Goal: Task Accomplishment & Management: Manage account settings

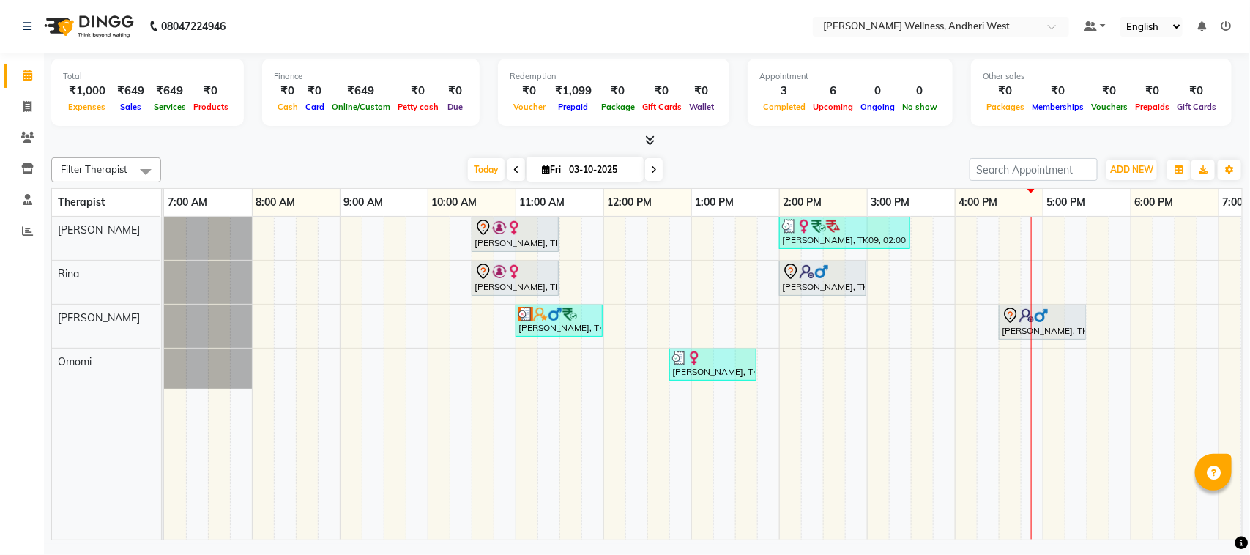
click at [1007, 354] on div "saloni, TK01, 10:30 AM-11:30 AM, Diwali Offer 60 Min prashansha, TK09, 02:00 PM…" at bounding box center [823, 378] width 1318 height 323
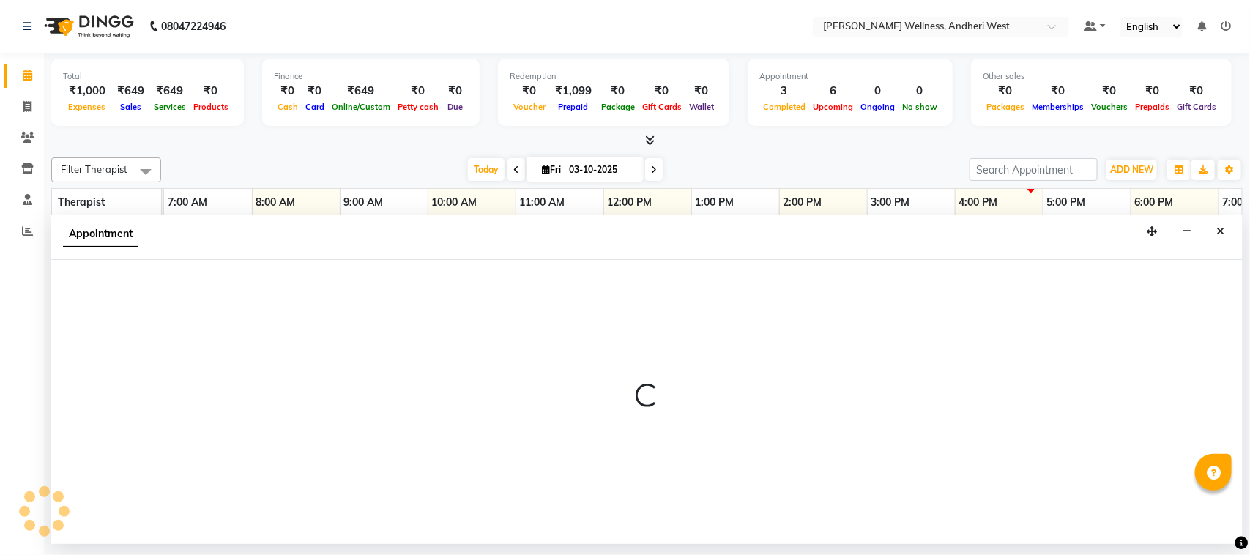
select select "91902"
select select "990"
select select "tentative"
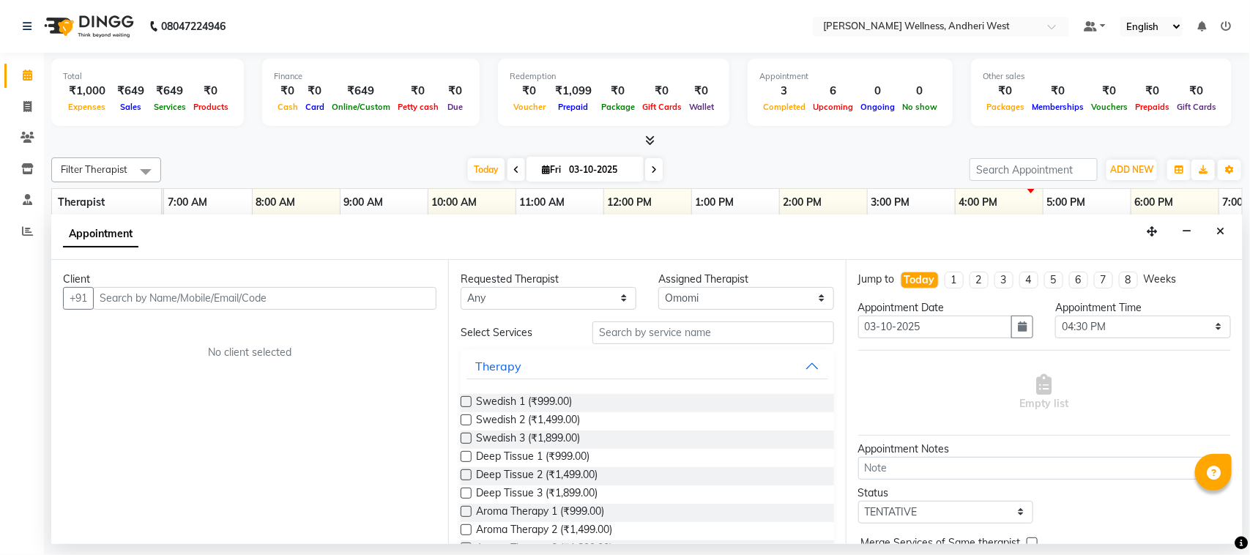
click at [299, 290] on input "text" at bounding box center [264, 298] width 343 height 23
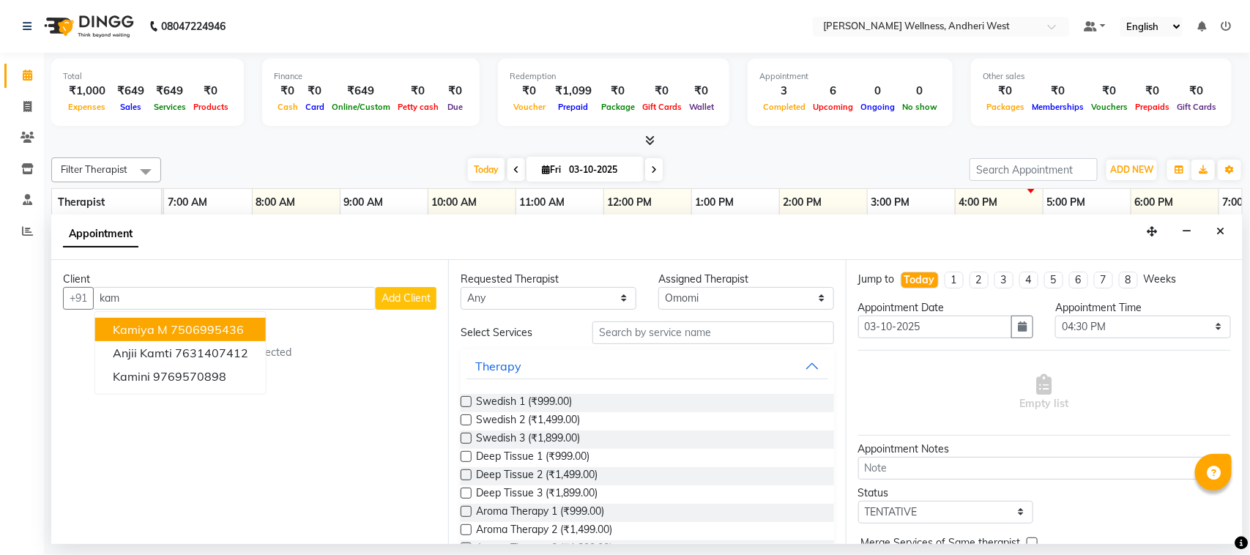
click at [236, 323] on ngb-highlight "7506995436" at bounding box center [207, 329] width 73 height 15
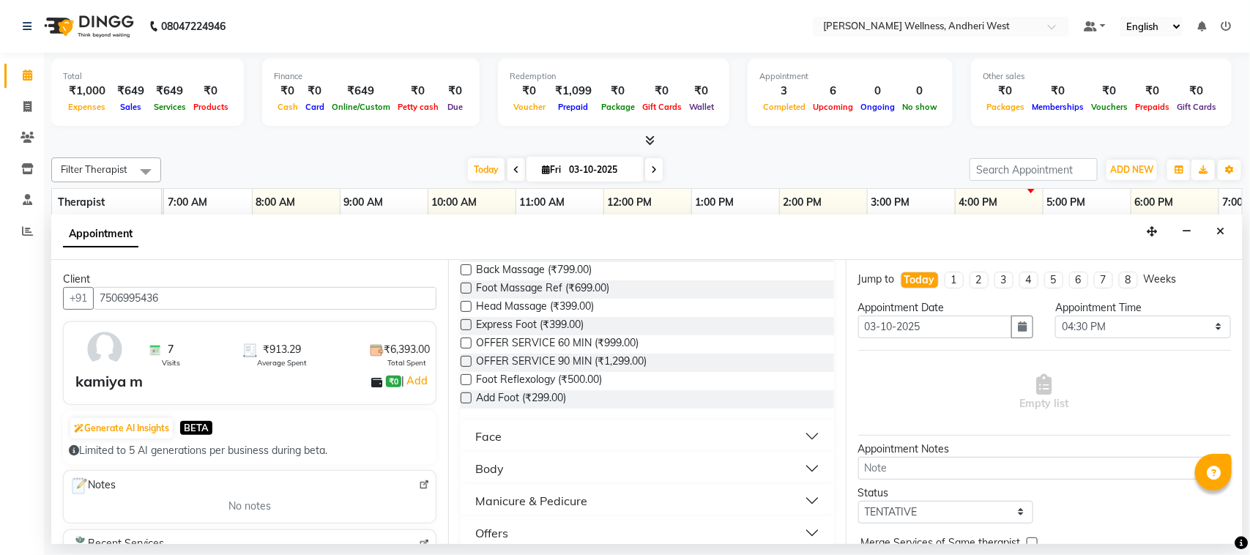
scroll to position [422, 0]
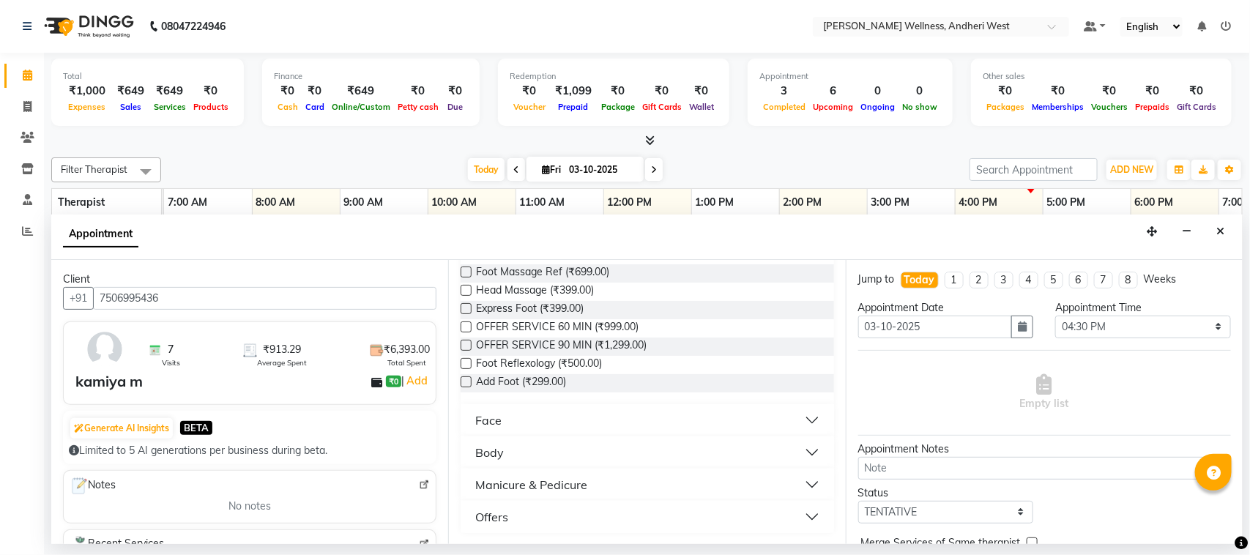
type input "7506995436"
click at [802, 514] on button "Offers" at bounding box center [646, 517] width 361 height 26
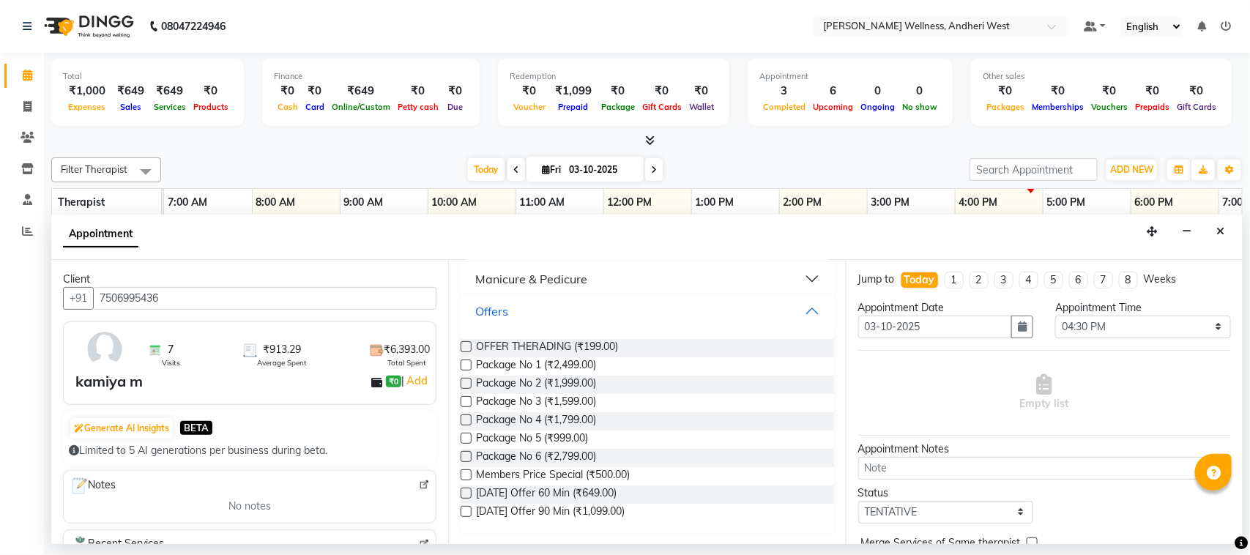
scroll to position [630, 0]
click at [610, 485] on span "Diwali Offer 60 Min (₹649.00)" at bounding box center [546, 493] width 141 height 18
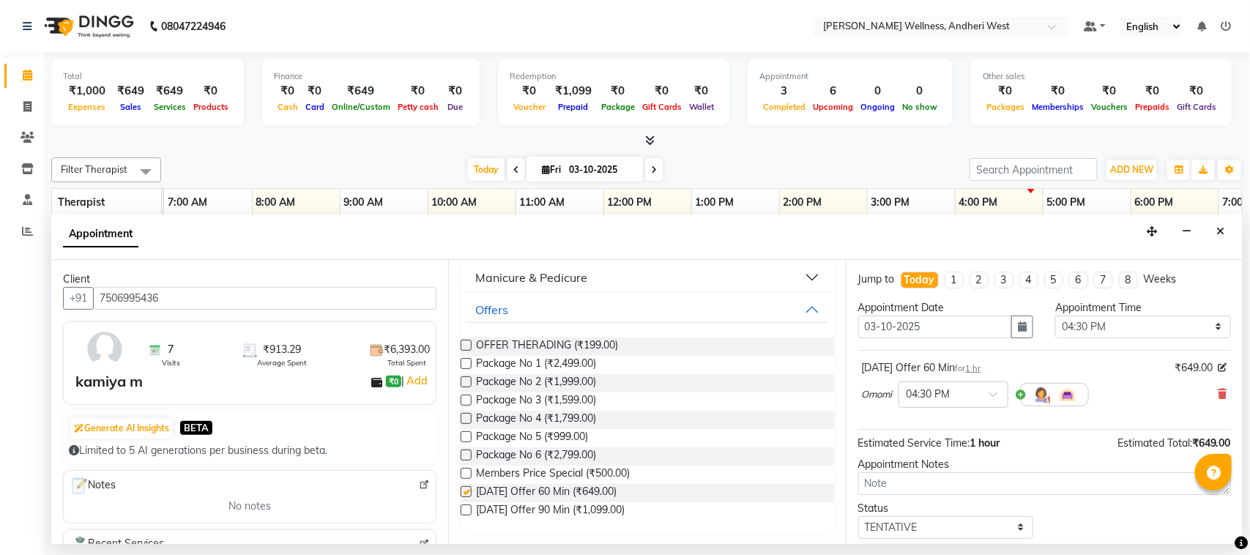
checkbox input "false"
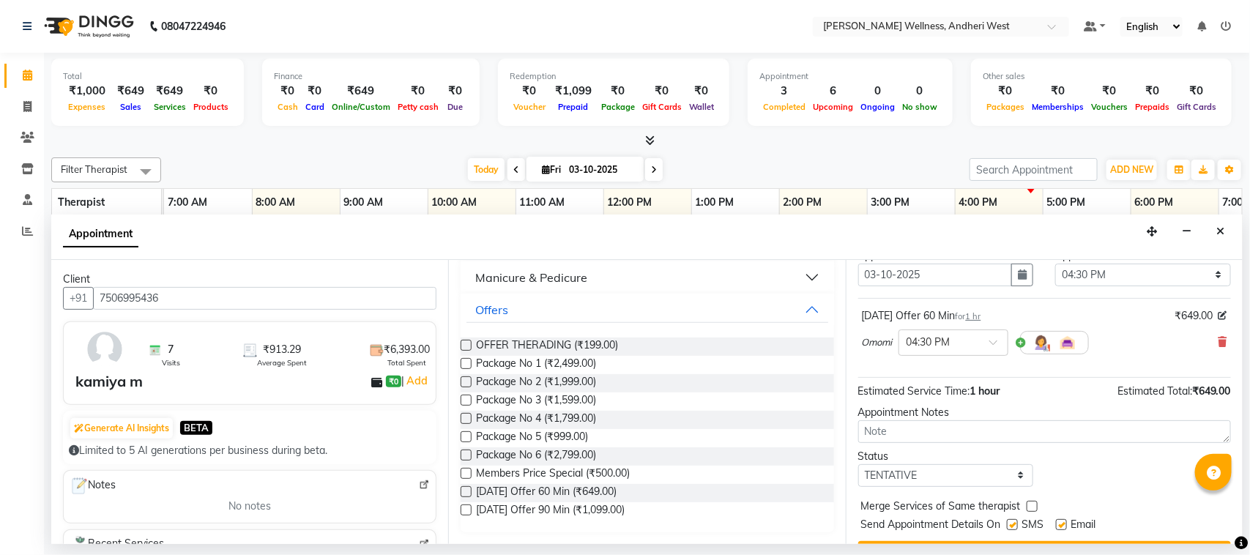
scroll to position [89, 0]
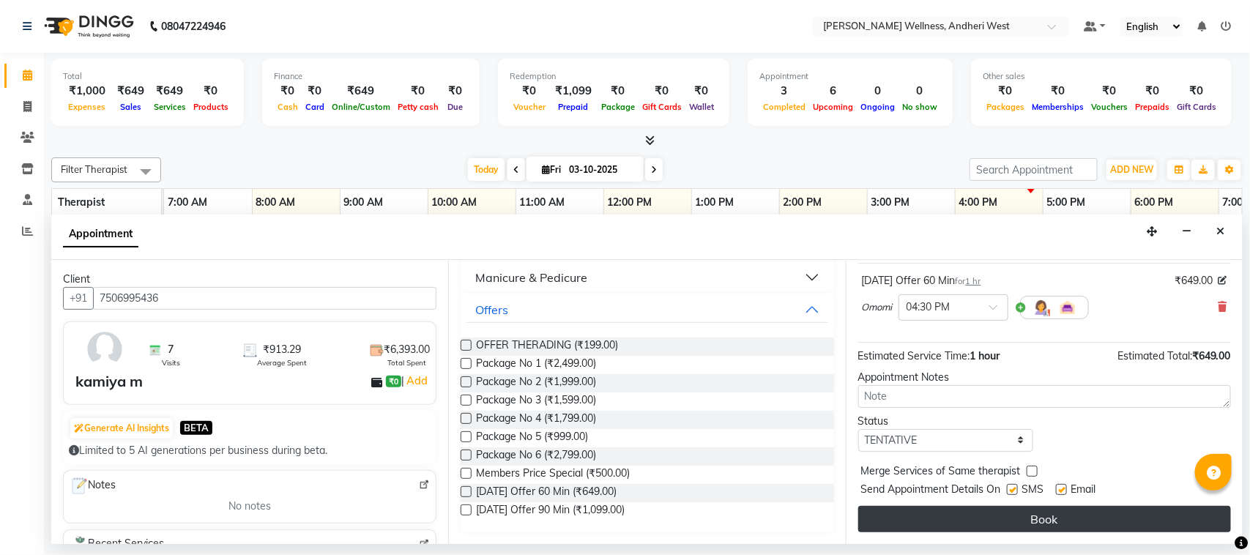
click at [931, 517] on button "Book" at bounding box center [1044, 519] width 373 height 26
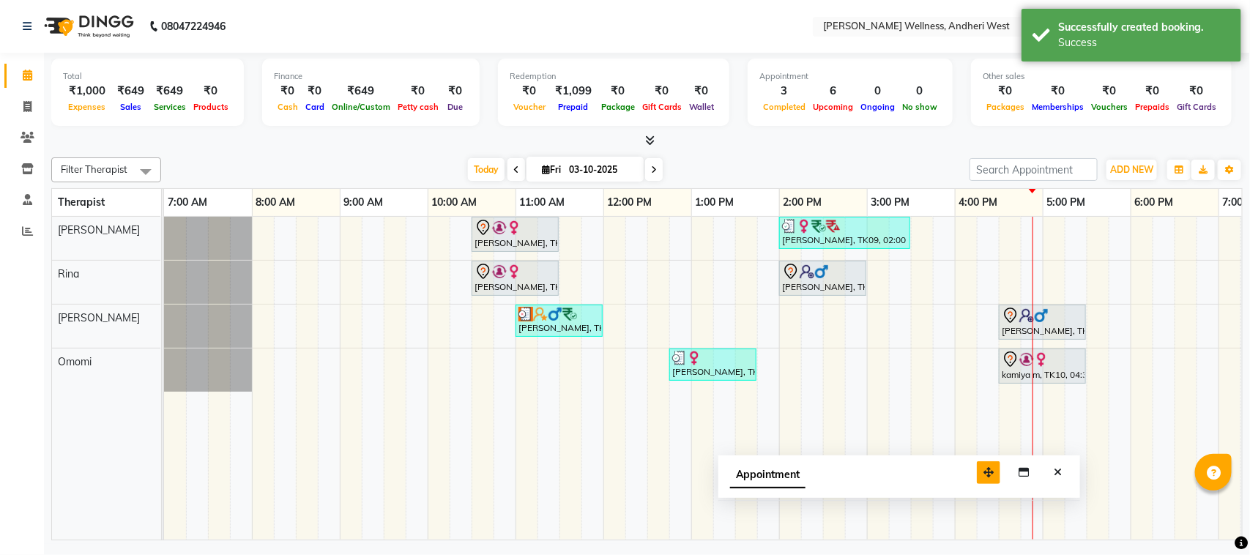
drag, startPoint x: 1150, startPoint y: 517, endPoint x: 983, endPoint y: 469, distance: 172.9
click at [983, 469] on icon "button" at bounding box center [988, 472] width 10 height 10
click at [1051, 466] on icon "Close" at bounding box center [1054, 471] width 8 height 10
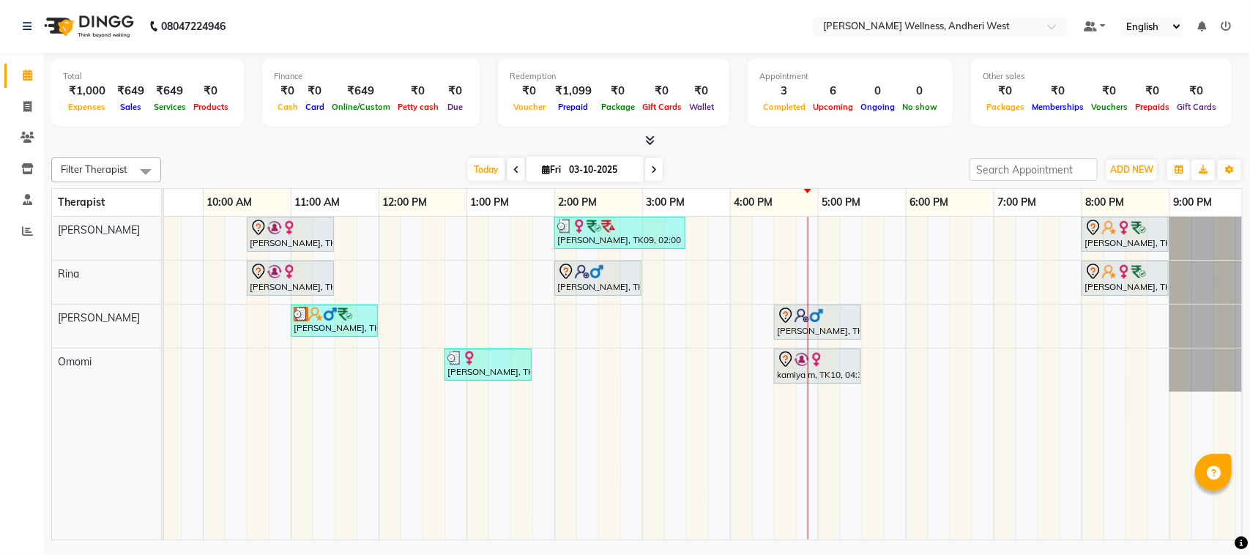
scroll to position [0, 239]
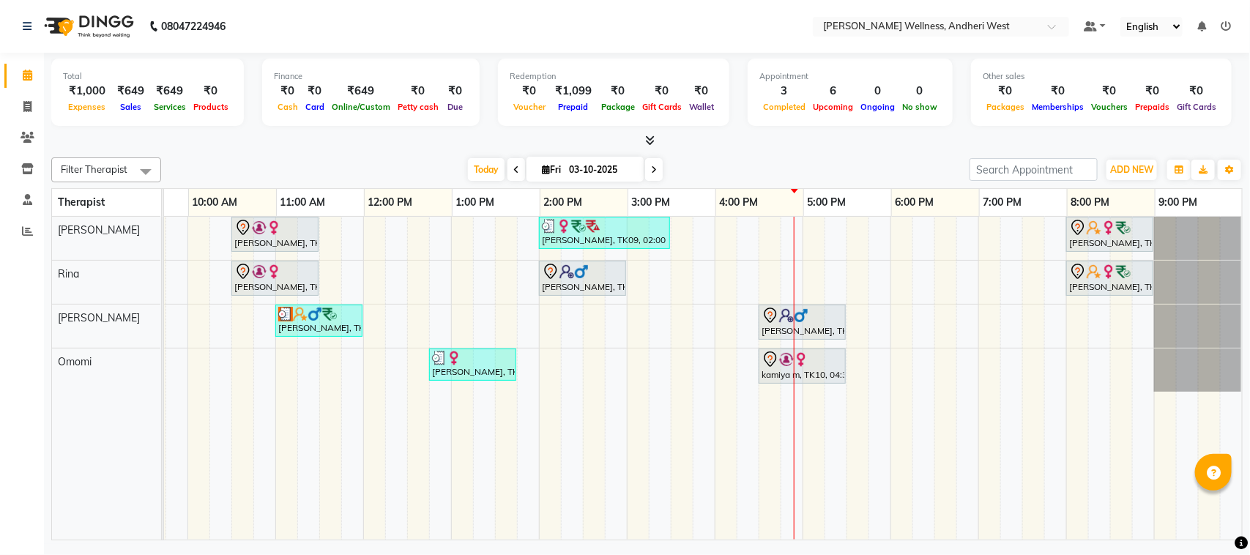
drag, startPoint x: 1068, startPoint y: 509, endPoint x: 1085, endPoint y: 510, distance: 17.6
click at [1092, 511] on td at bounding box center [1099, 378] width 22 height 323
drag, startPoint x: 1092, startPoint y: 511, endPoint x: 1093, endPoint y: 521, distance: 10.4
drag, startPoint x: 1093, startPoint y: 521, endPoint x: 1095, endPoint y: 539, distance: 17.7
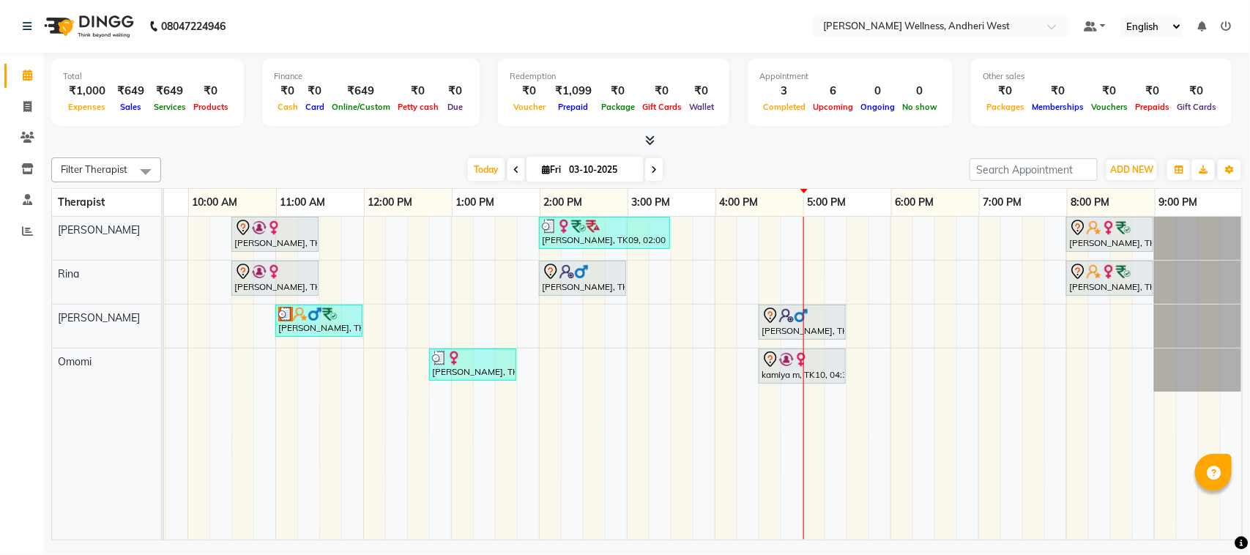
drag, startPoint x: 1095, startPoint y: 539, endPoint x: 766, endPoint y: 548, distance: 329.6
click at [766, 548] on div "08047224946 Select Location × Sumi's Wellness, Andheri West Default Panel My Pa…" at bounding box center [625, 277] width 1250 height 555
click at [868, 493] on td at bounding box center [879, 378] width 22 height 323
click at [909, 269] on div "saloni, TK01, 10:30 AM-11:30 AM, Diwali Offer 60 Min prashansha, TK09, 02:00 PM…" at bounding box center [583, 378] width 1318 height 323
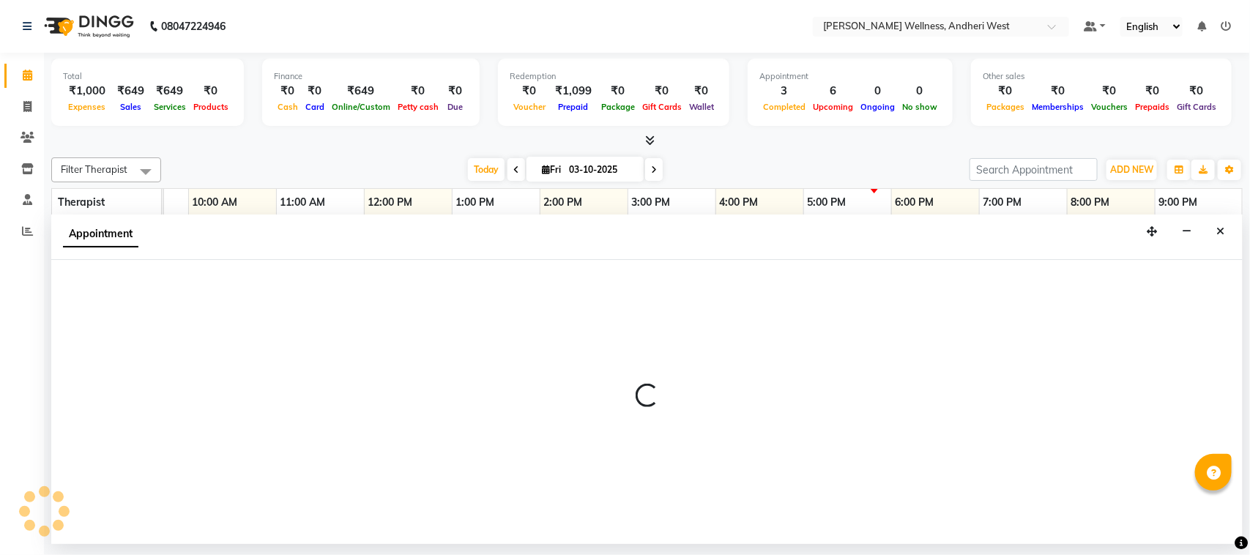
select select "80732"
select select "1095"
select select "tentative"
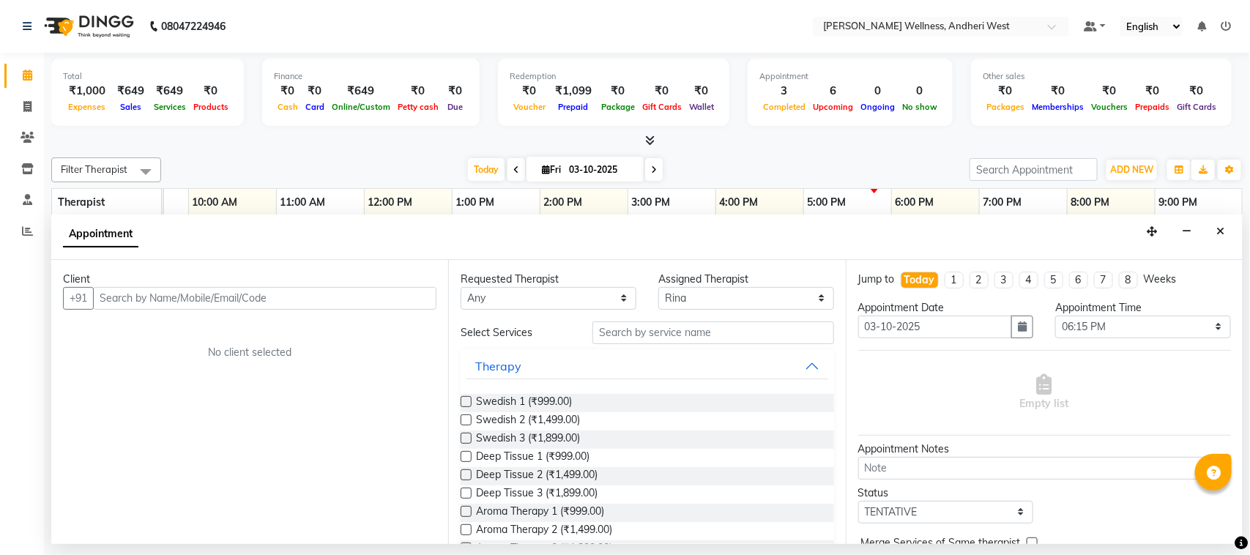
click at [351, 302] on input "text" at bounding box center [264, 298] width 343 height 23
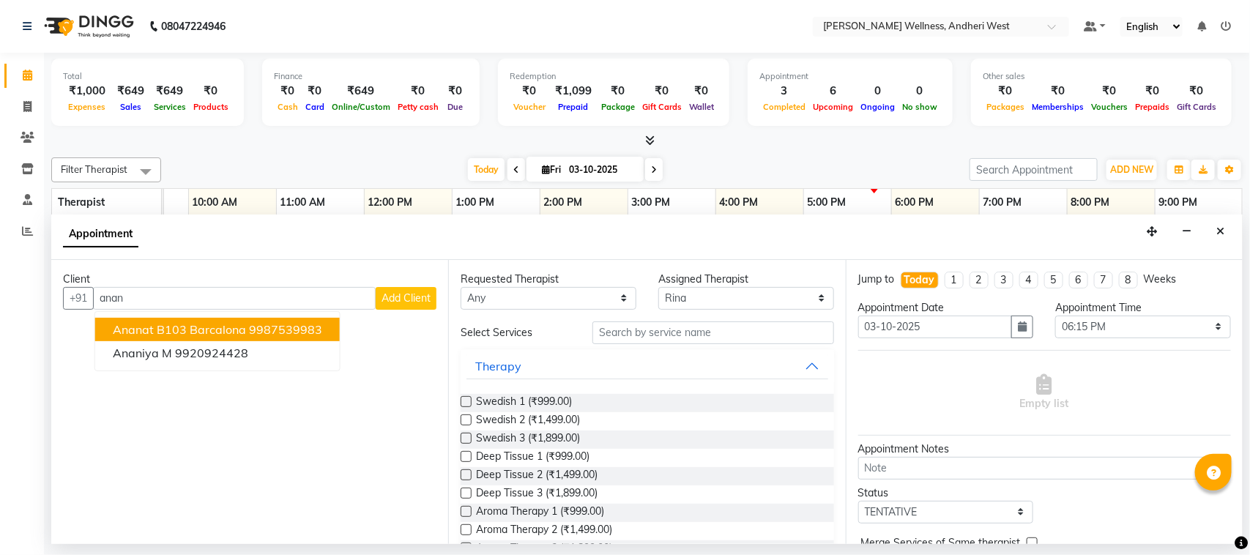
click at [305, 330] on ngb-highlight "9987539983" at bounding box center [285, 329] width 73 height 15
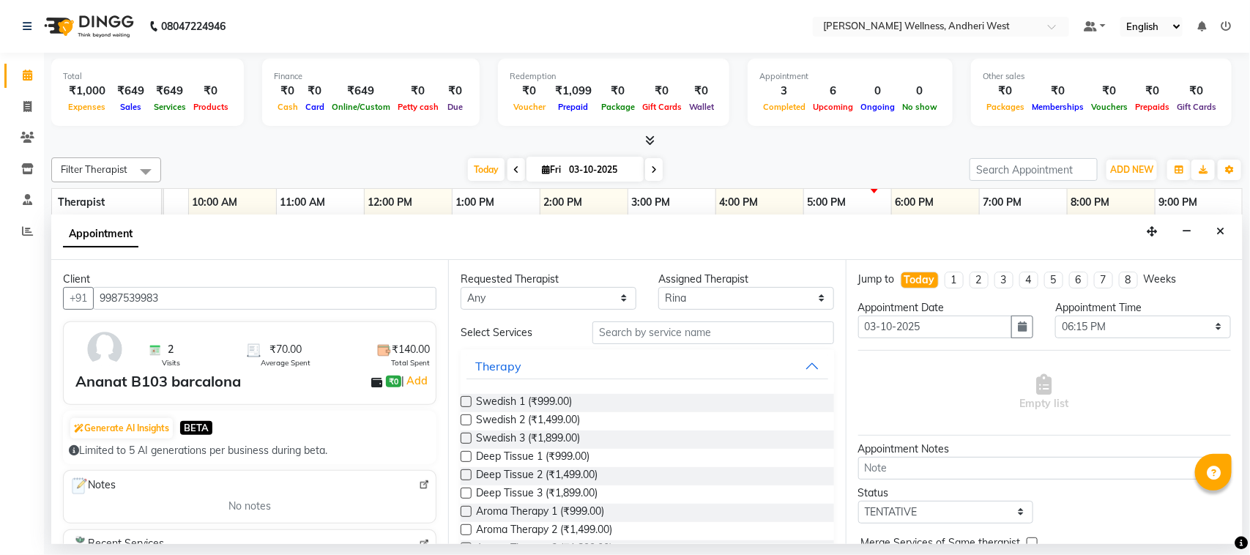
type input "9987539983"
click at [653, 333] on input "text" at bounding box center [713, 332] width 242 height 23
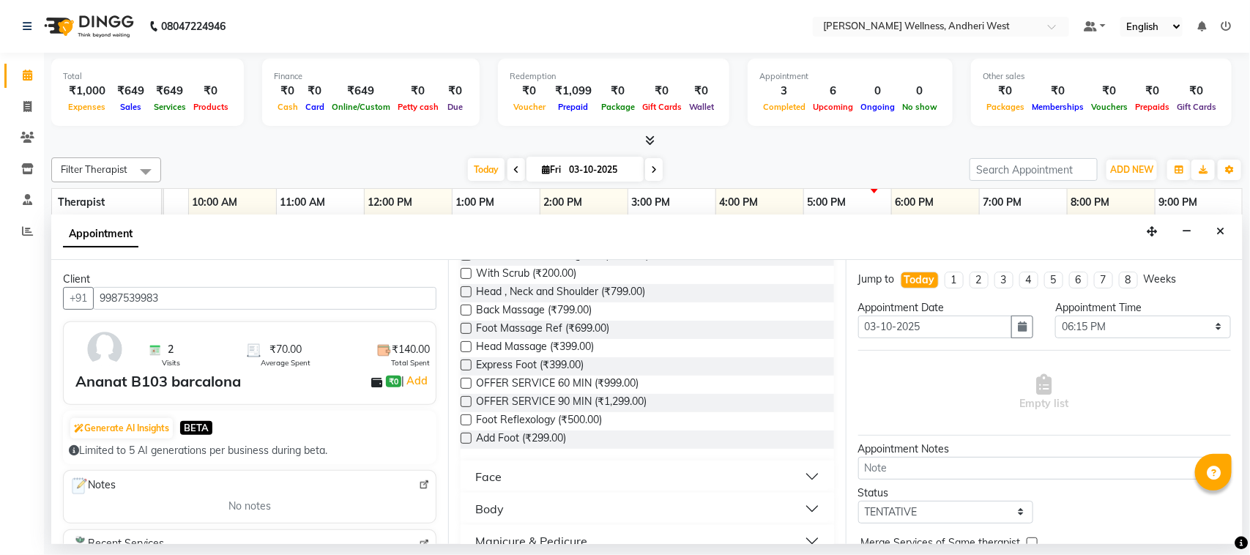
scroll to position [422, 0]
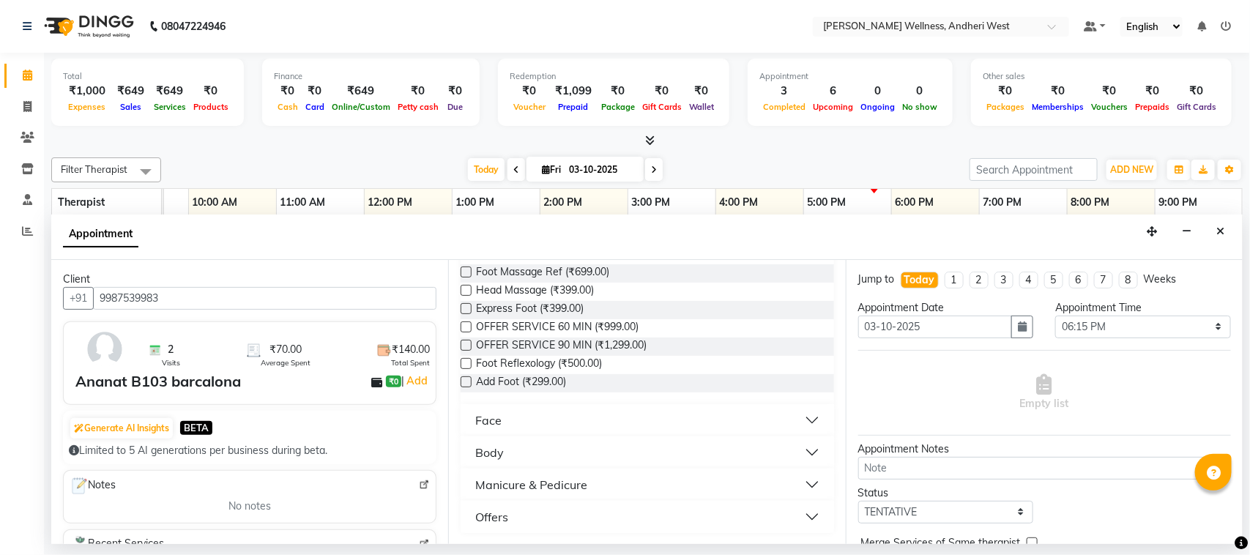
click at [796, 516] on button "Offers" at bounding box center [646, 517] width 361 height 26
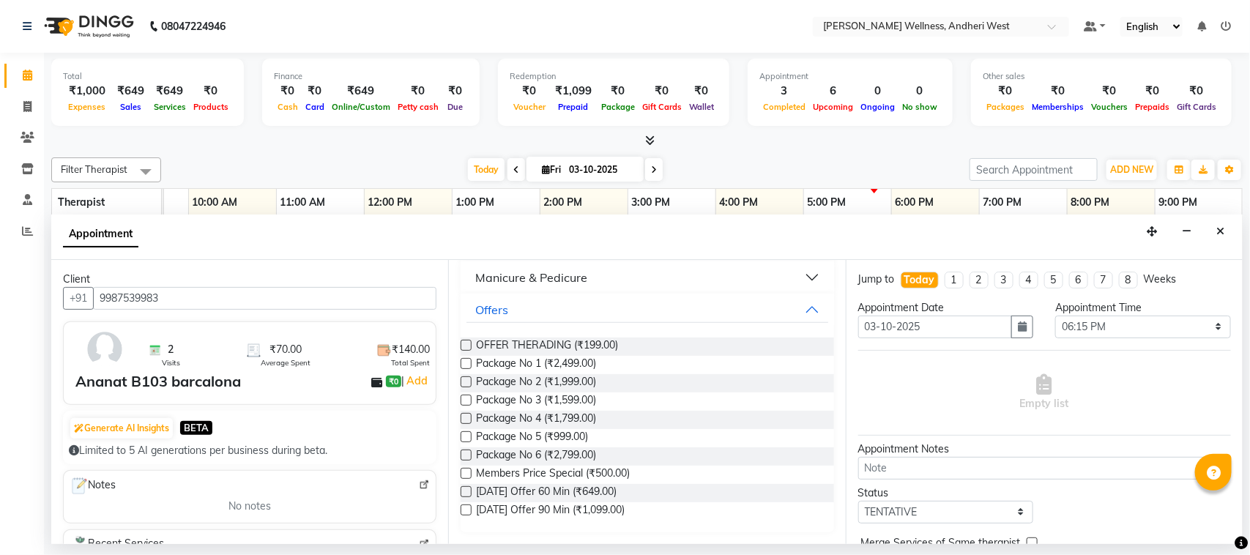
click at [624, 485] on div "Diwali Offer 60 Min (₹649.00)" at bounding box center [647, 493] width 373 height 18
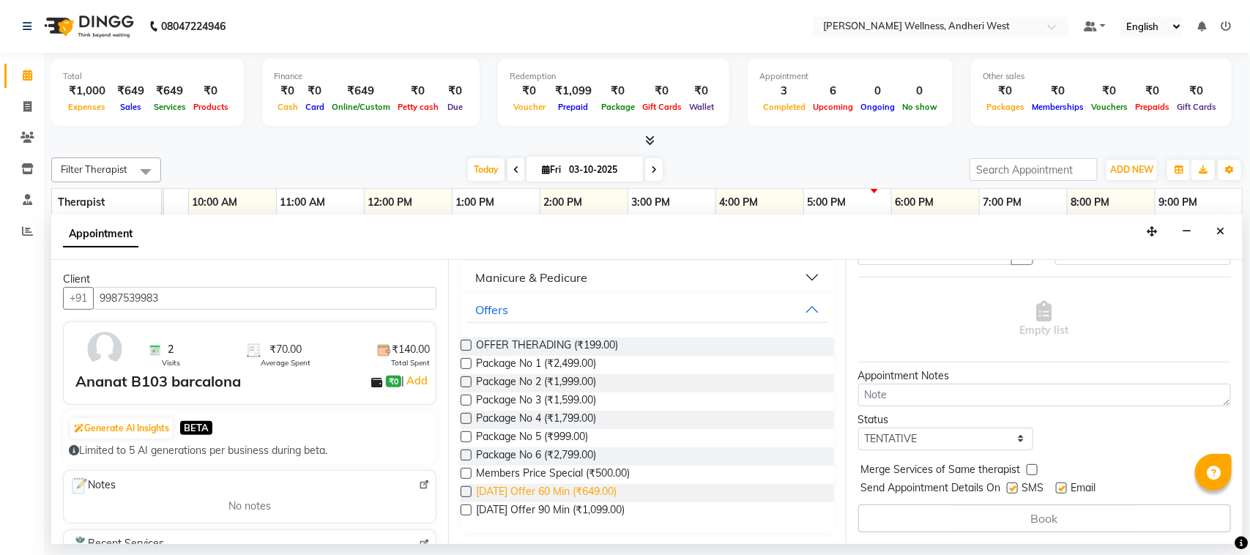
click at [578, 485] on span "Diwali Offer 60 Min (₹649.00)" at bounding box center [546, 493] width 141 height 18
checkbox input "false"
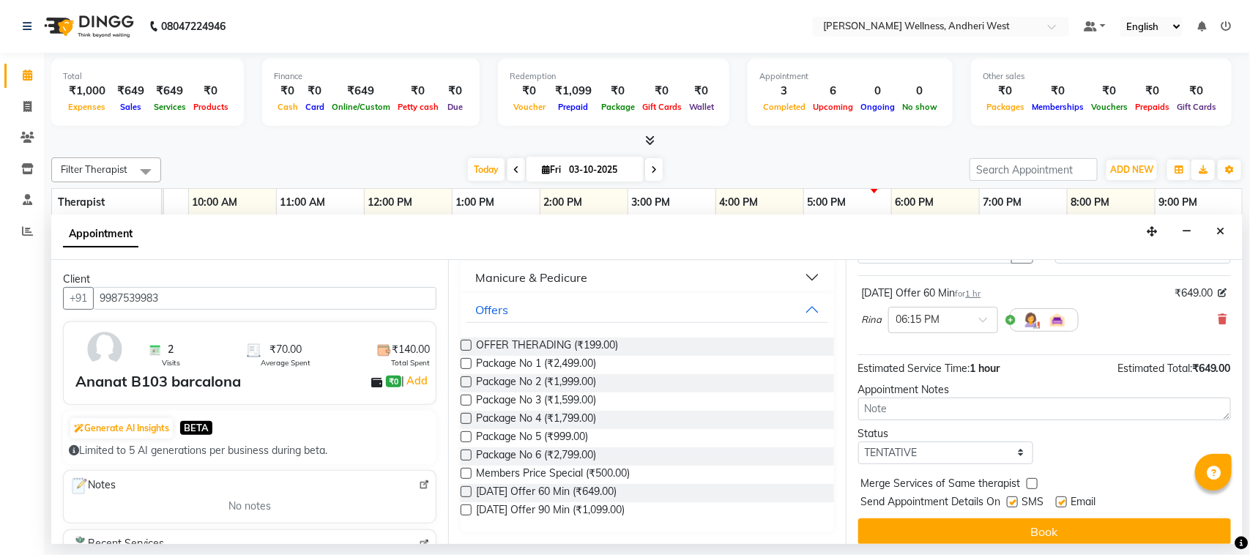
scroll to position [89, 0]
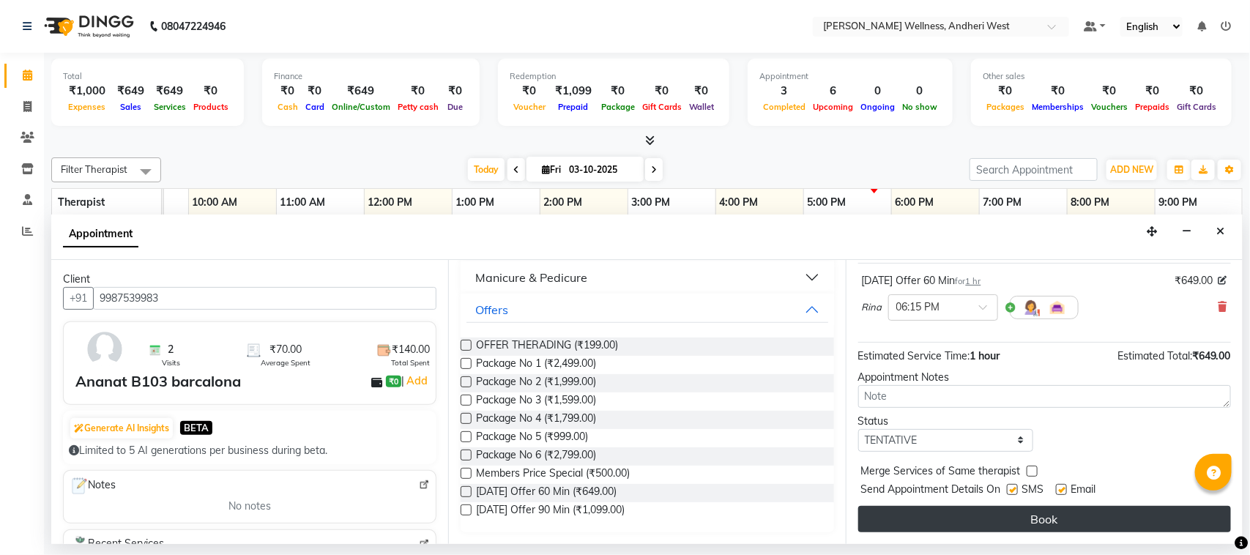
click at [1011, 507] on button "Book" at bounding box center [1044, 519] width 373 height 26
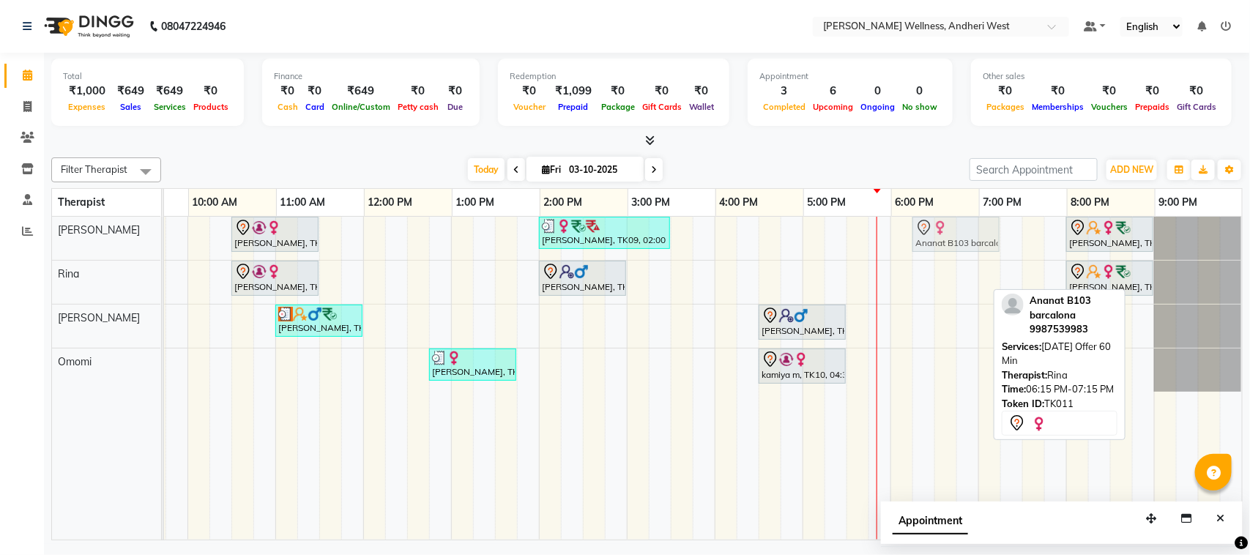
drag, startPoint x: 921, startPoint y: 275, endPoint x: 917, endPoint y: 235, distance: 40.4
click at [917, 235] on tbody "saloni, TK01, 10:30 AM-11:30 AM, Diwali Offer 60 Min prashansha, TK09, 02:00 PM…" at bounding box center [583, 304] width 1318 height 175
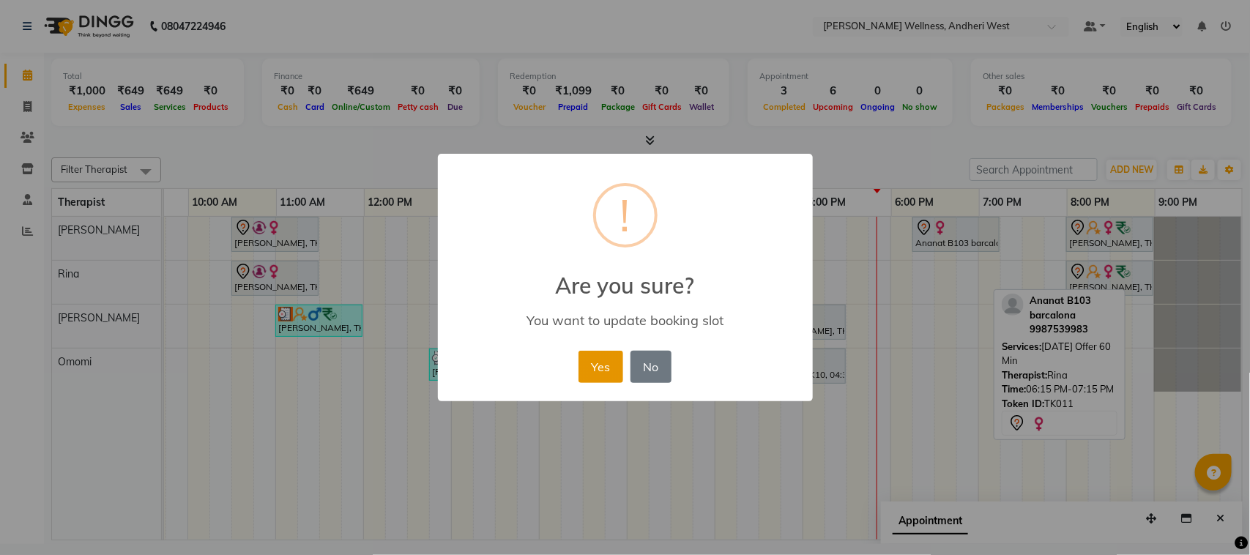
click at [599, 366] on button "Yes" at bounding box center [600, 367] width 45 height 32
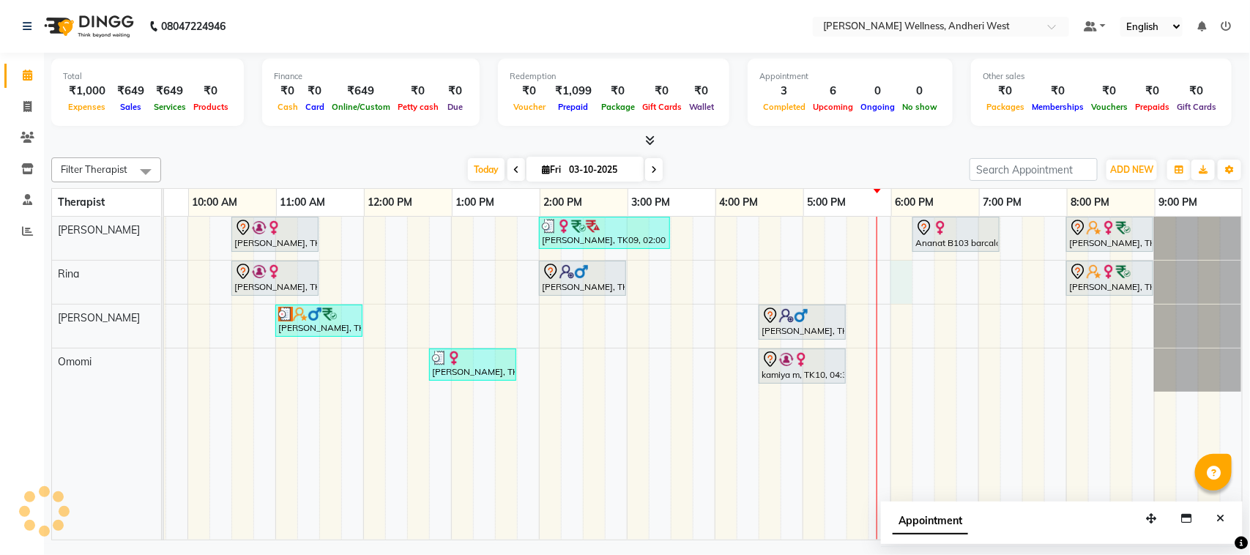
click at [882, 278] on div "saloni, TK01, 10:30 AM-11:30 AM, Diwali Offer 60 Min prashansha, TK09, 02:00 PM…" at bounding box center [583, 378] width 1318 height 323
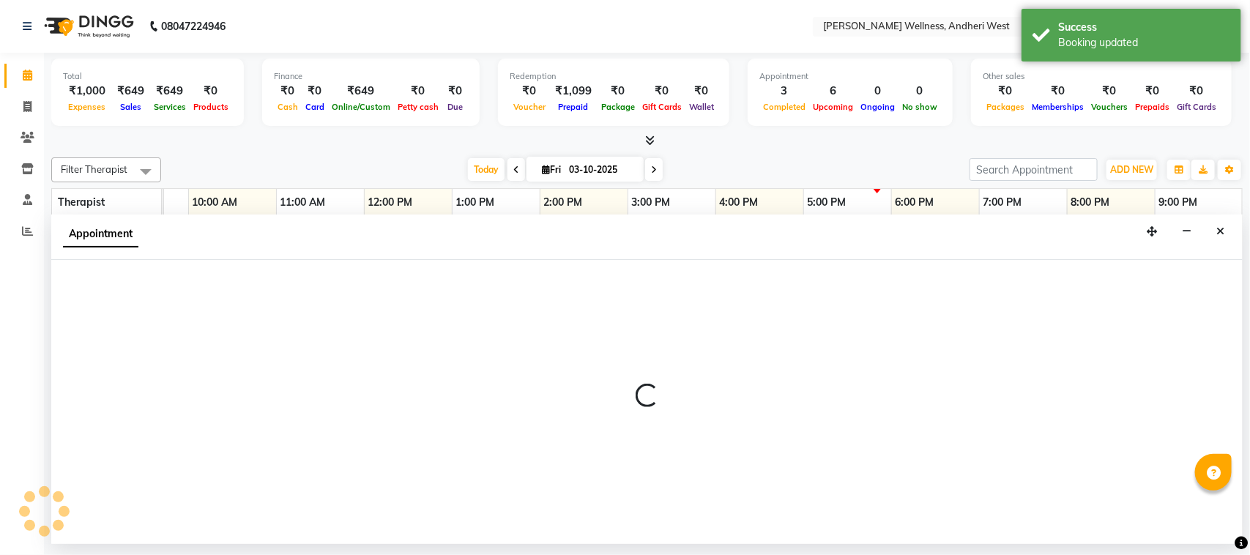
select select "80732"
select select "tentative"
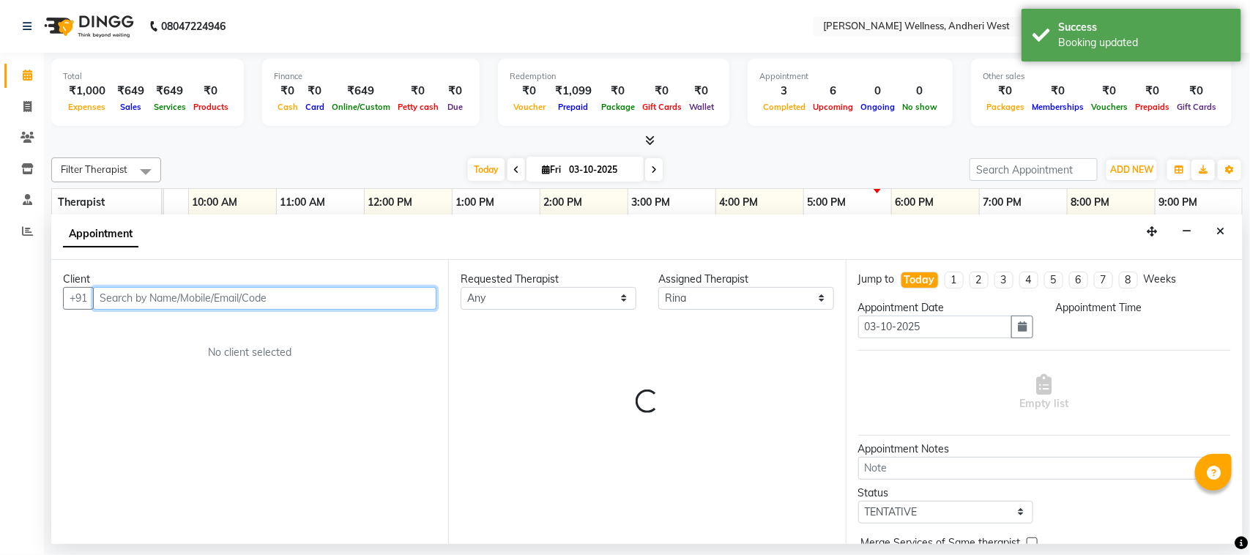
select select "1080"
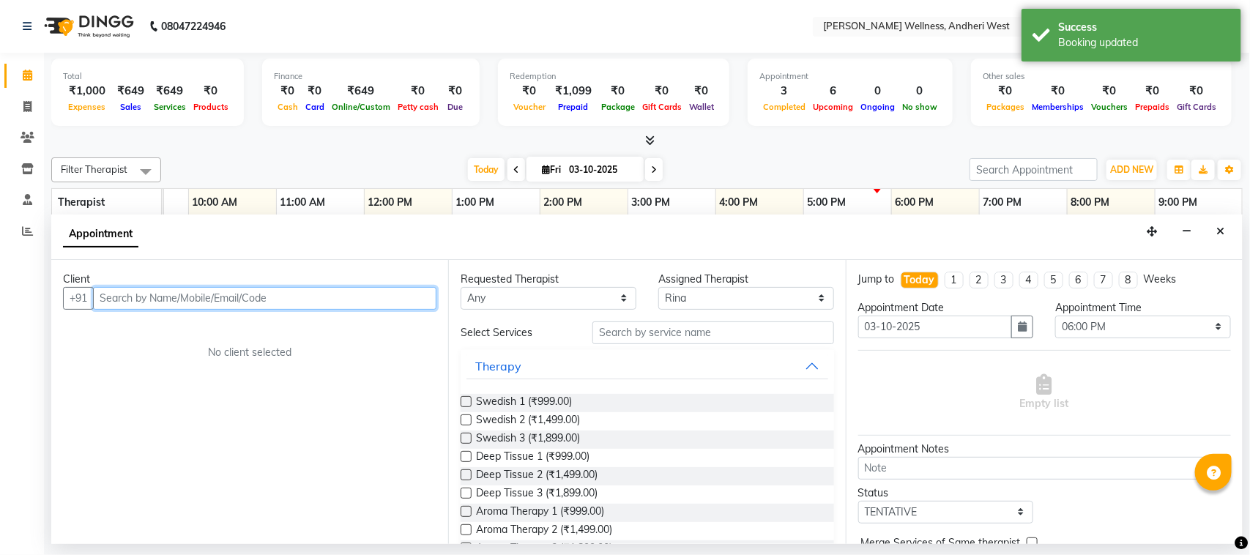
click at [286, 294] on input "text" at bounding box center [264, 298] width 343 height 23
type input "8"
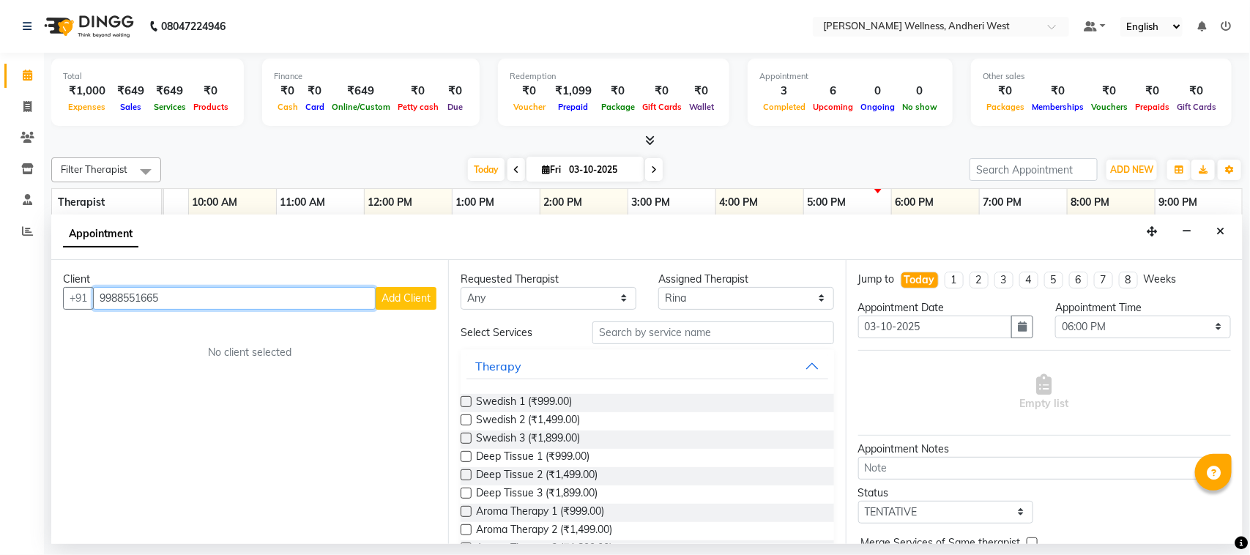
type input "9988551665"
click at [401, 297] on span "Add Client" at bounding box center [405, 297] width 49 height 13
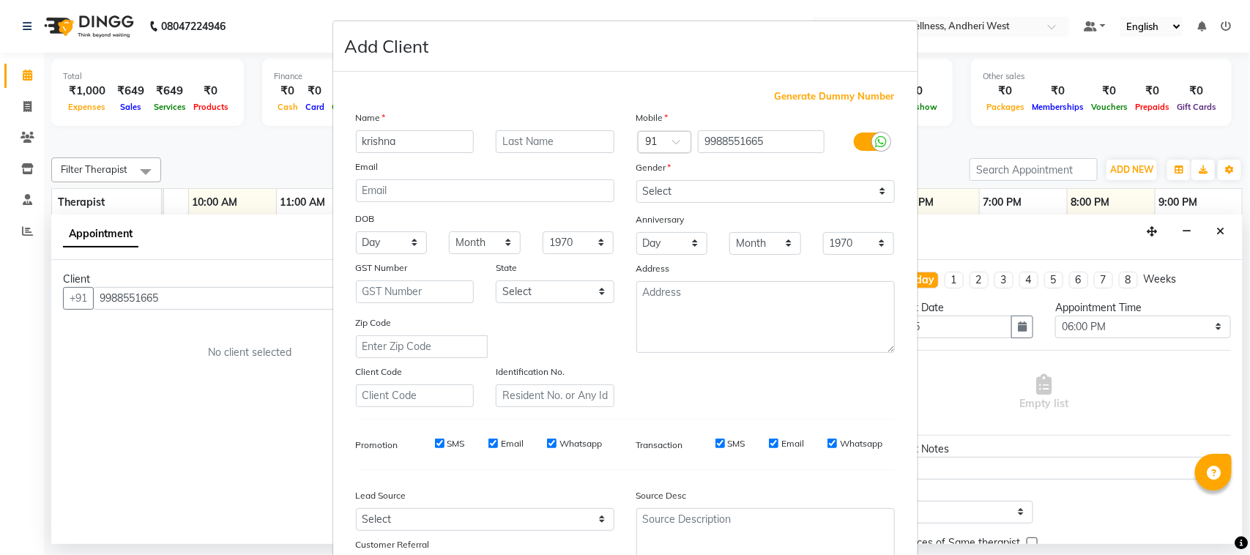
type input "krishna"
click at [529, 141] on input "text" at bounding box center [555, 141] width 119 height 23
type input "[PERSON_NAME]"
click at [771, 182] on select "Select Male Female Other Prefer Not To Say" at bounding box center [765, 191] width 258 height 23
select select "male"
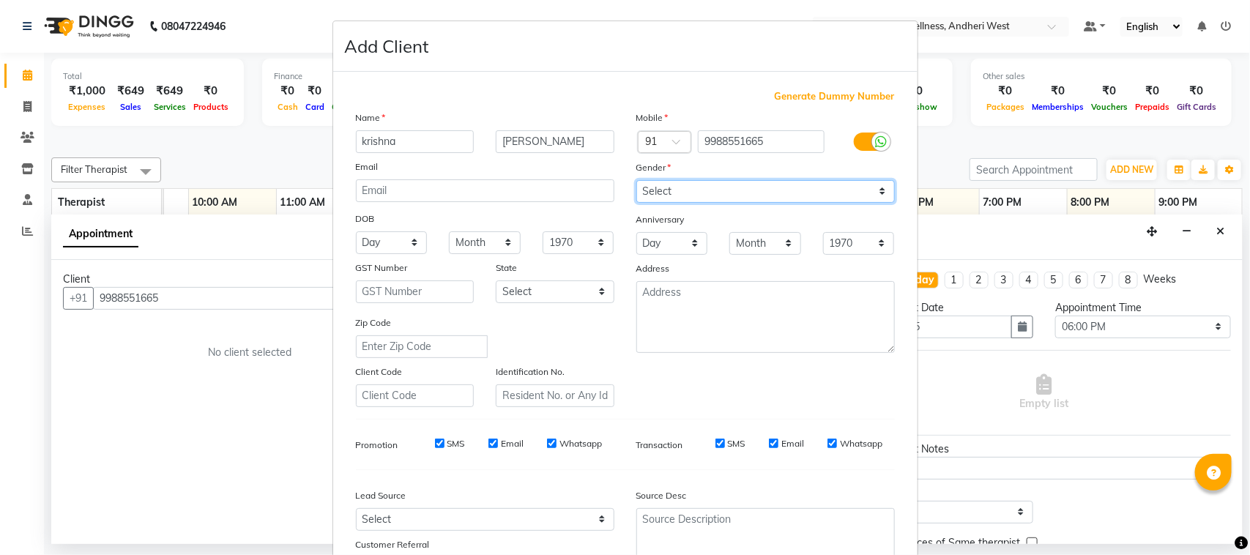
click at [636, 180] on select "Select Male Female Other Prefer Not To Say" at bounding box center [765, 191] width 258 height 23
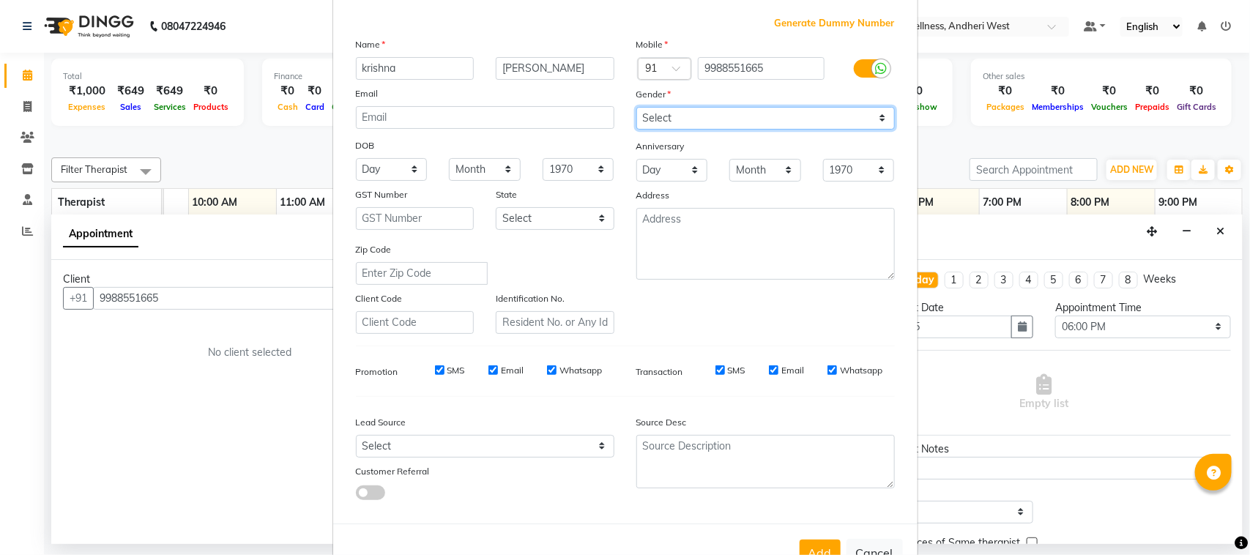
scroll to position [115, 0]
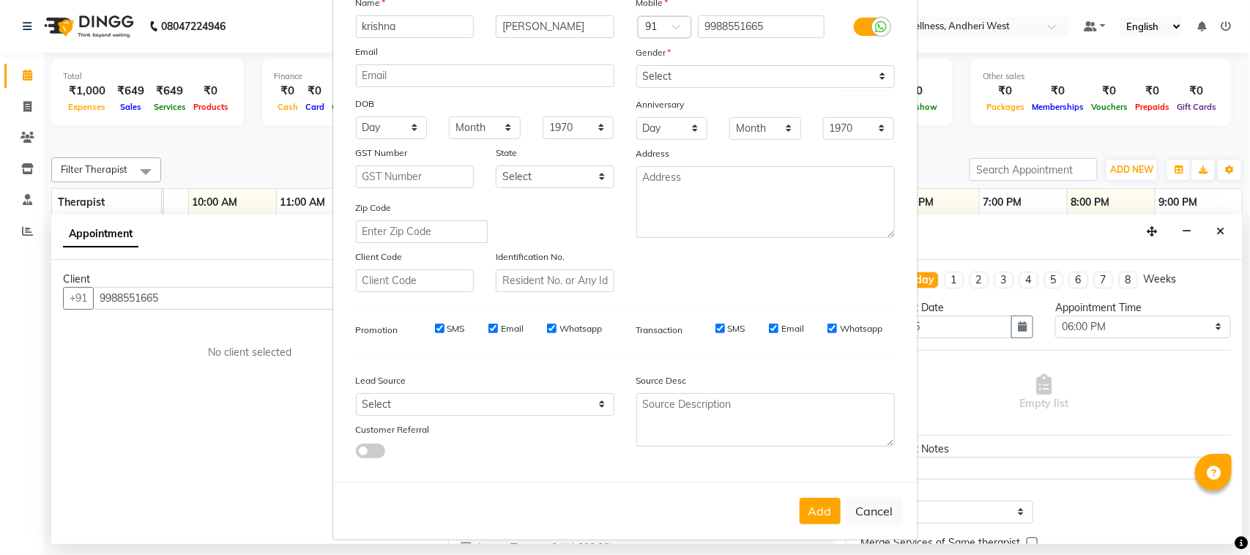
click at [803, 513] on button "Add" at bounding box center [820, 511] width 41 height 26
select select
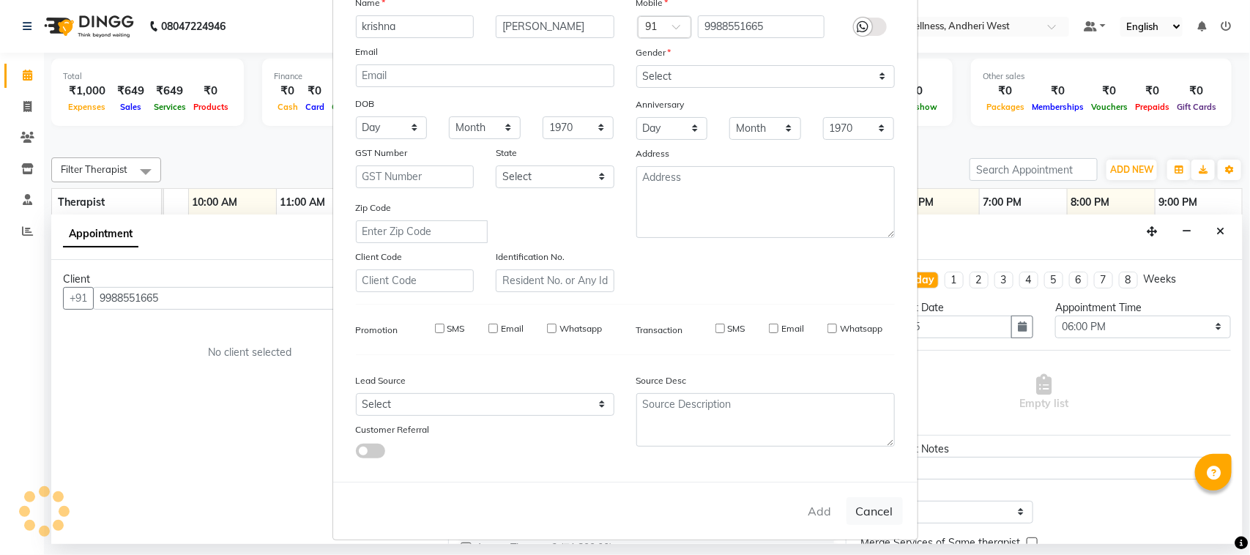
select select
checkbox input "false"
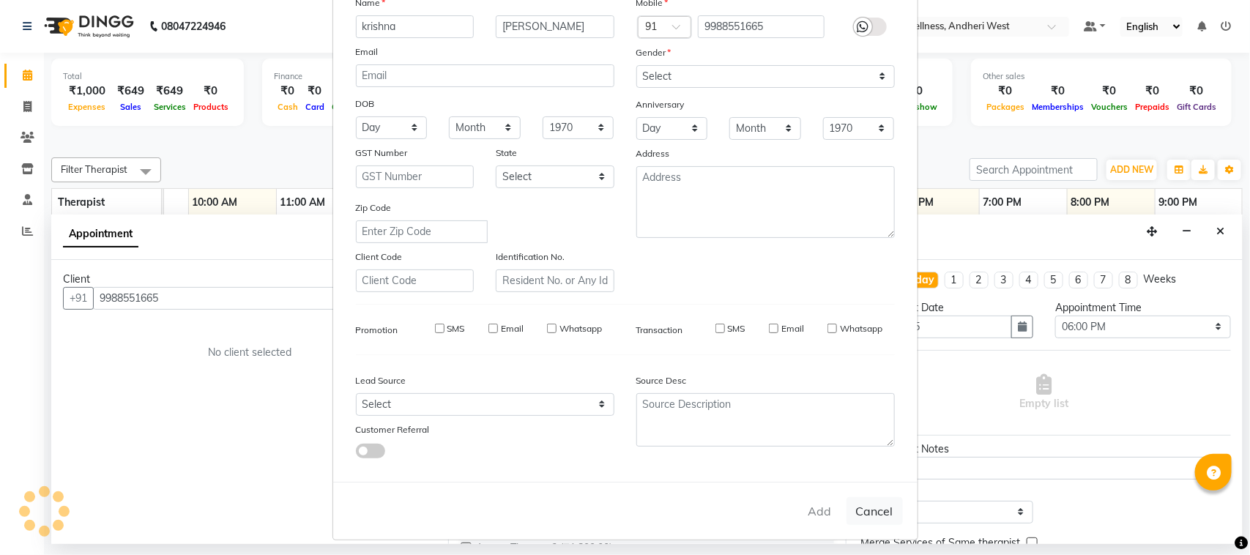
checkbox input "false"
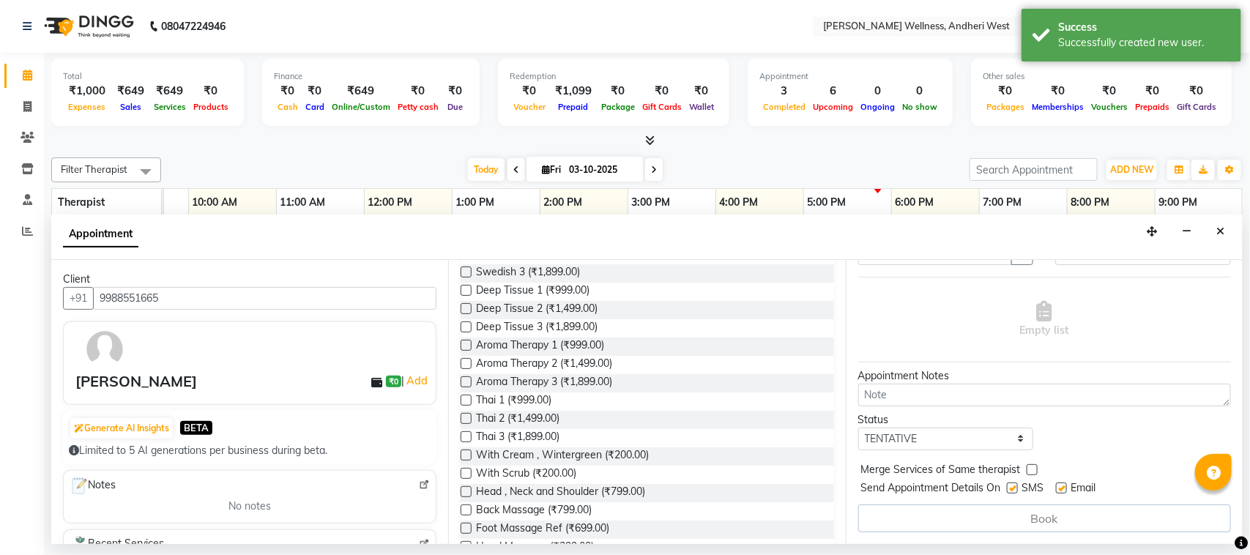
scroll to position [422, 0]
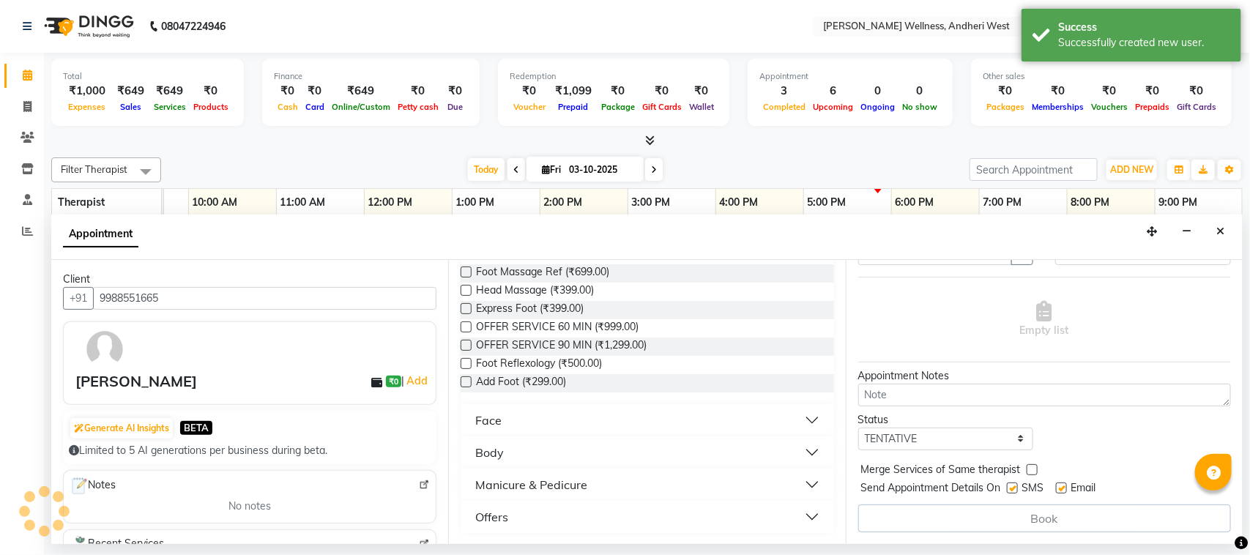
click at [798, 518] on button "Offers" at bounding box center [646, 517] width 361 height 26
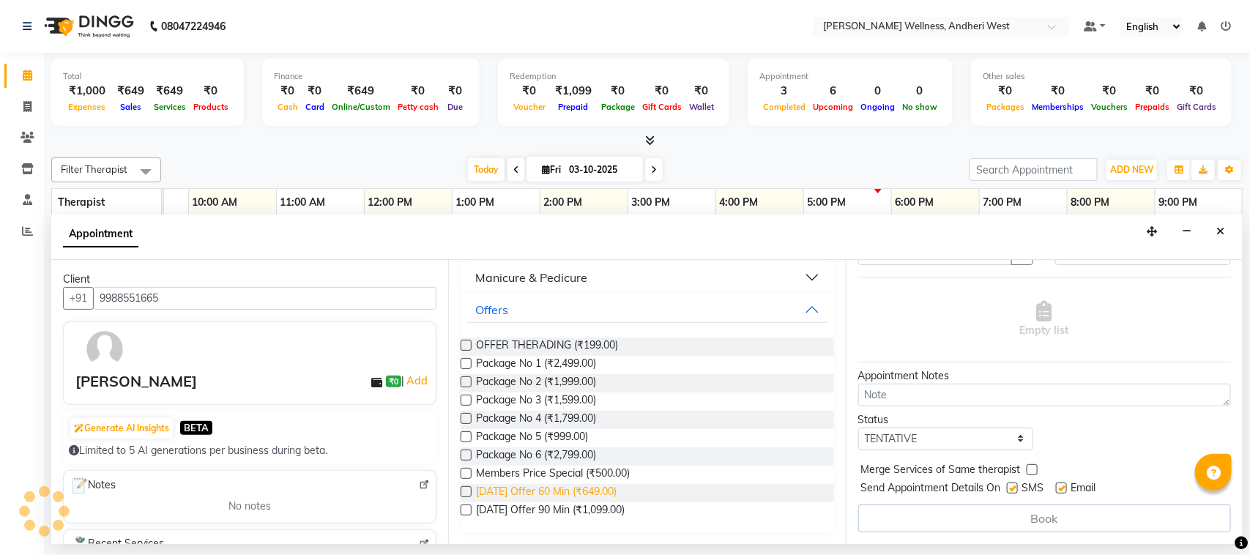
click at [581, 488] on span "Diwali Offer 60 Min (₹649.00)" at bounding box center [546, 493] width 141 height 18
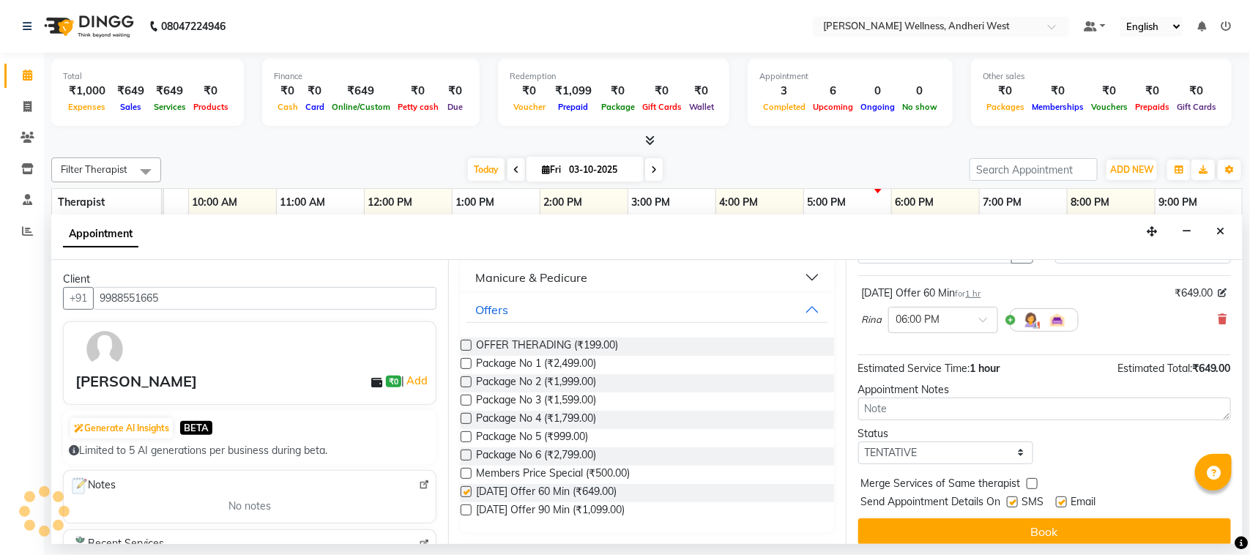
checkbox input "false"
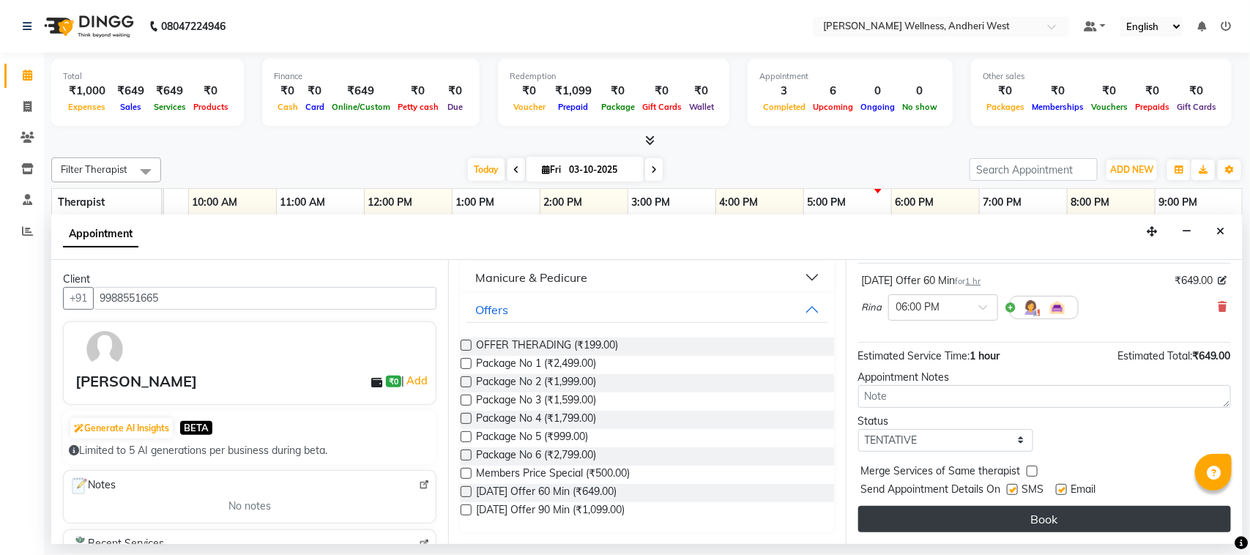
click at [996, 515] on button "Book" at bounding box center [1044, 519] width 373 height 26
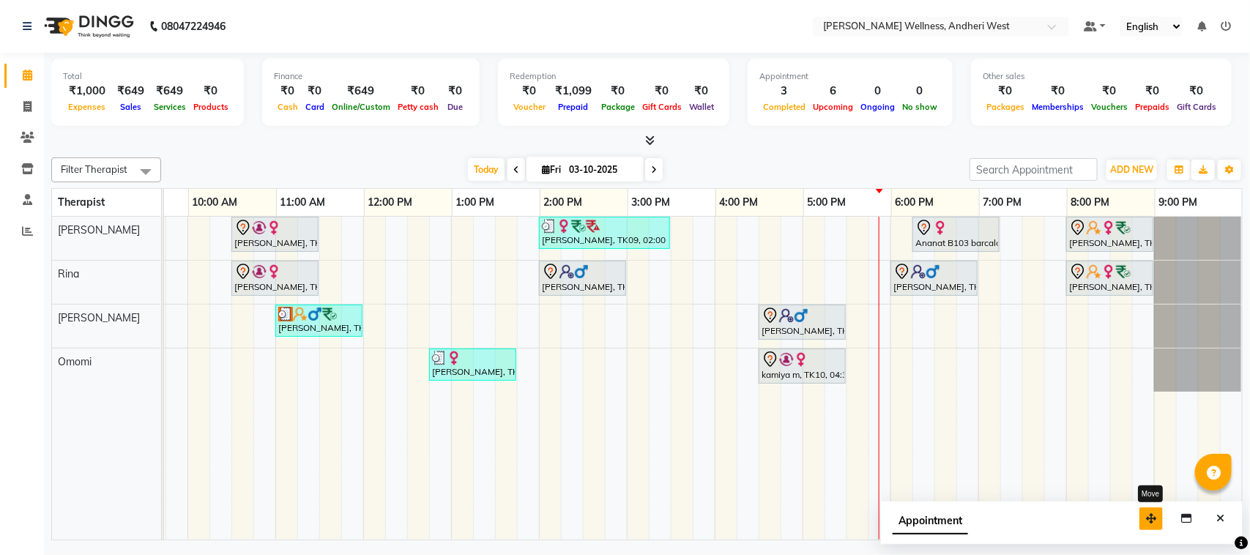
click at [1154, 518] on icon "button" at bounding box center [1151, 518] width 10 height 10
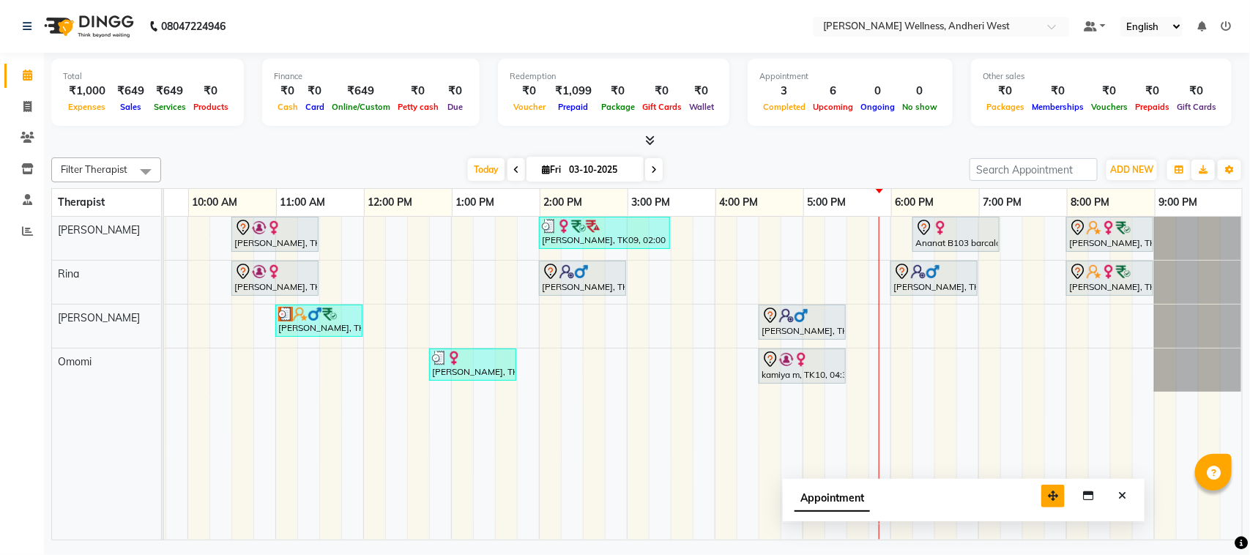
drag, startPoint x: 1154, startPoint y: 518, endPoint x: 1056, endPoint y: 495, distance: 100.7
click at [1056, 495] on icon "button" at bounding box center [1053, 496] width 10 height 10
click at [1125, 495] on icon "Close" at bounding box center [1122, 496] width 8 height 10
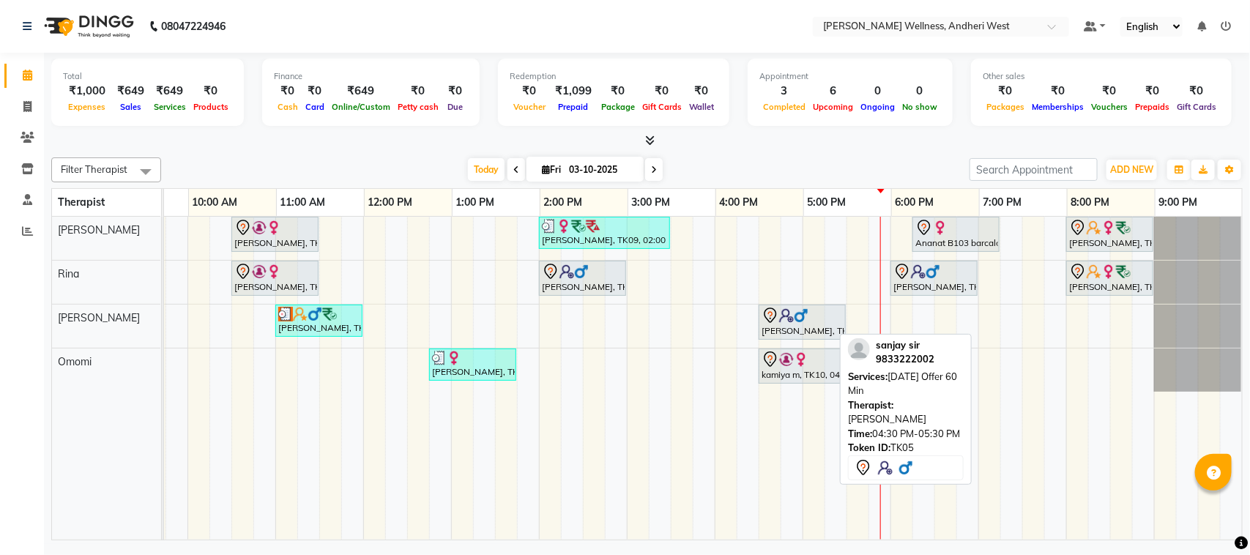
click at [800, 327] on div "[PERSON_NAME], TK05, 04:30 PM-05:30 PM, [DATE] Offer 60 Min" at bounding box center [802, 322] width 84 height 31
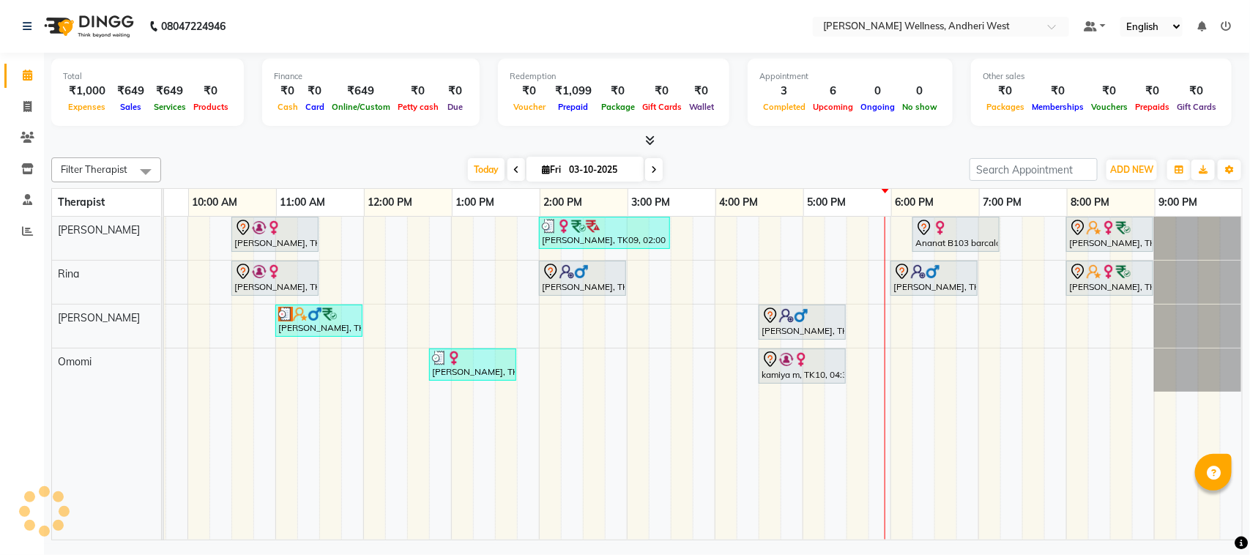
click at [651, 165] on icon at bounding box center [654, 169] width 6 height 9
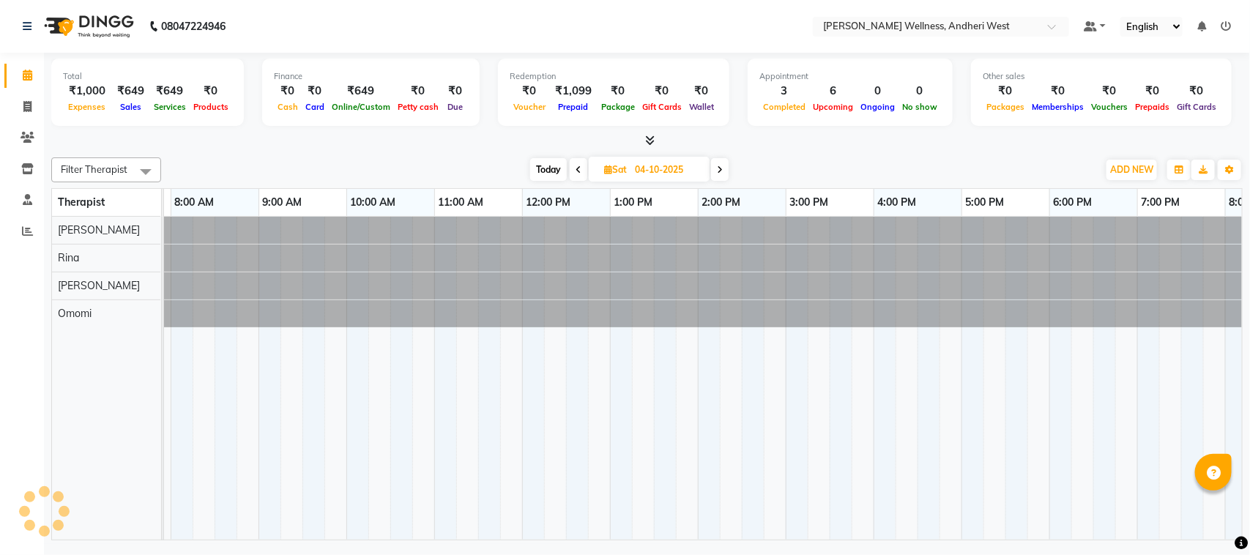
scroll to position [0, 0]
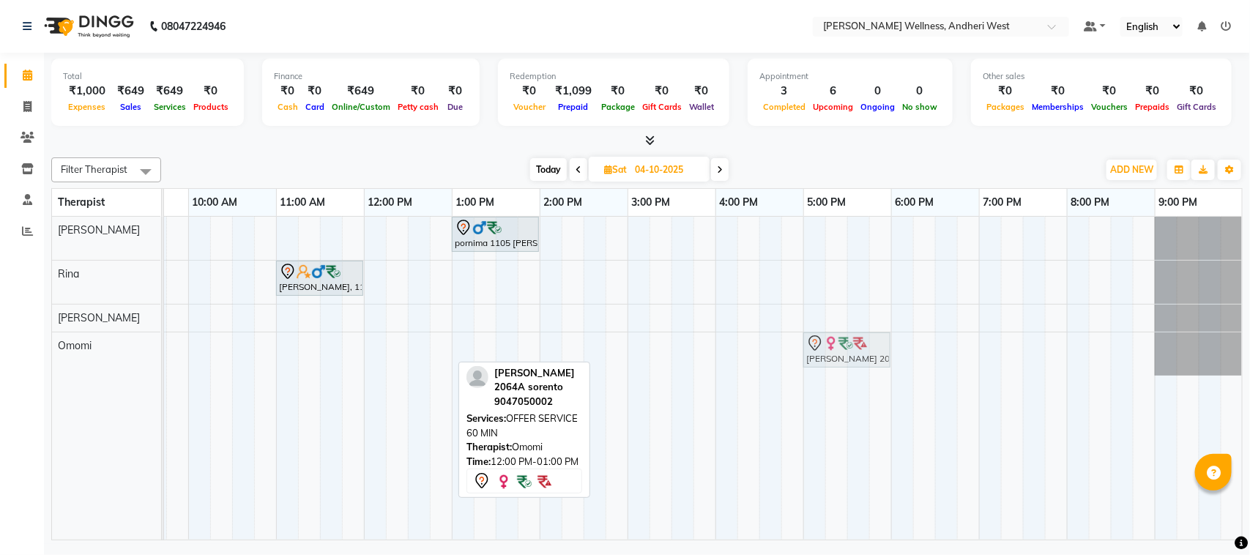
drag, startPoint x: 411, startPoint y: 356, endPoint x: 854, endPoint y: 352, distance: 443.0
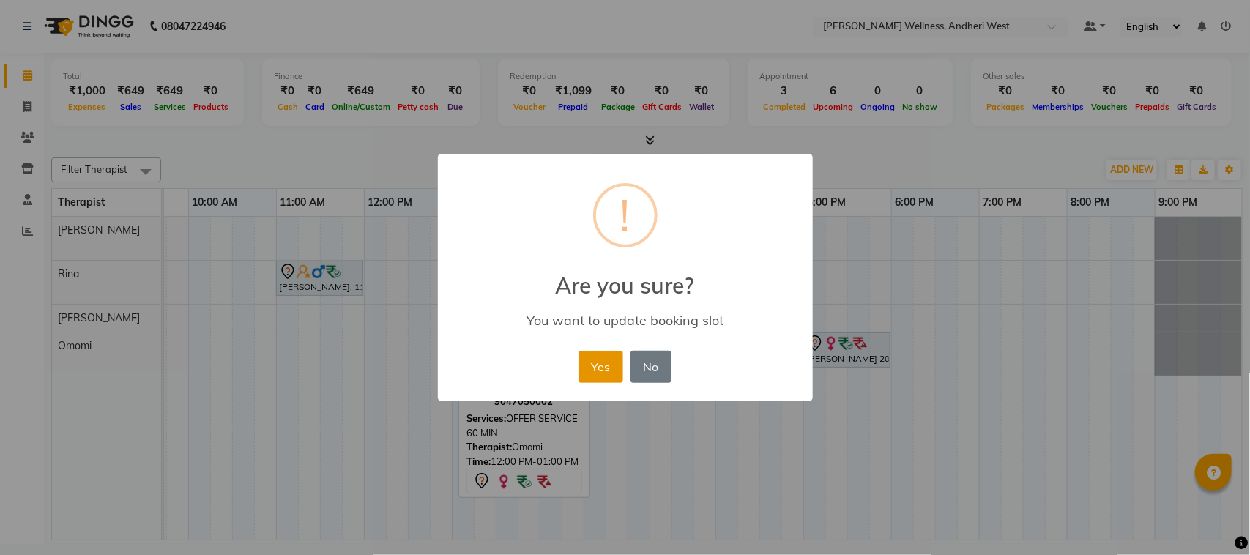
click at [599, 361] on button "Yes" at bounding box center [600, 367] width 45 height 32
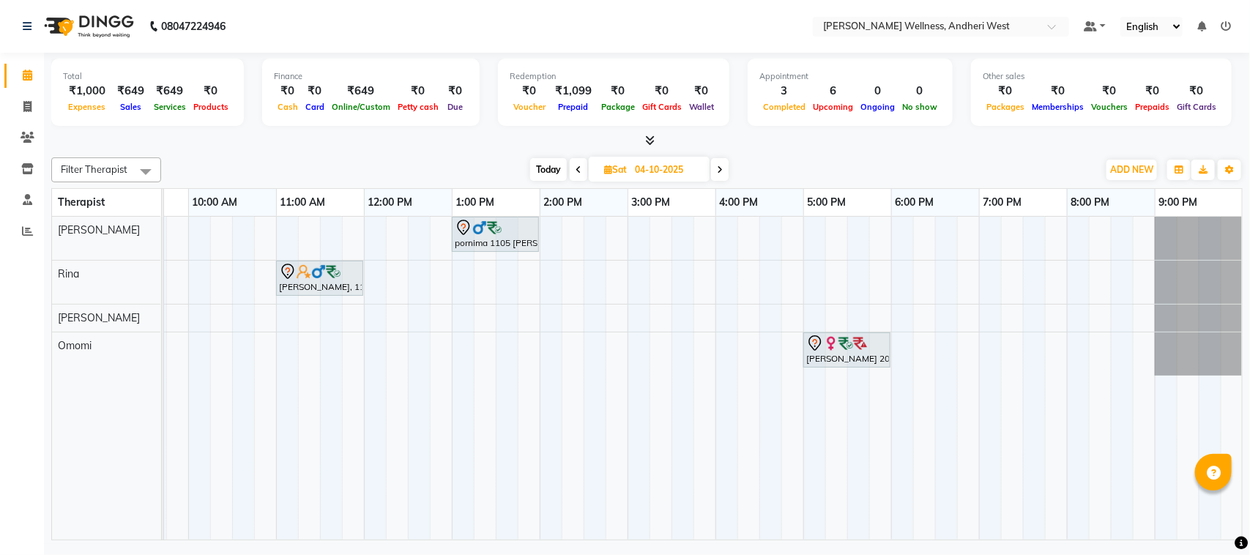
click at [580, 168] on icon at bounding box center [579, 169] width 6 height 9
type input "03-10-2025"
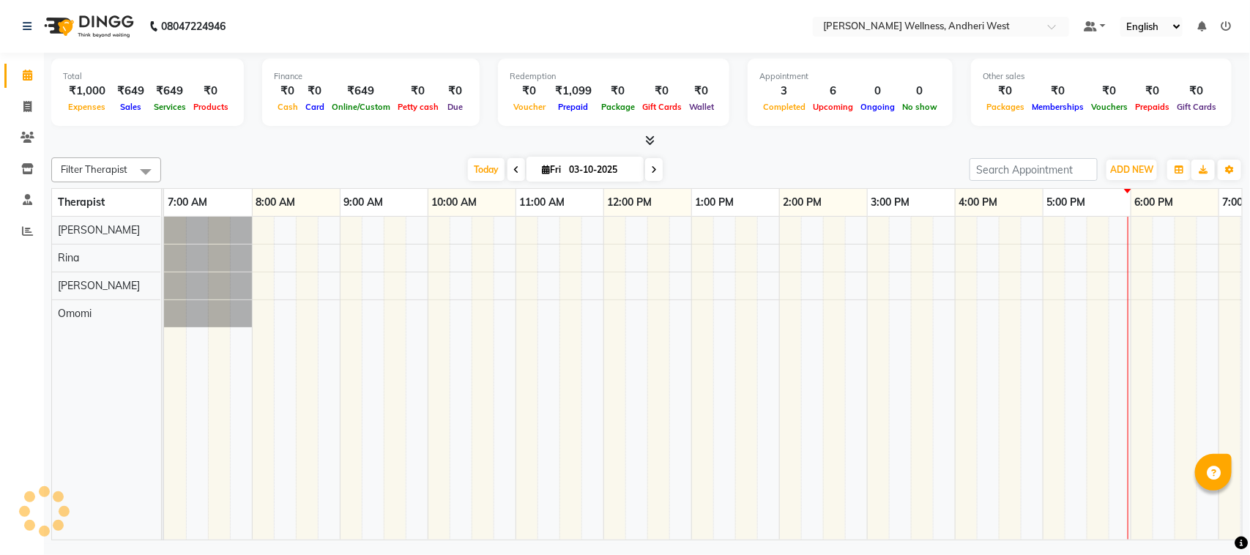
scroll to position [0, 239]
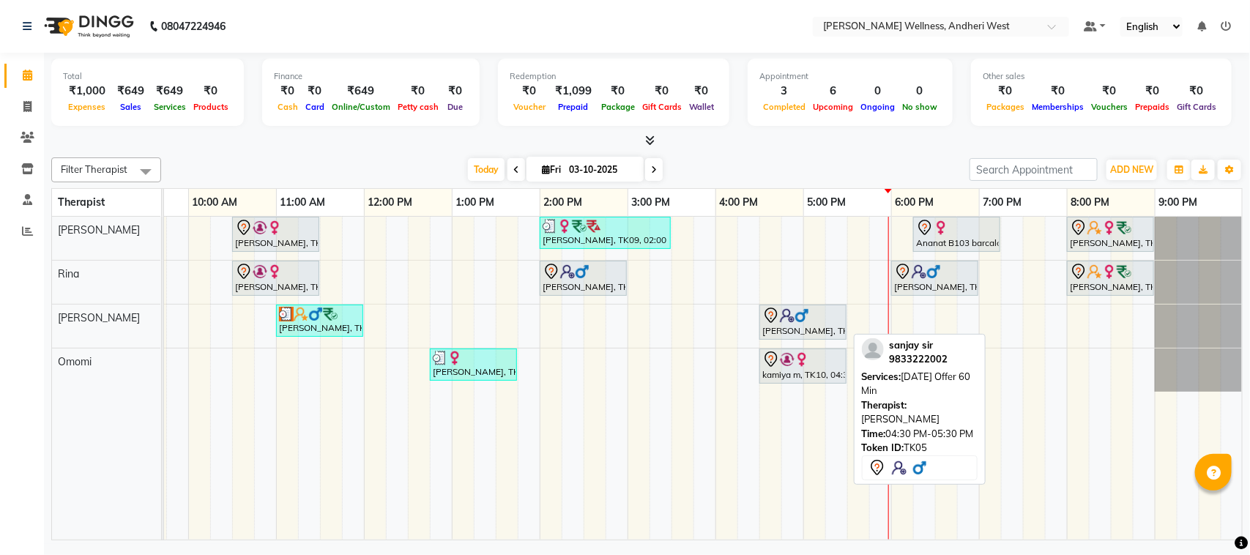
click at [799, 310] on img at bounding box center [801, 315] width 15 height 15
click at [802, 322] on img at bounding box center [801, 315] width 15 height 15
select select "7"
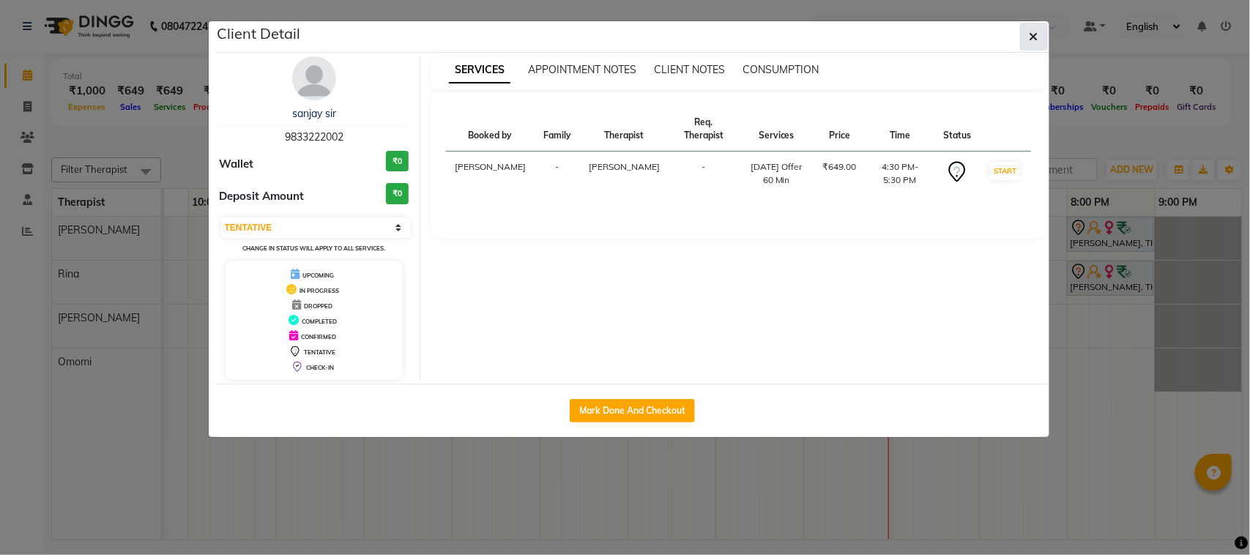
click at [1027, 29] on button "button" at bounding box center [1034, 37] width 28 height 28
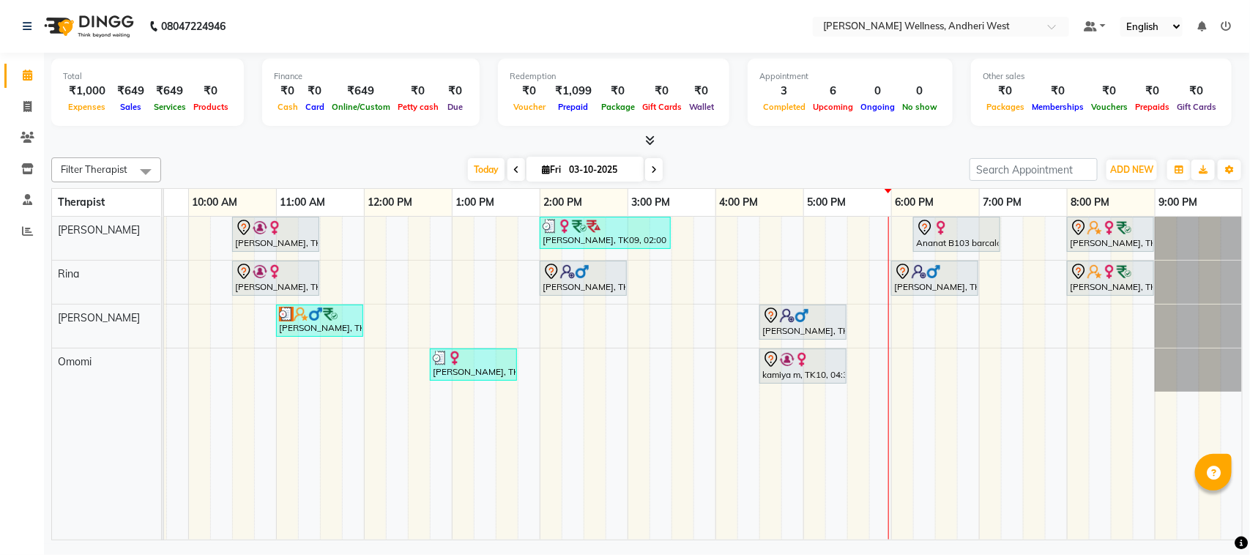
scroll to position [0, 253]
click at [653, 166] on icon at bounding box center [654, 169] width 6 height 9
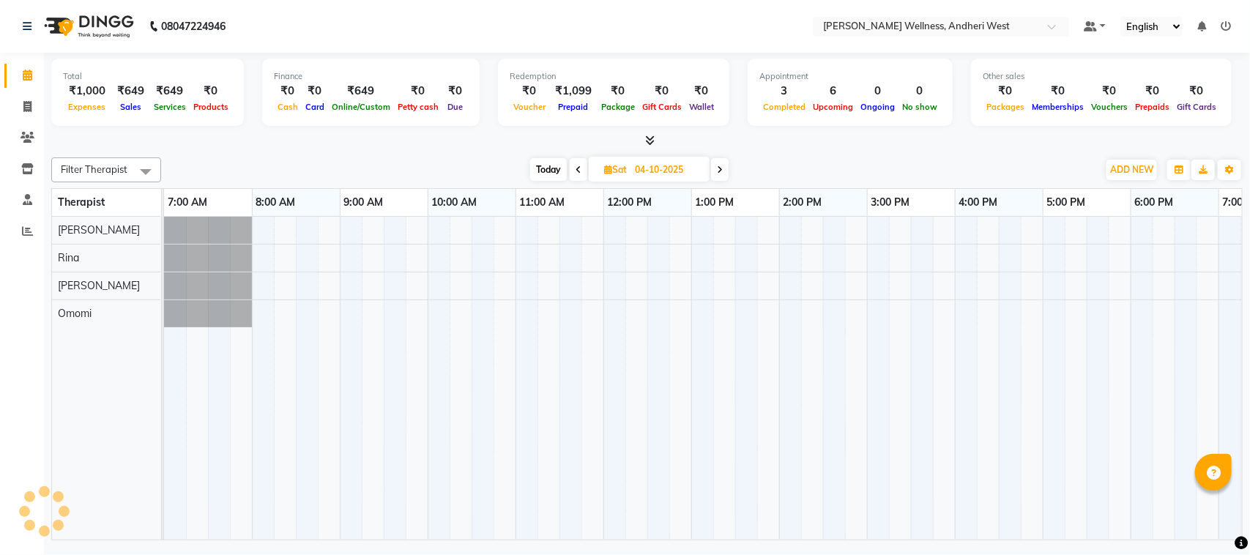
scroll to position [0, 239]
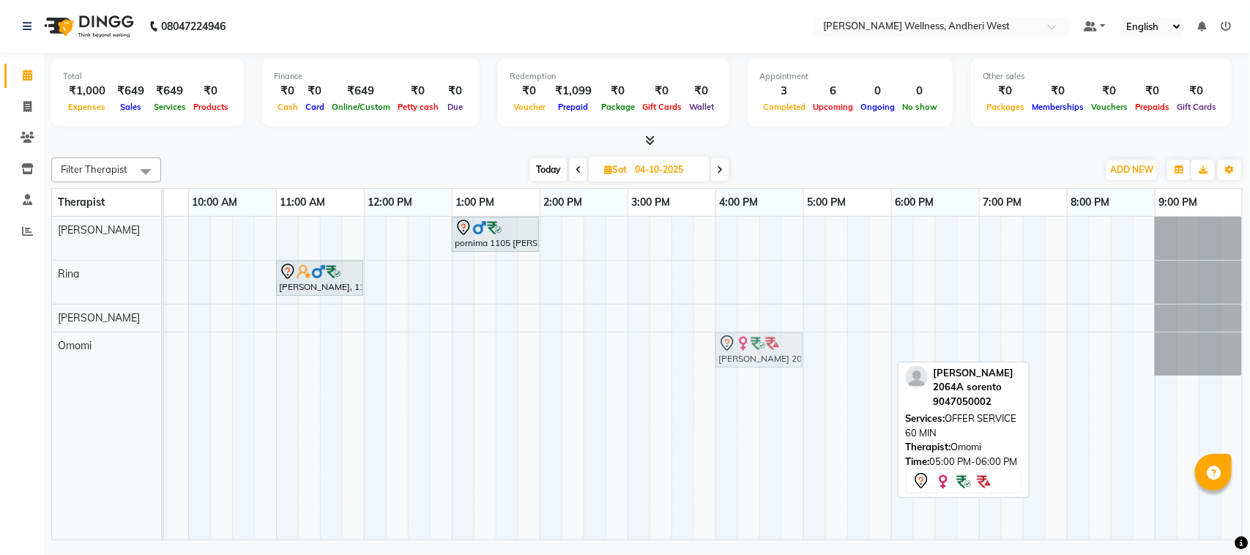
drag, startPoint x: 838, startPoint y: 349, endPoint x: 755, endPoint y: 355, distance: 83.7
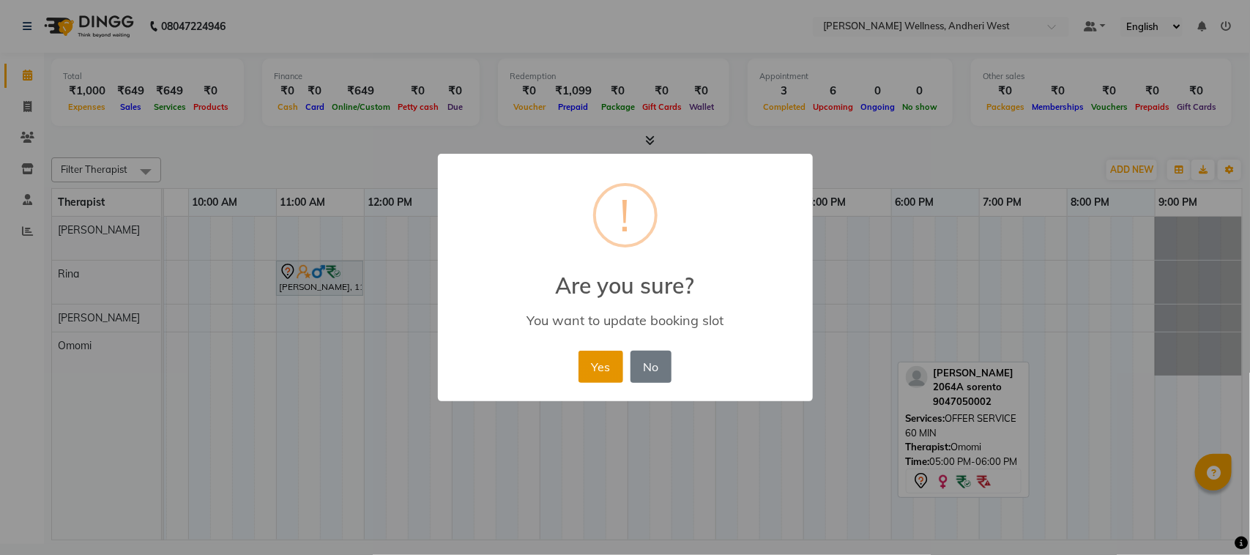
click at [597, 357] on button "Yes" at bounding box center [600, 367] width 45 height 32
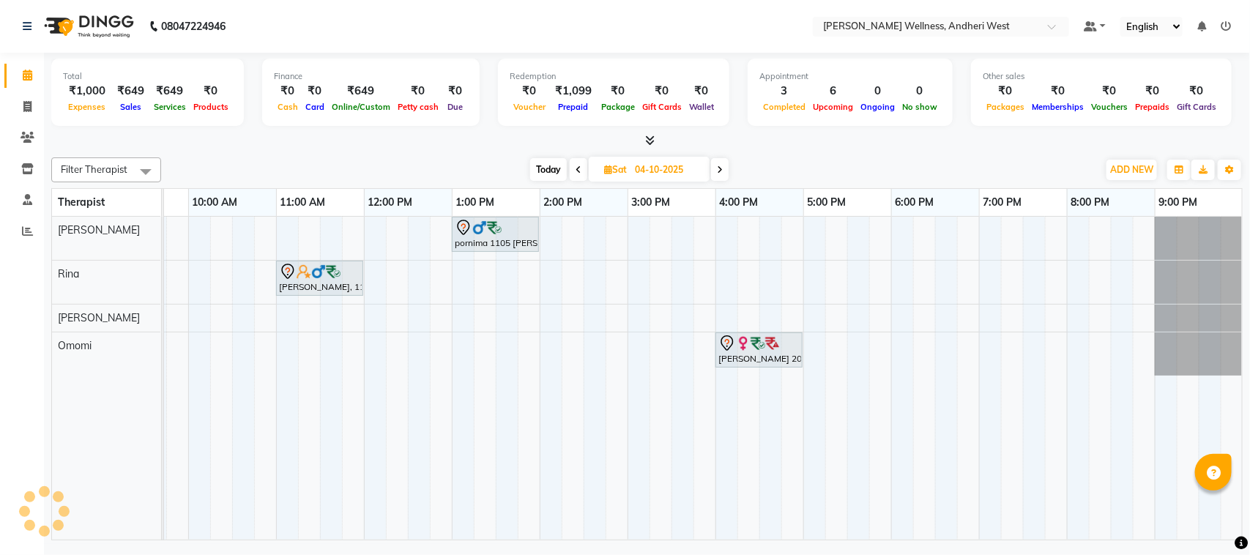
click at [576, 165] on icon at bounding box center [579, 169] width 6 height 9
type input "03-10-2025"
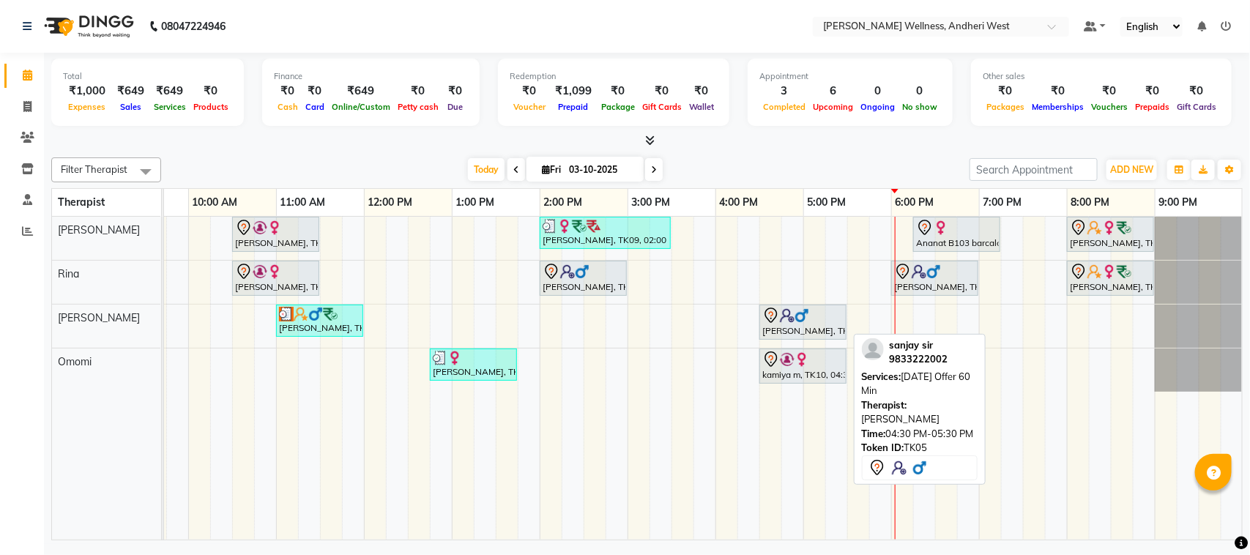
click at [824, 320] on div at bounding box center [802, 316] width 81 height 18
click at [814, 326] on div "[PERSON_NAME], TK05, 04:30 PM-05:30 PM, [DATE] Offer 60 Min" at bounding box center [803, 322] width 84 height 31
select select "7"
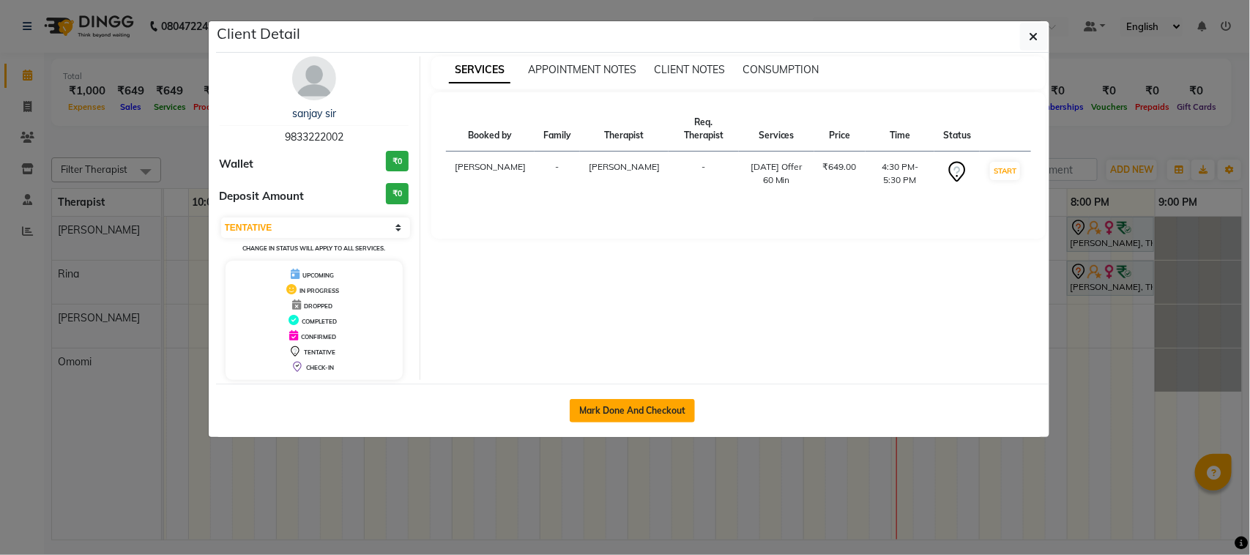
click at [657, 406] on button "Mark Done And Checkout" at bounding box center [632, 410] width 125 height 23
select select "service"
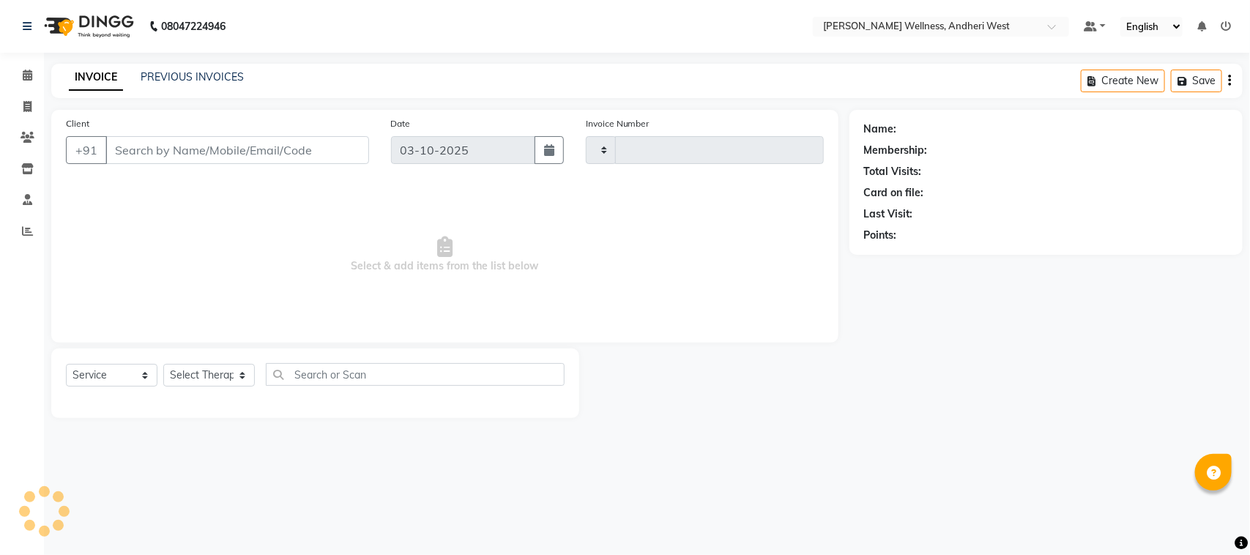
type input "0814"
select select "7384"
type input "9833222002"
select select "90974"
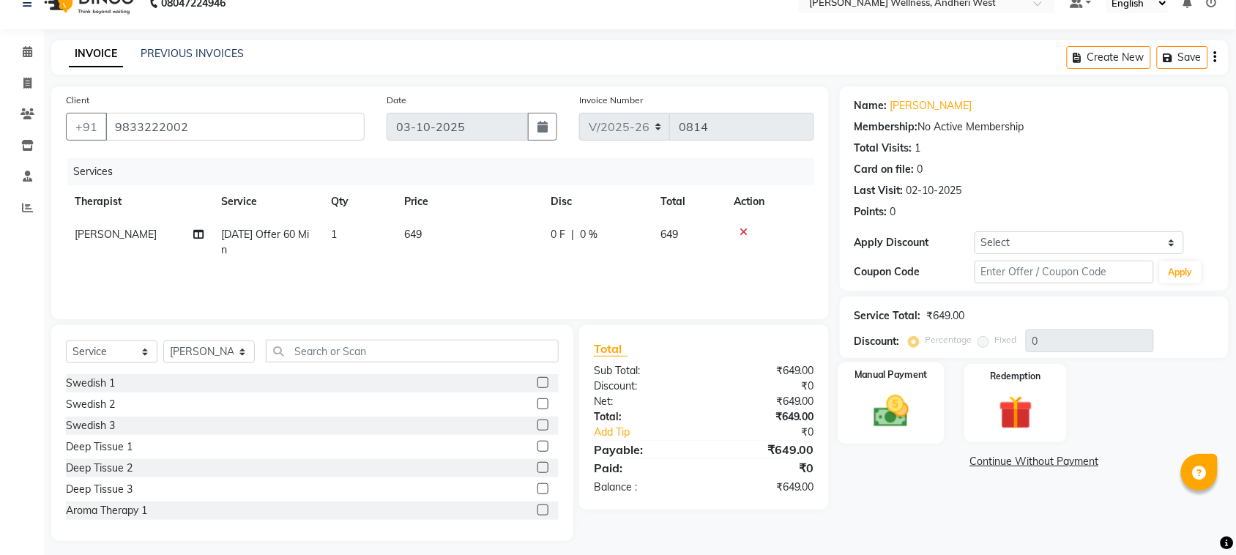
scroll to position [30, 0]
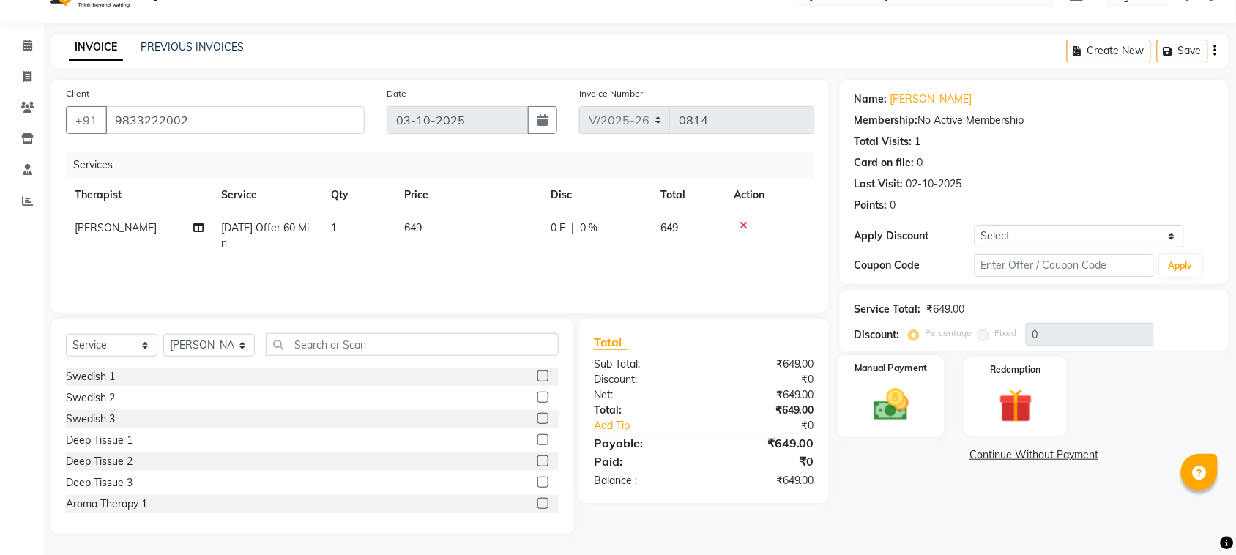
click at [884, 401] on img at bounding box center [891, 404] width 57 height 40
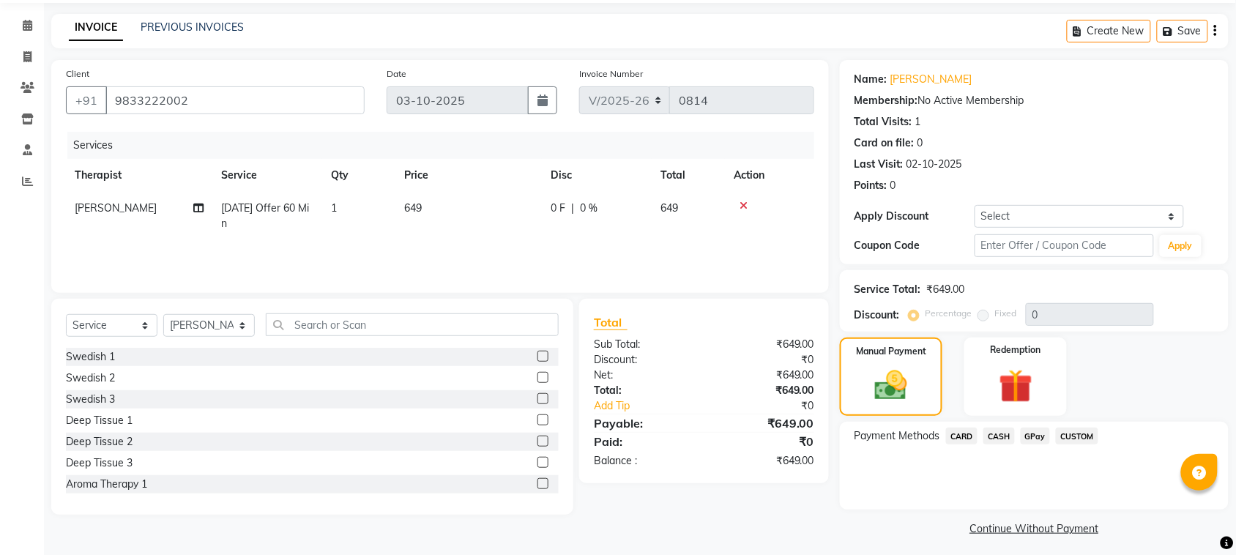
scroll to position [56, 0]
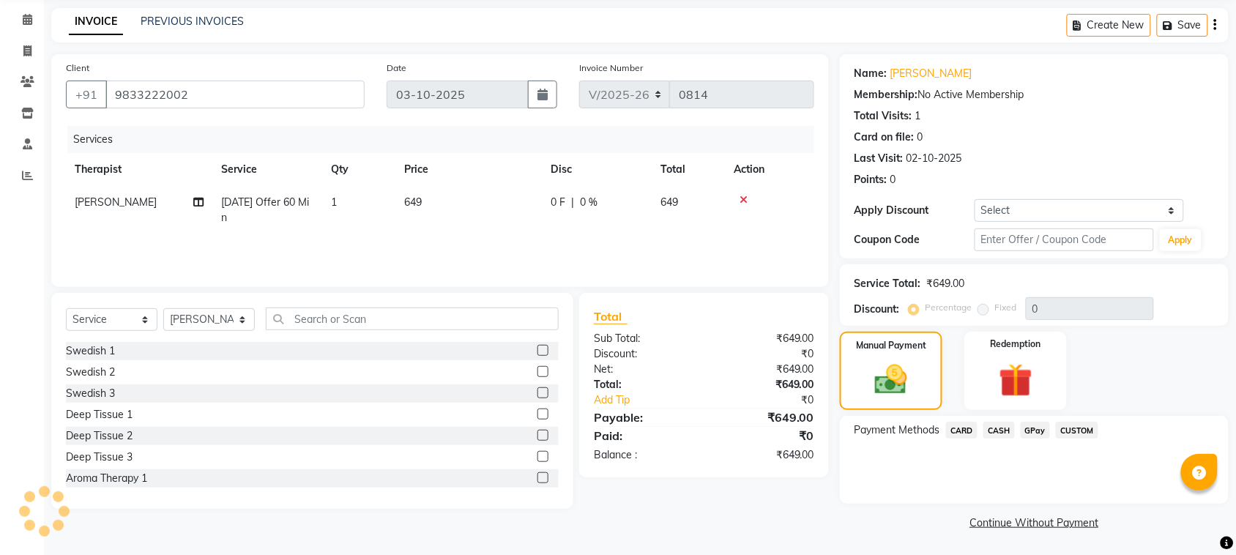
click at [1036, 429] on span "GPay" at bounding box center [1036, 430] width 30 height 17
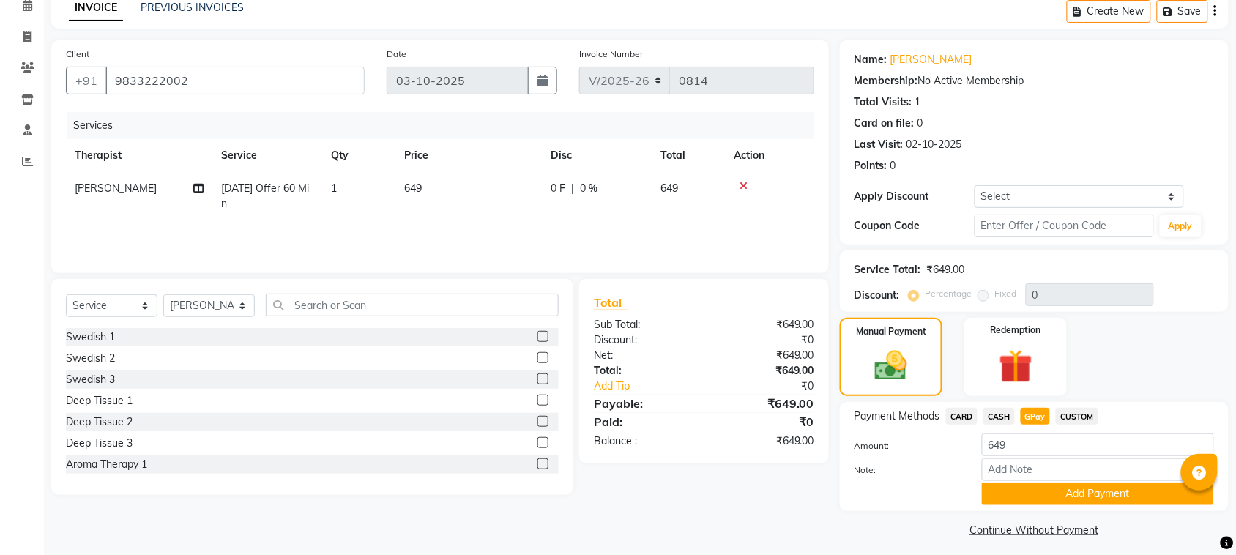
scroll to position [77, 0]
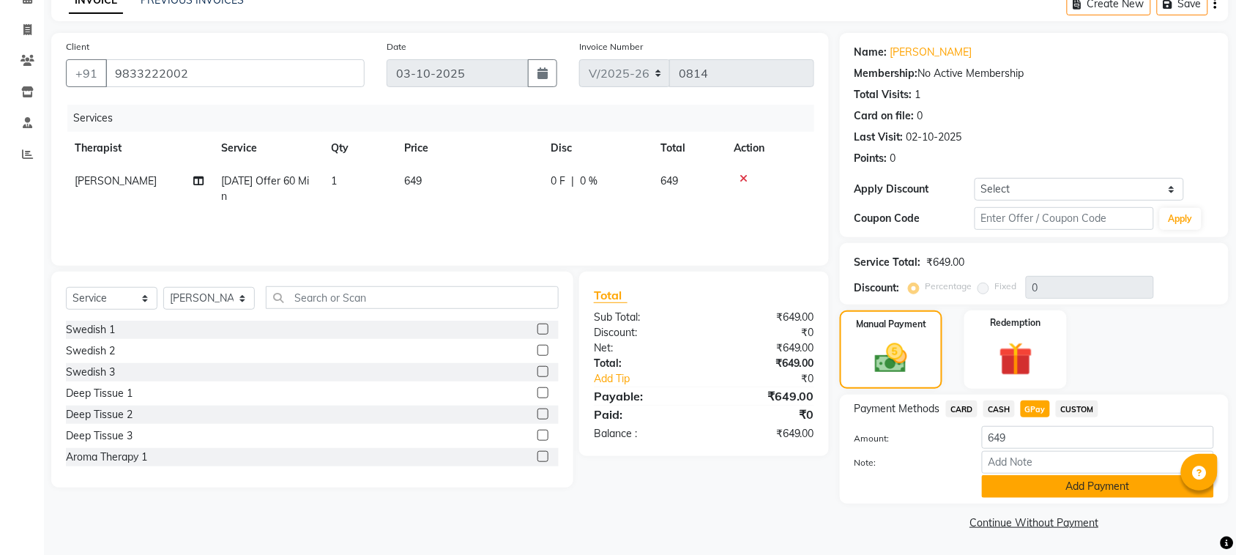
click at [1040, 477] on button "Add Payment" at bounding box center [1098, 486] width 232 height 23
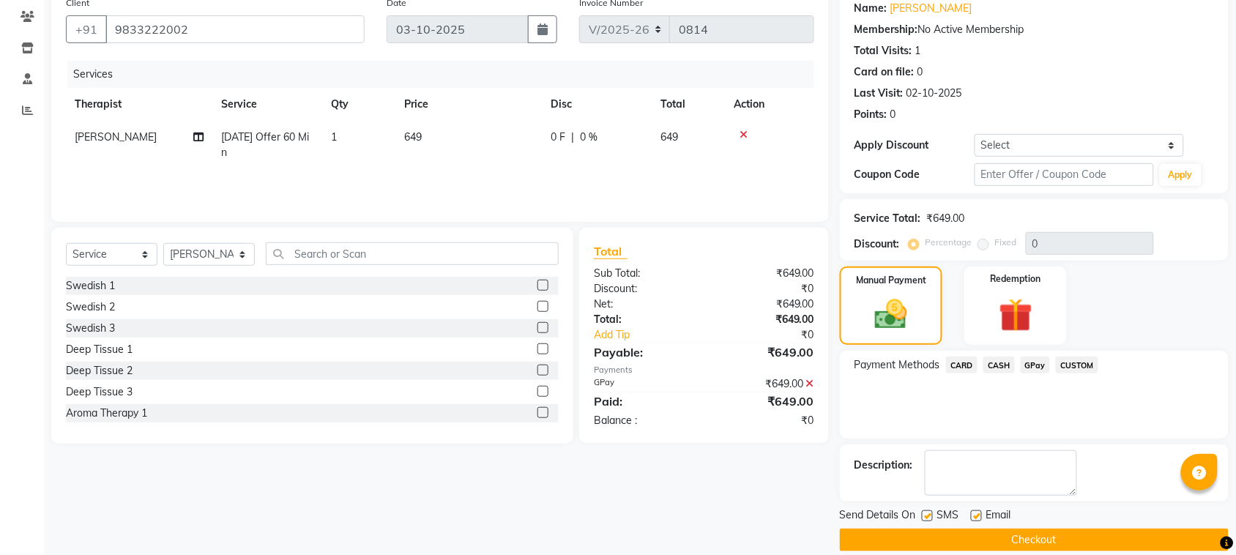
scroll to position [140, 0]
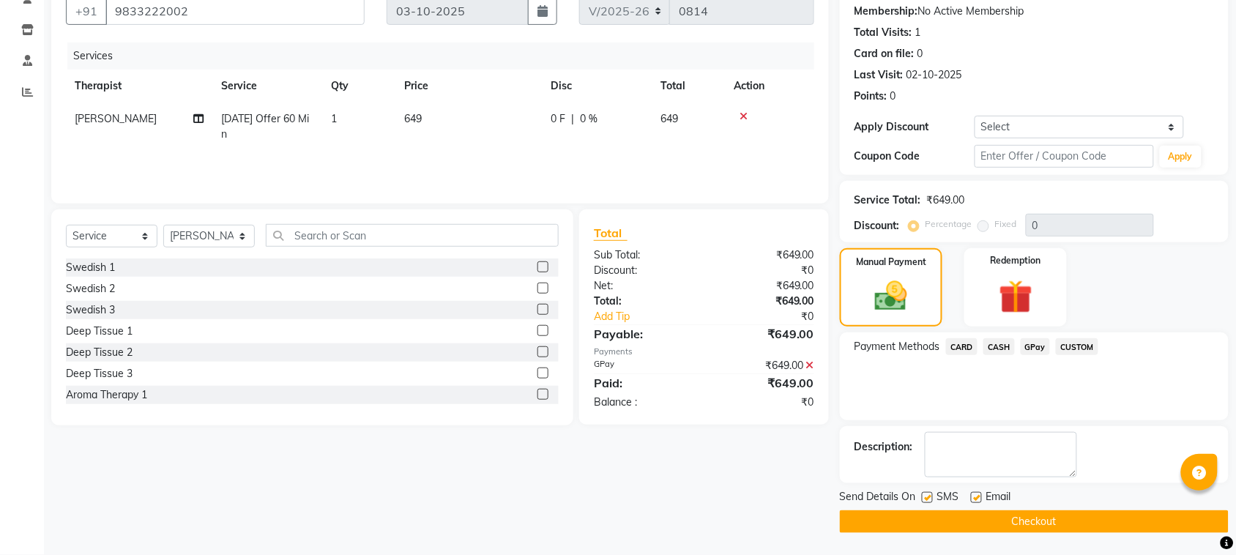
click at [1043, 515] on button "Checkout" at bounding box center [1034, 521] width 389 height 23
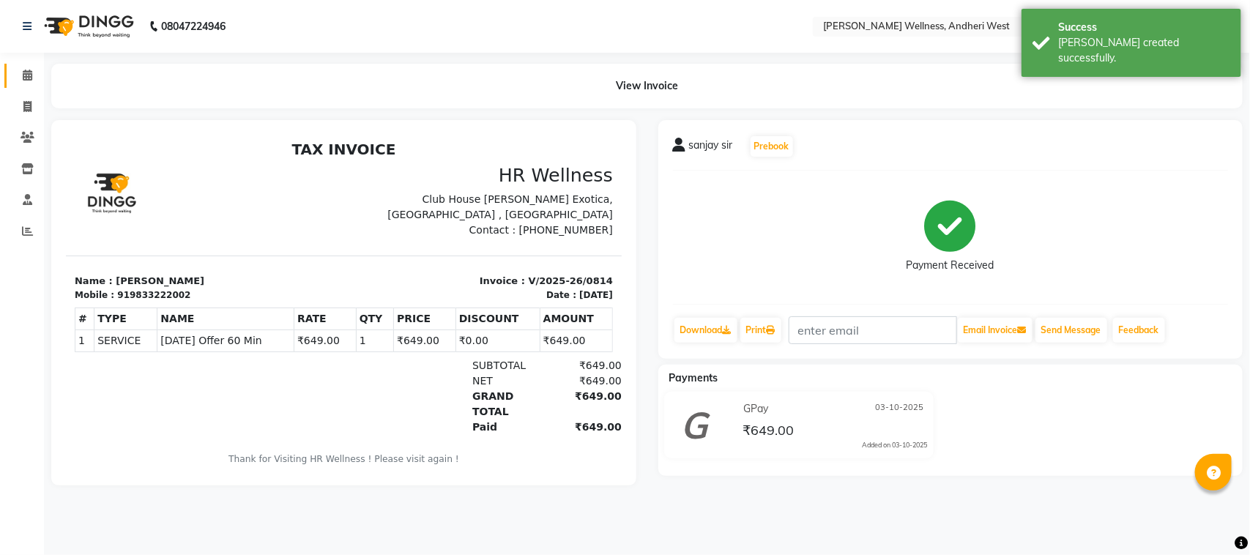
click at [27, 66] on link "Calendar" at bounding box center [21, 76] width 35 height 24
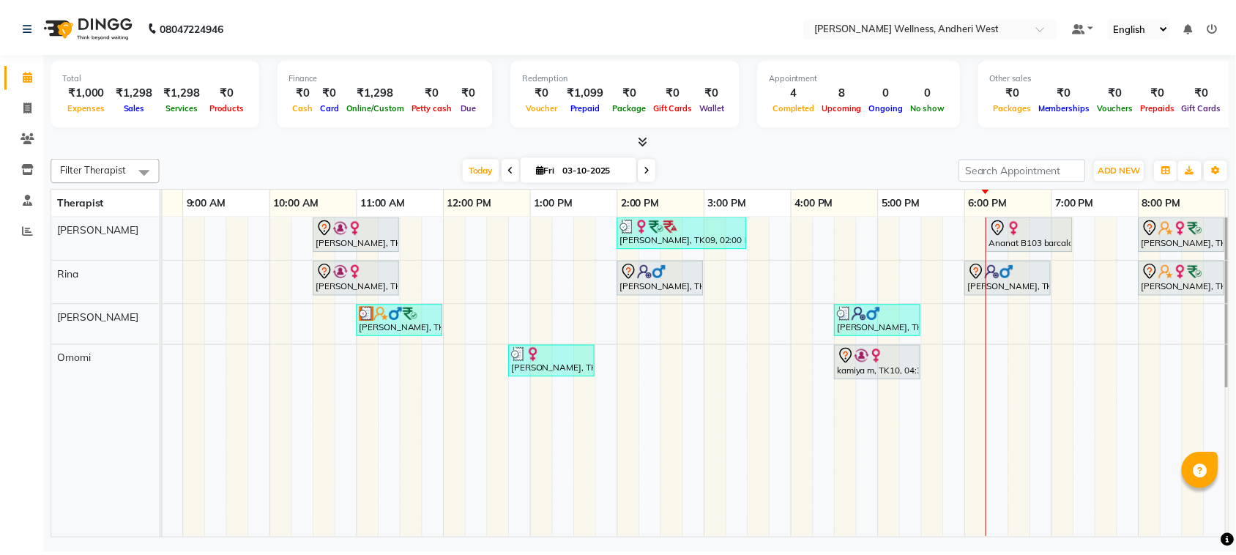
scroll to position [0, 239]
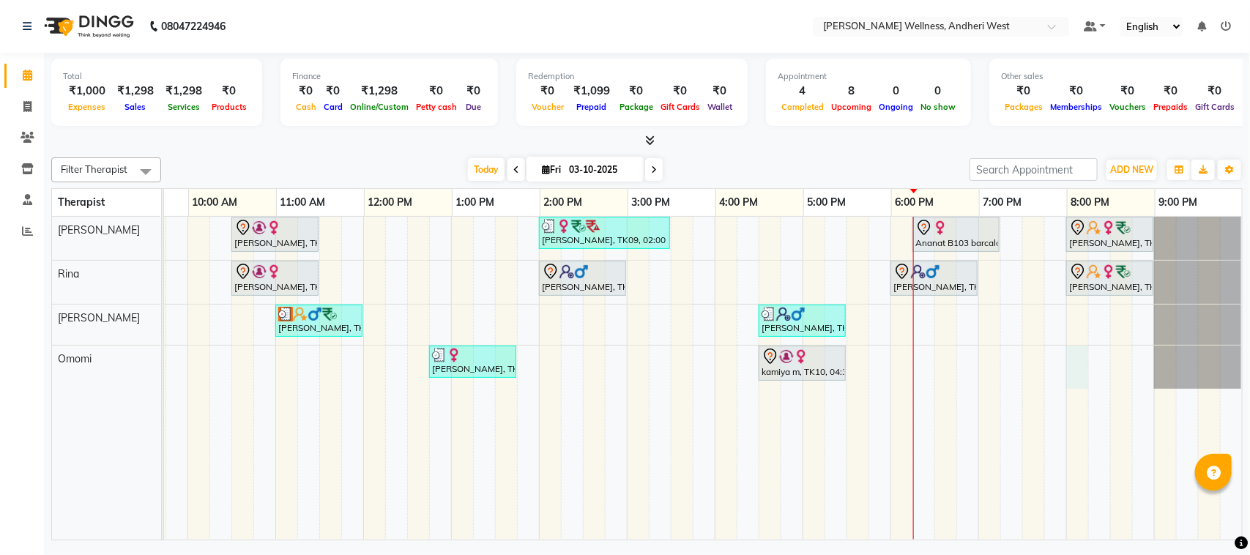
click at [1053, 377] on div "saloni, TK01, 10:30 AM-11:30 AM, Diwali Offer 60 Min prashansha, TK09, 02:00 PM…" at bounding box center [583, 378] width 1318 height 323
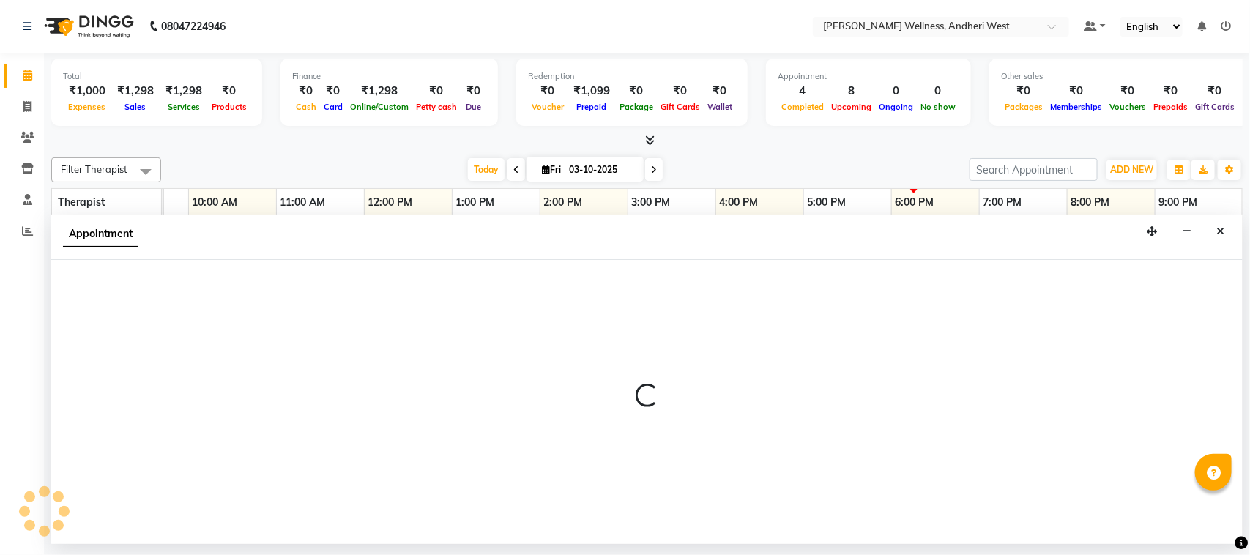
select select "91902"
select select "tentative"
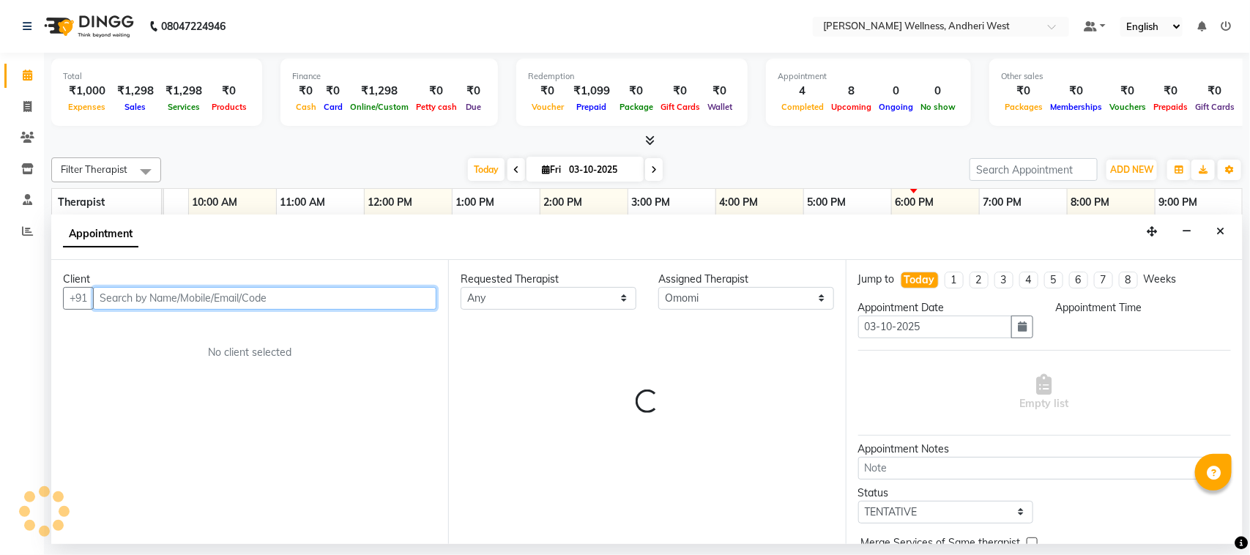
select select "1200"
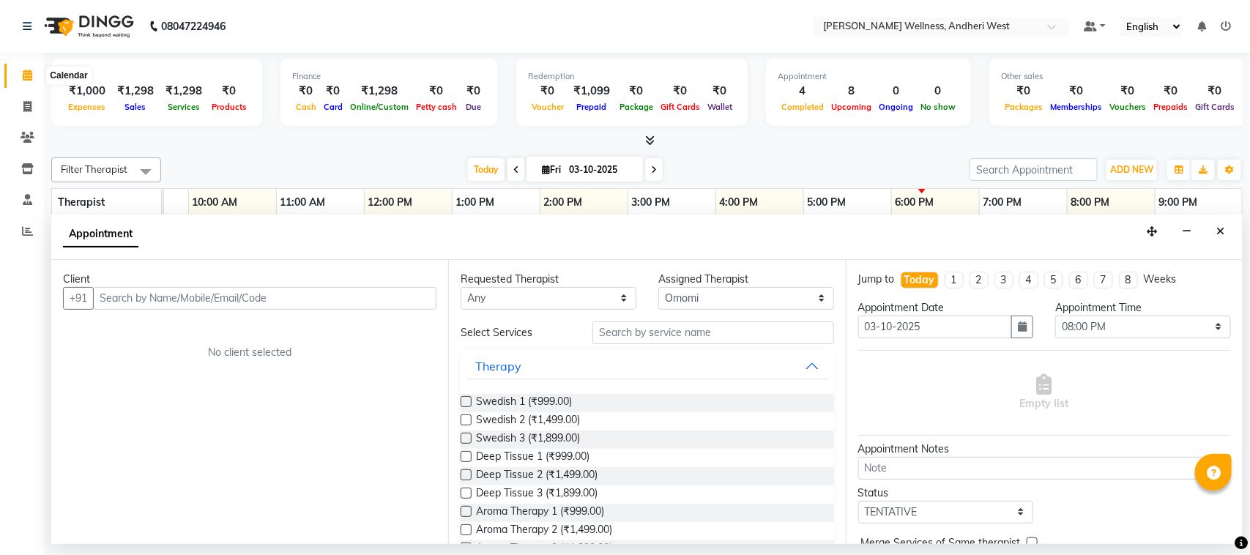
click at [23, 75] on icon at bounding box center [28, 75] width 10 height 11
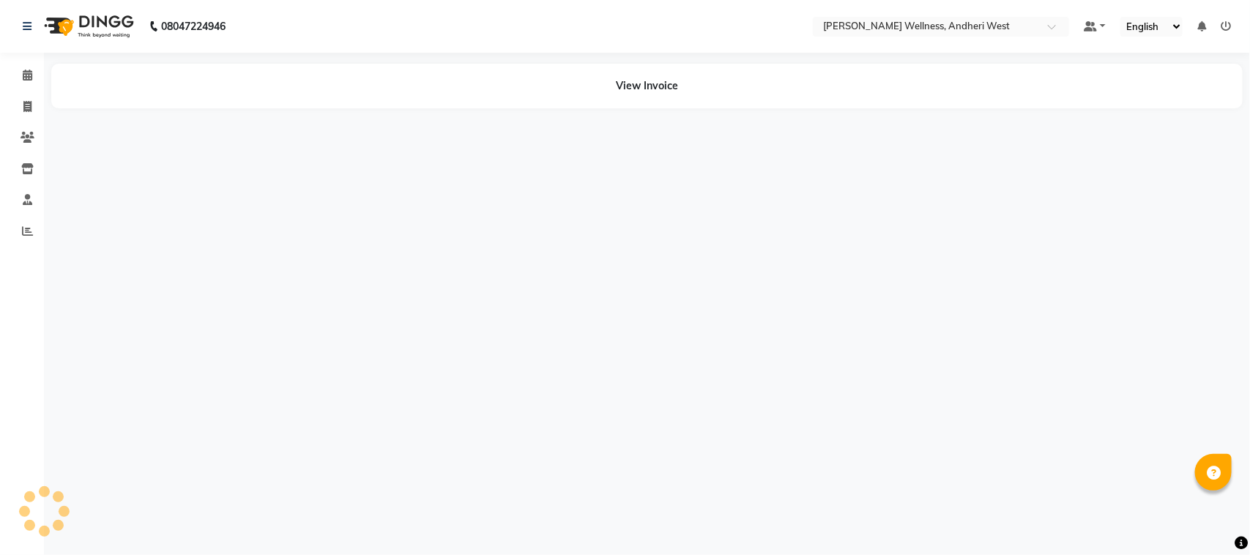
select select "service"
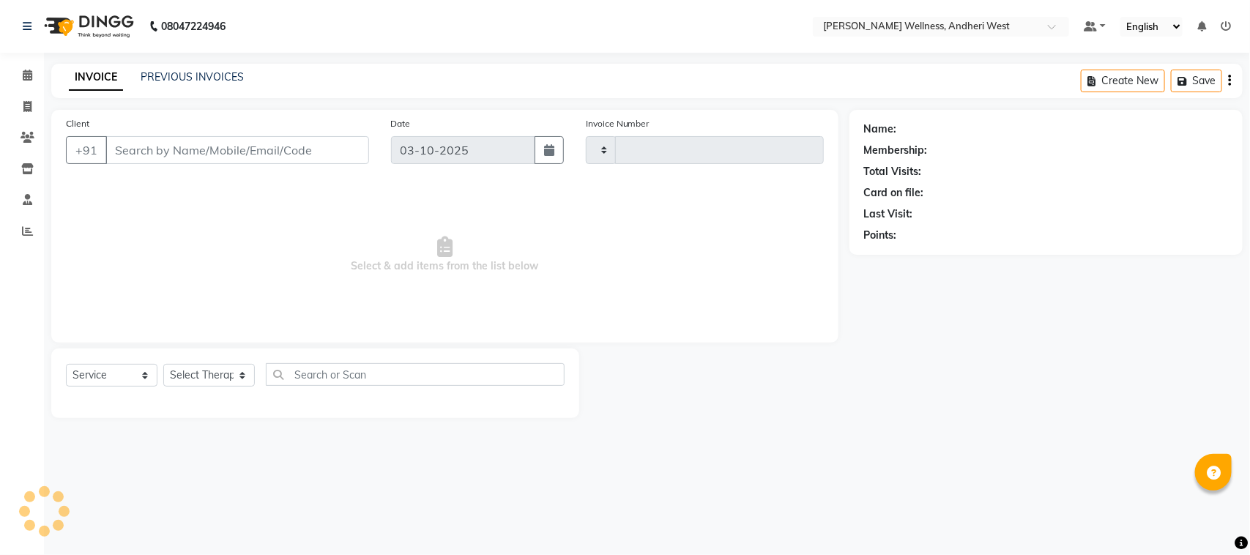
type input "0815"
select select "7384"
type input "9833222002"
select select "90974"
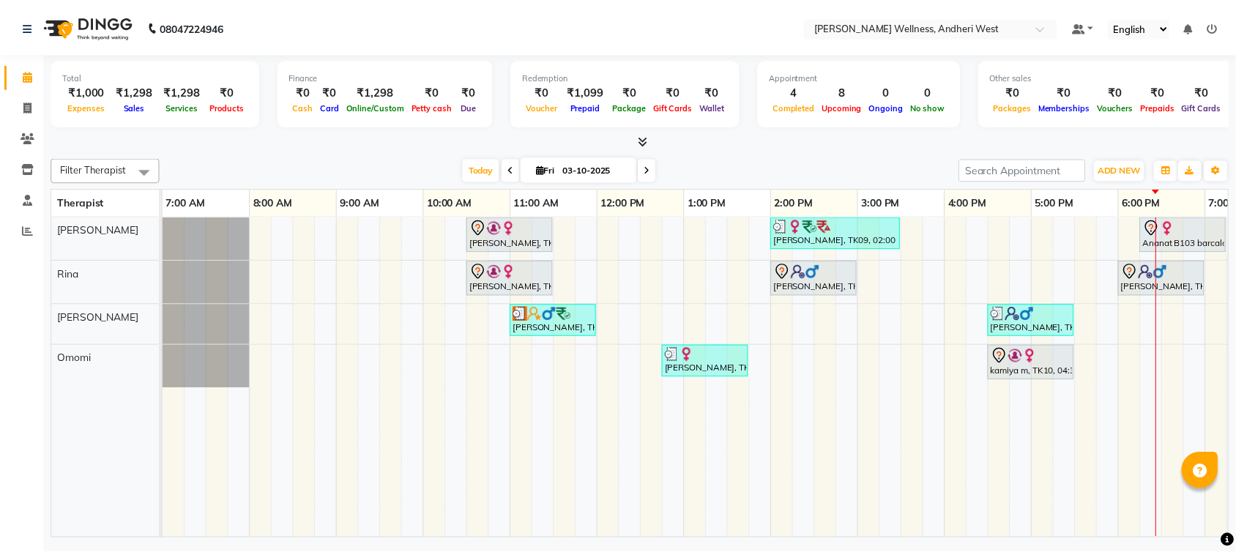
scroll to position [0, 239]
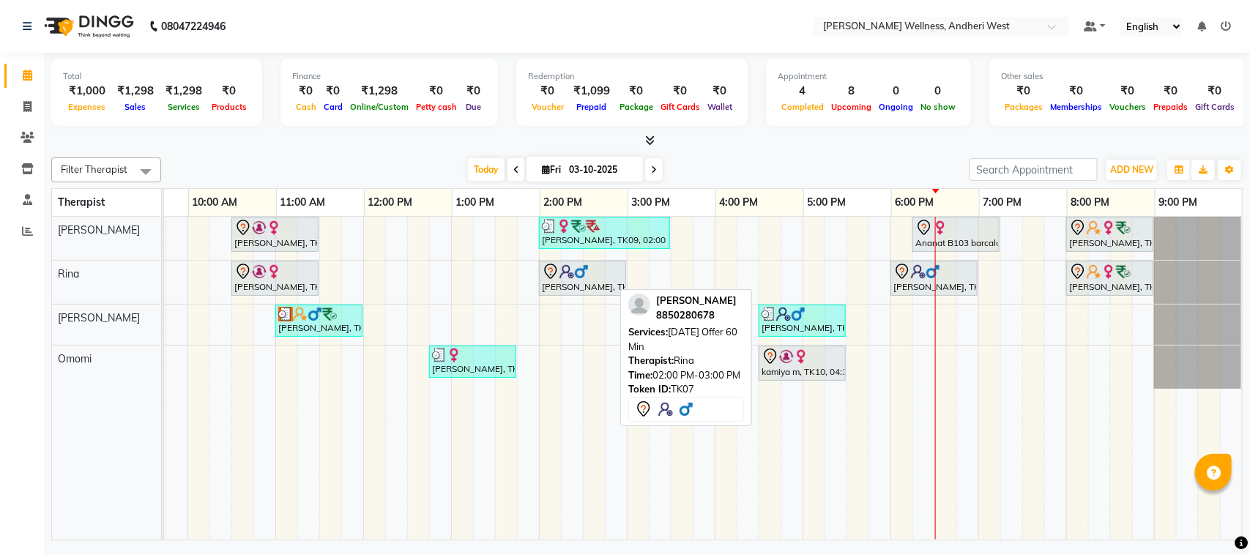
click at [574, 272] on img at bounding box center [581, 271] width 15 height 15
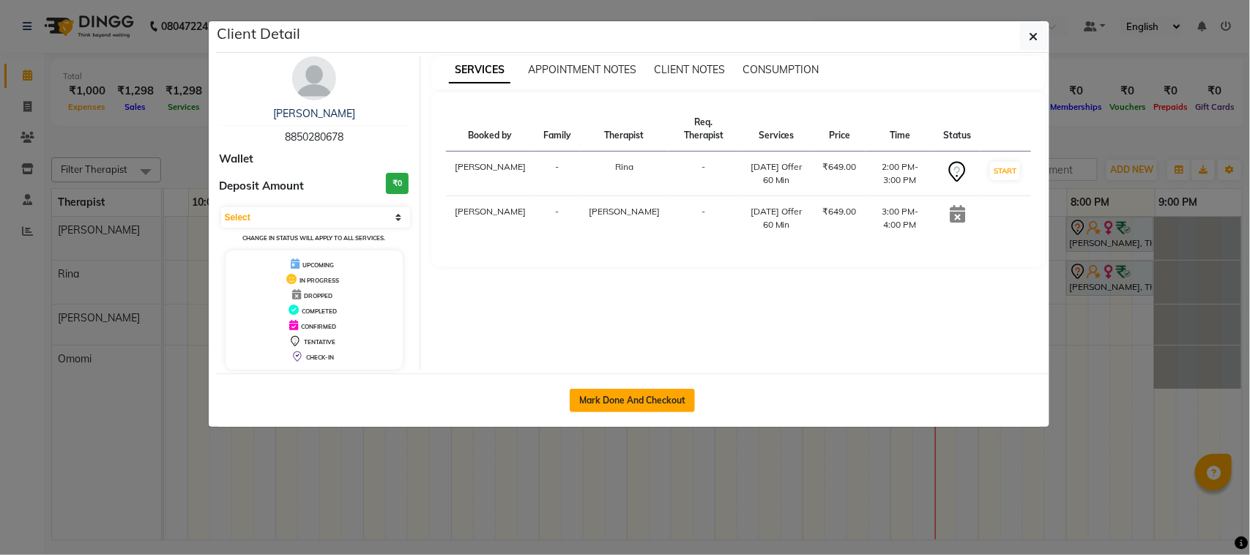
click at [622, 404] on button "Mark Done And Checkout" at bounding box center [632, 400] width 125 height 23
select select "service"
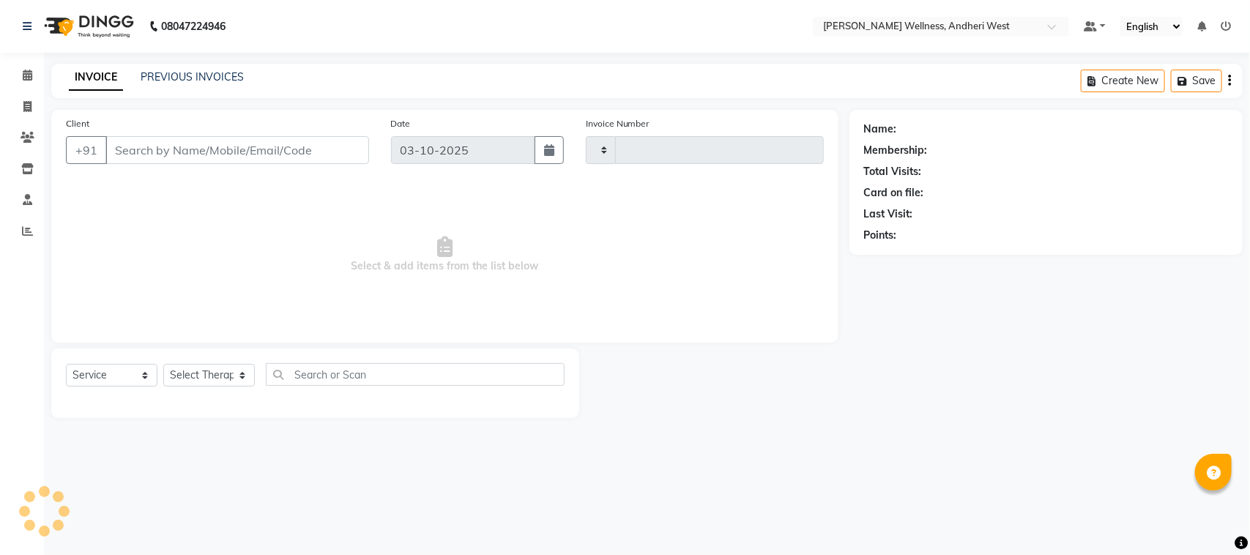
type input "0815"
select select "7384"
type input "8850280678"
select select "80732"
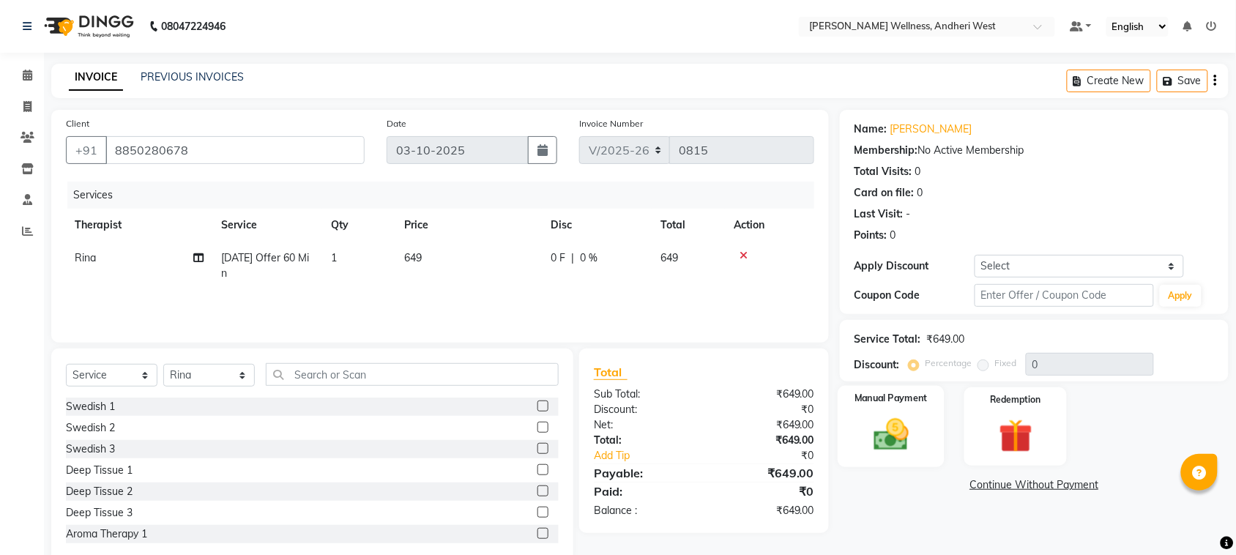
click at [897, 438] on img at bounding box center [891, 434] width 57 height 40
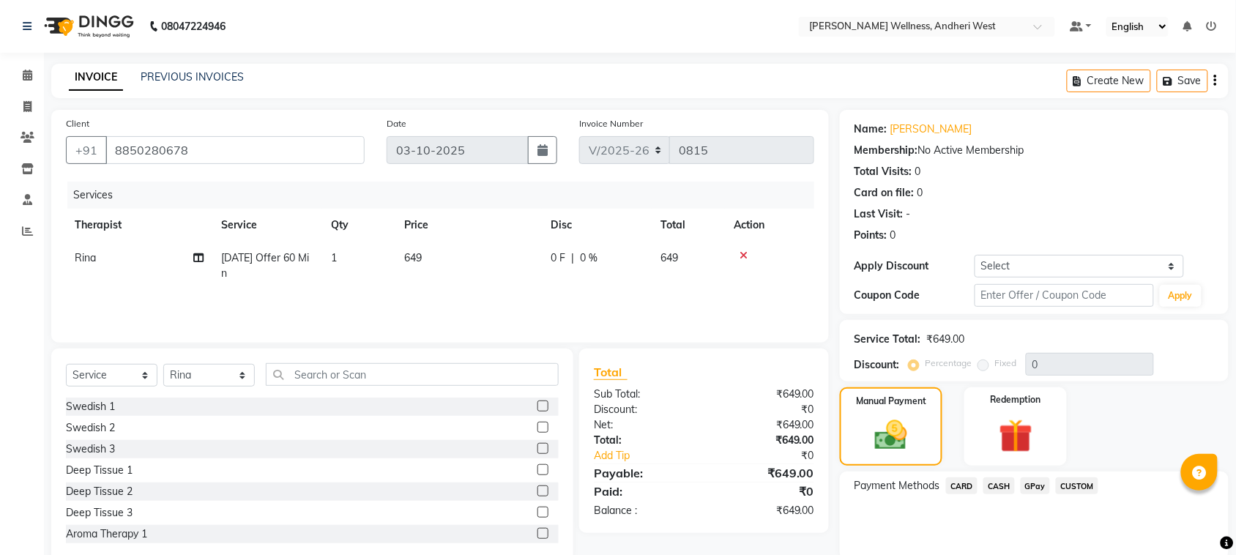
click at [1001, 487] on span "CASH" at bounding box center [998, 485] width 31 height 17
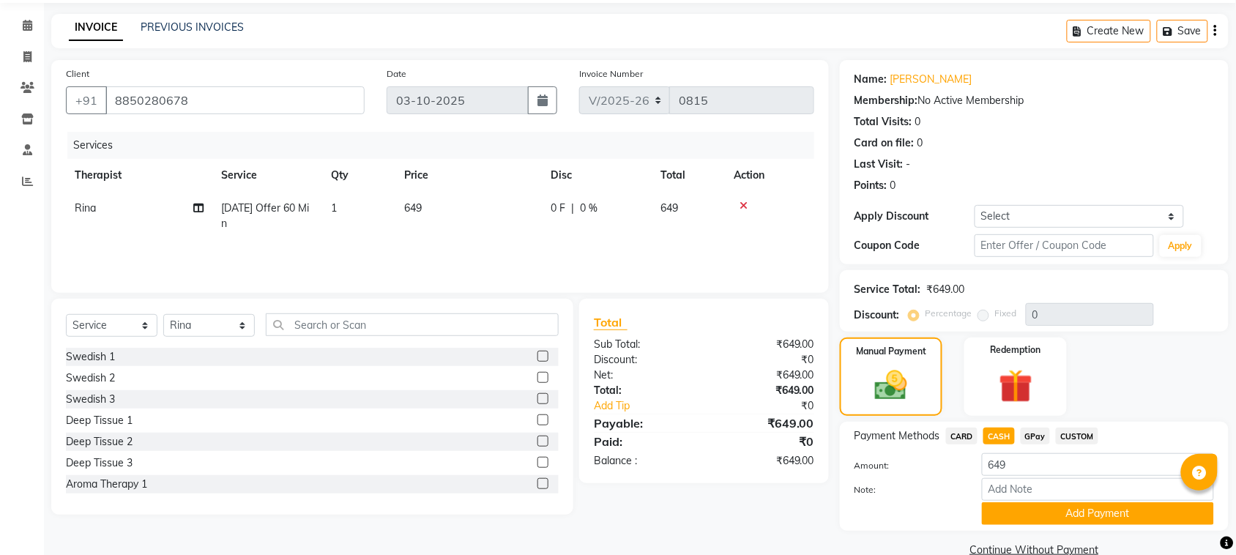
scroll to position [77, 0]
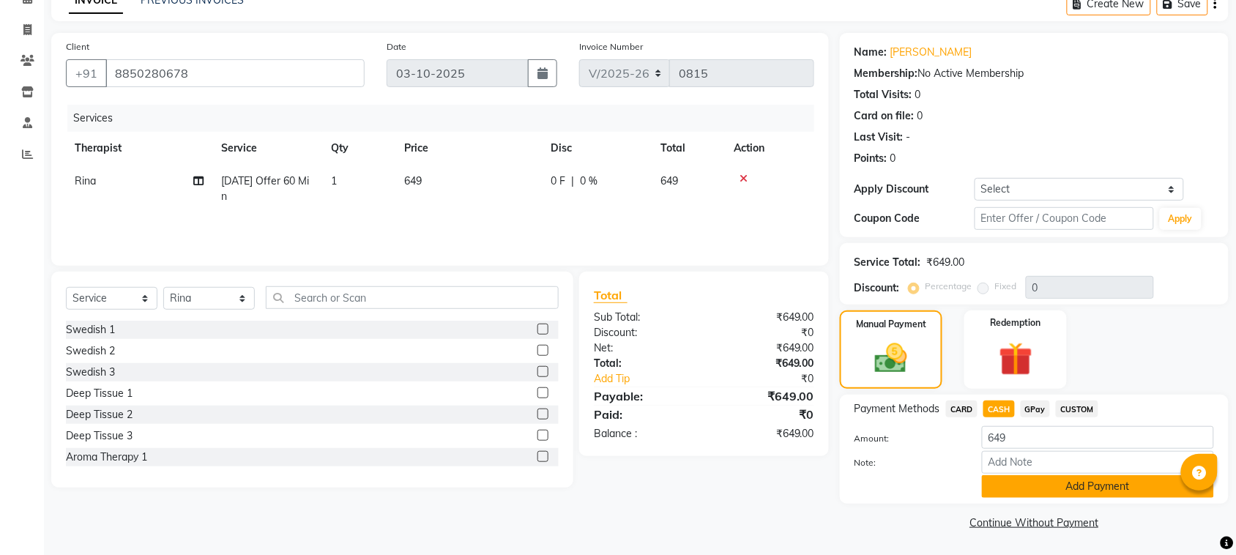
click at [1024, 488] on button "Add Payment" at bounding box center [1098, 486] width 232 height 23
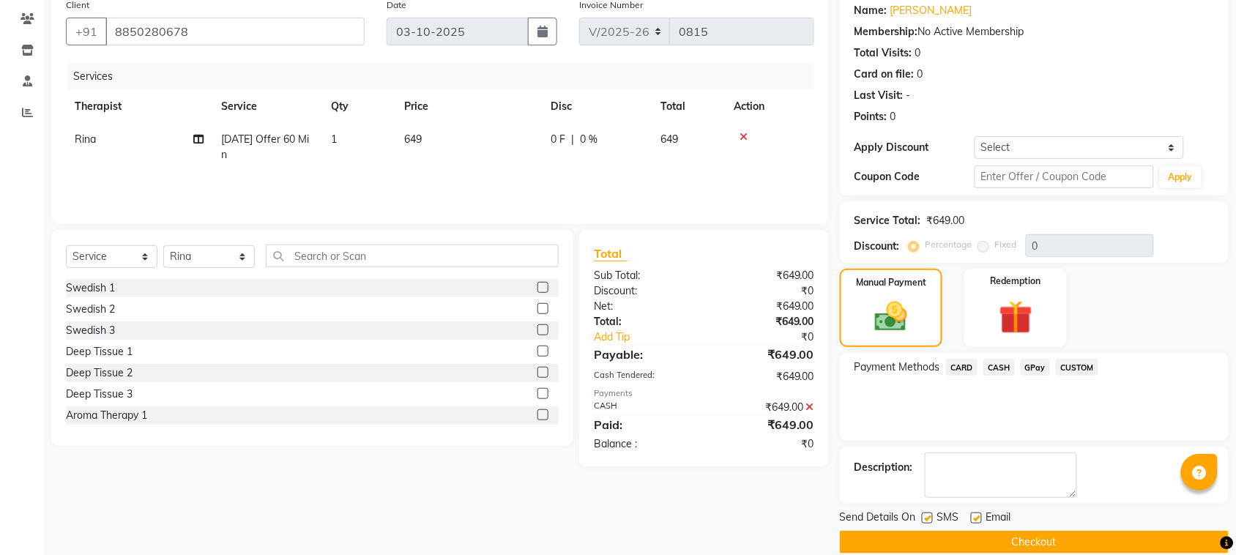
scroll to position [140, 0]
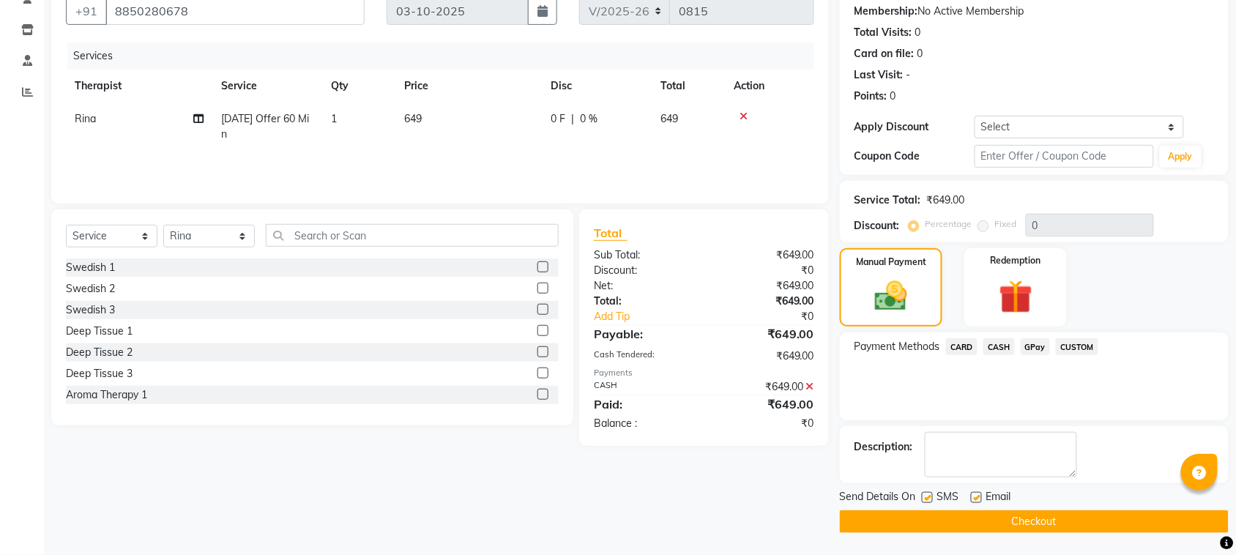
click at [1031, 516] on button "Checkout" at bounding box center [1034, 521] width 389 height 23
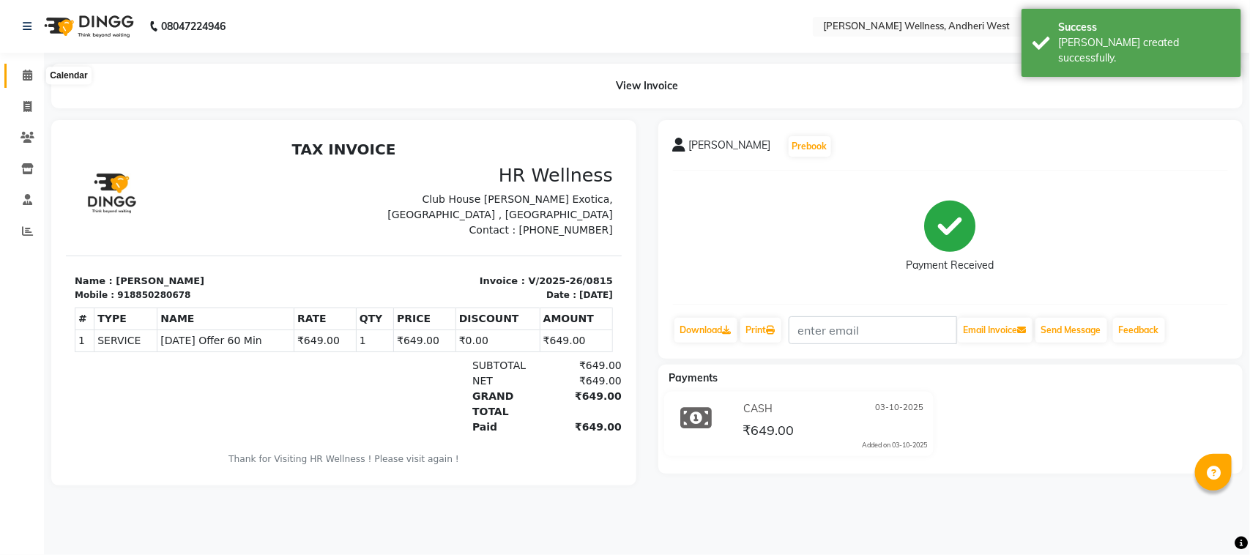
click at [23, 78] on icon at bounding box center [28, 75] width 10 height 11
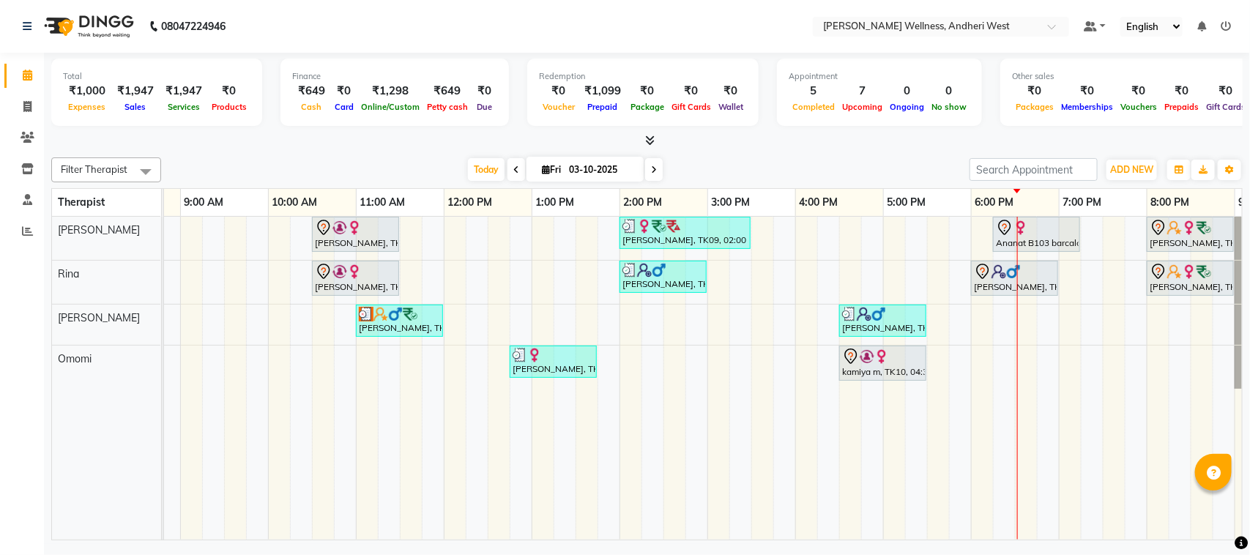
scroll to position [0, 239]
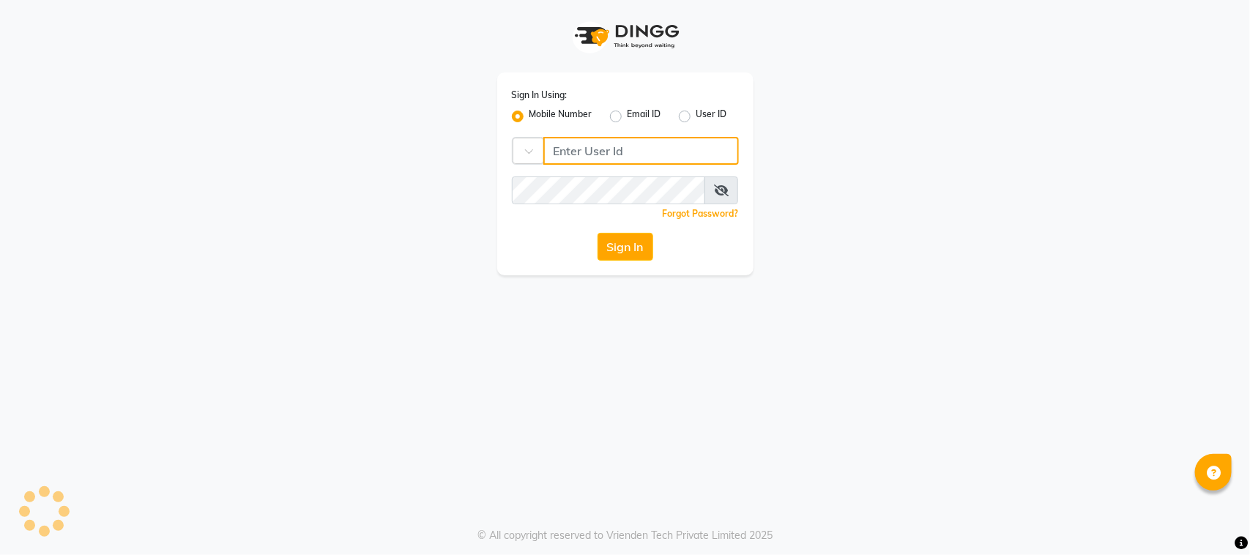
type input "8408879689"
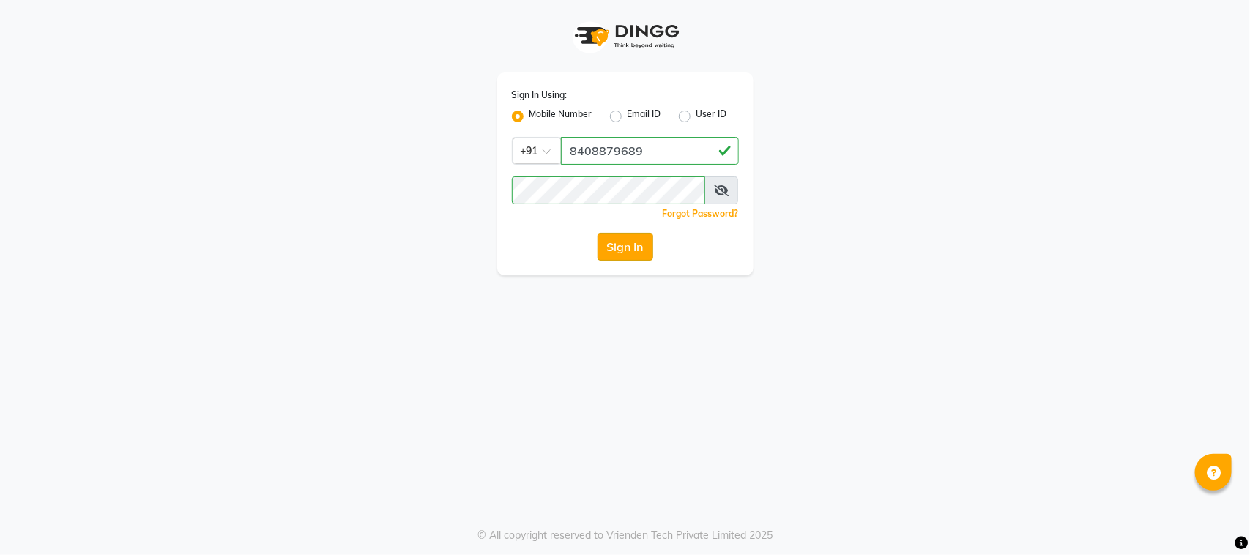
click at [608, 253] on button "Sign In" at bounding box center [625, 247] width 56 height 28
click at [608, 253] on div "Sign In" at bounding box center [625, 247] width 227 height 28
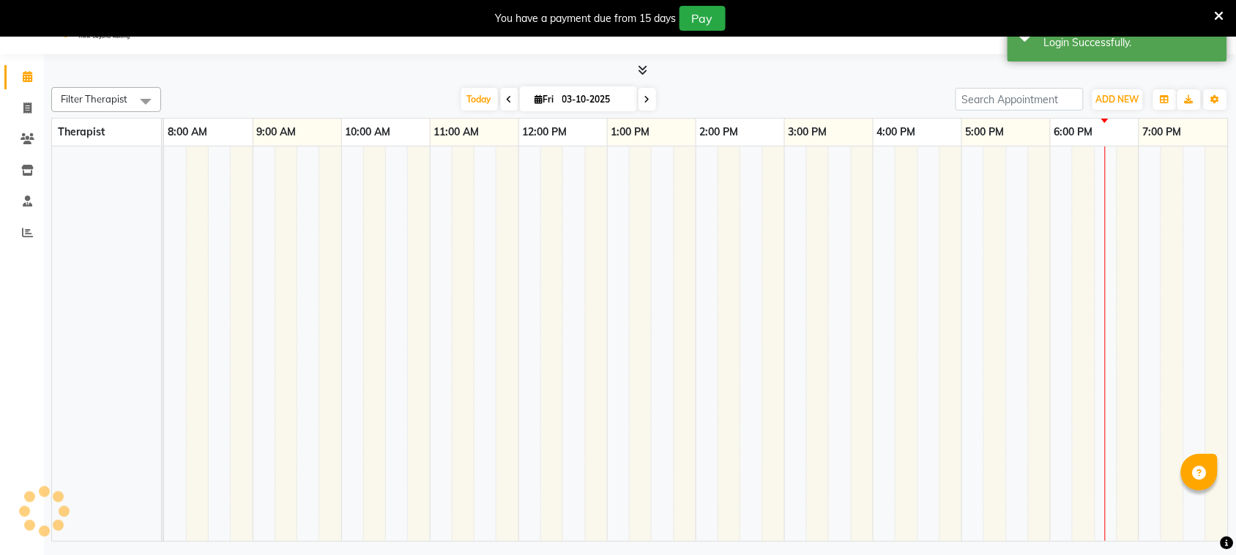
scroll to position [37, 0]
select select "en"
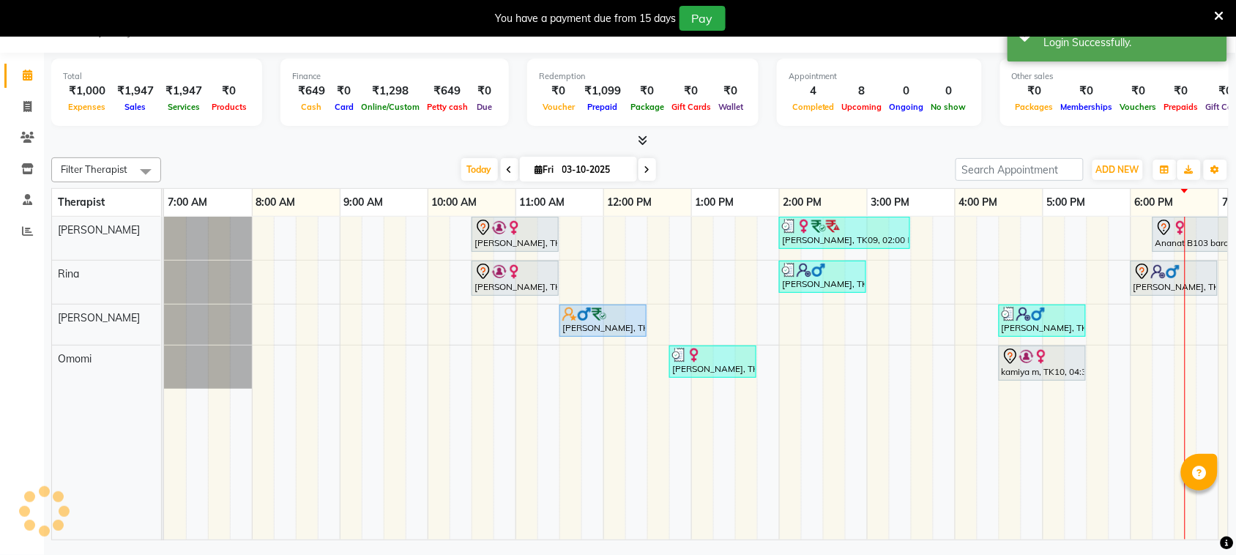
scroll to position [0, 0]
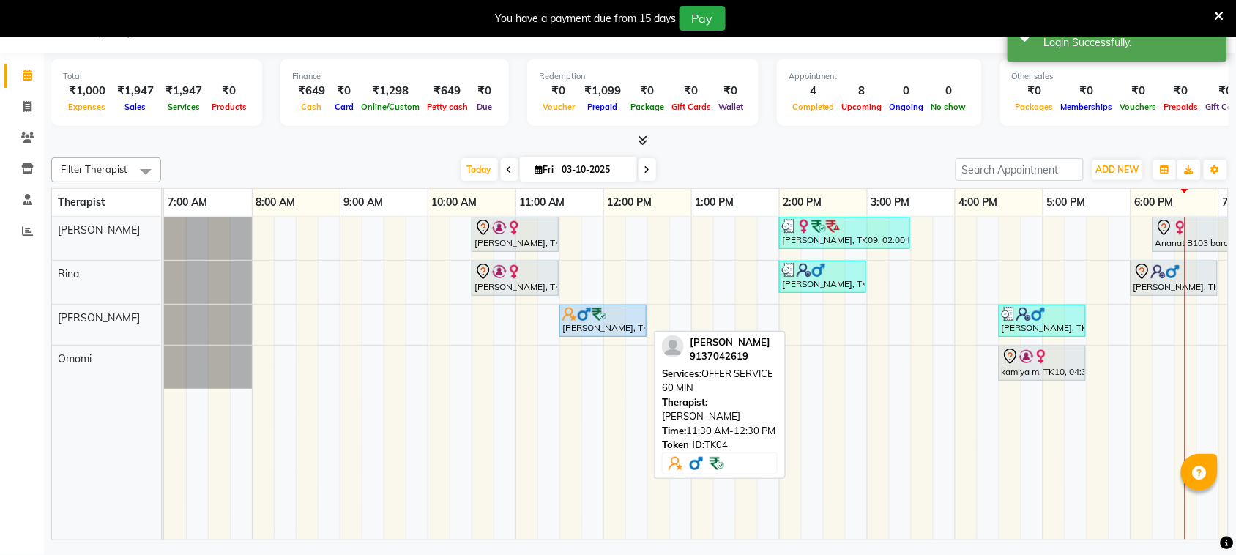
click at [608, 324] on div "[PERSON_NAME], TK04, 11:30 AM-12:30 PM, OFFER SERVICE 60 MIN" at bounding box center [603, 321] width 84 height 28
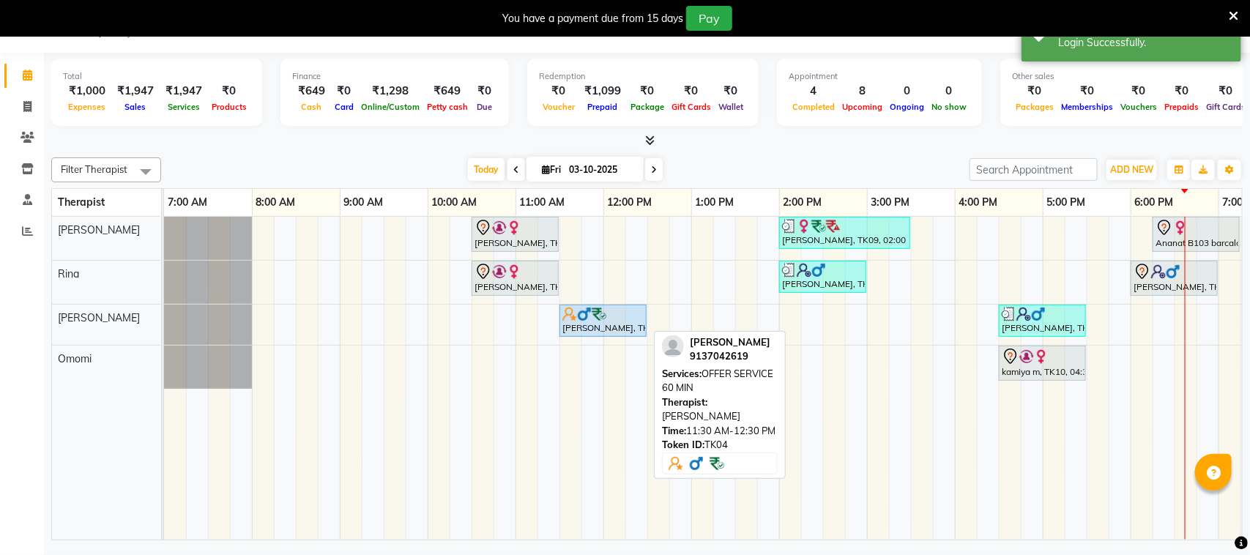
select select "5"
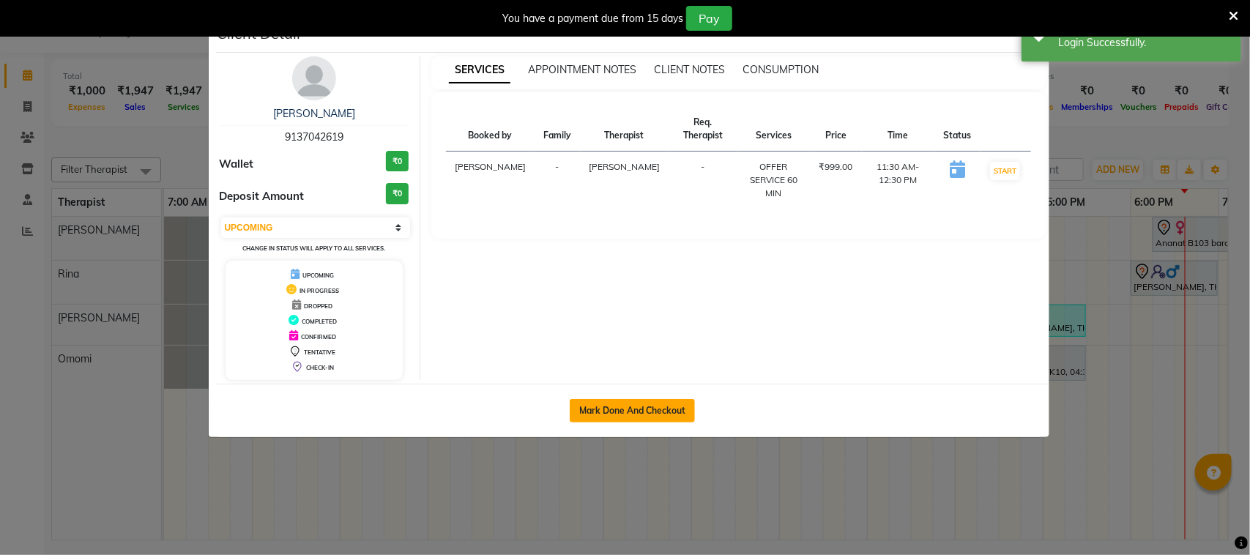
click at [638, 417] on button "Mark Done And Checkout" at bounding box center [632, 410] width 125 height 23
select select "service"
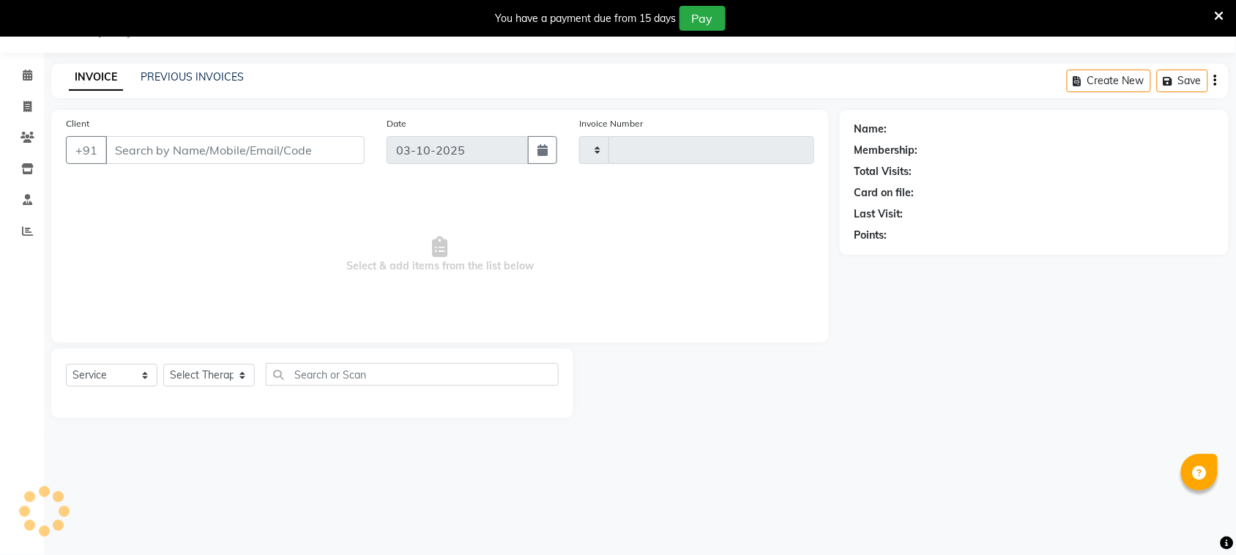
type input "0816"
select select "7384"
type input "9137042619"
select select "90974"
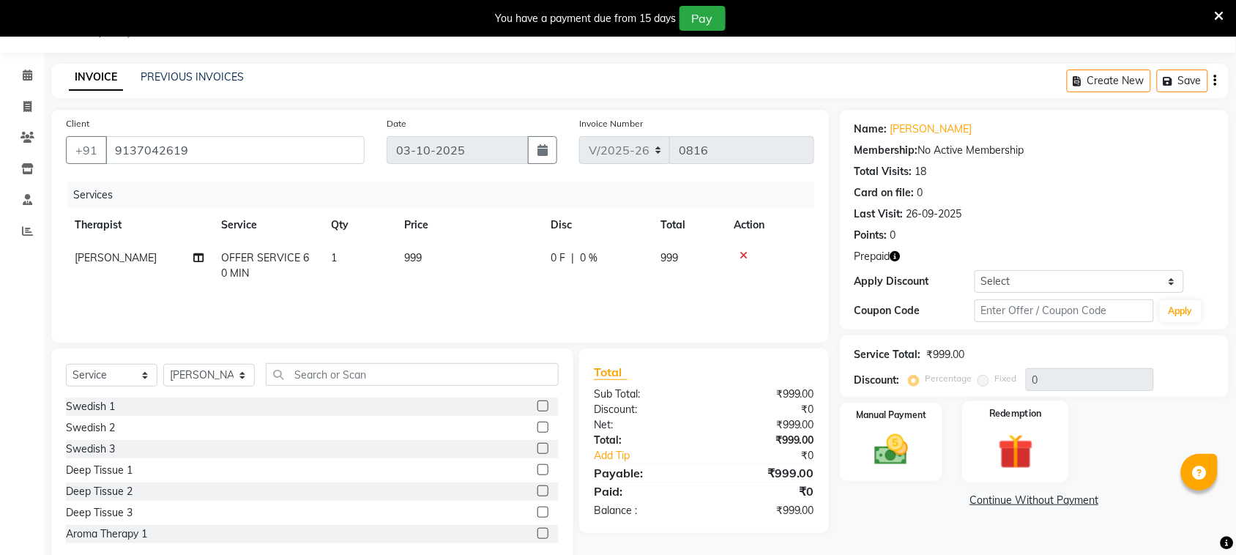
click at [1027, 445] on img at bounding box center [1015, 452] width 57 height 44
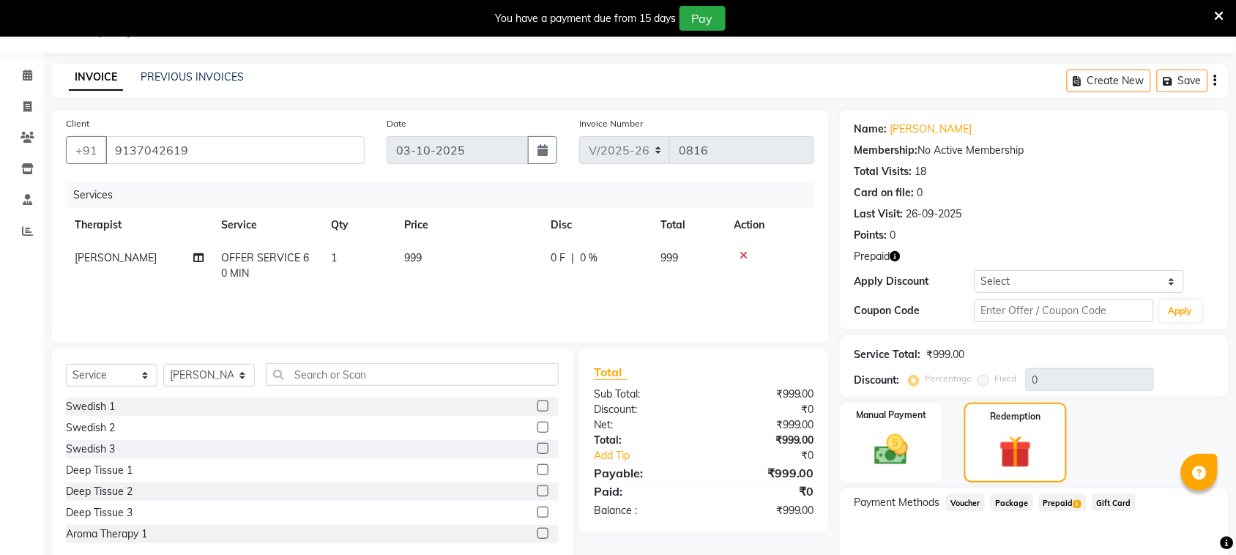
click at [1056, 495] on span "Prepaid 1" at bounding box center [1063, 502] width 48 height 17
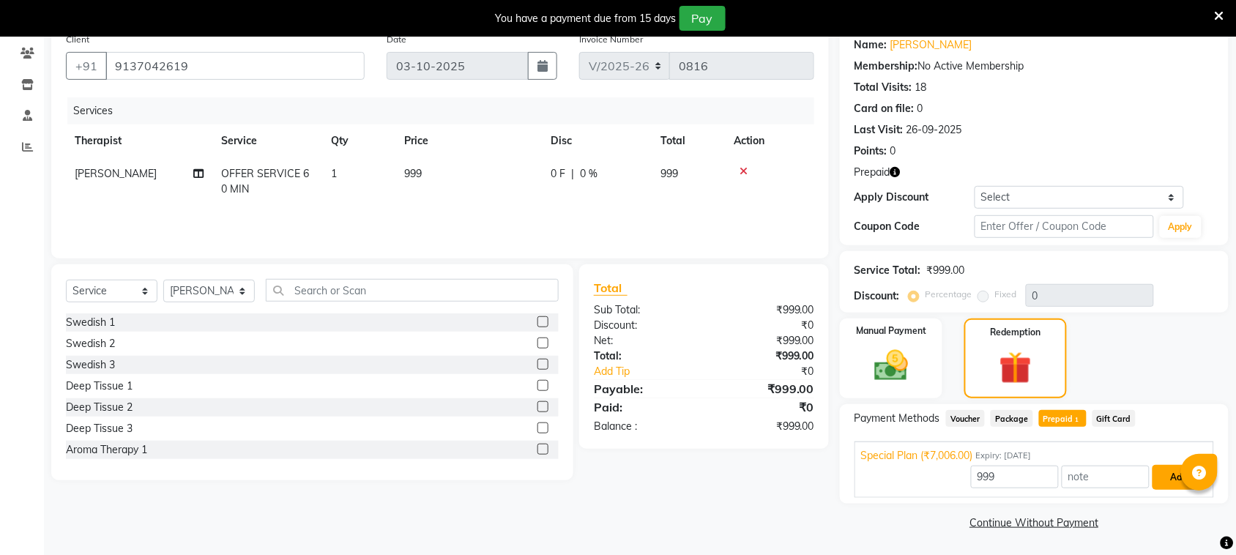
click at [1163, 476] on button "Add" at bounding box center [1178, 477] width 53 height 25
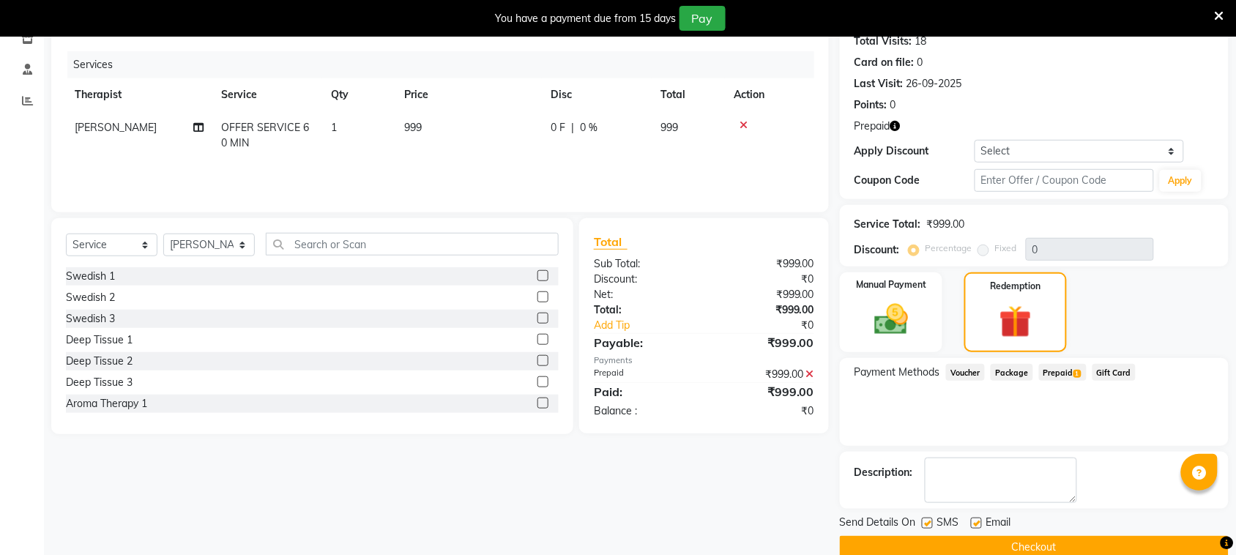
scroll to position [192, 0]
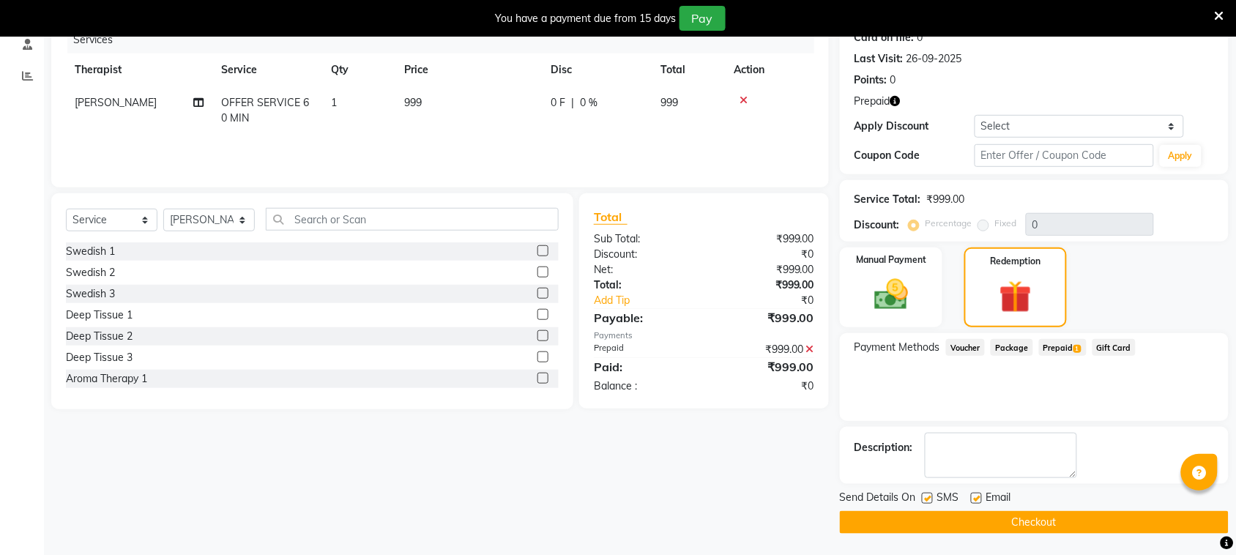
click at [1005, 520] on button "Checkout" at bounding box center [1034, 522] width 389 height 23
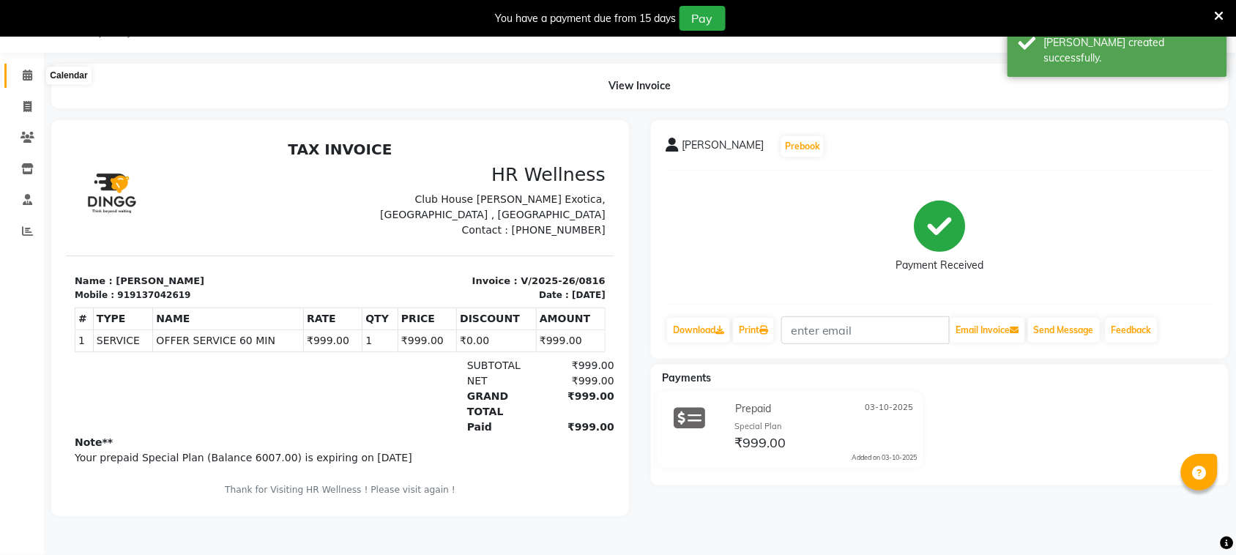
click at [30, 81] on icon at bounding box center [28, 75] width 10 height 11
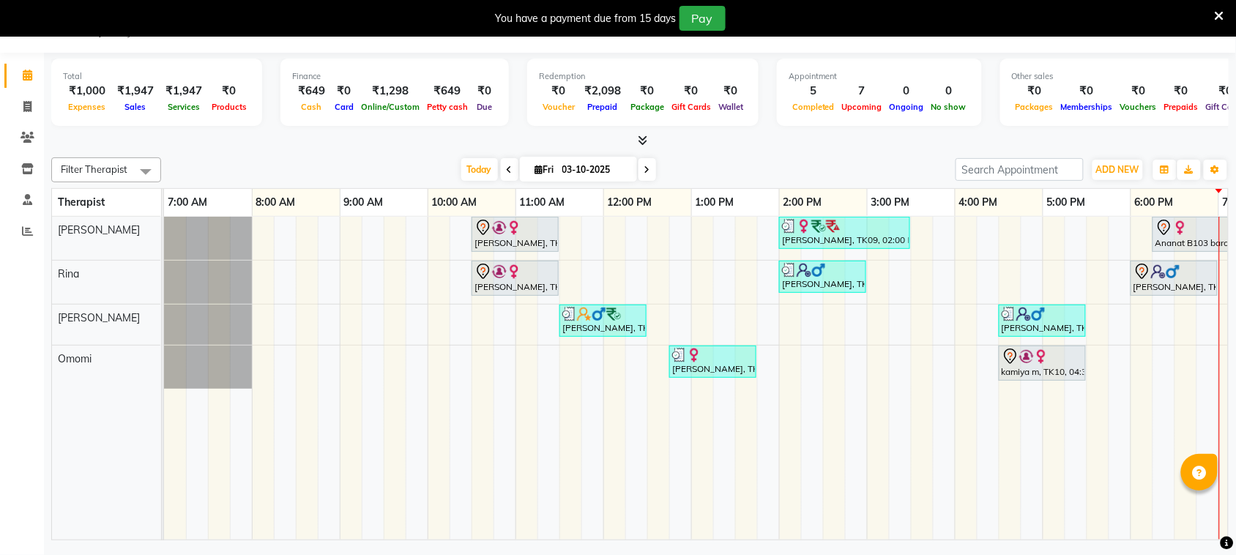
click at [0, 141] on body "08047224946 Select Location × Sumi's Wellness, Andheri West Default Panel My Pa…" at bounding box center [618, 277] width 1236 height 555
click at [1, 254] on div "Calendar Invoice Clients Inventory Staff Reports Completed InProgress Upcoming …" at bounding box center [99, 287] width 198 height 491
click at [824, 542] on div "Total ₹1,000 Expenses ₹1,947 Sales ₹1,947 Services ₹0 Products Finance ₹649 Cas…" at bounding box center [640, 298] width 1192 height 491
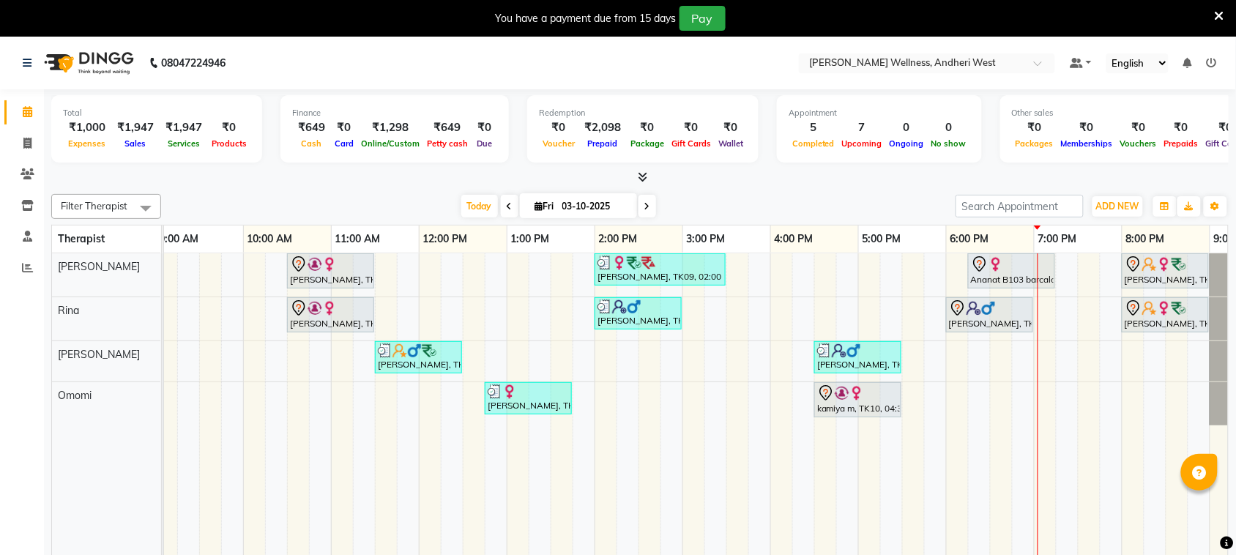
click at [1221, 10] on icon at bounding box center [1220, 16] width 10 height 13
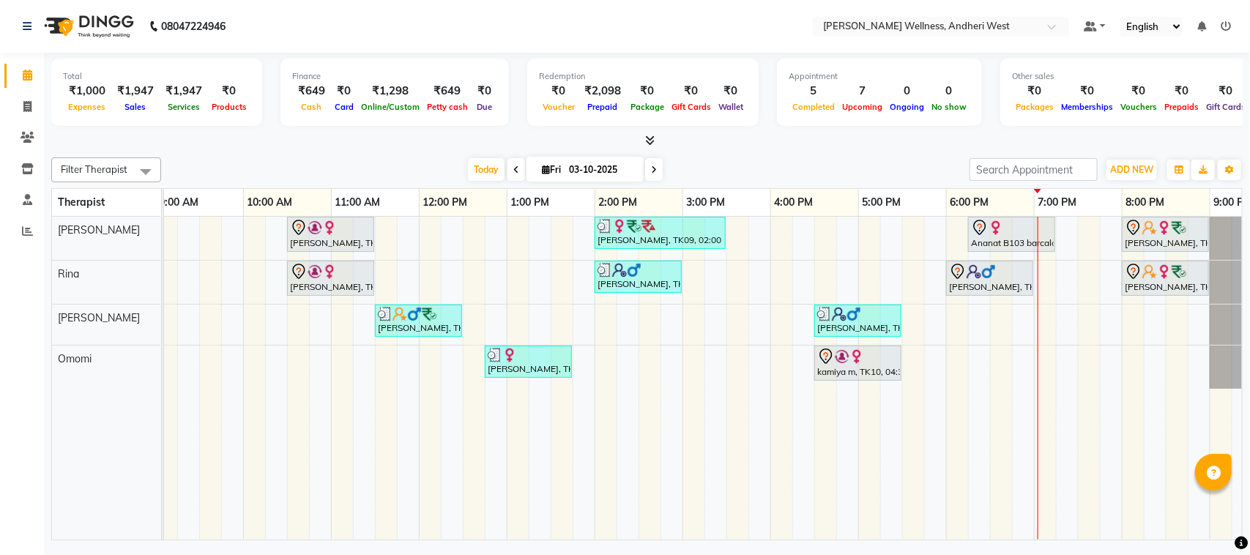
scroll to position [0, 239]
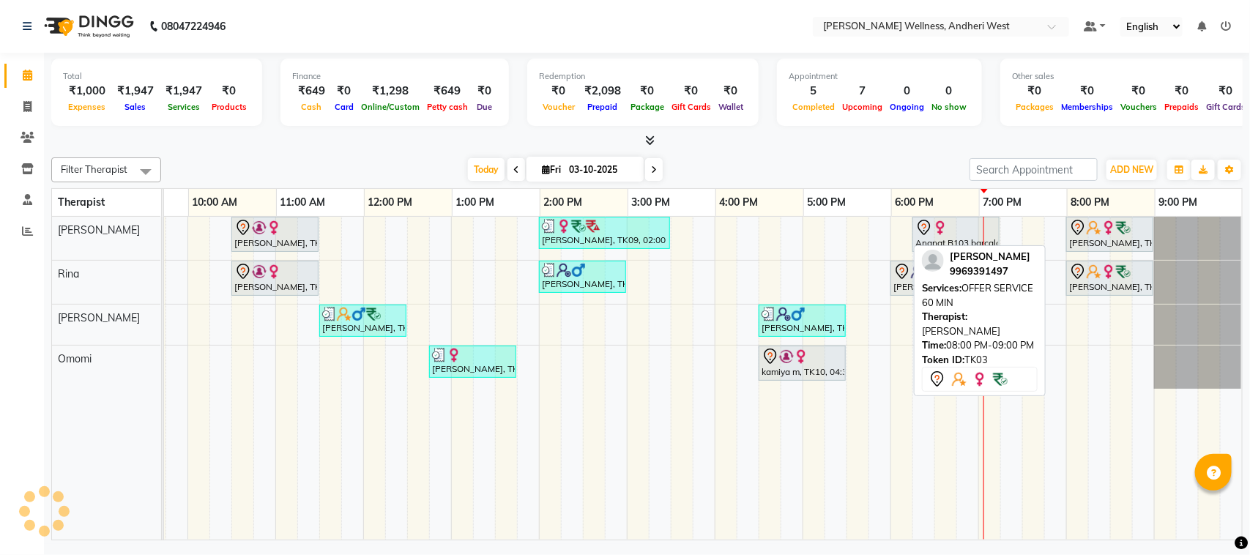
click at [1116, 226] on img at bounding box center [1123, 227] width 15 height 15
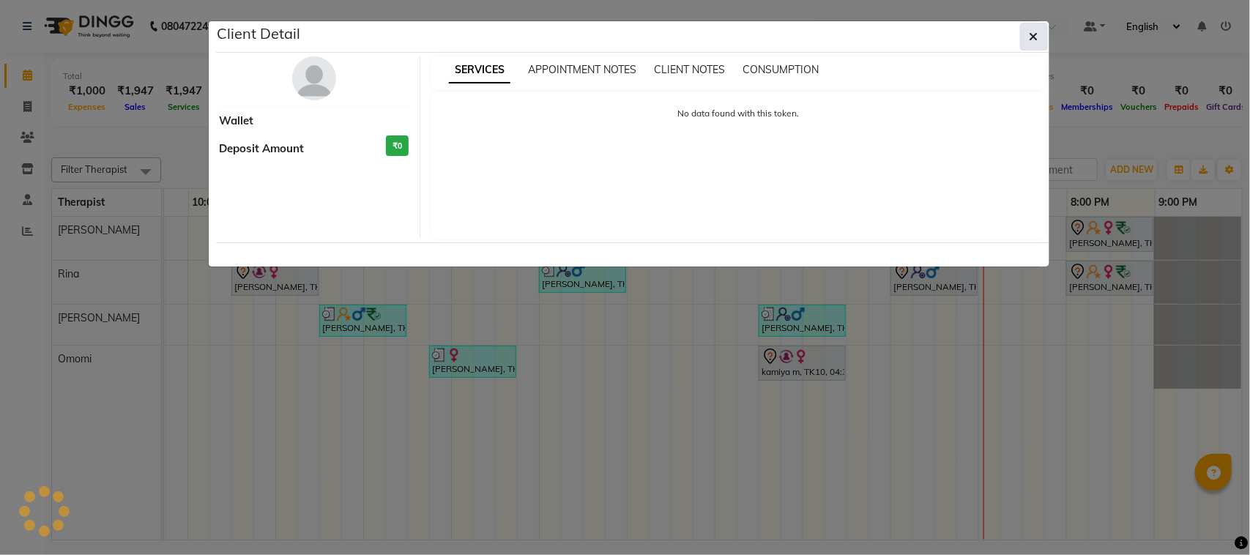
click at [1031, 34] on icon "button" at bounding box center [1033, 37] width 9 height 12
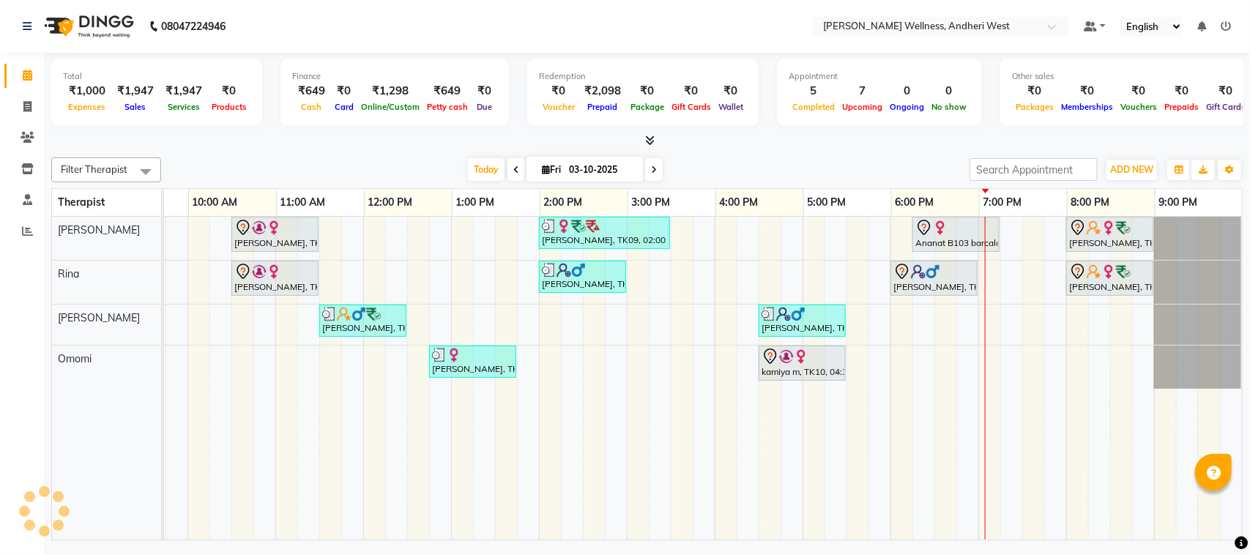
click at [872, 542] on div "Total ₹1,000 Expenses ₹1,947 Sales ₹1,947 Services ₹0 Products Finance ₹649 Cas…" at bounding box center [647, 298] width 1206 height 491
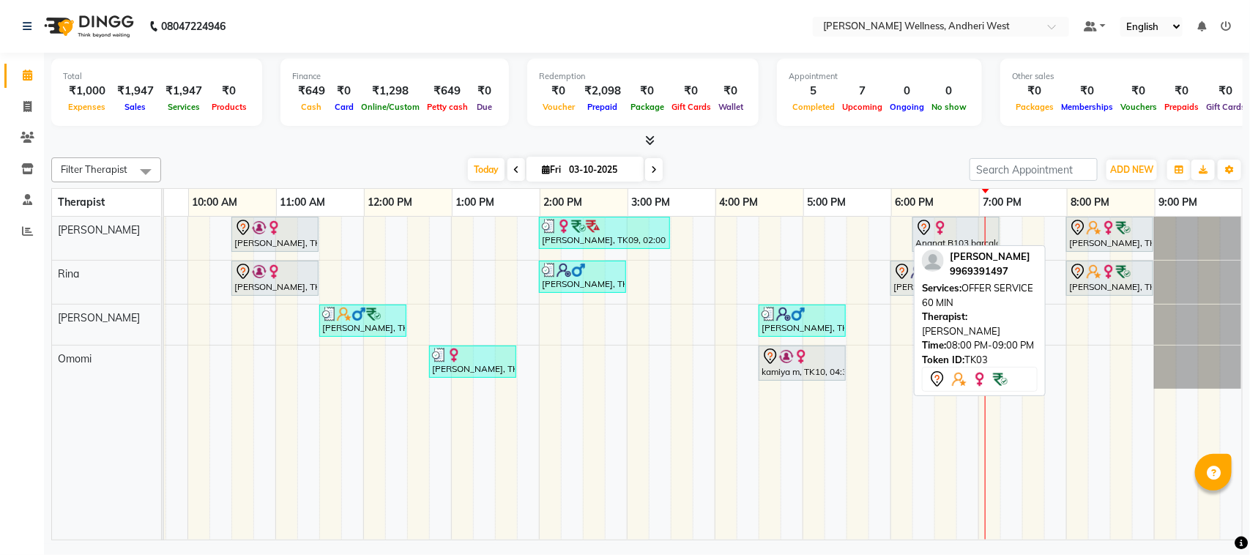
click at [1087, 229] on img at bounding box center [1094, 227] width 15 height 15
select select "7"
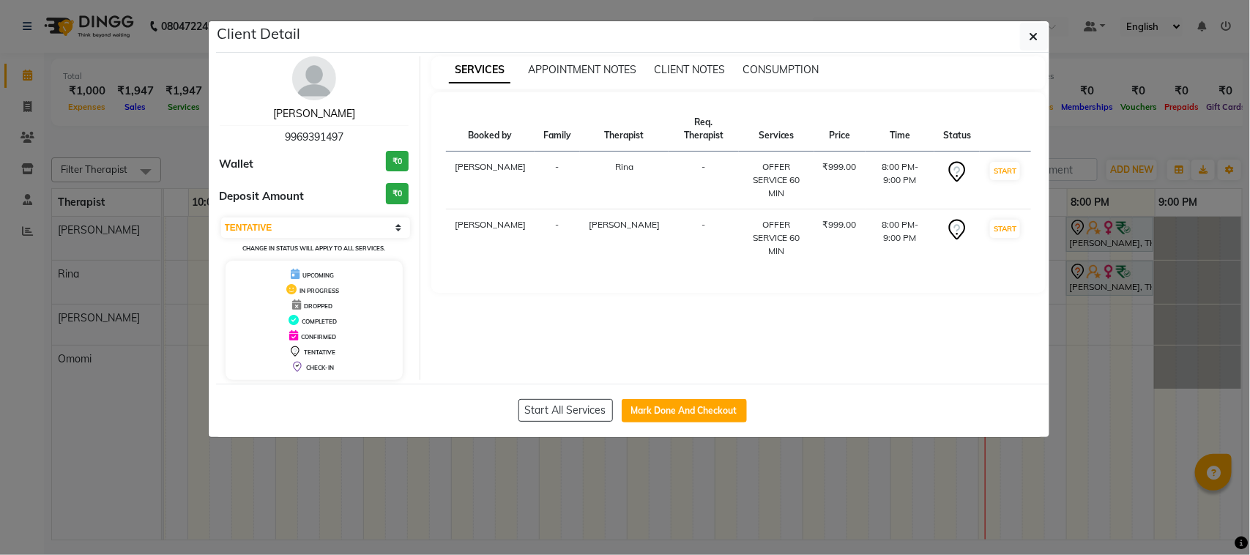
click at [331, 116] on link "[PERSON_NAME]" at bounding box center [314, 113] width 82 height 13
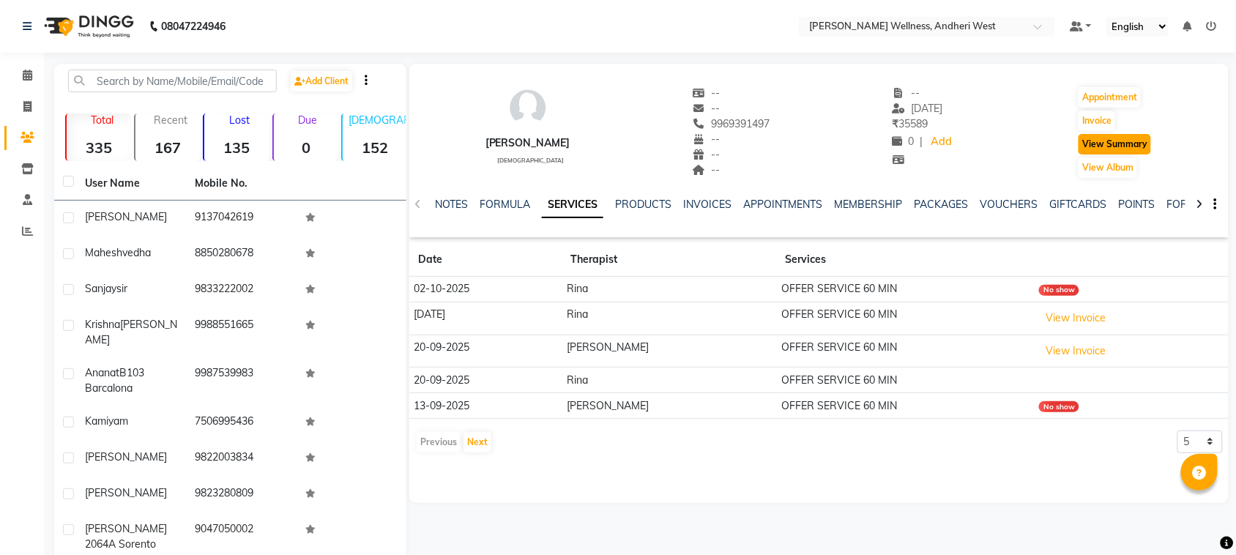
click at [1086, 137] on button "View Summary" at bounding box center [1115, 144] width 72 height 21
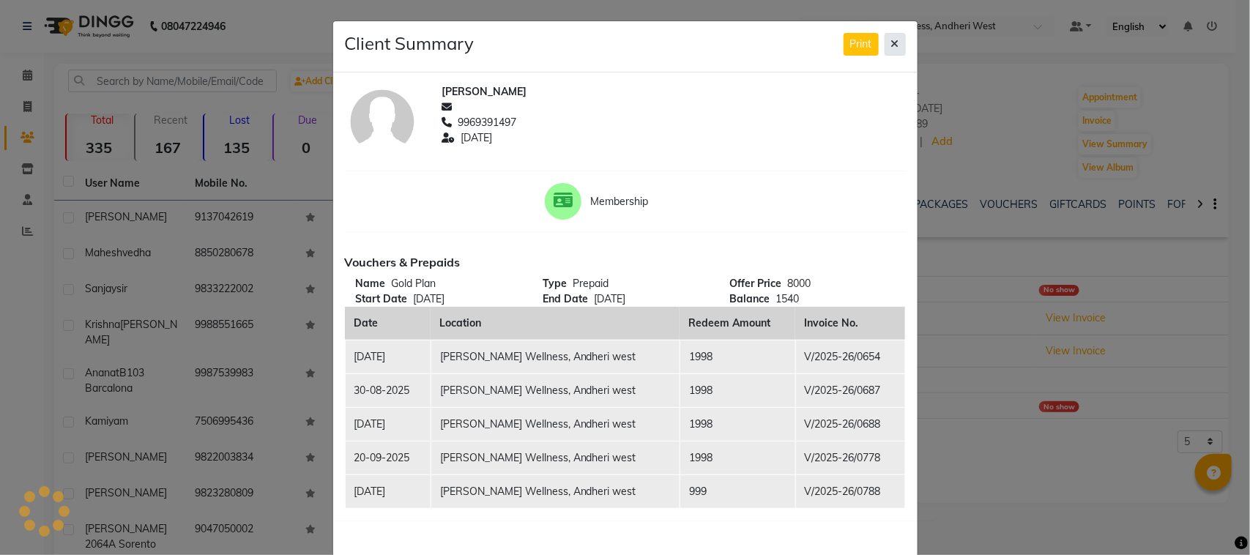
click at [891, 42] on icon at bounding box center [895, 44] width 8 height 10
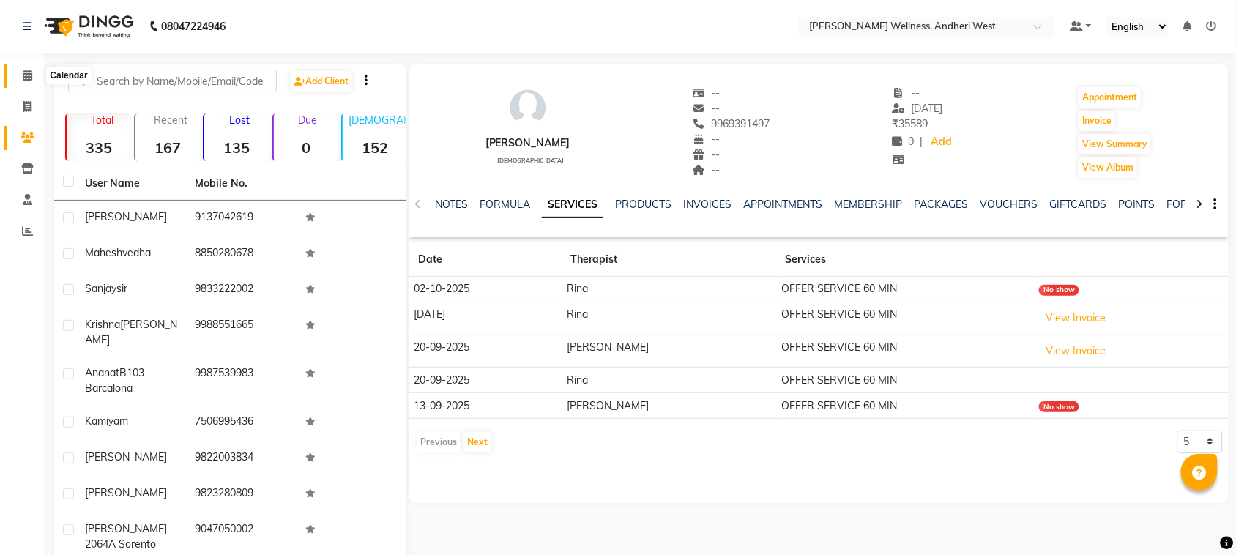
click at [27, 81] on icon at bounding box center [28, 75] width 10 height 11
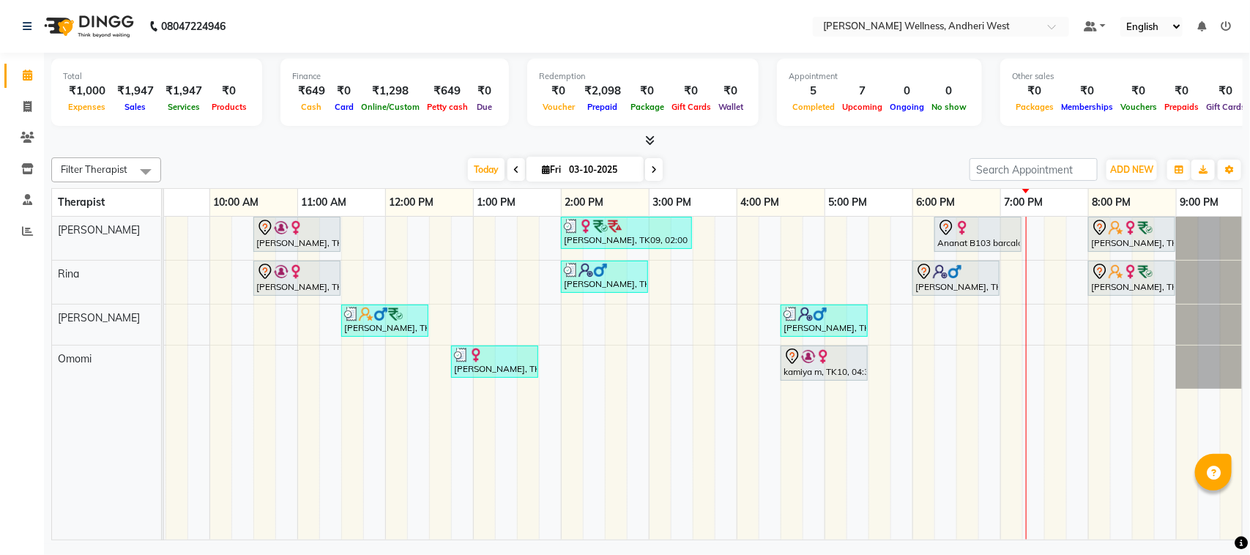
scroll to position [0, 239]
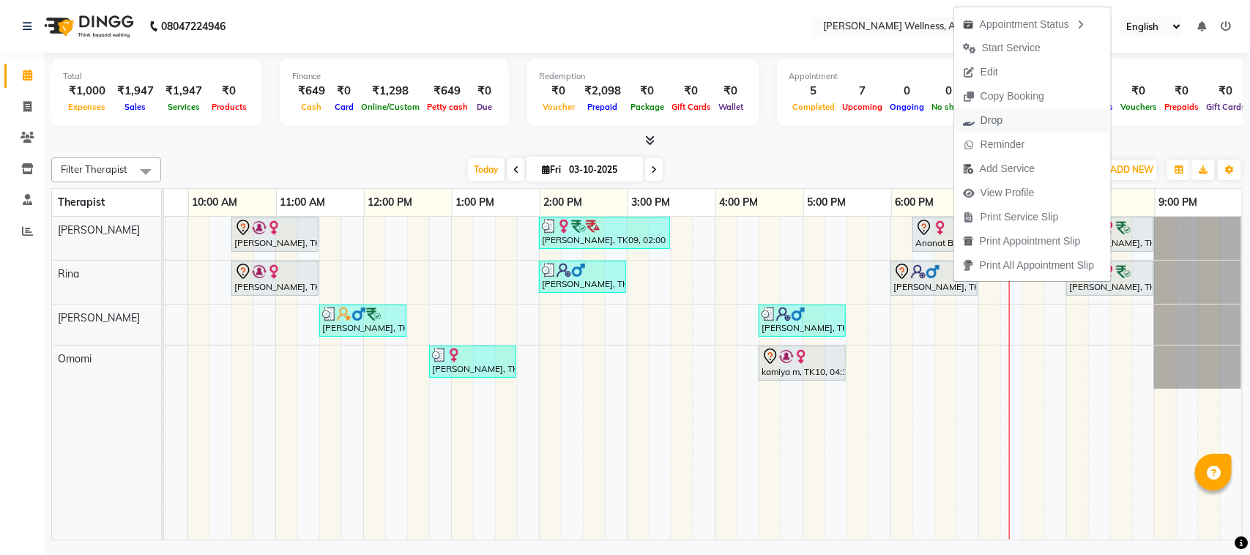
click at [998, 119] on span "Drop" at bounding box center [991, 120] width 22 height 15
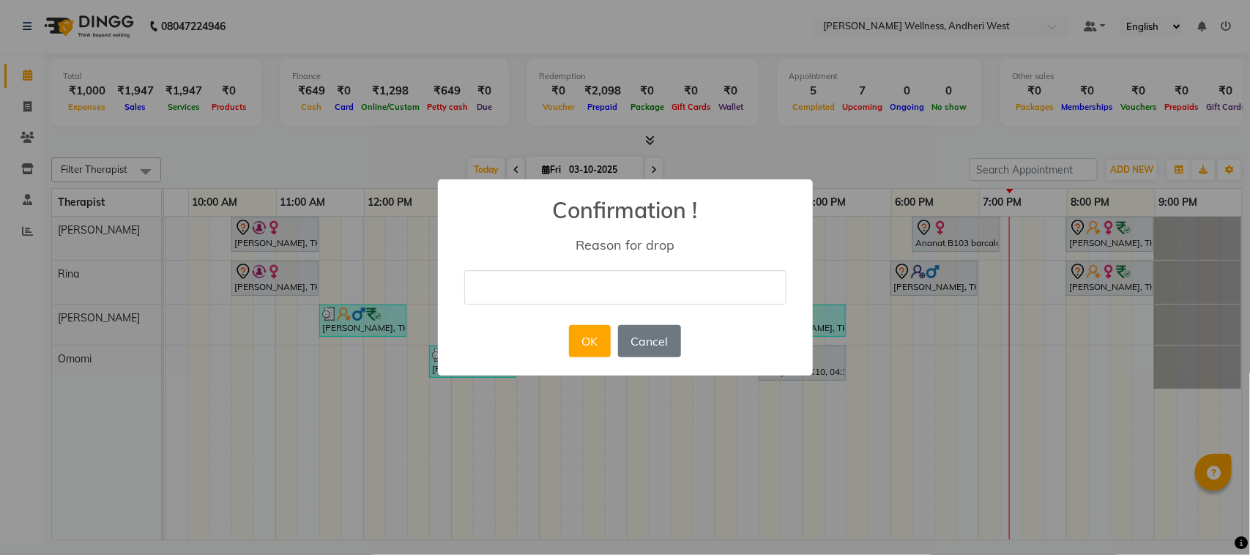
click at [715, 297] on input "text" at bounding box center [625, 287] width 322 height 34
type input "convert to 90"
click at [593, 340] on button "OK" at bounding box center [590, 341] width 42 height 32
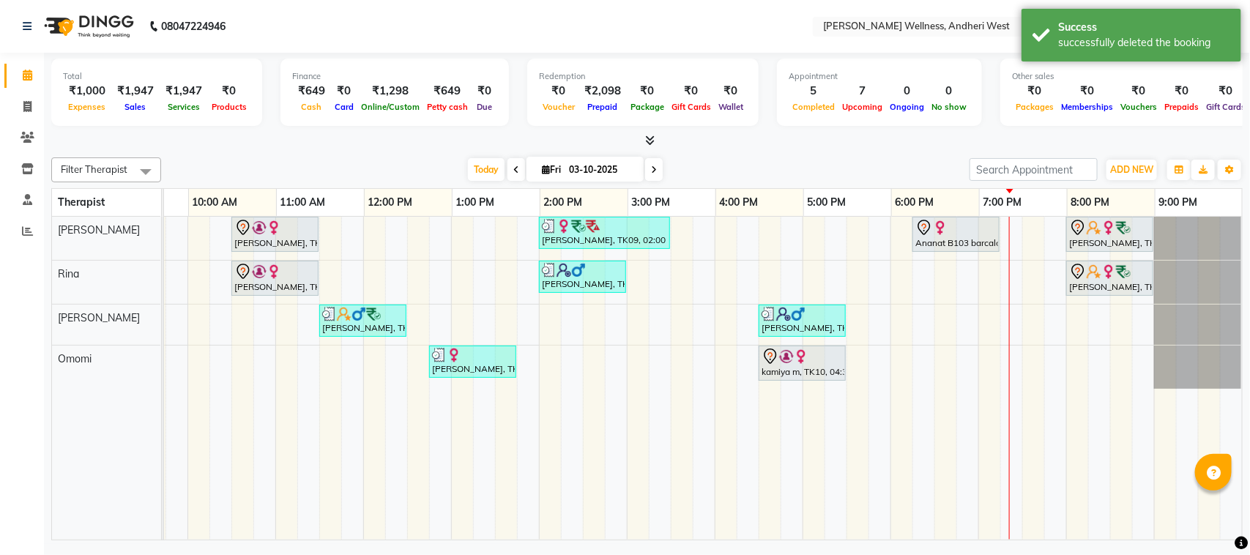
click at [891, 280] on div "saloni, TK01, 10:30 AM-11:30 AM, Diwali Offer 60 Min prashansha, TK09, 02:00 PM…" at bounding box center [583, 378] width 1318 height 323
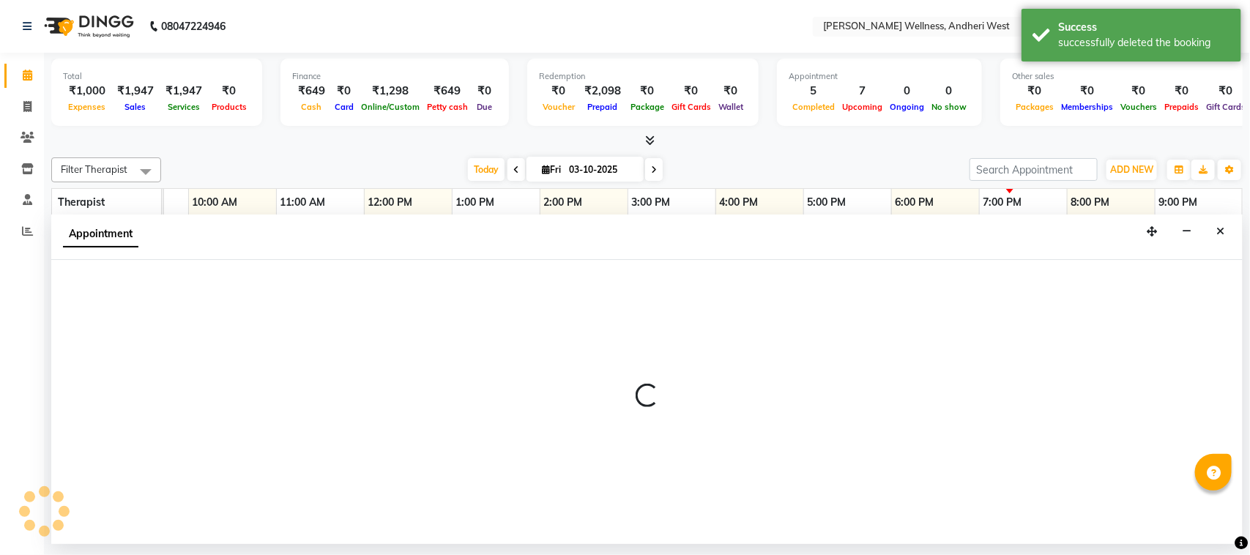
select select "80732"
select select "1080"
select select "tentative"
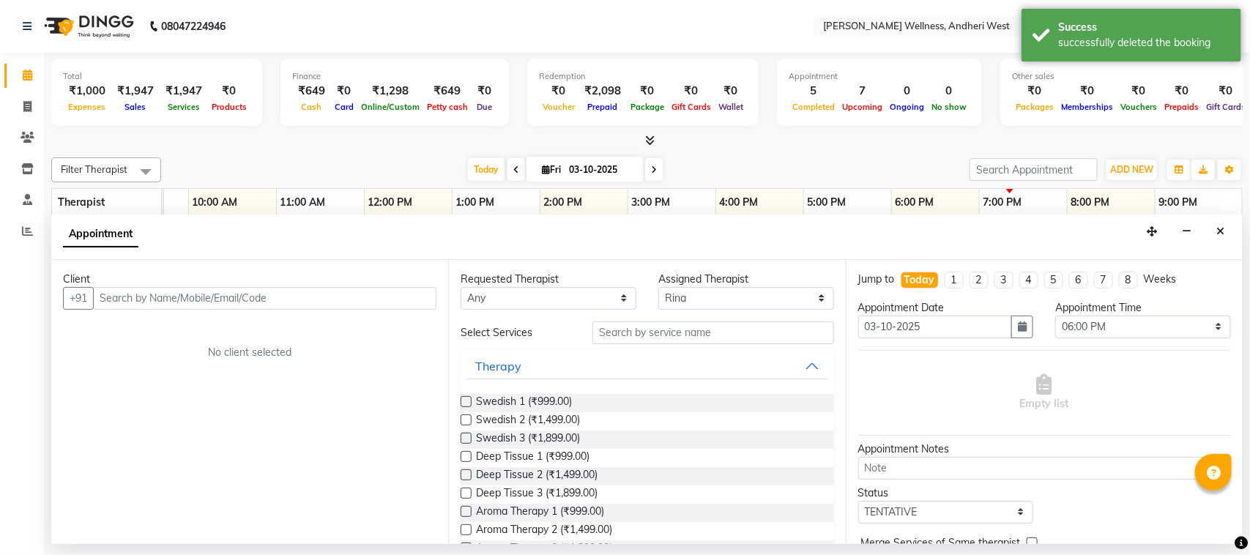
click at [368, 305] on input "text" at bounding box center [264, 298] width 343 height 23
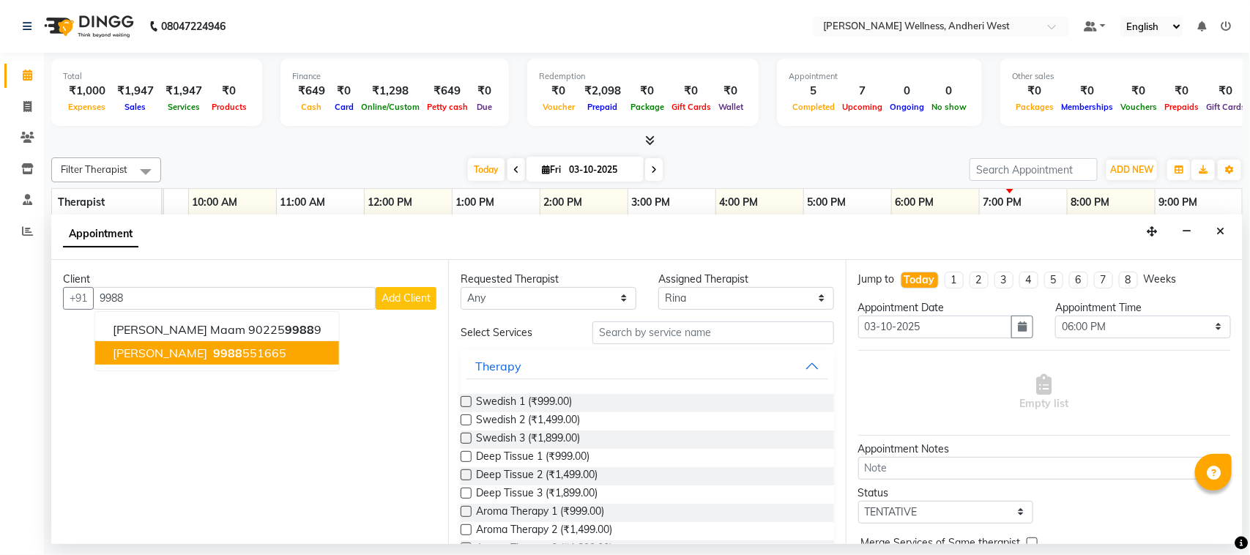
click at [226, 346] on ngb-highlight "9988 551665" at bounding box center [248, 353] width 76 height 15
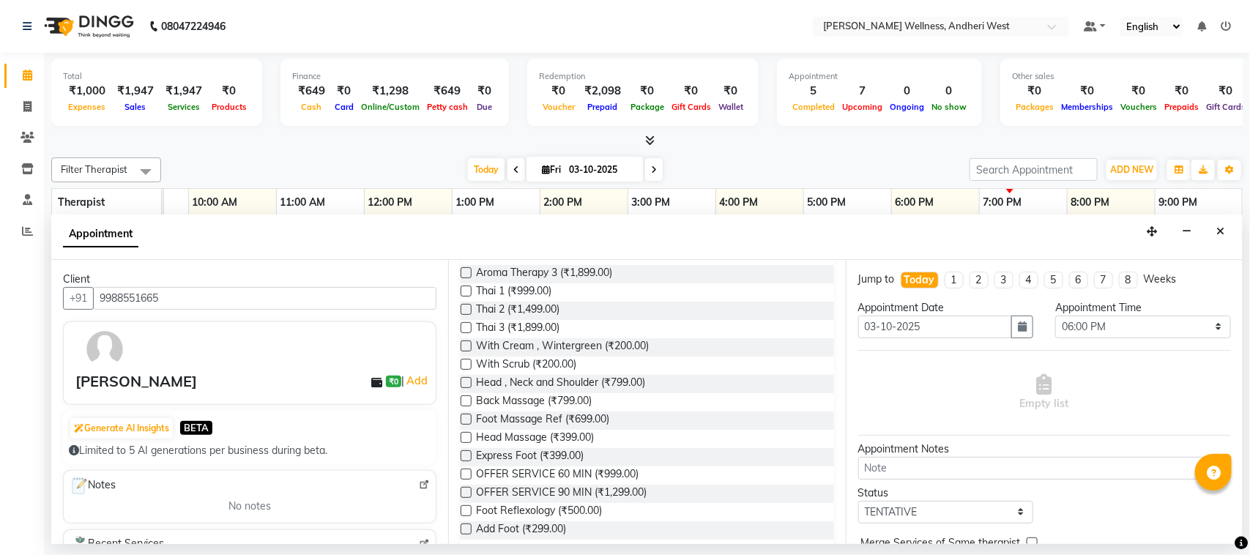
scroll to position [422, 0]
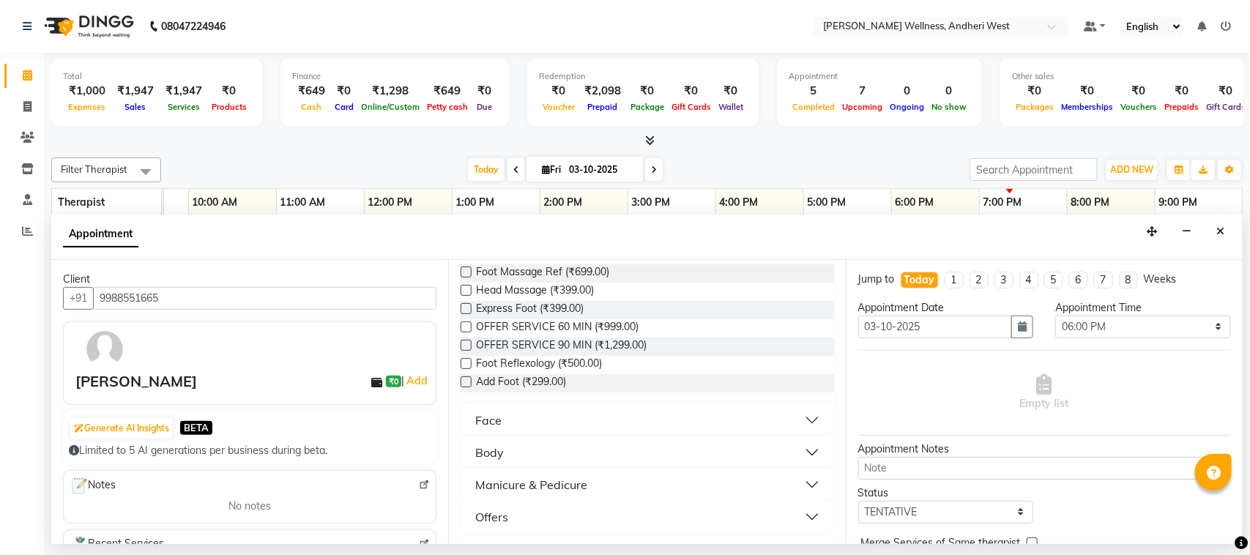
type input "9988551665"
click at [796, 515] on button "Offers" at bounding box center [646, 517] width 361 height 26
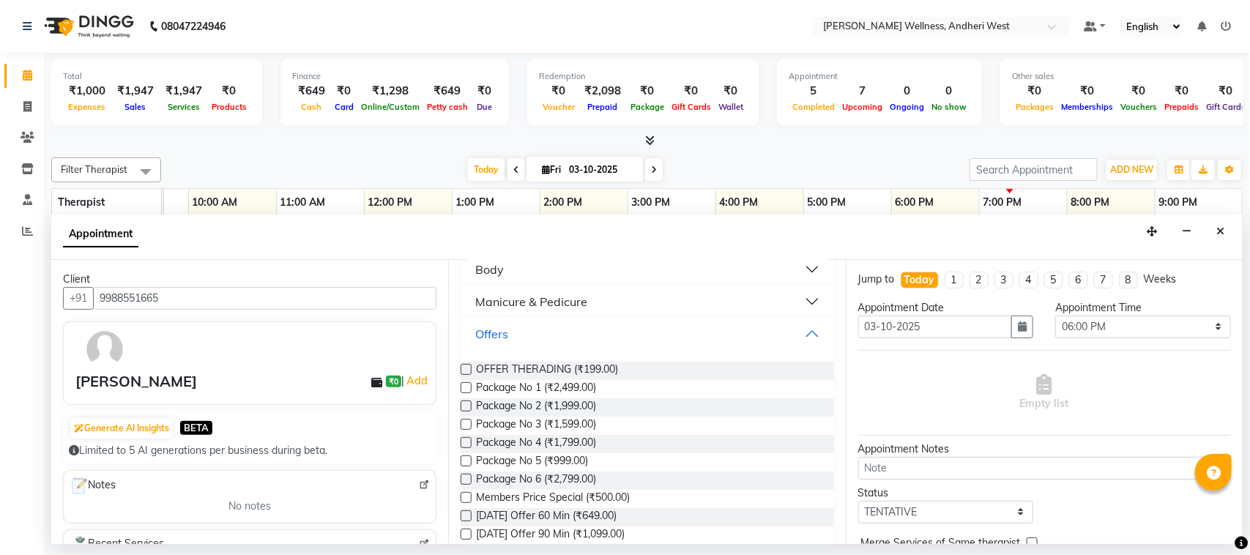
scroll to position [630, 0]
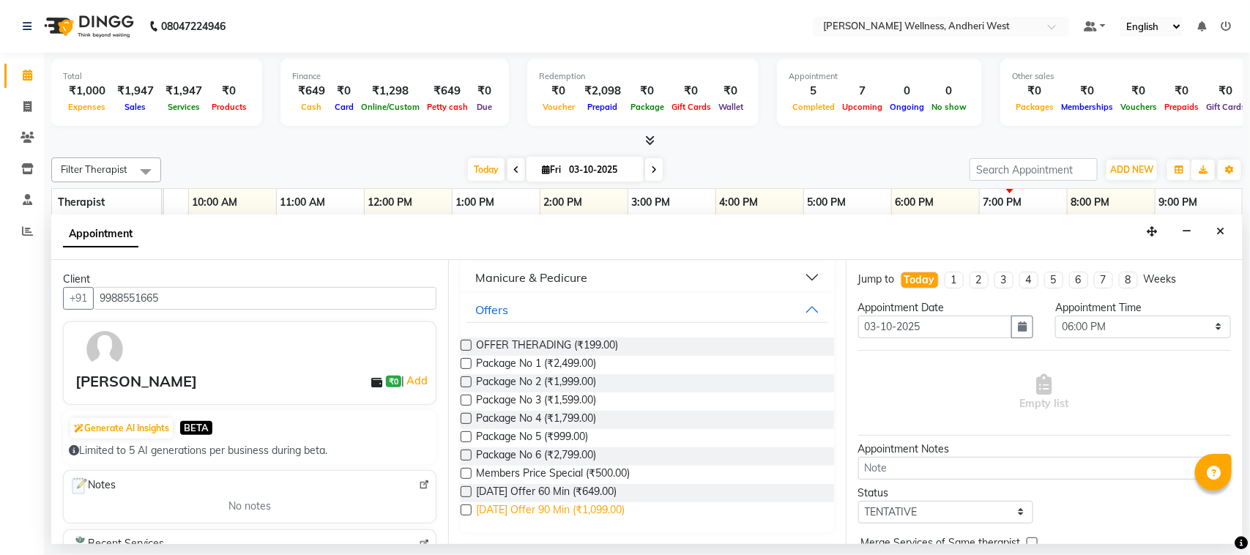
click at [592, 510] on span "Diwali Offer 90 Min (₹1,099.00)" at bounding box center [550, 511] width 149 height 18
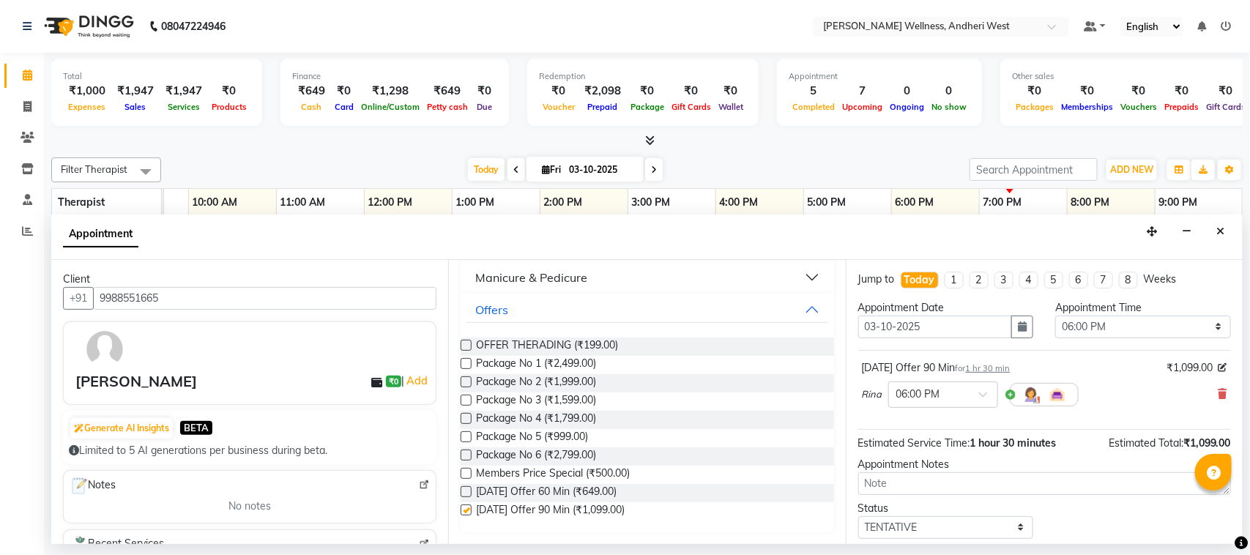
checkbox input "false"
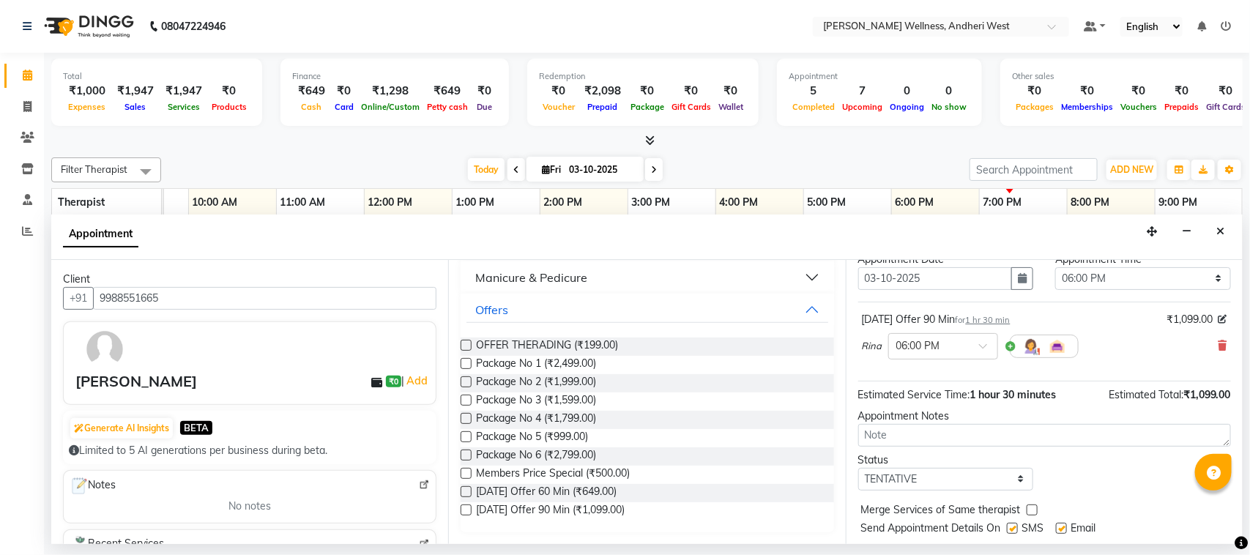
scroll to position [89, 0]
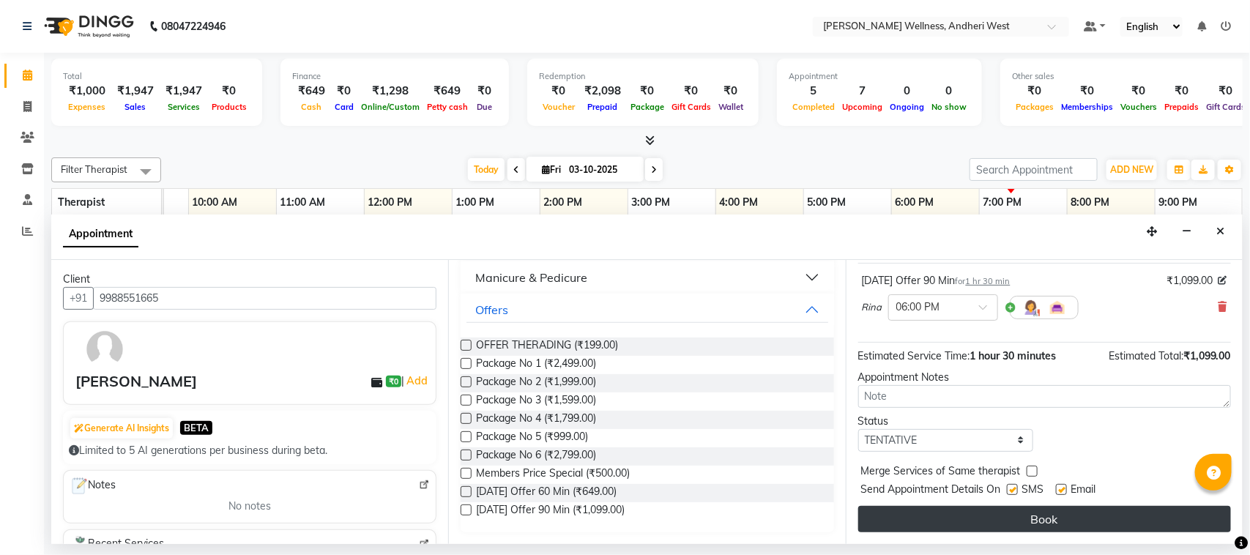
click at [1021, 520] on button "Book" at bounding box center [1044, 519] width 373 height 26
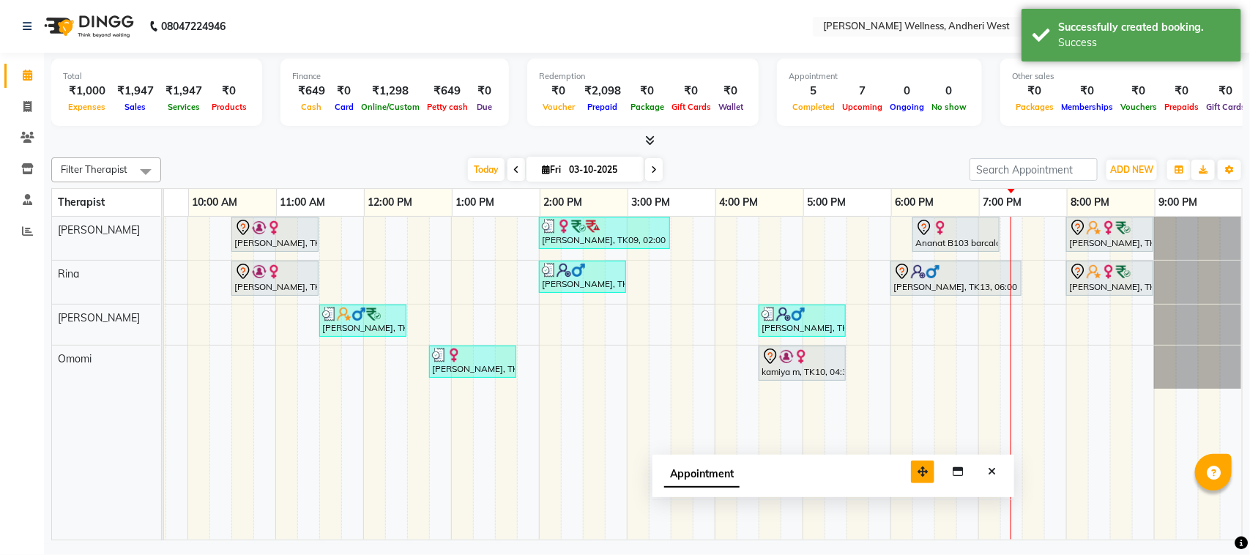
drag, startPoint x: 1142, startPoint y: 516, endPoint x: 895, endPoint y: 466, distance: 252.4
click at [911, 466] on button "button" at bounding box center [922, 472] width 23 height 23
click at [972, 466] on icon "Close" at bounding box center [973, 468] width 8 height 10
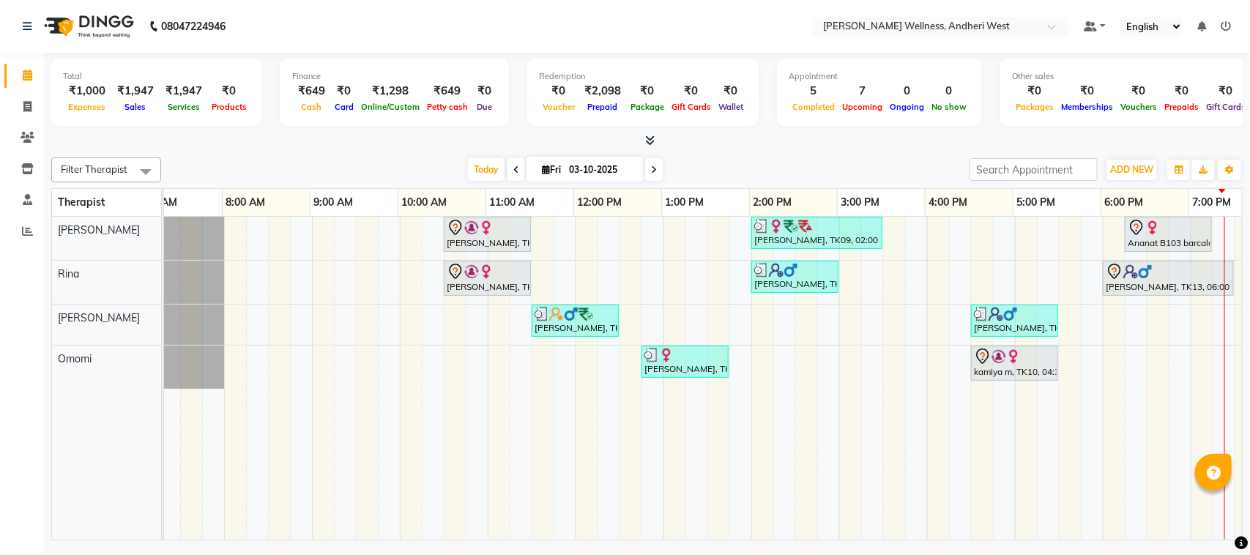
scroll to position [0, 28]
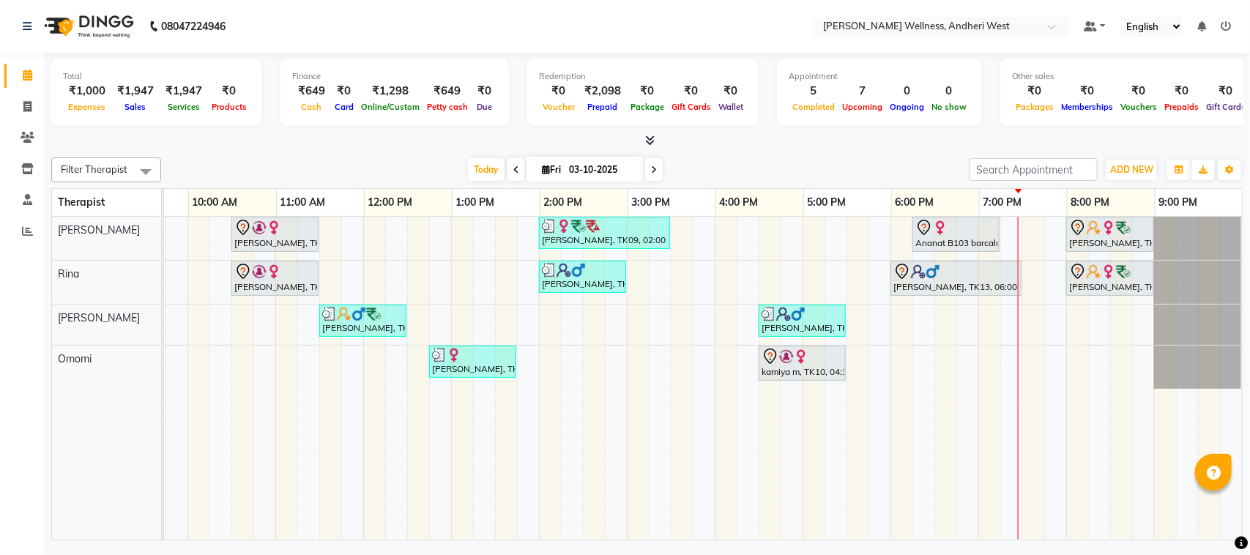
click at [759, 492] on td at bounding box center [770, 378] width 22 height 323
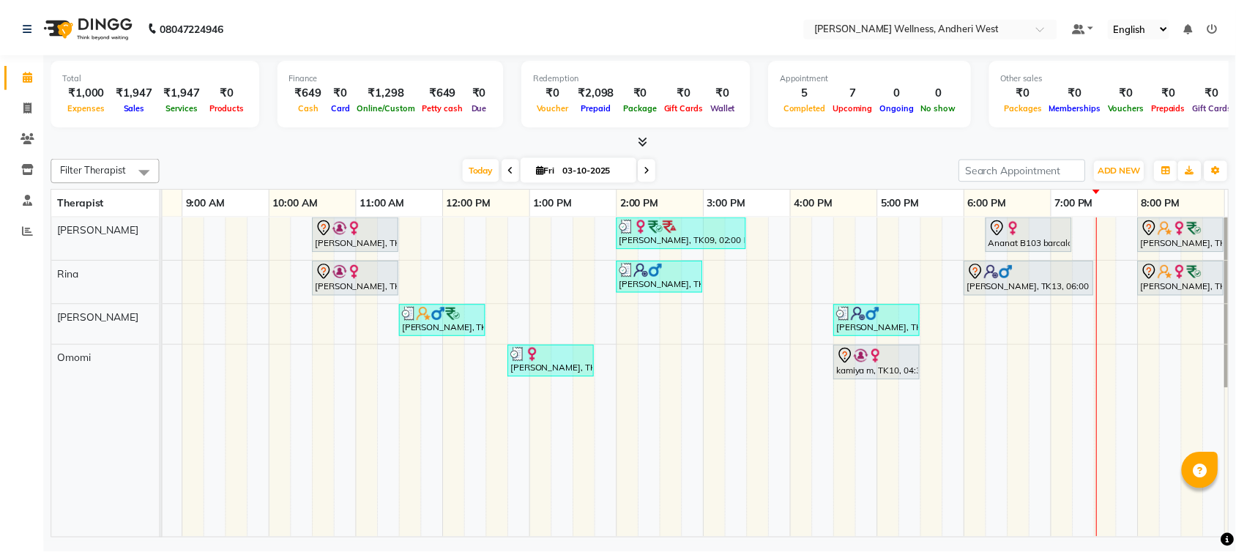
scroll to position [0, 239]
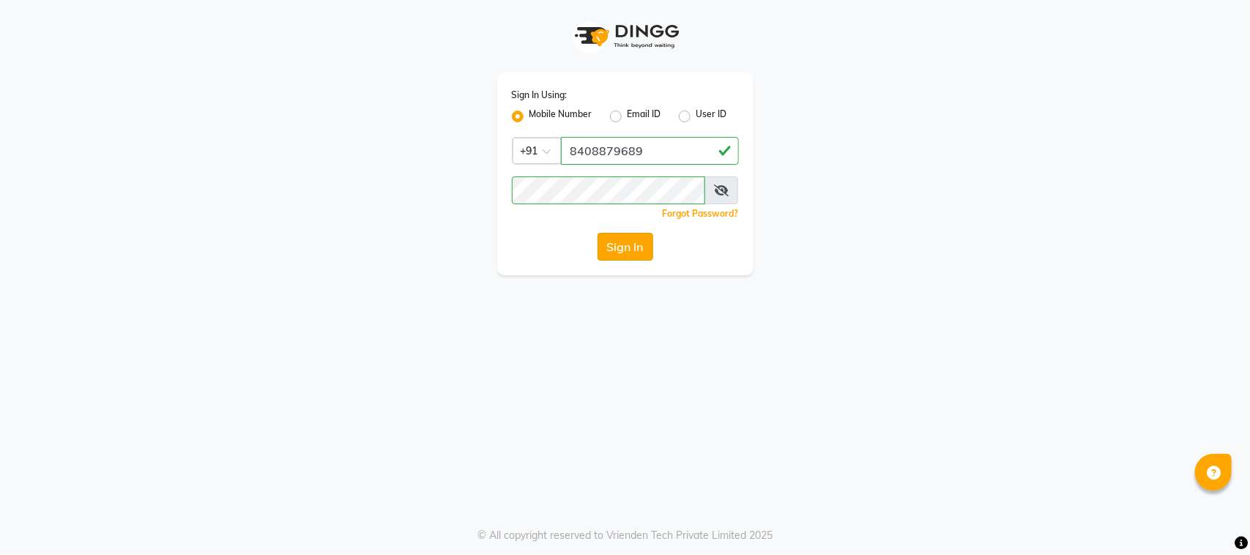
click at [634, 243] on button "Sign In" at bounding box center [625, 247] width 56 height 28
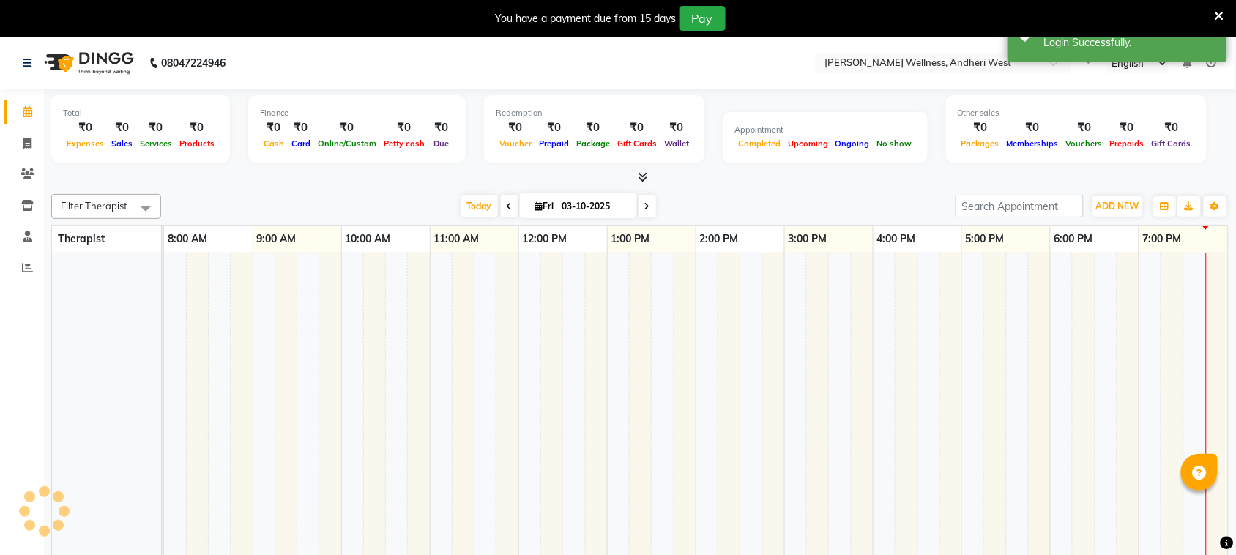
select select "en"
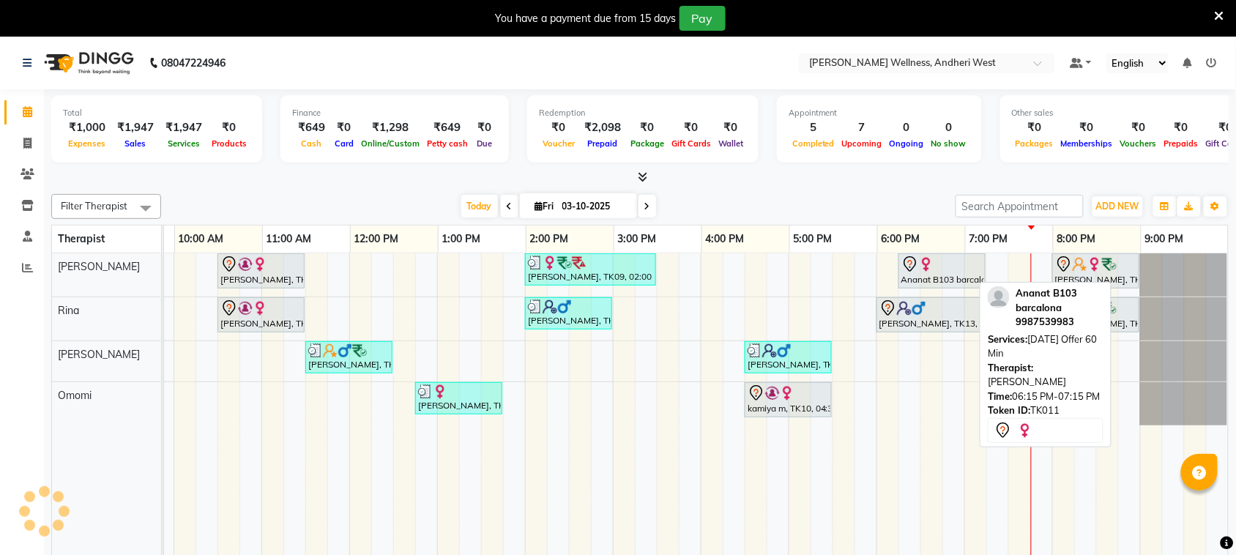
click at [937, 269] on div at bounding box center [941, 265] width 81 height 18
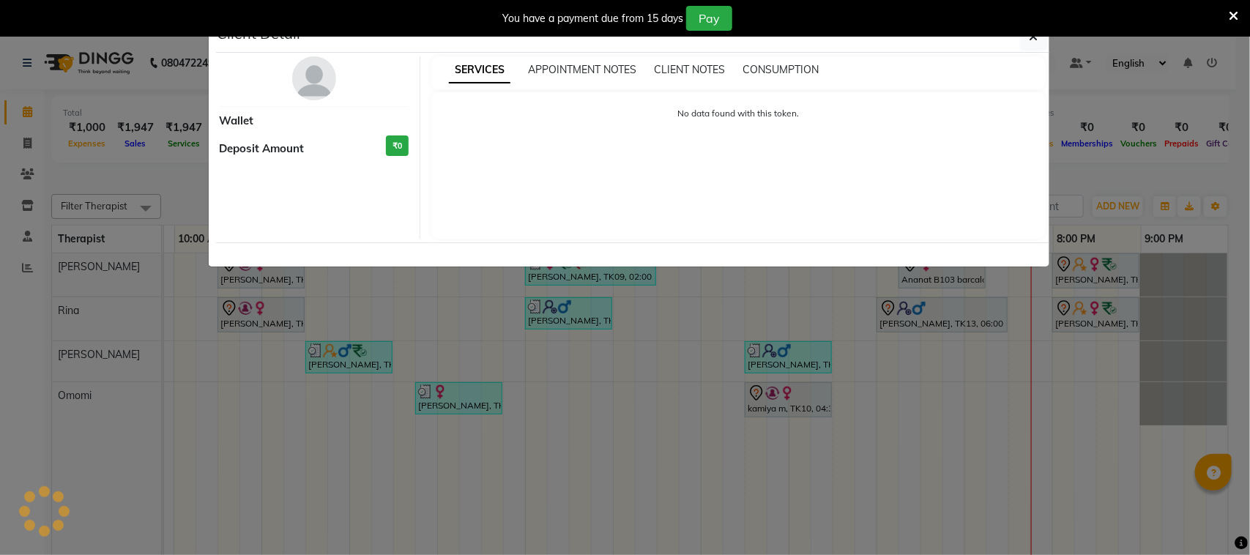
select select "7"
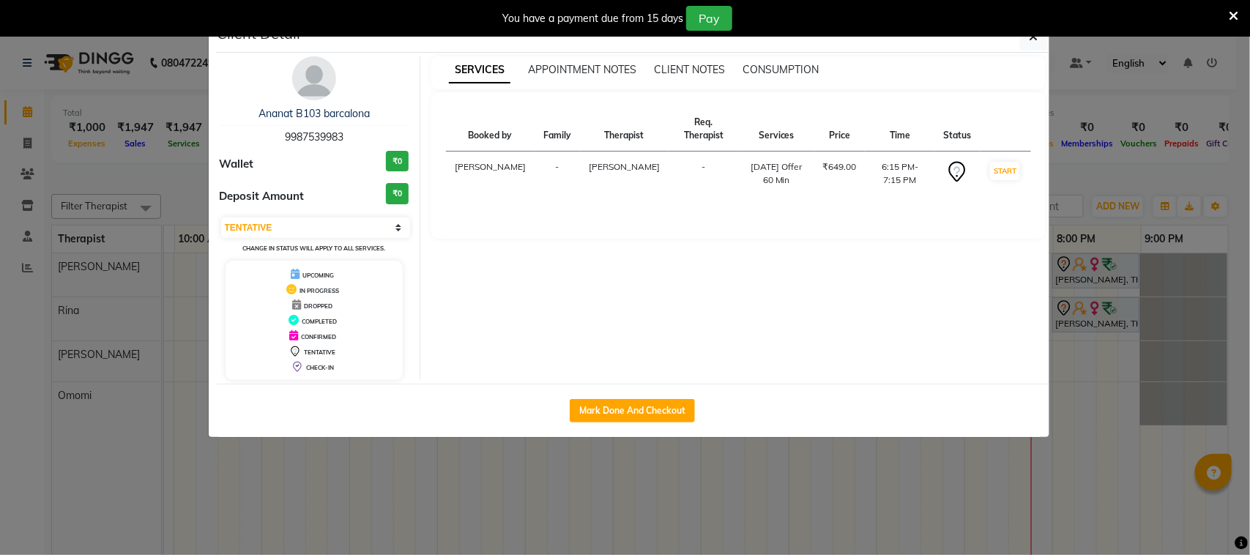
click at [1234, 12] on icon at bounding box center [1234, 16] width 10 height 13
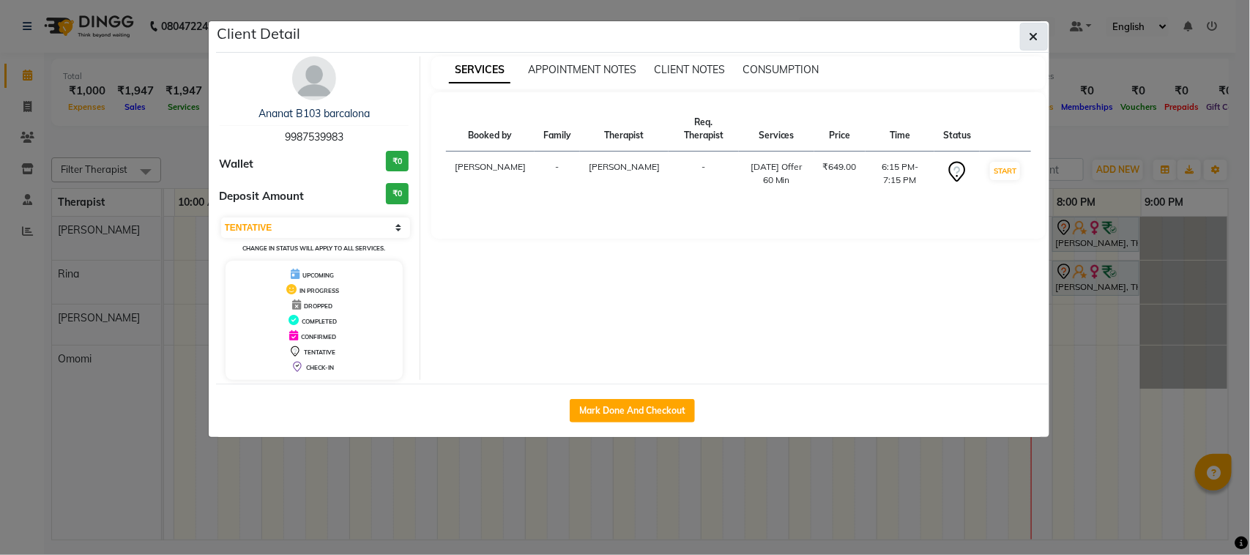
click at [1029, 34] on icon "button" at bounding box center [1033, 37] width 9 height 12
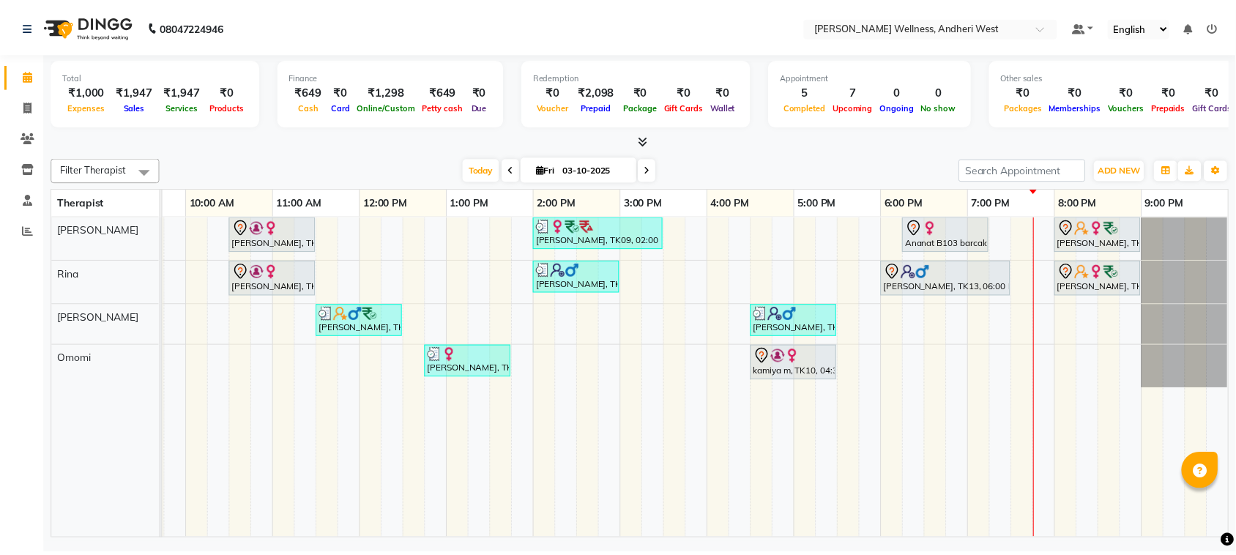
scroll to position [0, 239]
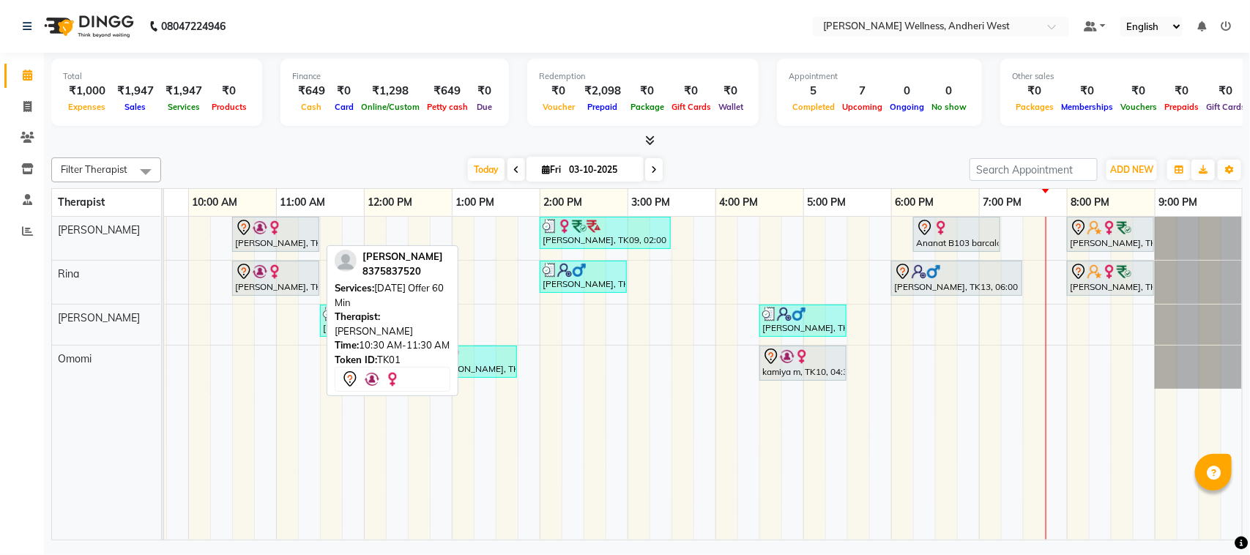
click at [282, 228] on div at bounding box center [275, 228] width 81 height 18
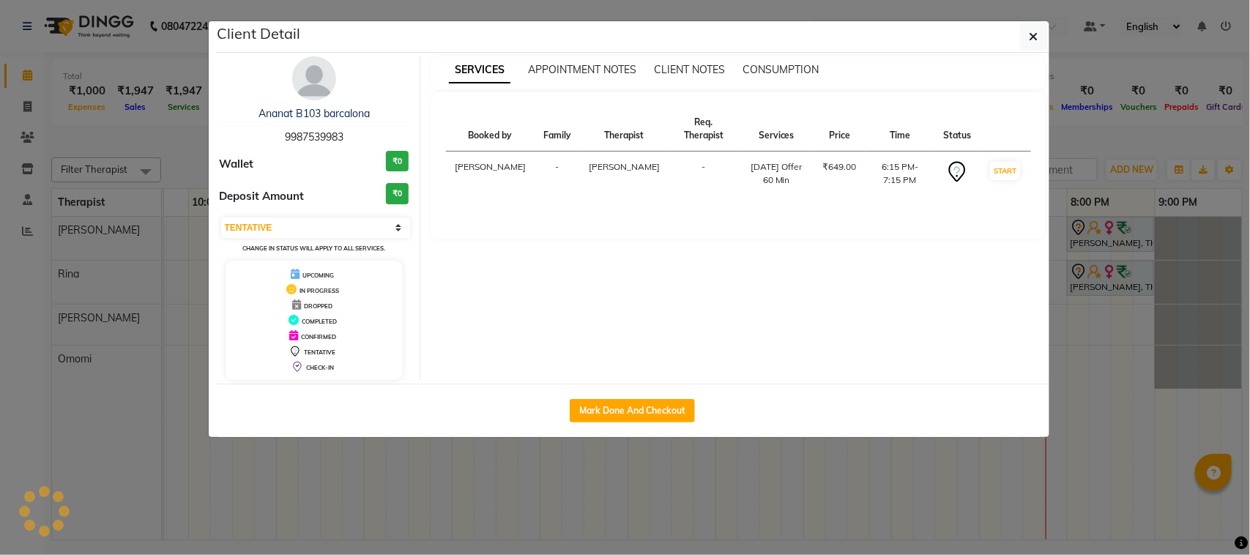
select select "select"
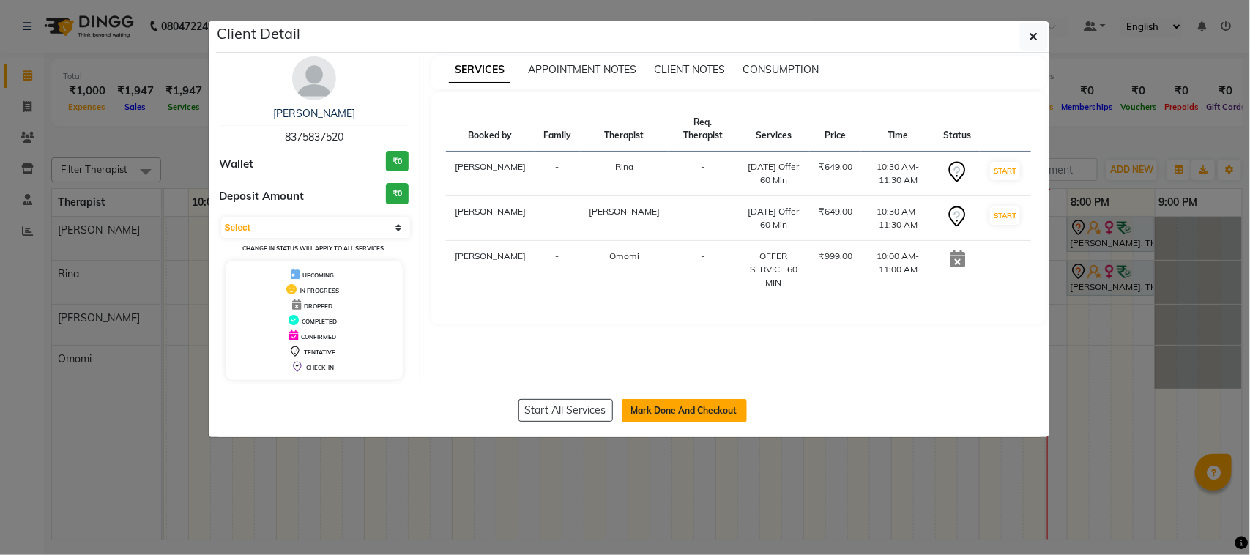
click at [694, 411] on button "Mark Done And Checkout" at bounding box center [684, 410] width 125 height 23
select select "service"
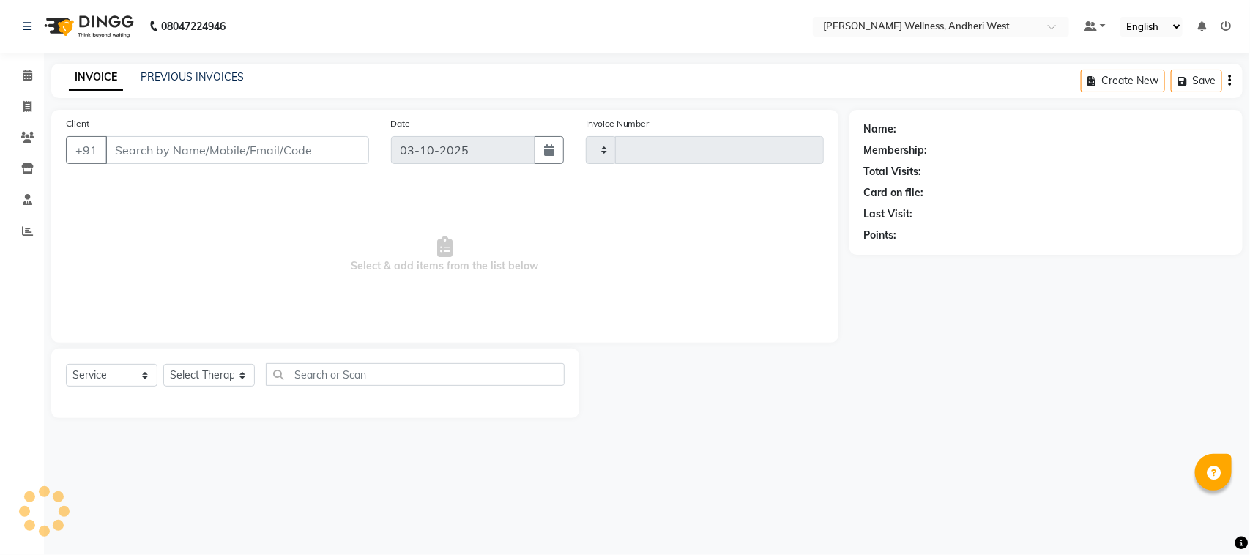
type input "0817"
select select "7384"
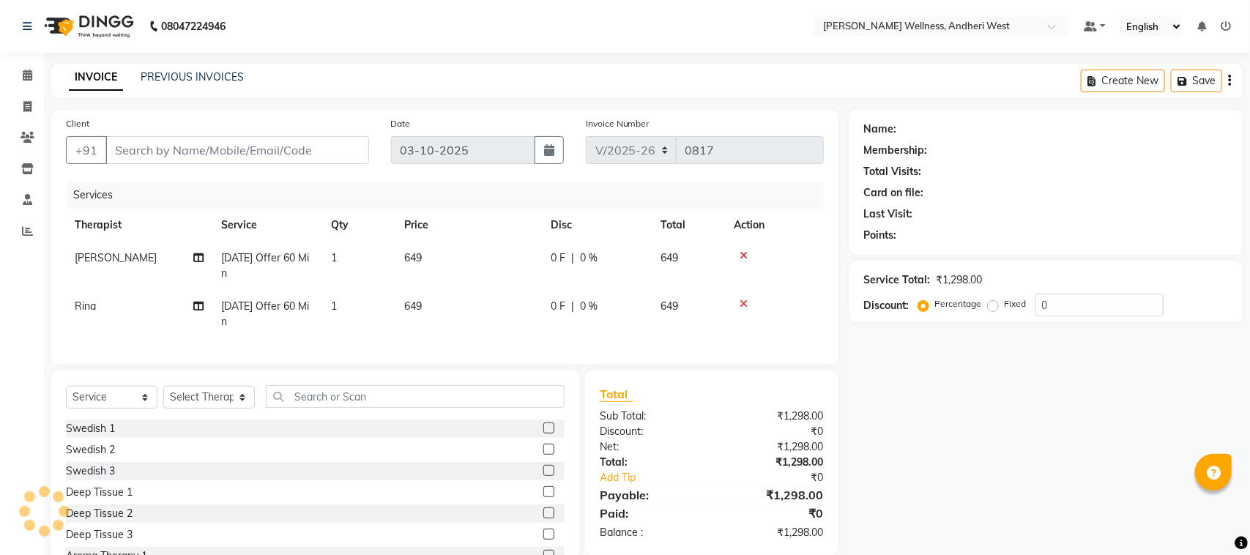
type input "8375837520"
select select "80732"
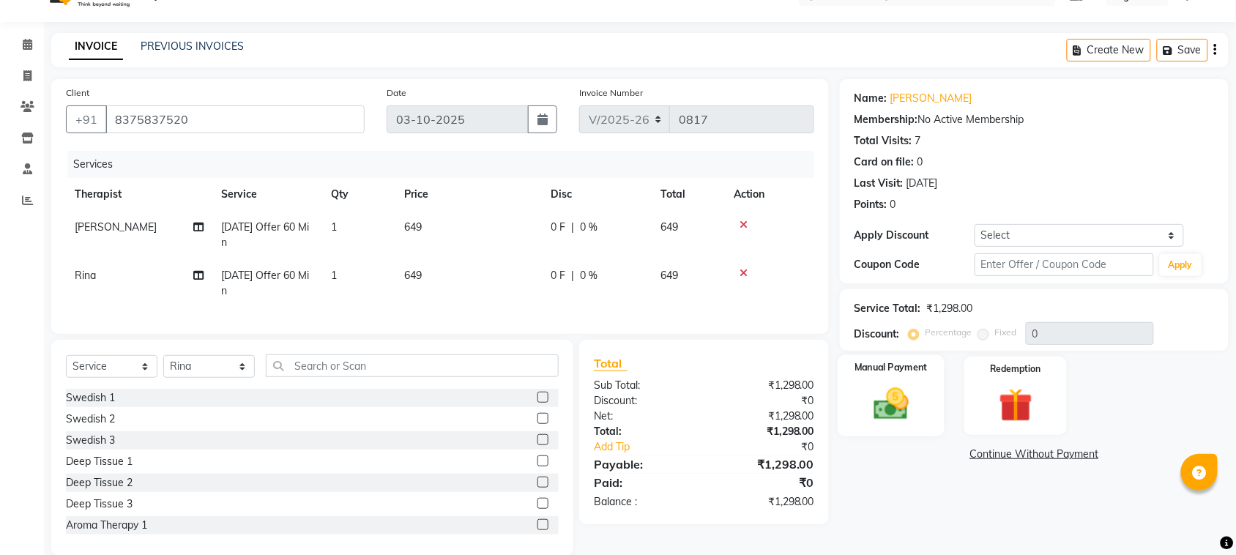
scroll to position [35, 0]
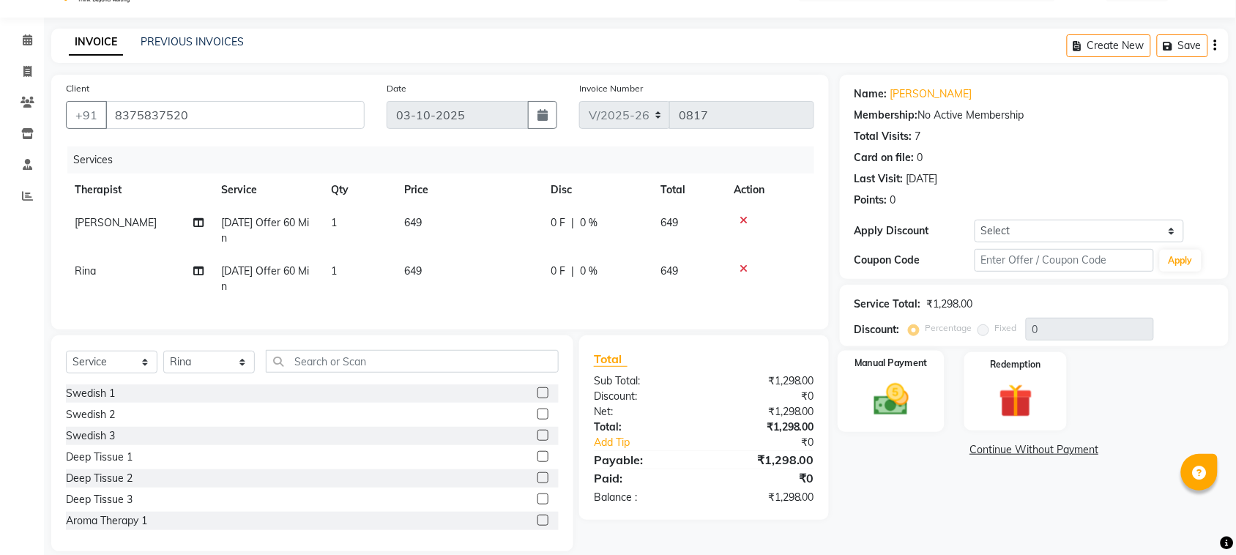
click at [890, 405] on img at bounding box center [891, 399] width 57 height 40
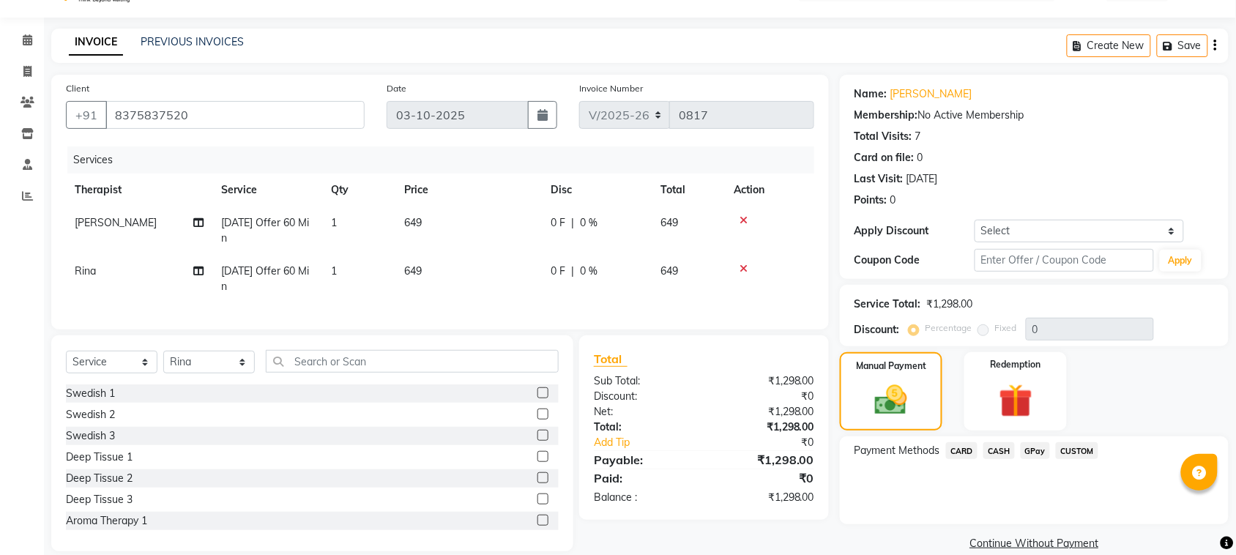
click at [1033, 450] on span "GPay" at bounding box center [1036, 450] width 30 height 17
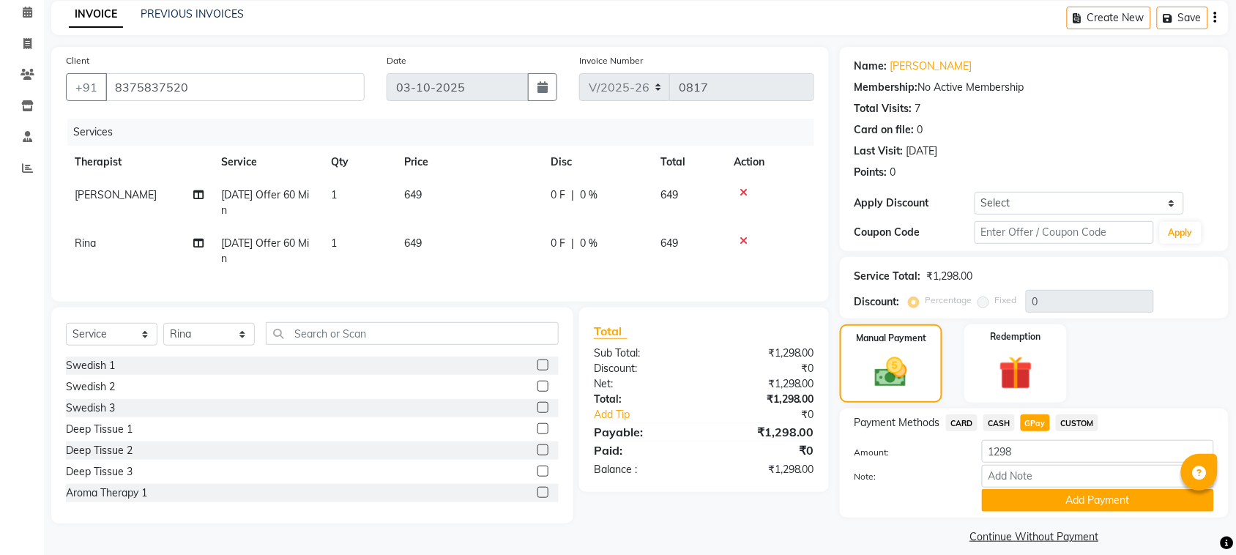
scroll to position [77, 0]
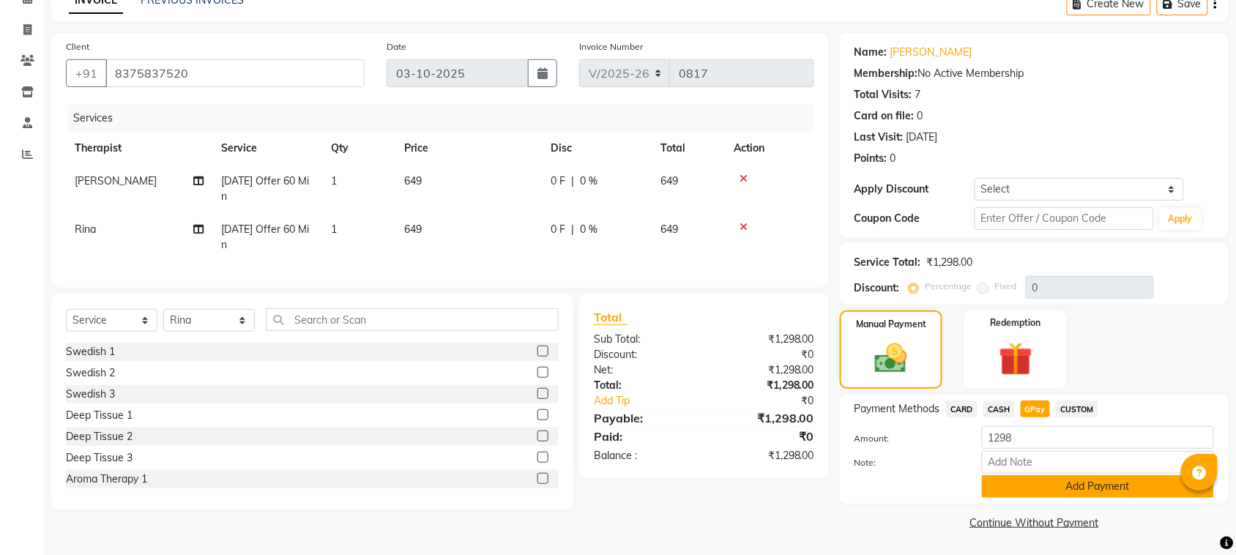
click at [1056, 485] on button "Add Payment" at bounding box center [1098, 486] width 232 height 23
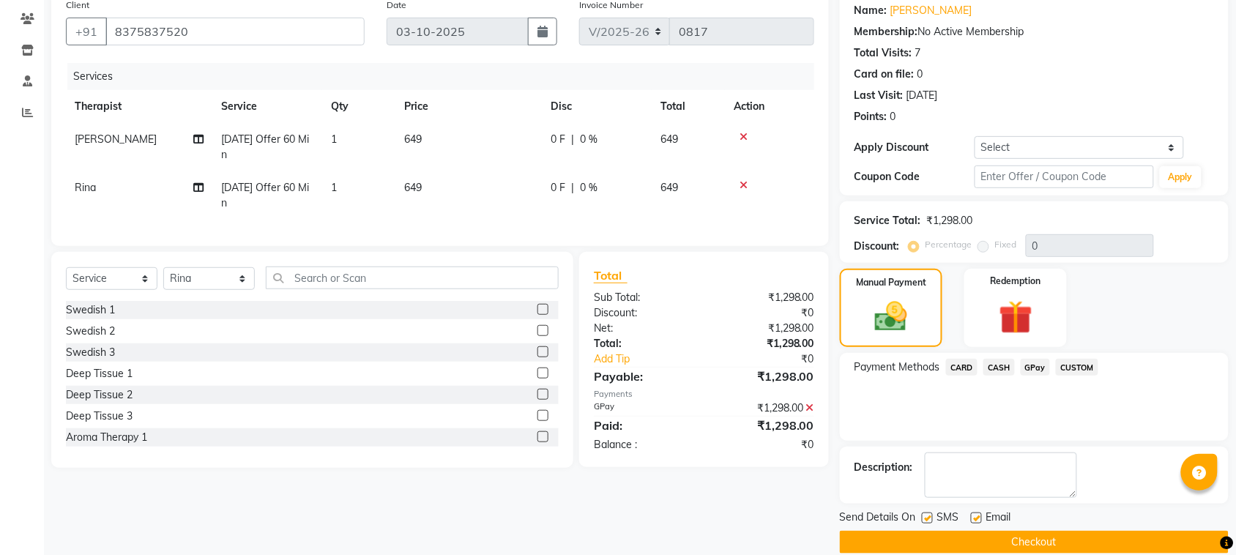
scroll to position [140, 0]
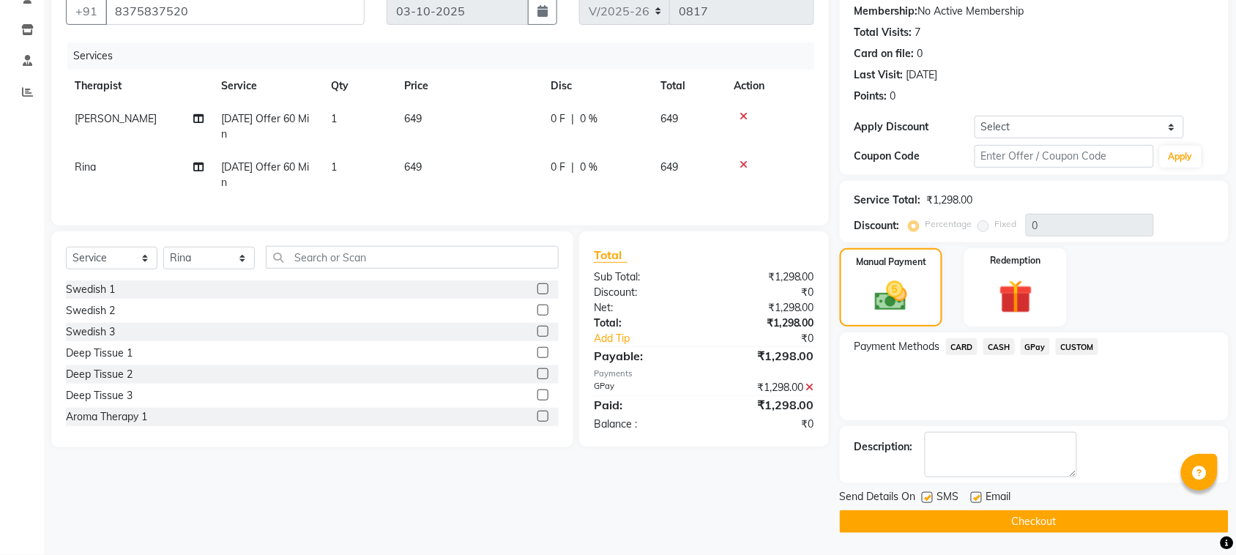
click at [1053, 522] on button "Checkout" at bounding box center [1034, 521] width 389 height 23
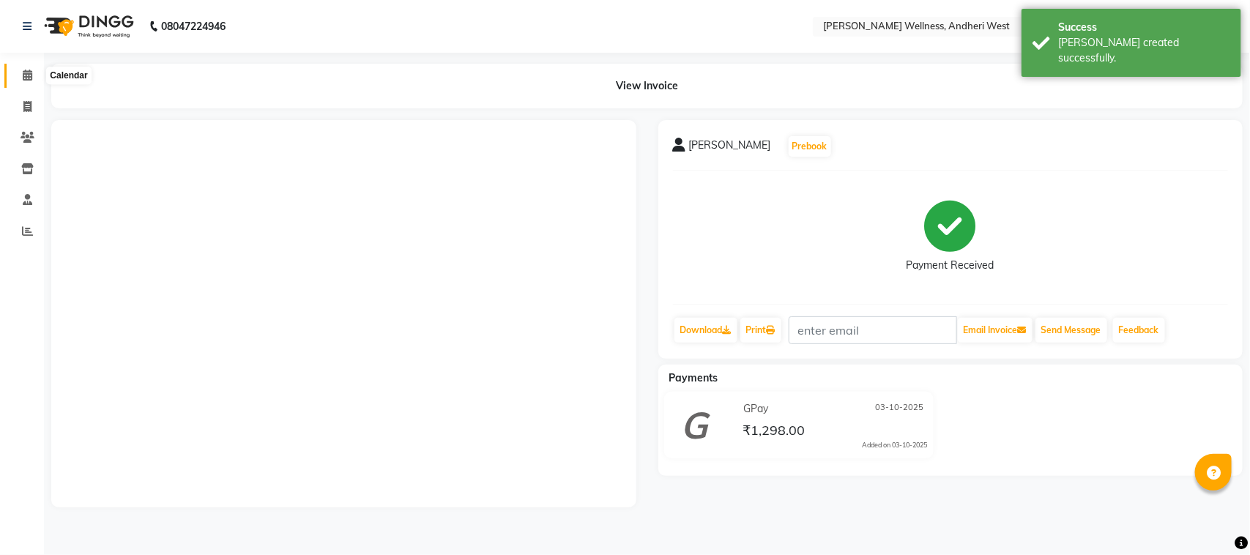
click at [26, 77] on icon at bounding box center [28, 75] width 10 height 11
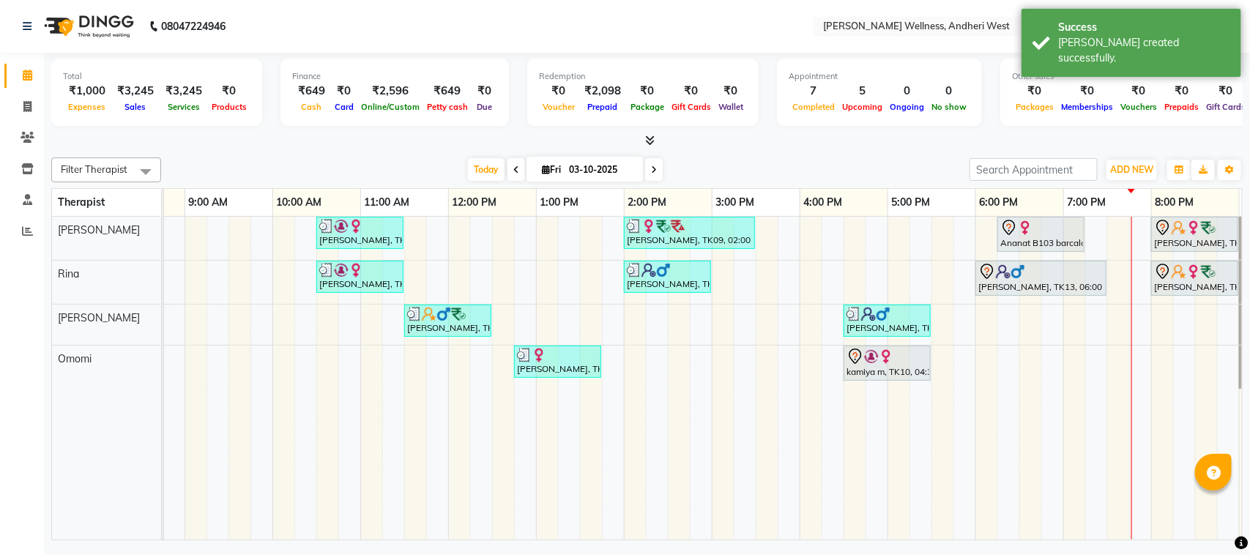
scroll to position [0, 229]
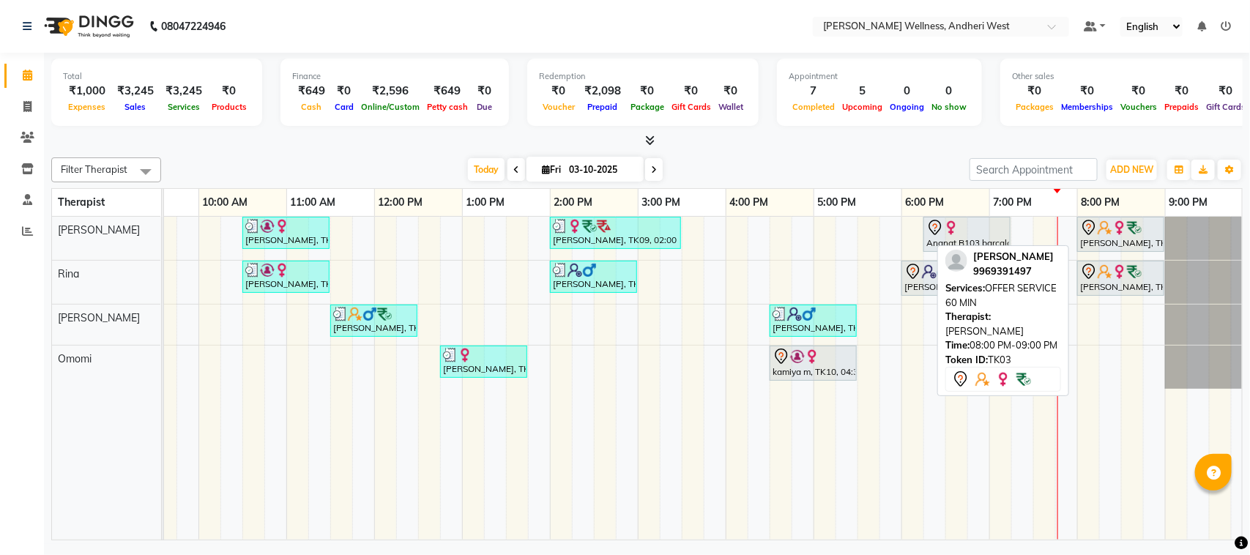
click at [1113, 236] on div "[PERSON_NAME], TK03, 08:00 PM-09:00 PM, OFFER SERVICE 60 MIN" at bounding box center [1121, 234] width 84 height 31
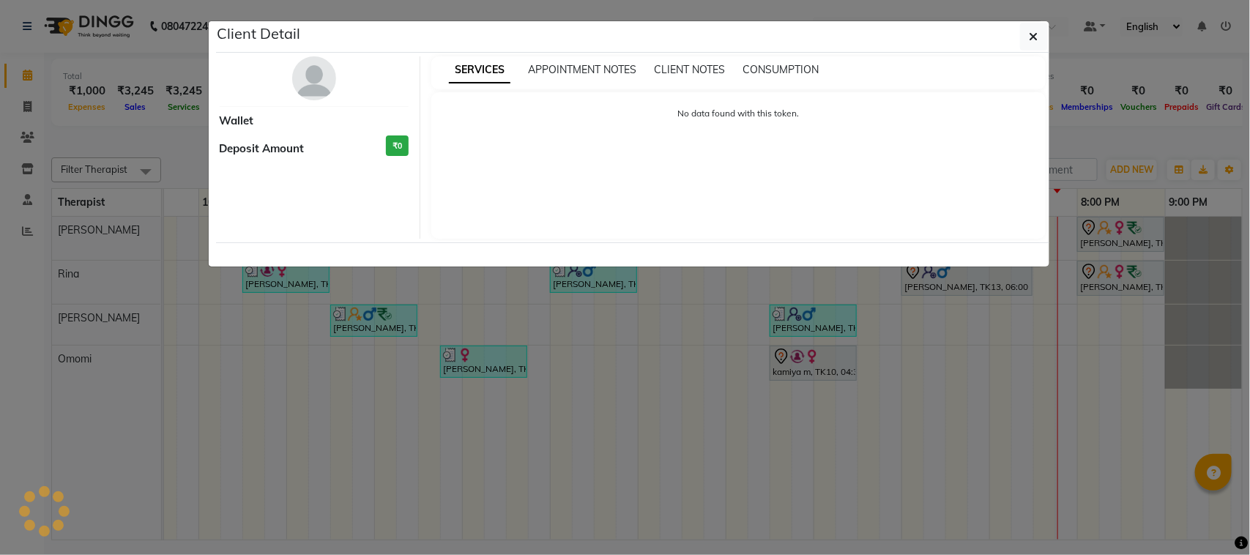
select select "7"
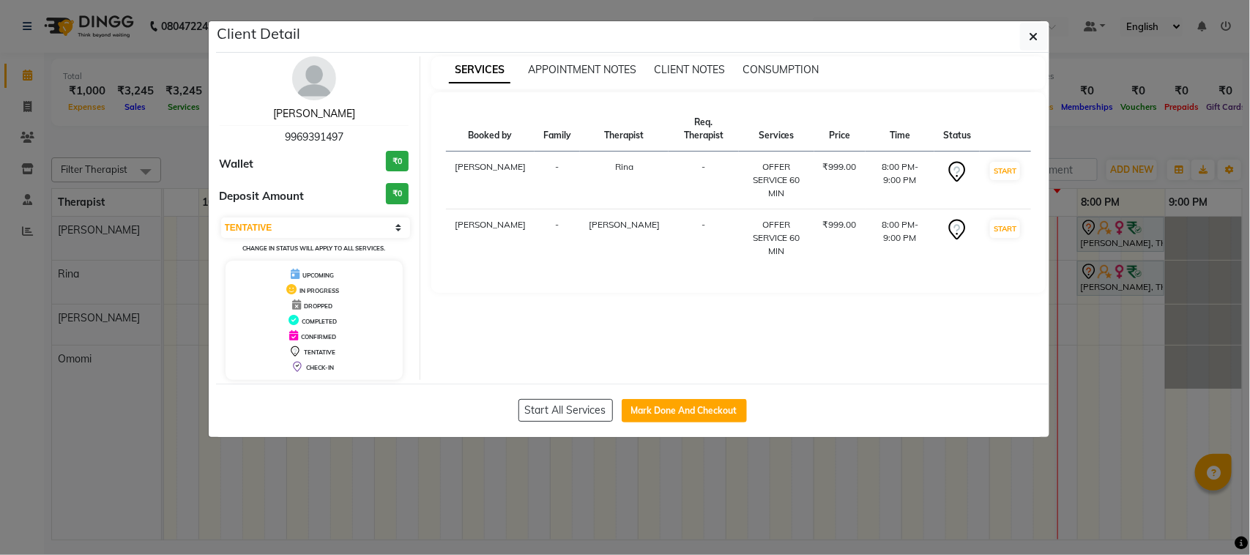
click at [319, 115] on link "[PERSON_NAME]" at bounding box center [314, 113] width 82 height 13
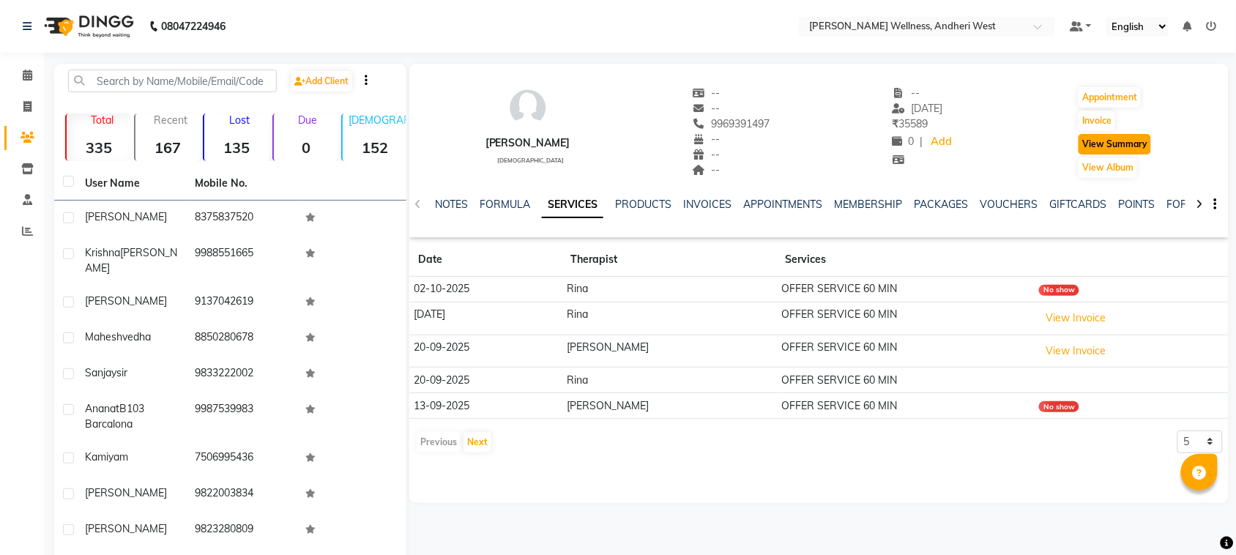
click at [1132, 144] on button "View Summary" at bounding box center [1115, 144] width 72 height 21
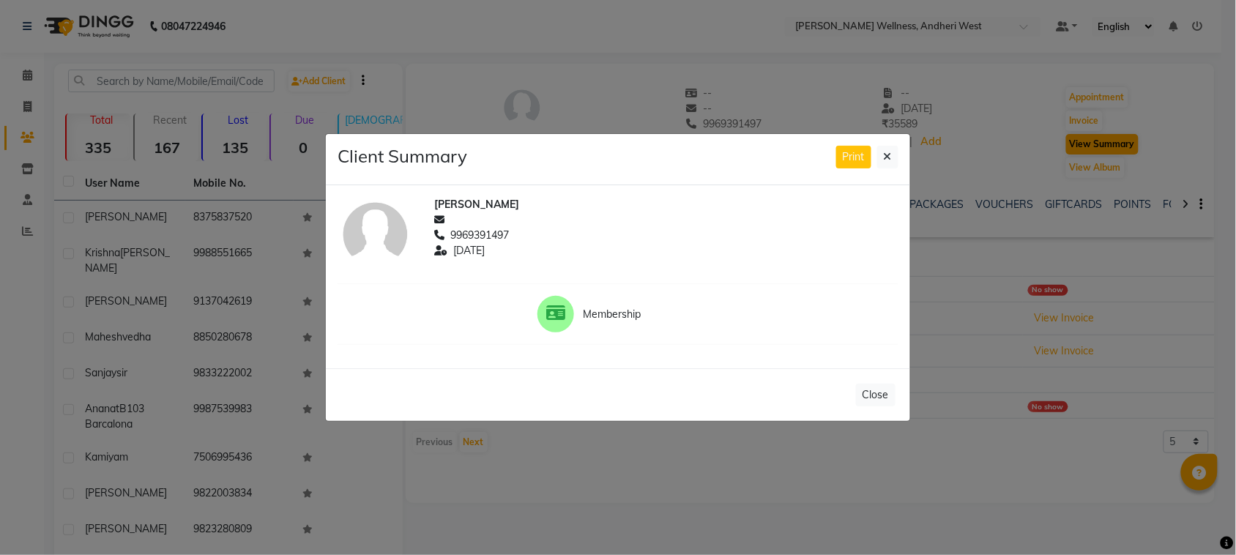
click at [1132, 144] on body "08047224946 Select Location × Sumi's Wellness, Andheri West Default Panel My Pa…" at bounding box center [618, 277] width 1236 height 555
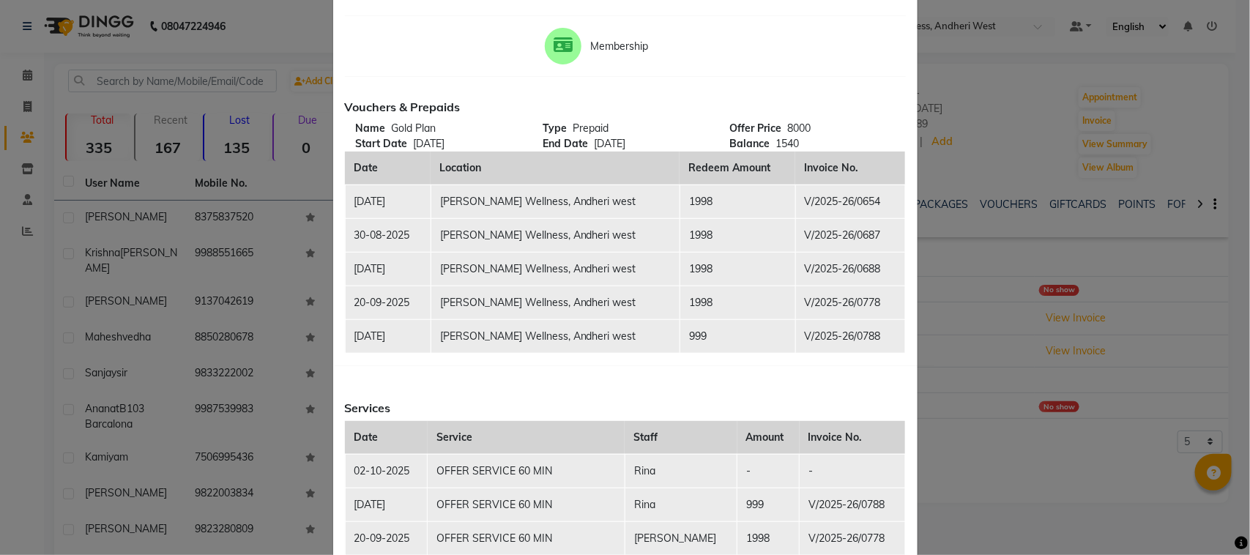
scroll to position [92, 0]
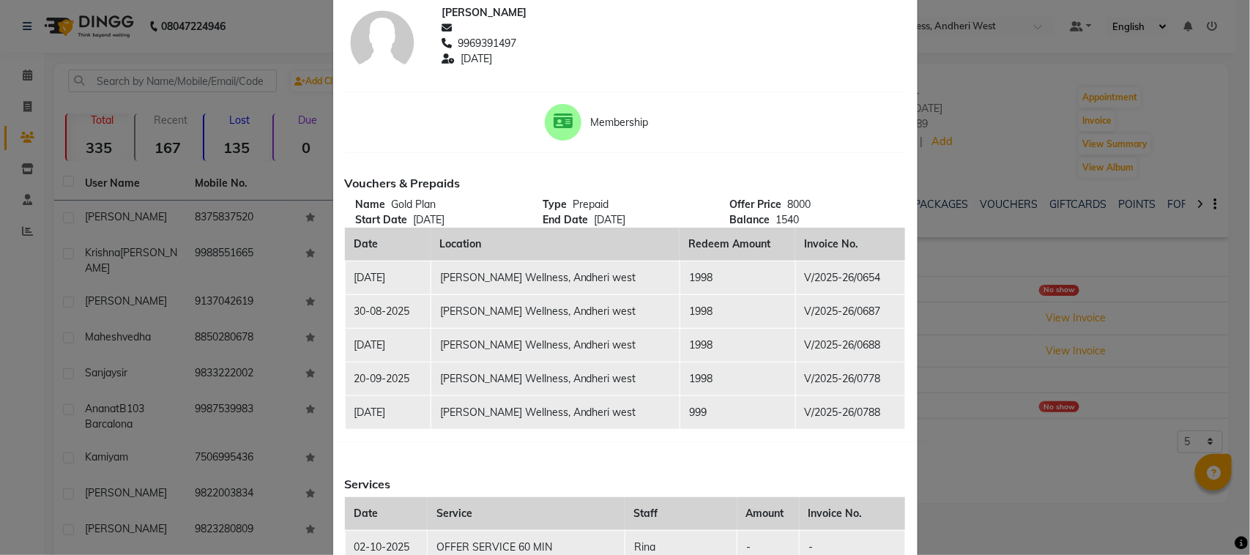
scroll to position [0, 0]
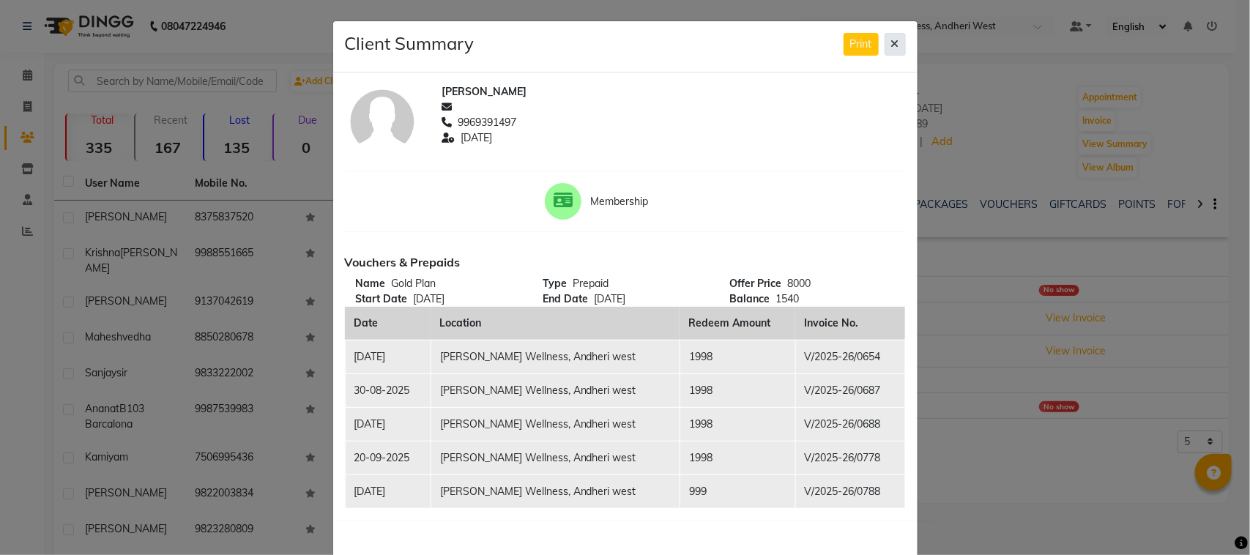
click at [887, 34] on button at bounding box center [894, 44] width 21 height 23
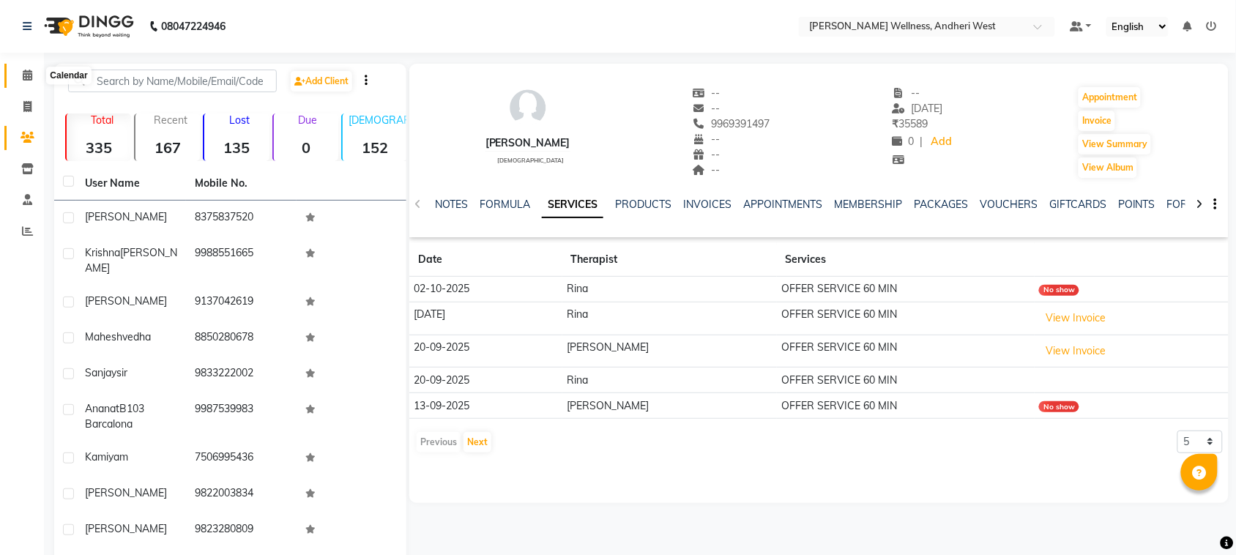
click at [23, 78] on icon at bounding box center [28, 75] width 10 height 11
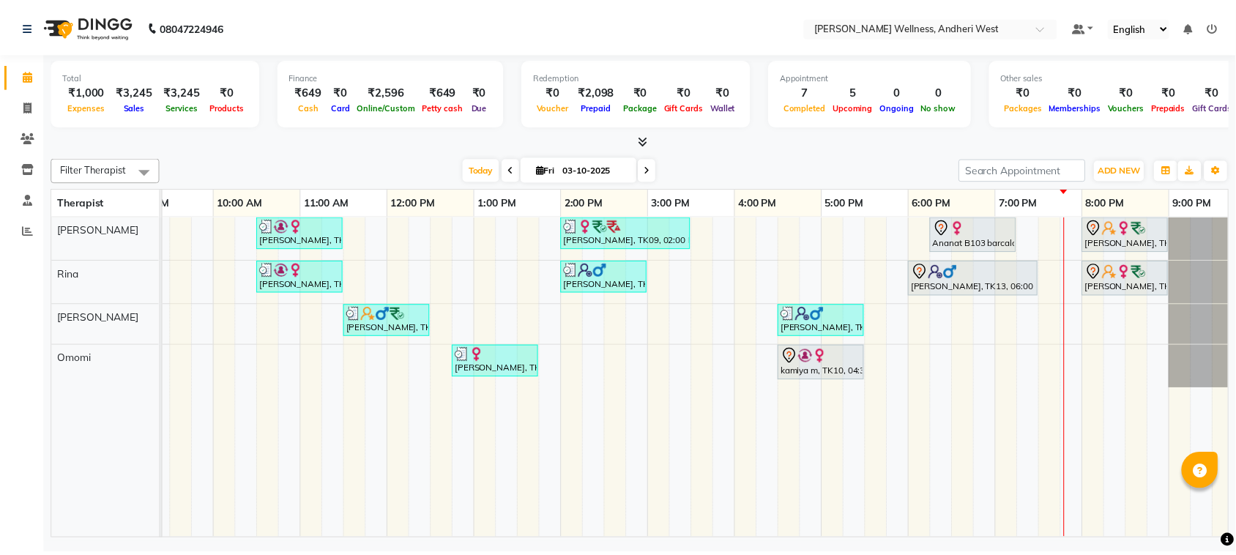
scroll to position [0, 227]
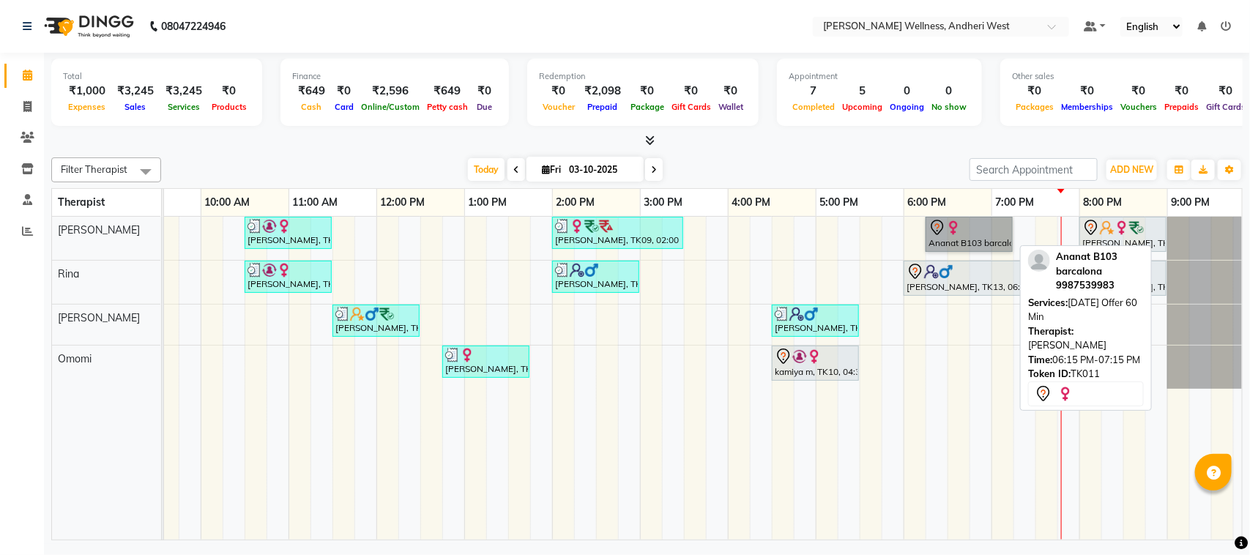
click at [978, 235] on link "Ananat B103 barcalona, TK11, 06:15 PM-07:15 PM, [DATE] Offer 60 Min" at bounding box center [968, 234] width 87 height 35
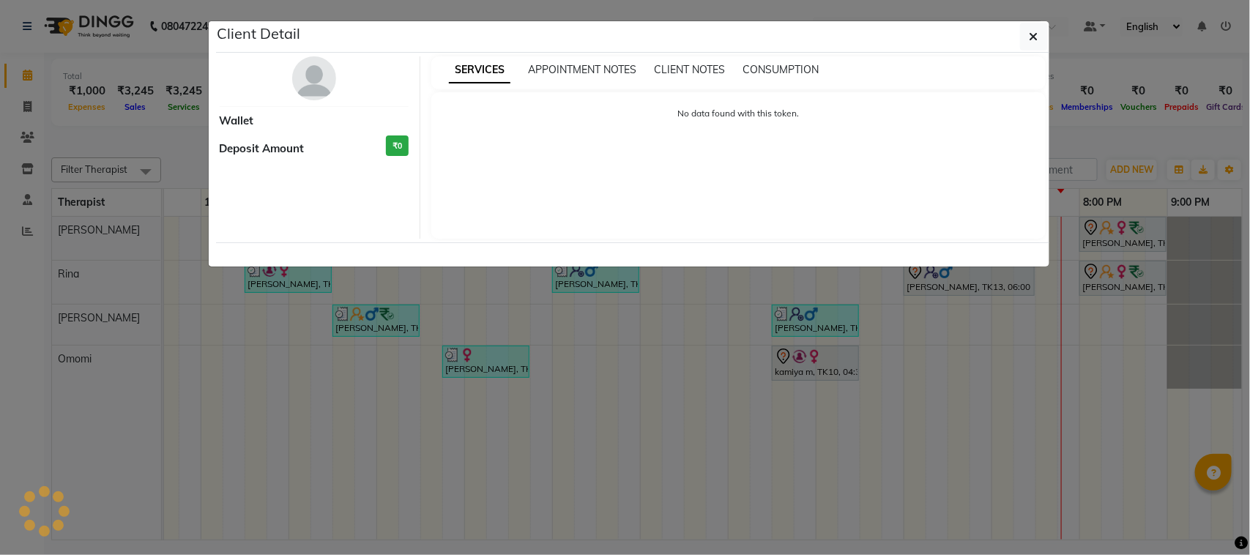
select select "7"
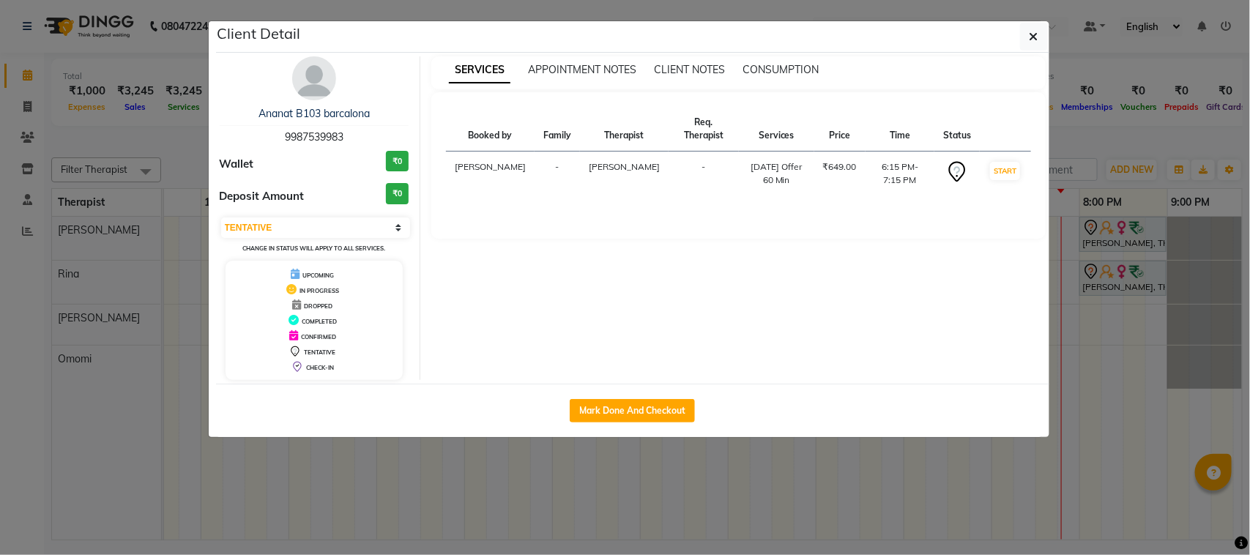
drag, startPoint x: 978, startPoint y: 235, endPoint x: 649, endPoint y: 540, distance: 448.7
click at [649, 540] on ngb-modal-window "Client Detail Ananat B103 barcalona 9987539983 Wallet ₹0 Deposit Amount ₹0 Sele…" at bounding box center [625, 277] width 1250 height 555
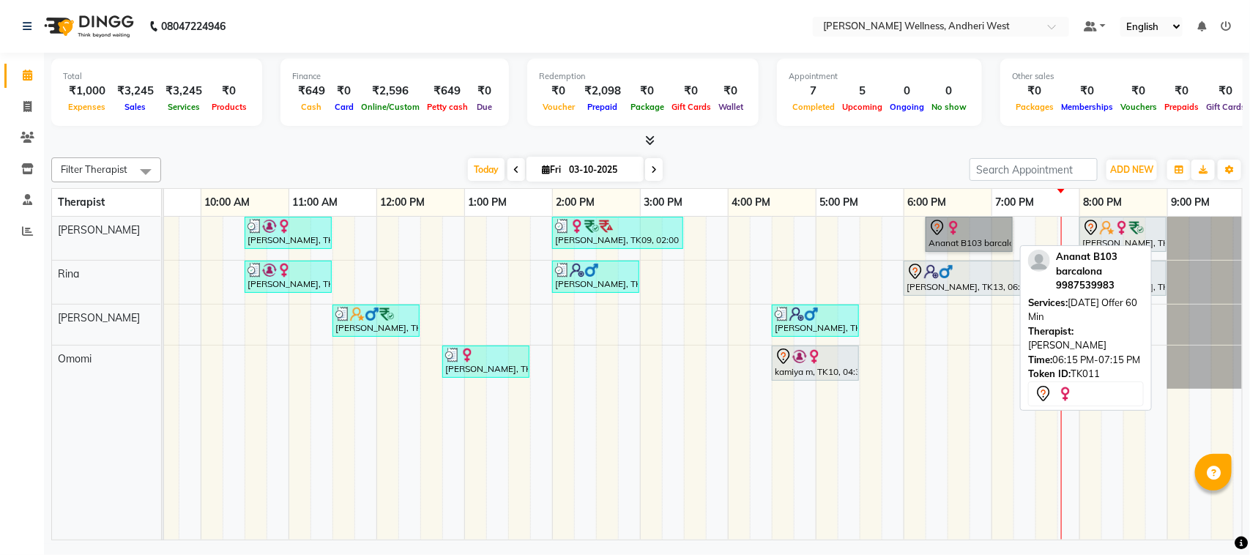
click at [939, 228] on link "Ananat B103 barcalona, TK11, 06:15 PM-07:15 PM, [DATE] Offer 60 Min" at bounding box center [968, 234] width 87 height 35
select select "7"
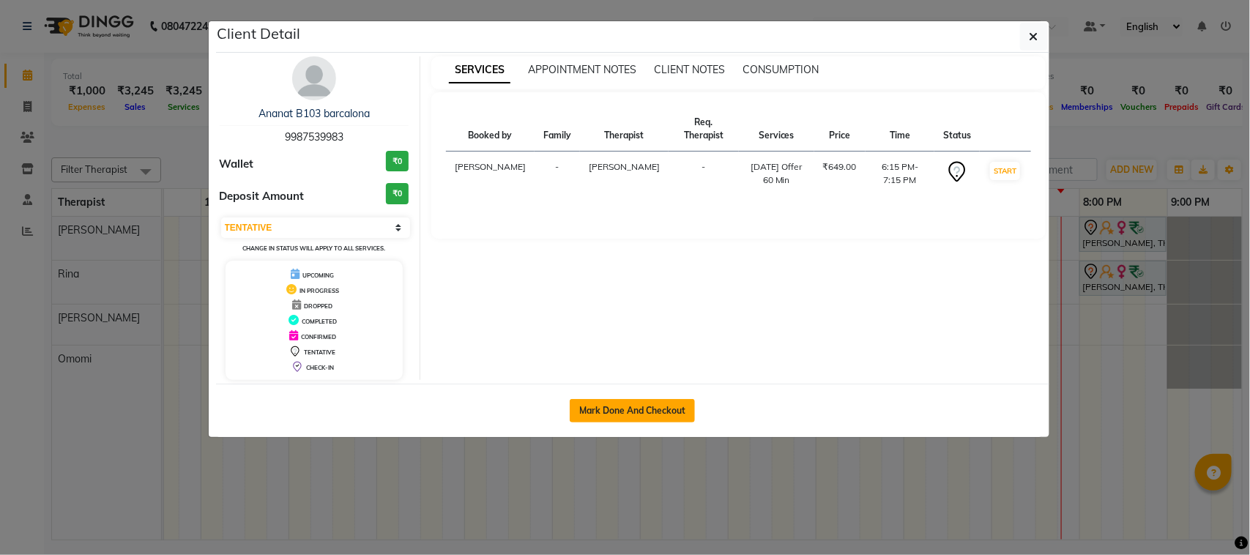
click at [633, 411] on button "Mark Done And Checkout" at bounding box center [632, 410] width 125 height 23
select select "service"
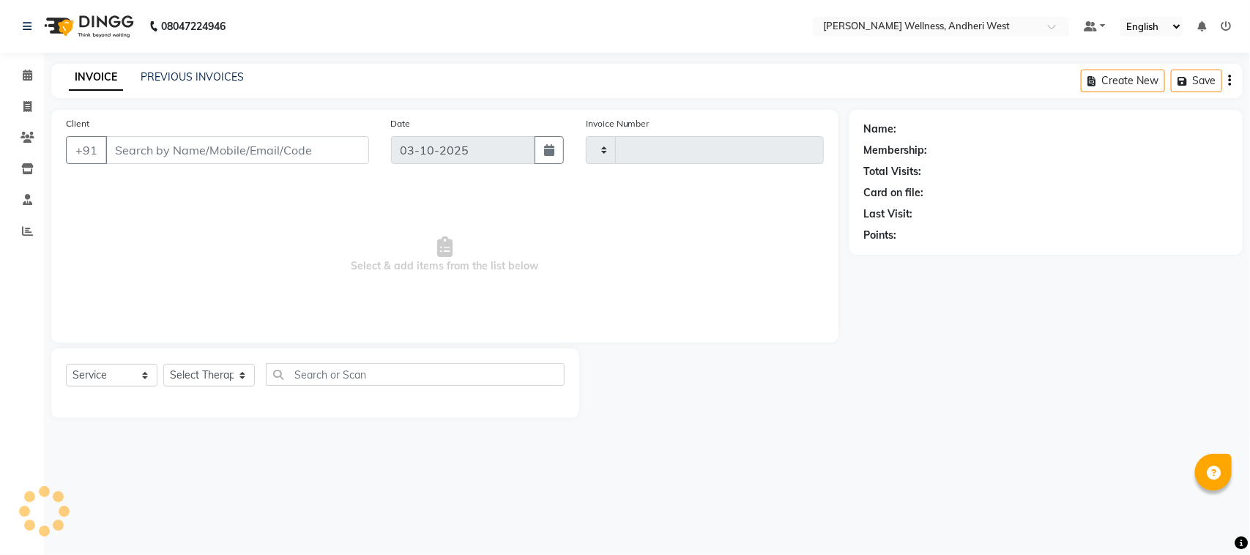
type input "0818"
select select "7384"
type input "9987539983"
select select "66471"
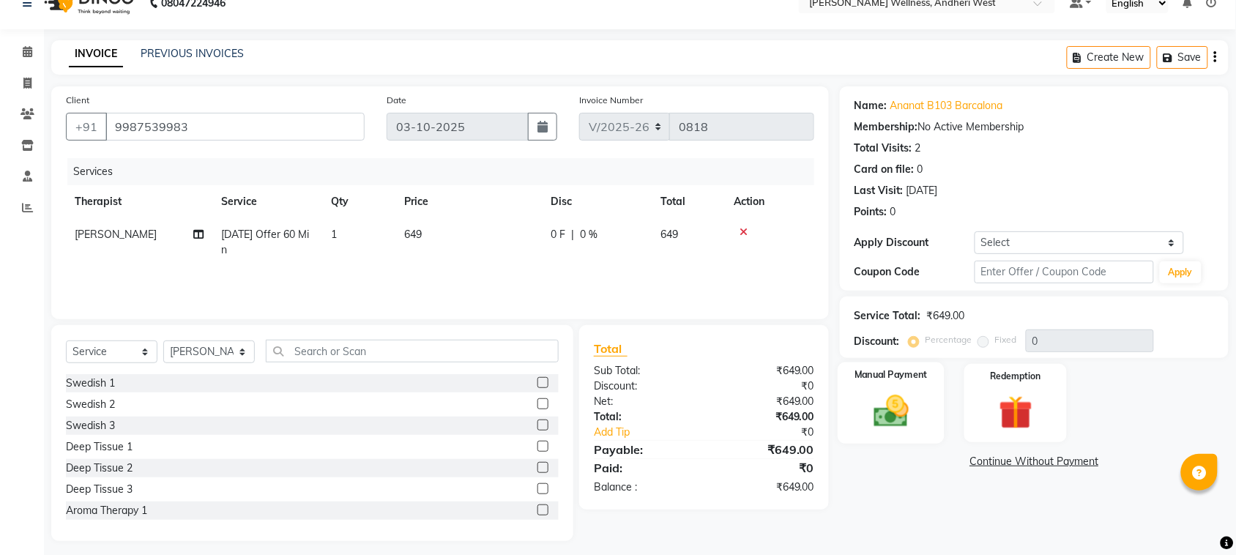
scroll to position [30, 0]
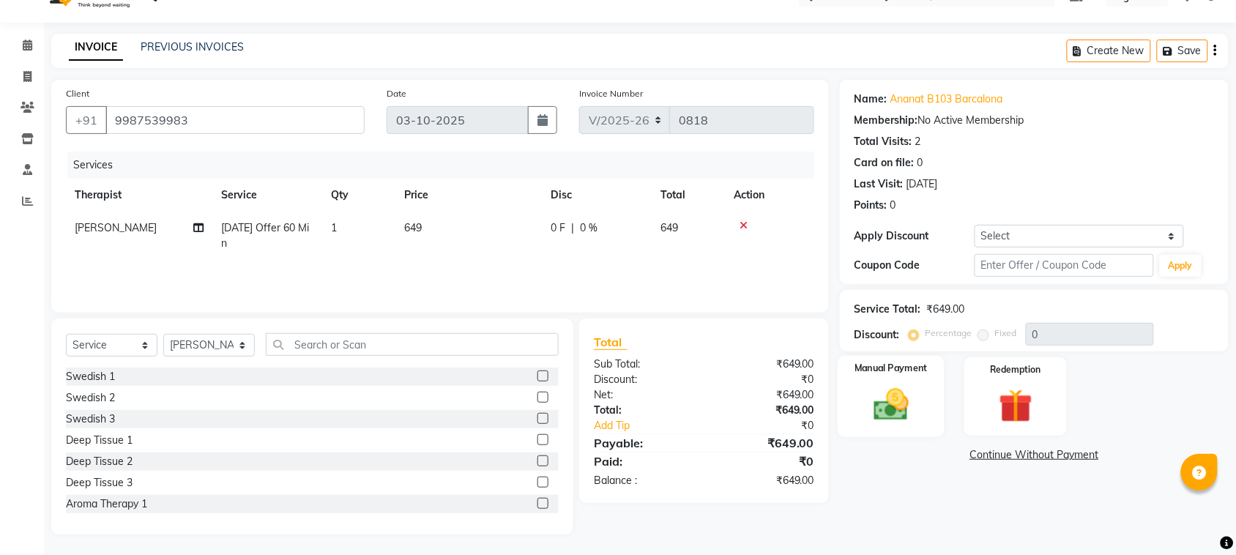
click at [886, 415] on img at bounding box center [891, 404] width 57 height 40
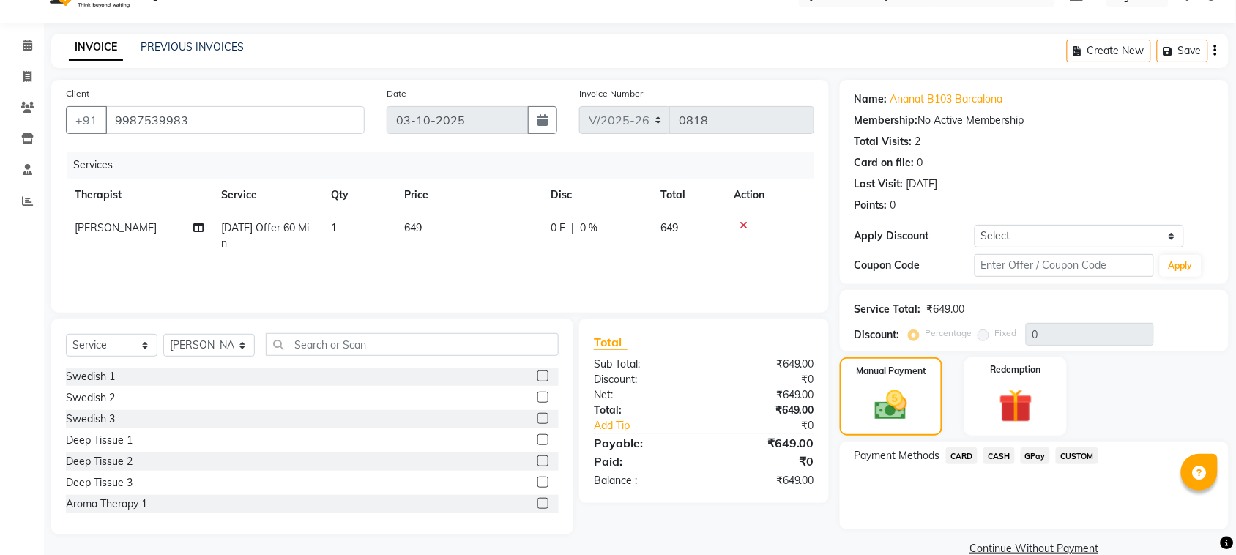
click at [1031, 452] on span "GPay" at bounding box center [1036, 455] width 30 height 17
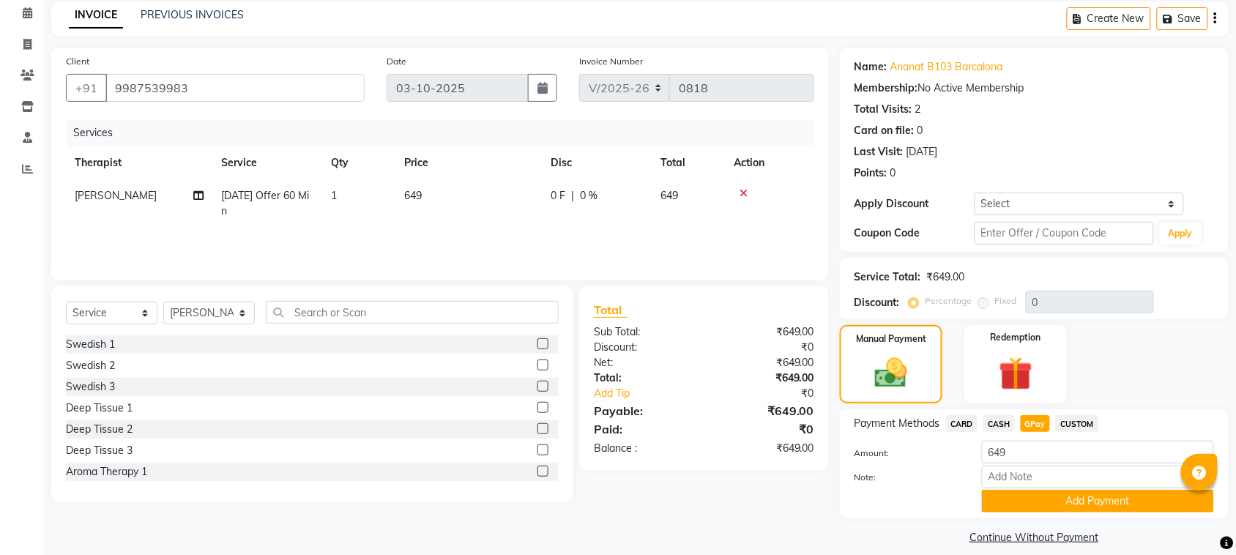
scroll to position [77, 0]
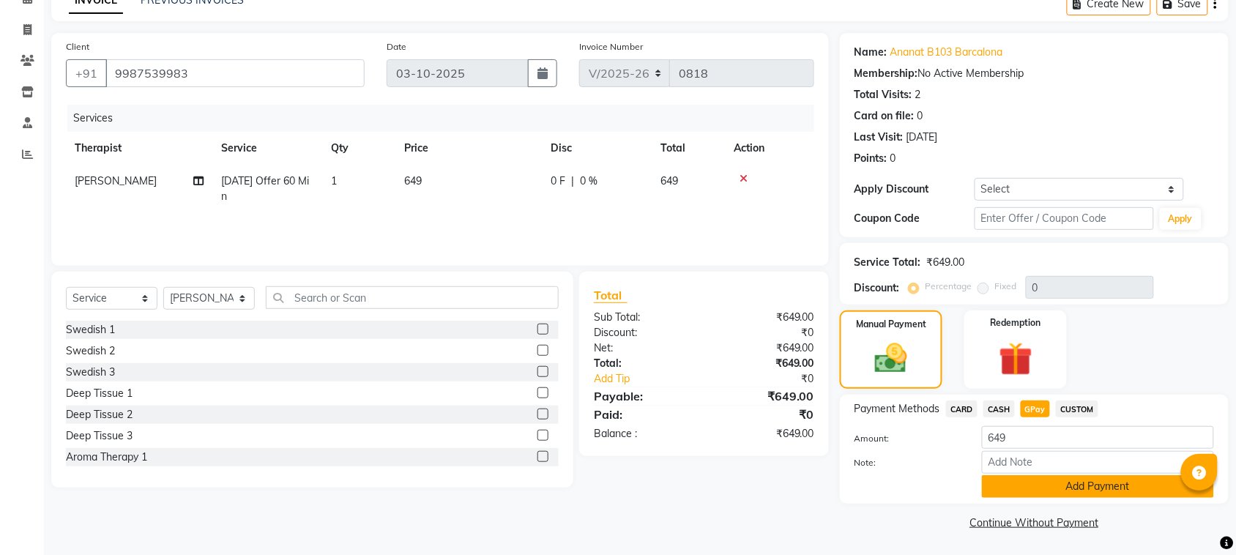
click at [1048, 484] on button "Add Payment" at bounding box center [1098, 486] width 232 height 23
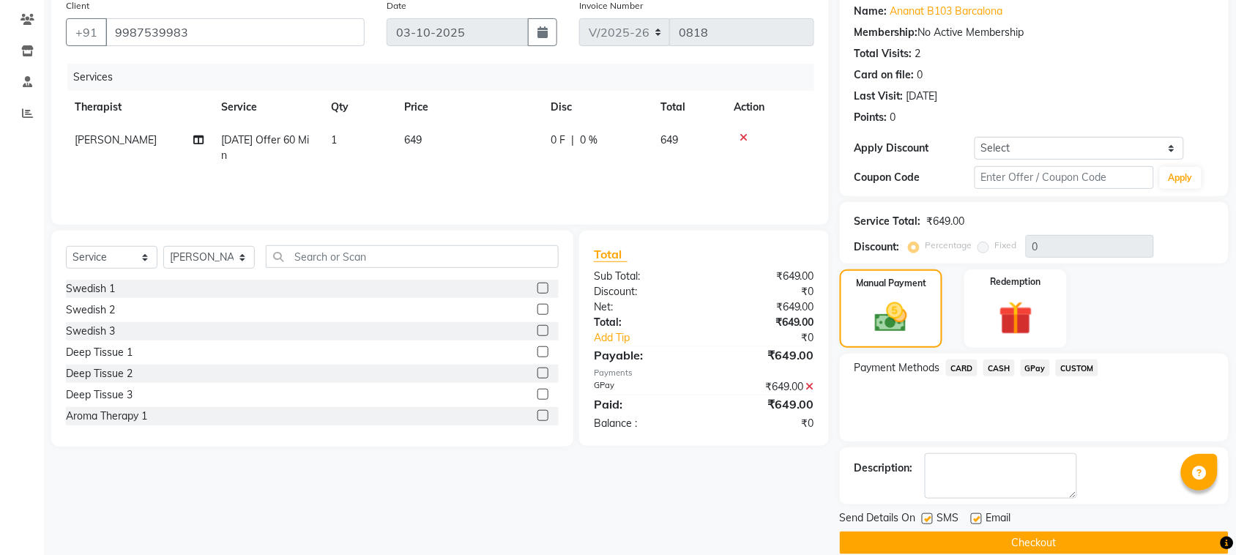
scroll to position [140, 0]
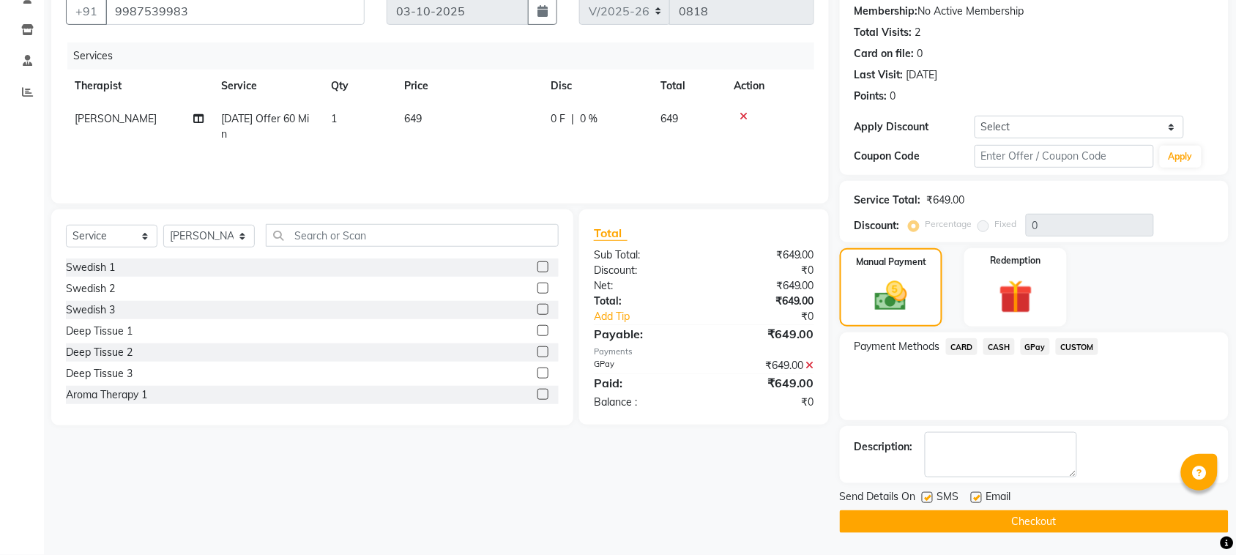
click at [1037, 521] on button "Checkout" at bounding box center [1034, 521] width 389 height 23
click at [1037, 521] on div "Checkout" at bounding box center [1034, 521] width 389 height 23
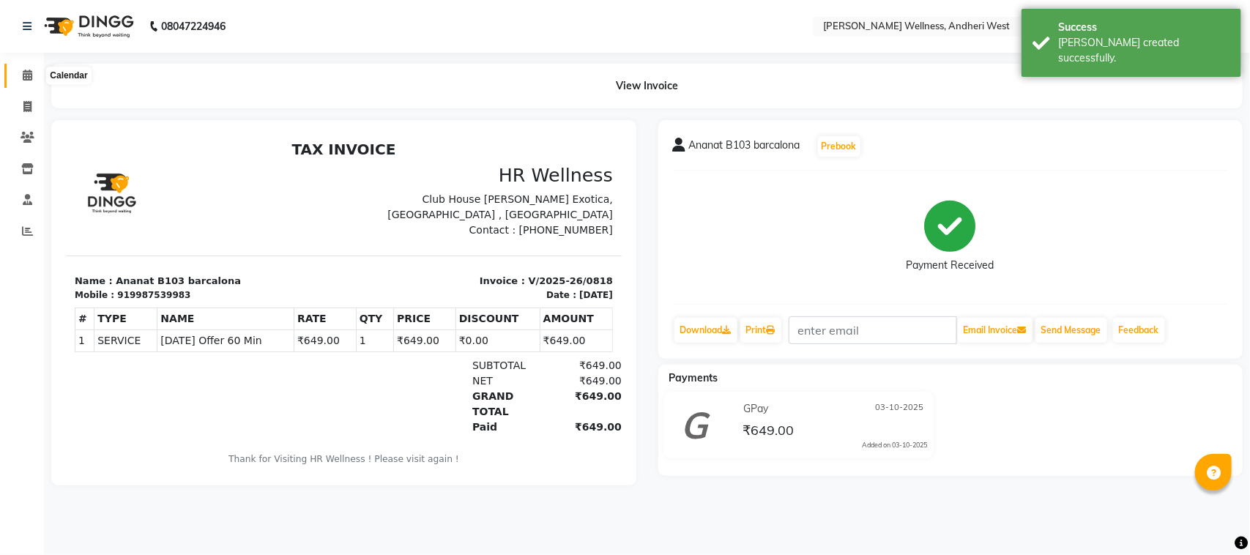
click at [24, 74] on icon at bounding box center [28, 75] width 10 height 11
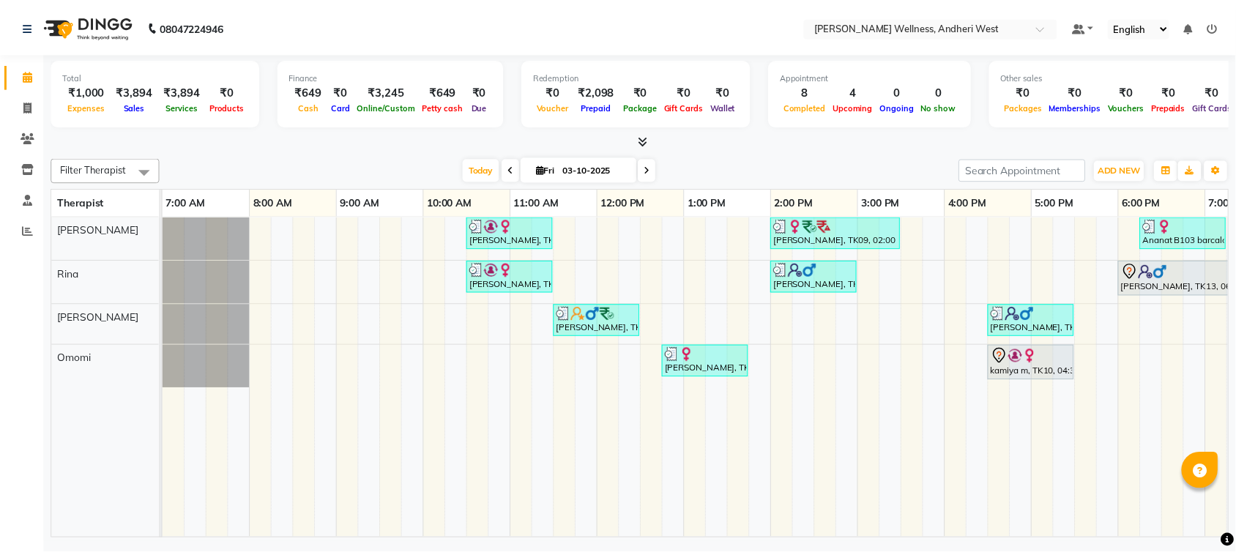
scroll to position [0, 239]
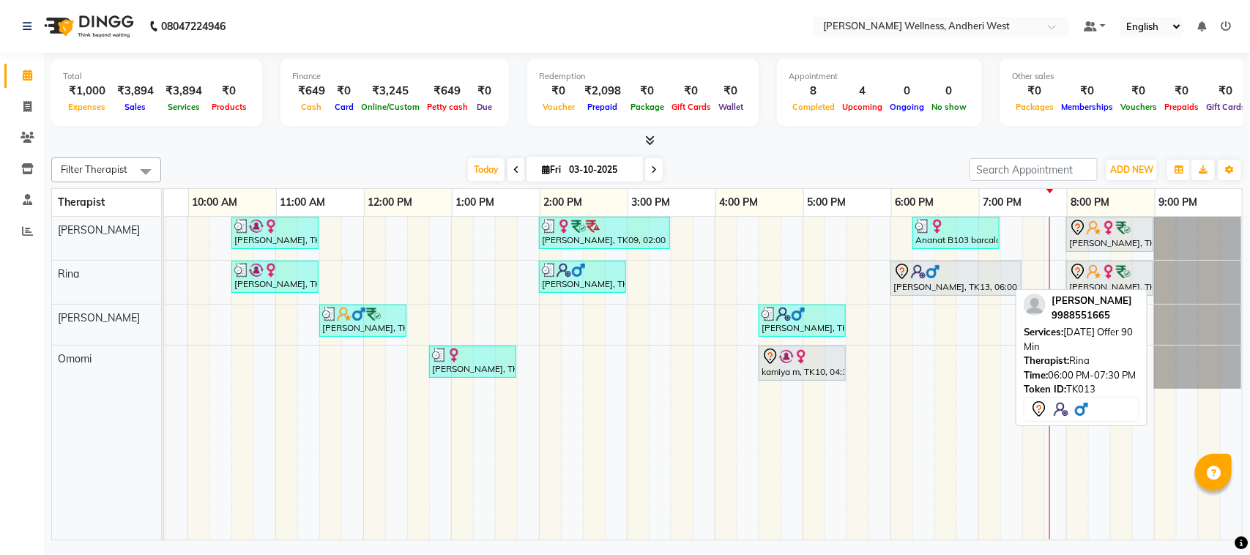
click at [958, 276] on div at bounding box center [955, 272] width 125 height 18
select select "7"
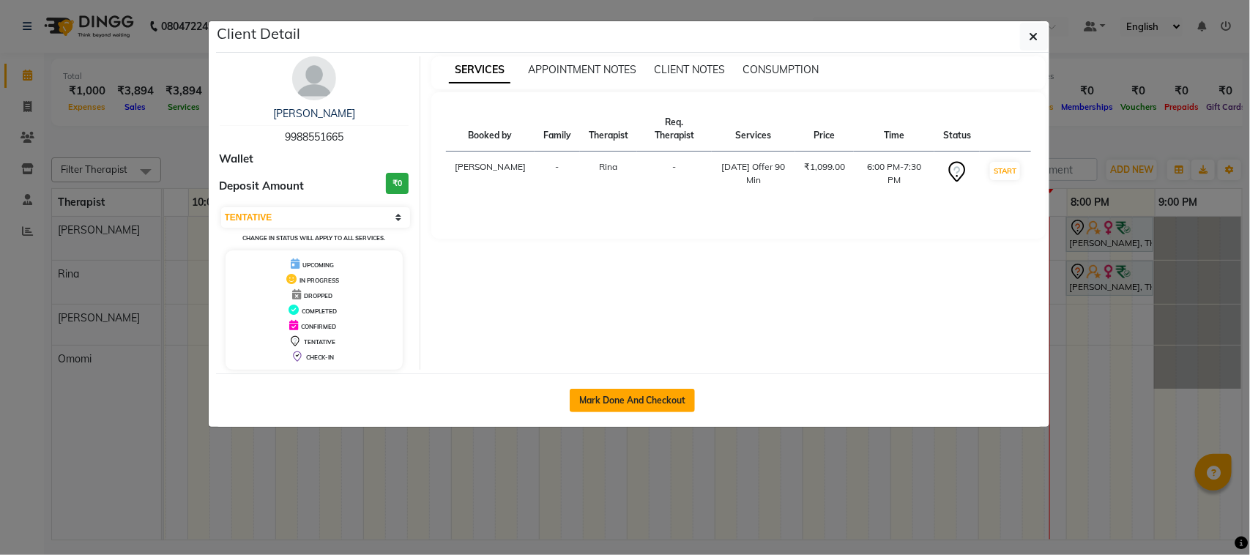
click at [674, 401] on button "Mark Done And Checkout" at bounding box center [632, 400] width 125 height 23
select select "service"
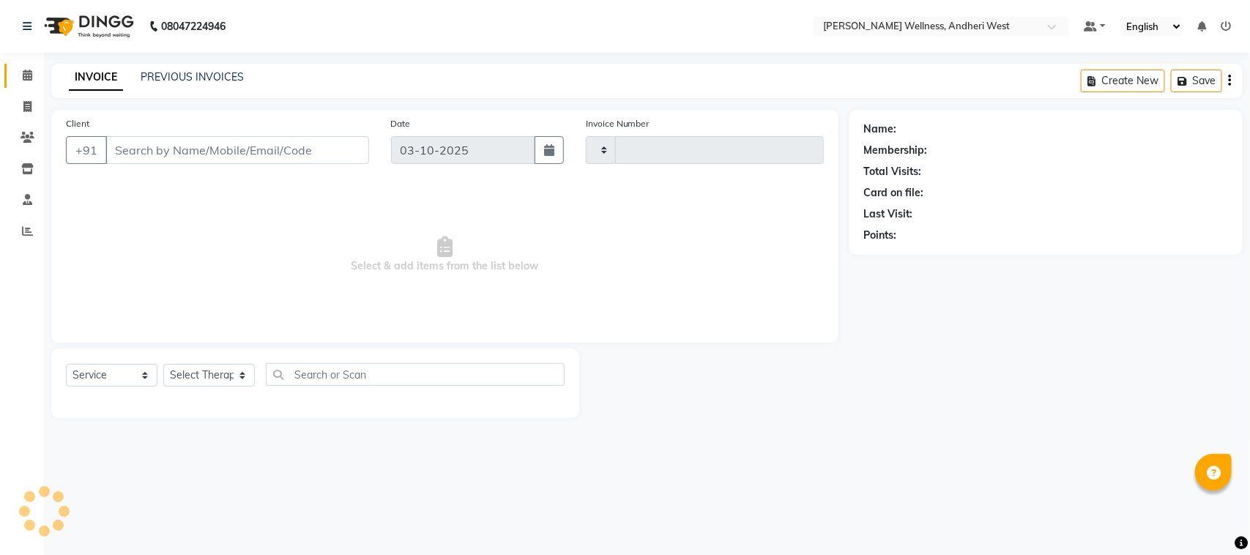
type input "0819"
select select "7384"
type input "9988551665"
select select "80732"
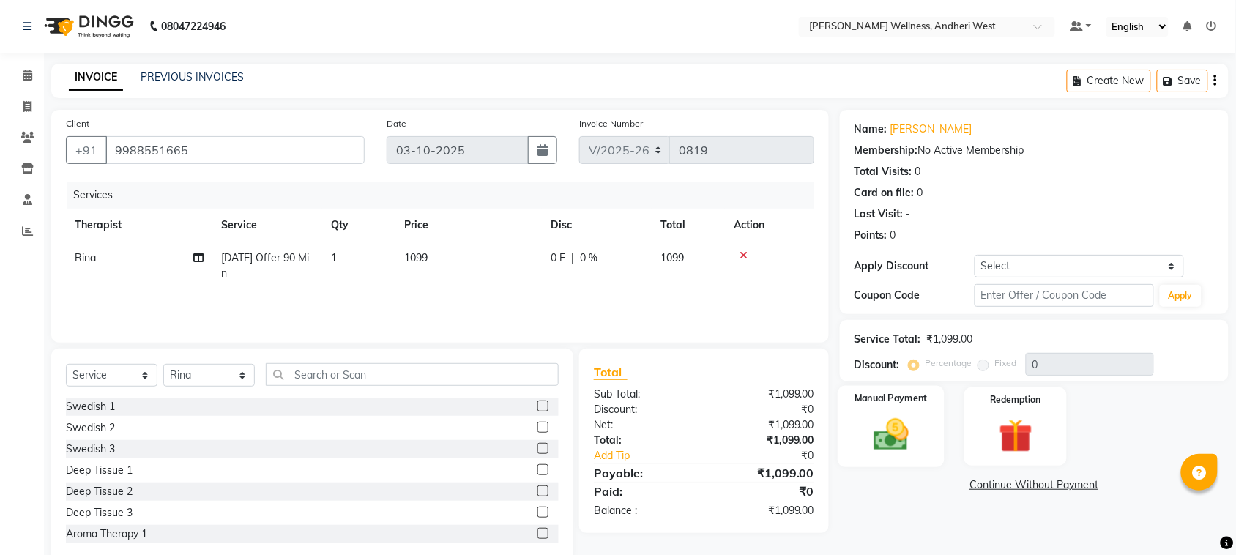
click at [893, 443] on img at bounding box center [891, 434] width 57 height 40
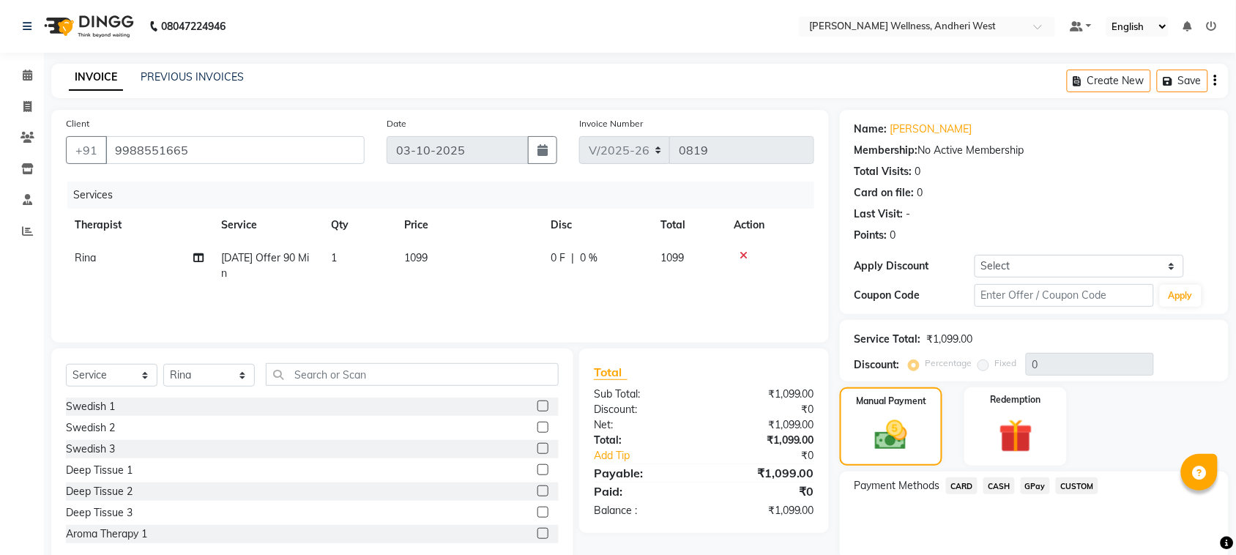
click at [1033, 483] on span "GPay" at bounding box center [1036, 485] width 30 height 17
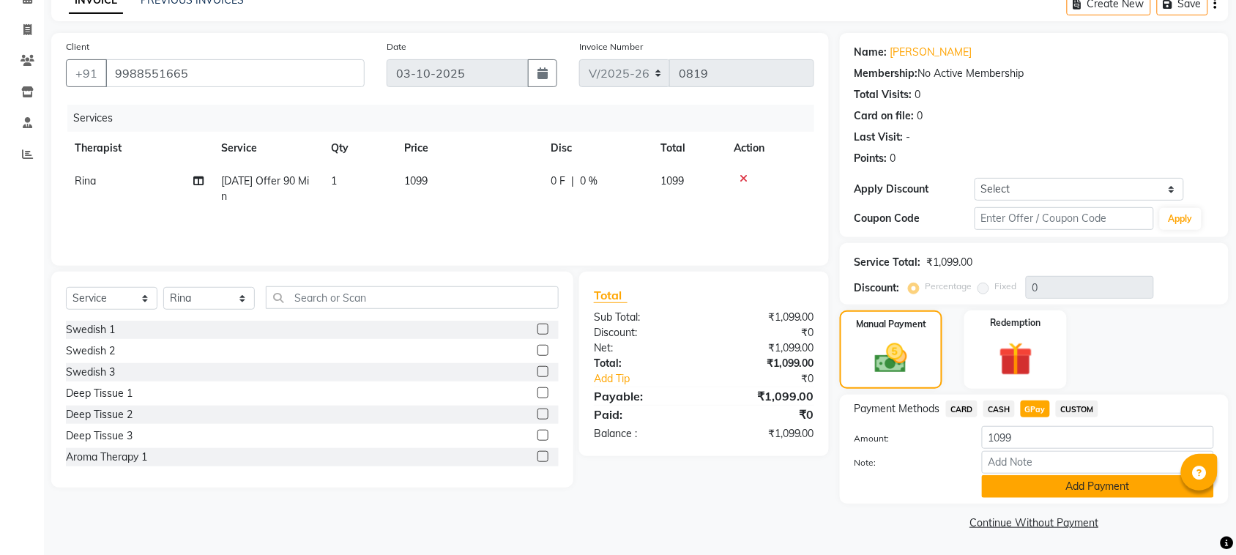
click at [1070, 488] on button "Add Payment" at bounding box center [1098, 486] width 232 height 23
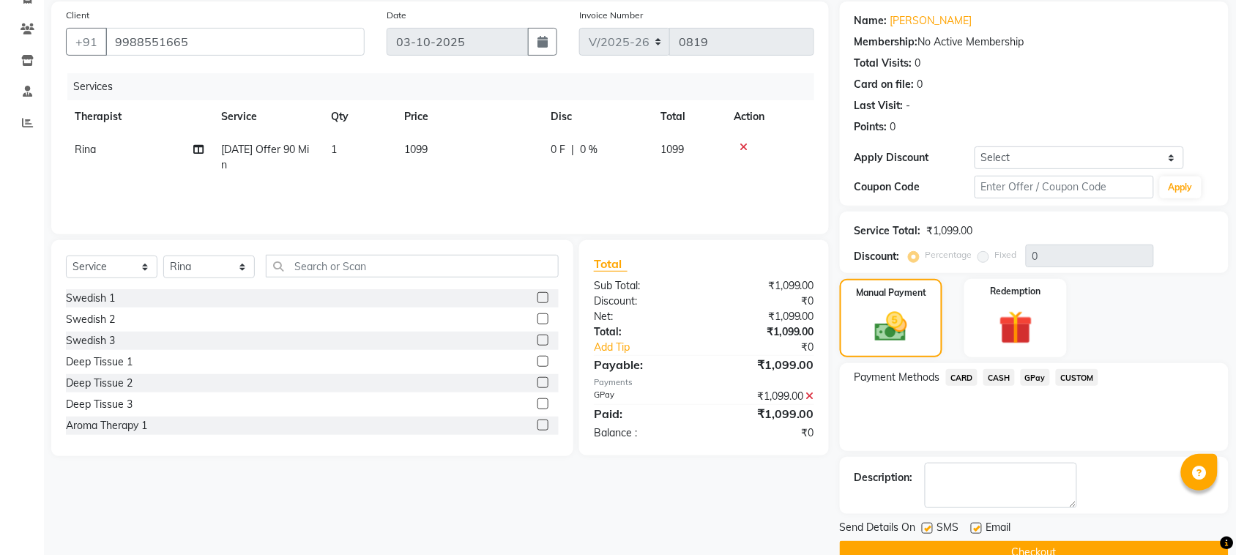
scroll to position [140, 0]
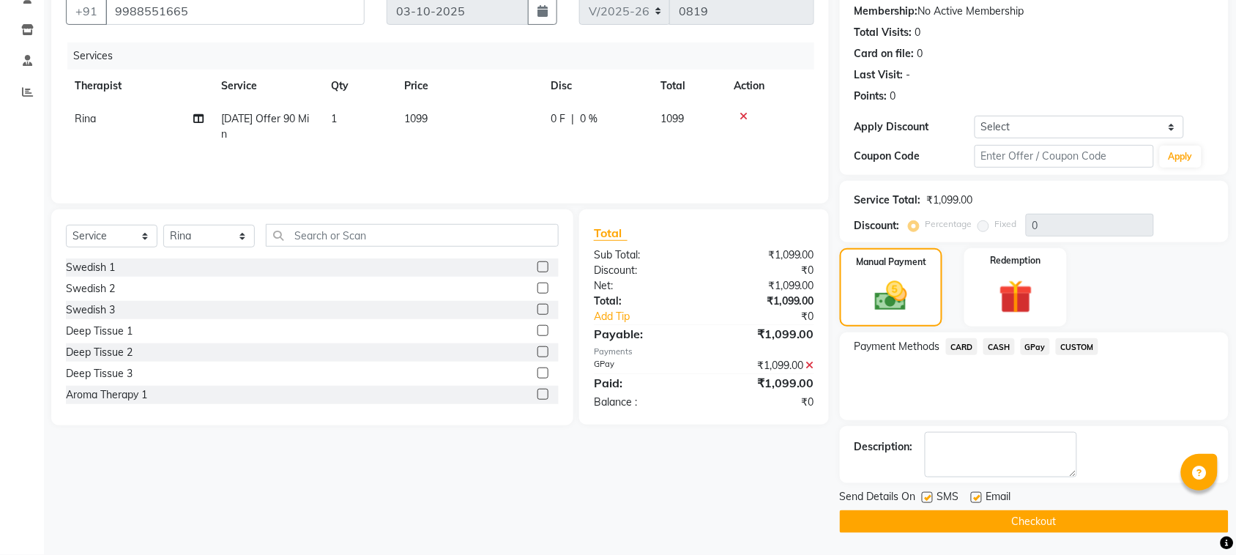
click at [1020, 518] on button "Checkout" at bounding box center [1034, 521] width 389 height 23
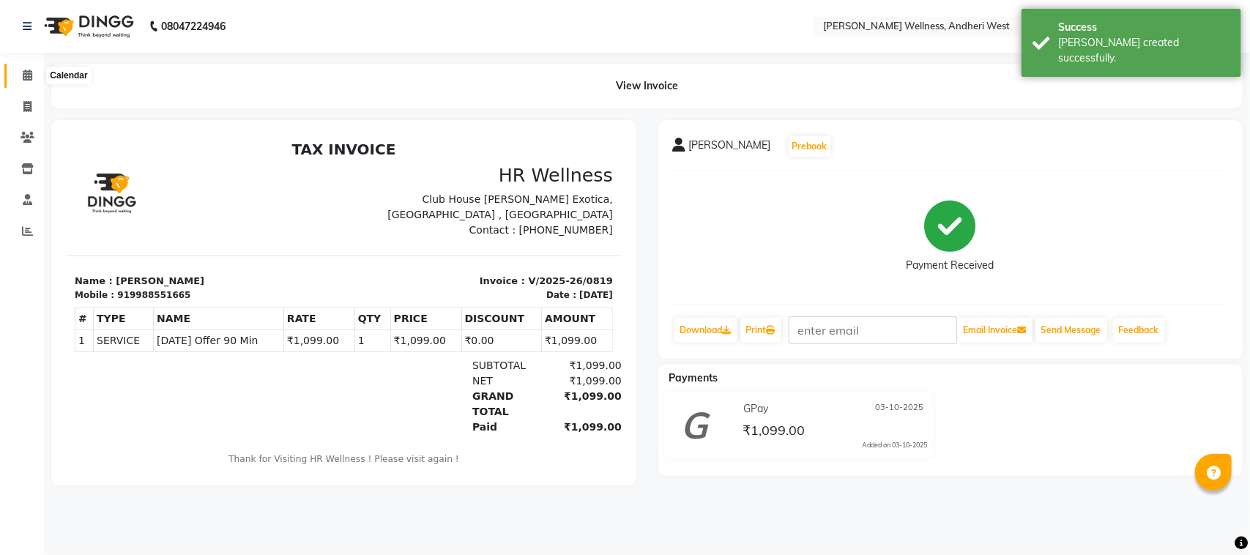
click at [29, 73] on icon at bounding box center [28, 75] width 10 height 11
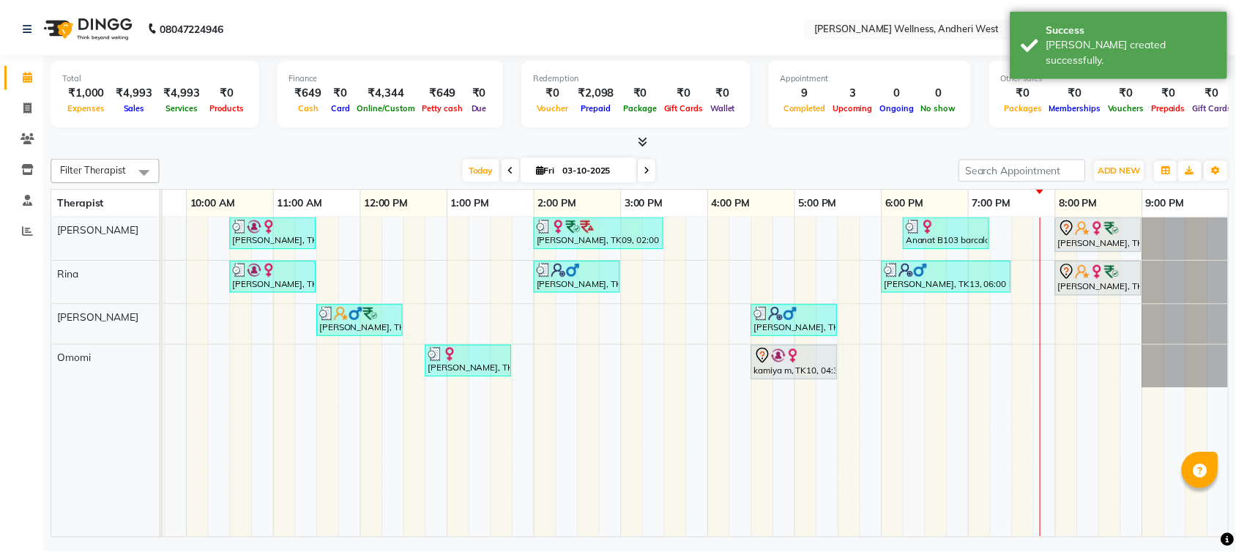
scroll to position [0, 253]
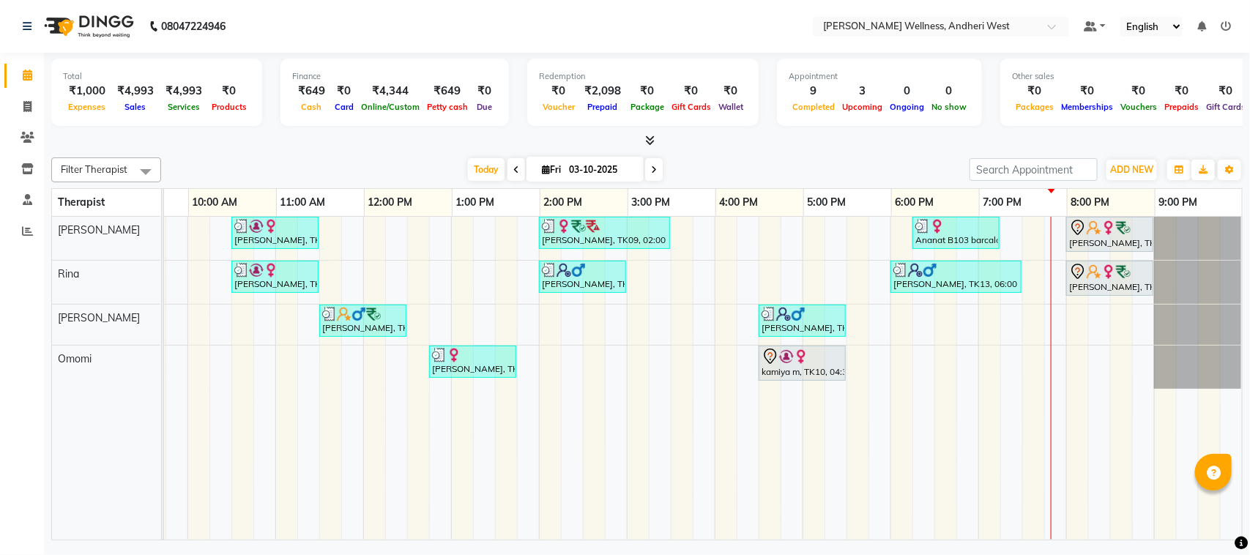
click at [1132, 524] on td at bounding box center [1143, 378] width 22 height 323
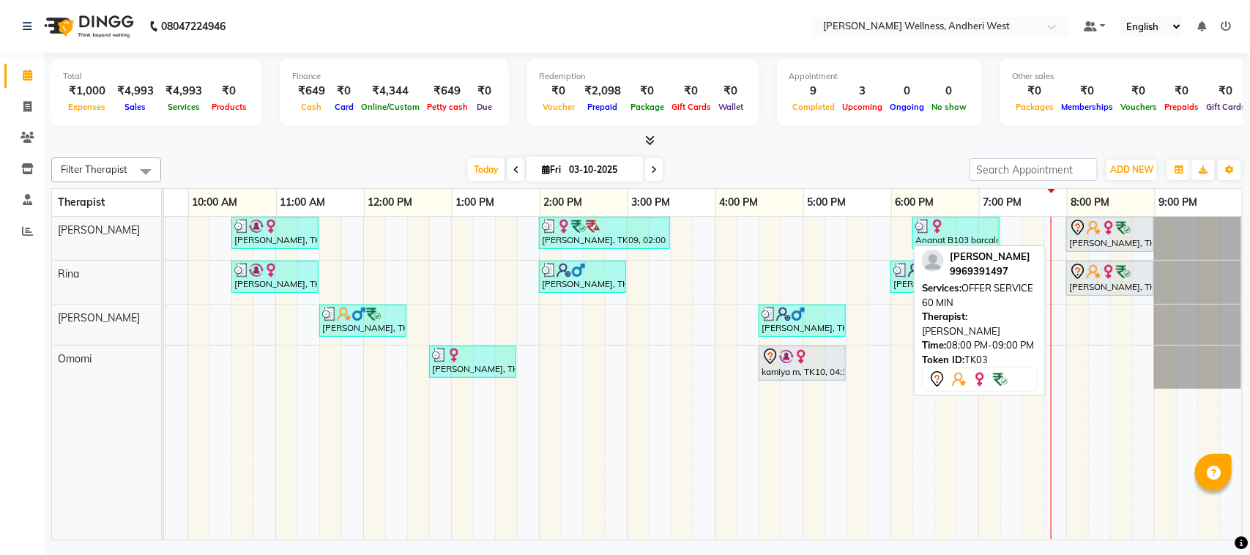
click at [1087, 226] on img at bounding box center [1094, 227] width 15 height 15
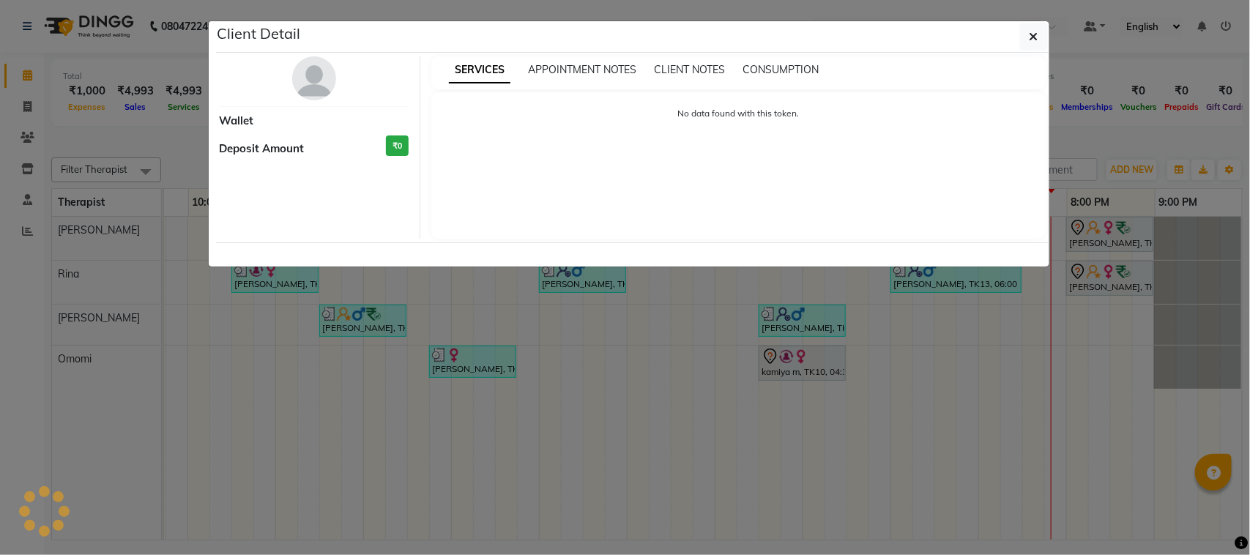
select select "7"
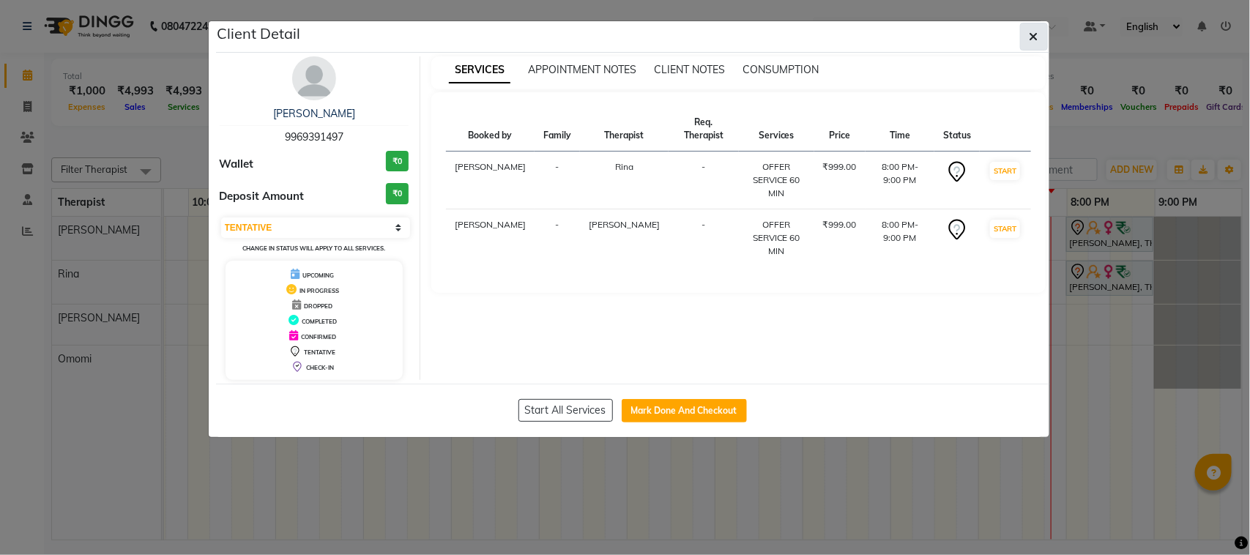
click at [1032, 34] on icon "button" at bounding box center [1033, 37] width 9 height 12
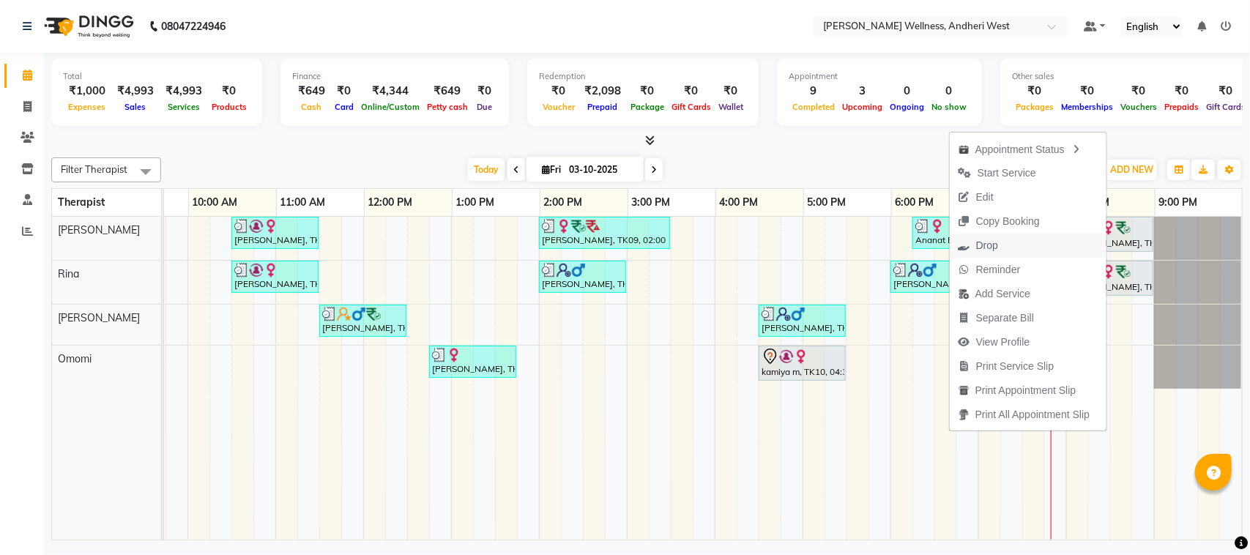
click at [979, 244] on span "Drop" at bounding box center [987, 245] width 22 height 15
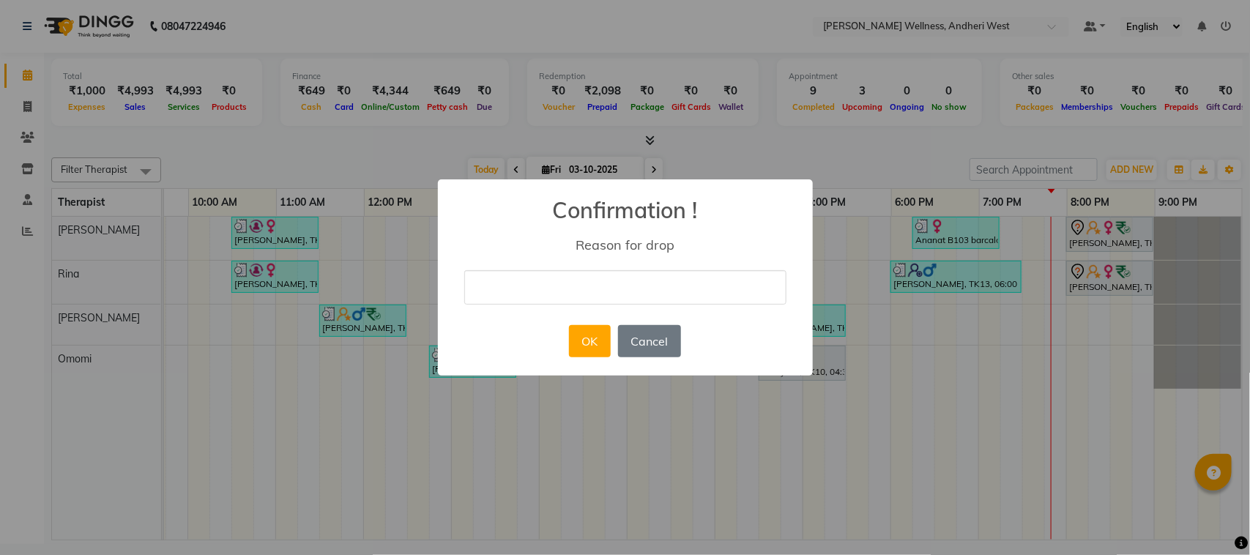
click at [584, 294] on input "text" at bounding box center [625, 287] width 322 height 34
type input "wrong"
click at [599, 348] on button "OK" at bounding box center [590, 341] width 42 height 32
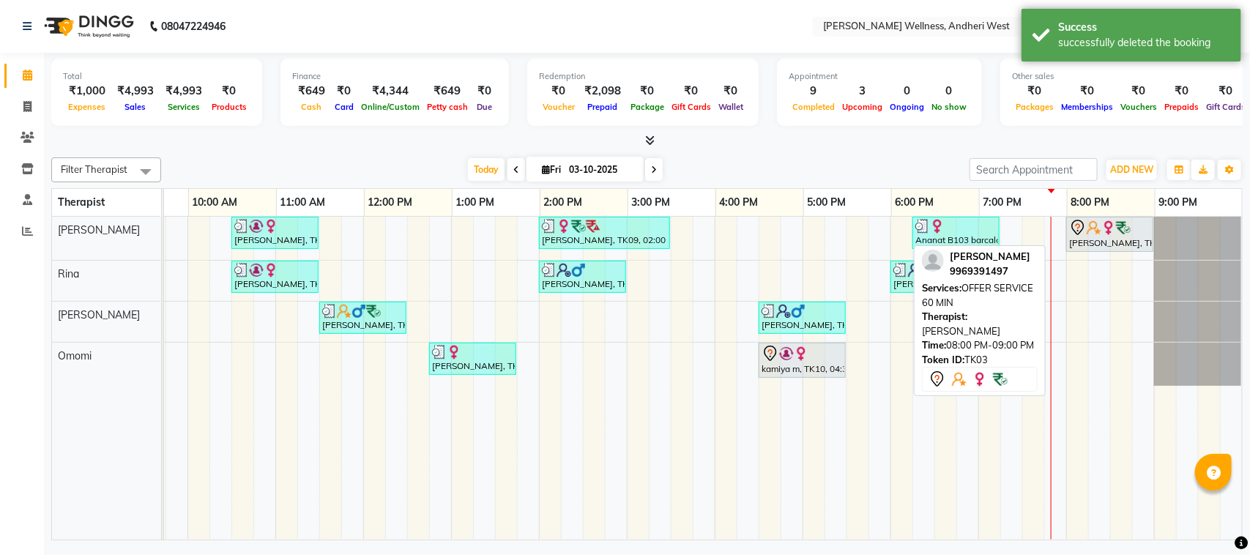
click at [1116, 233] on img at bounding box center [1123, 227] width 15 height 15
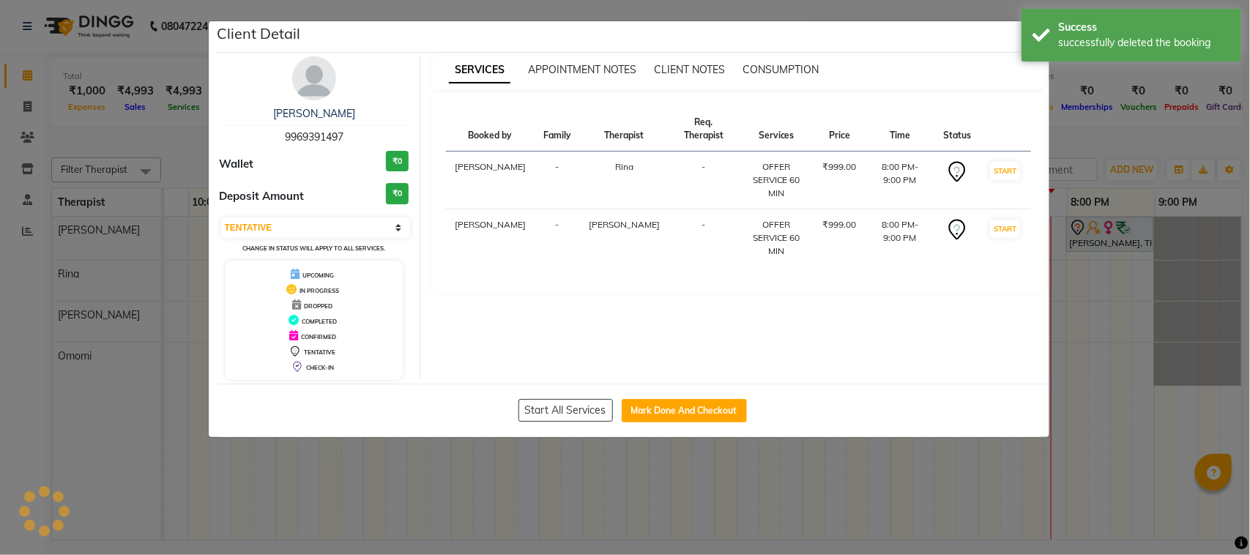
select select "select"
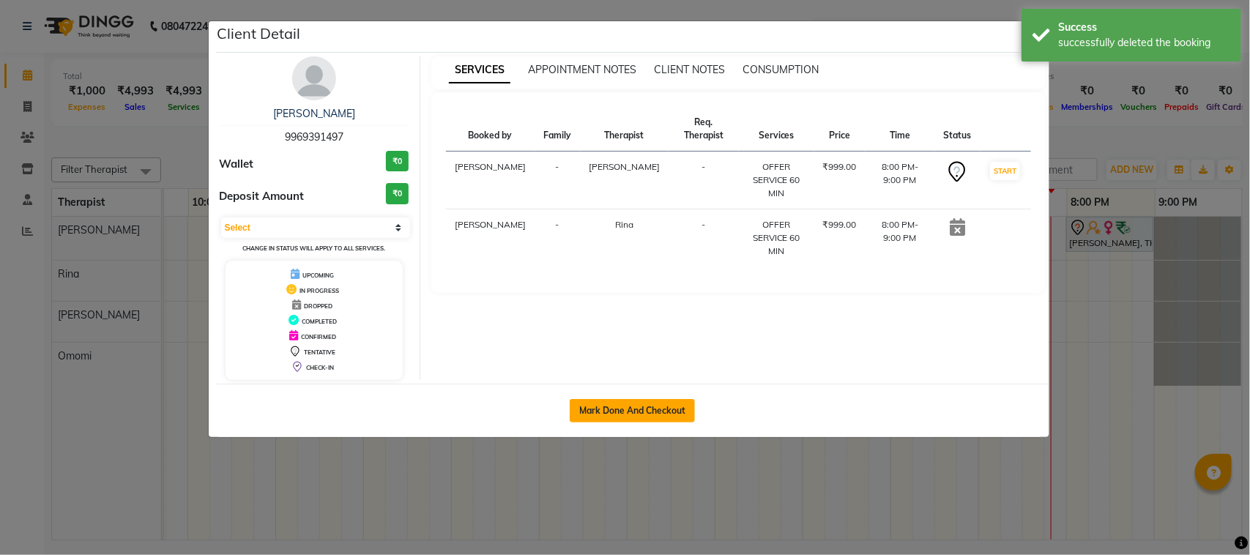
click at [683, 414] on button "Mark Done And Checkout" at bounding box center [632, 410] width 125 height 23
select select "service"
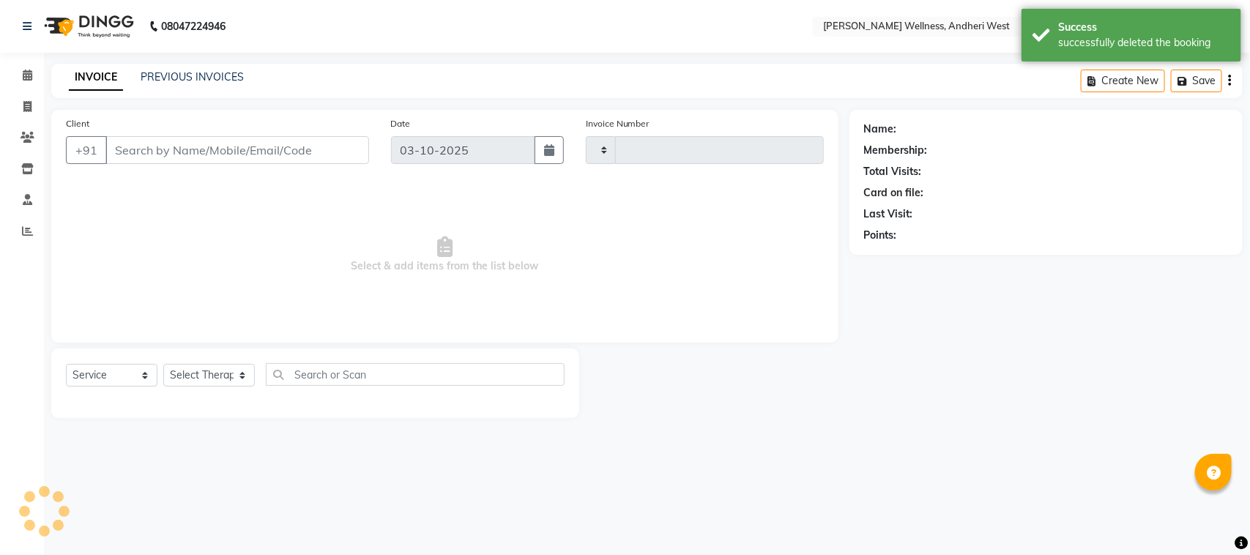
type input "0820"
select select "7384"
type input "9969391497"
select select "66471"
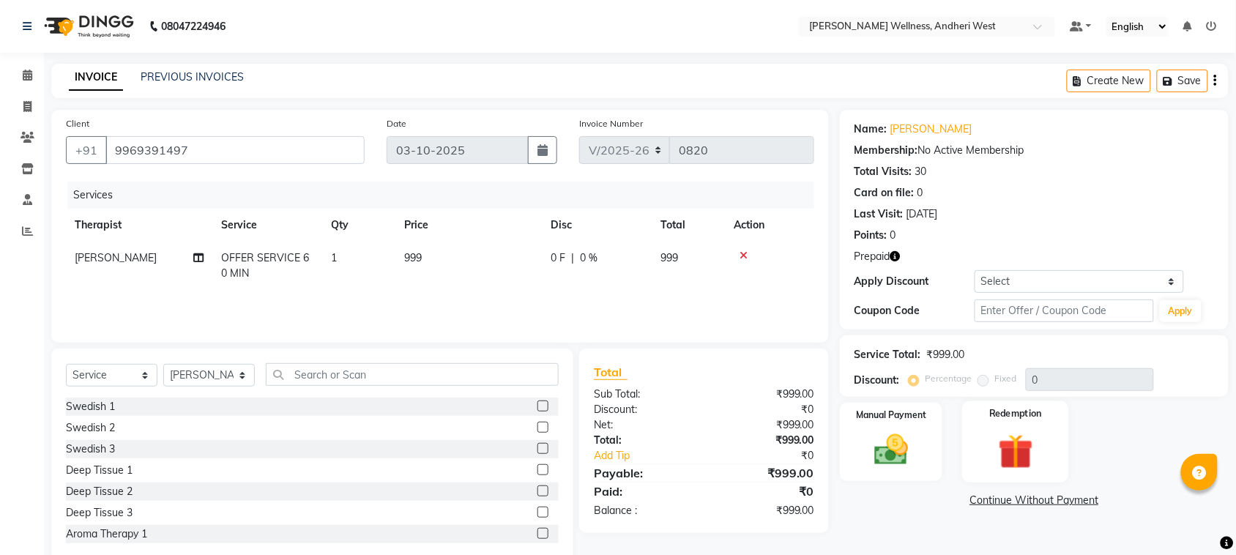
click at [1005, 450] on img at bounding box center [1015, 452] width 57 height 44
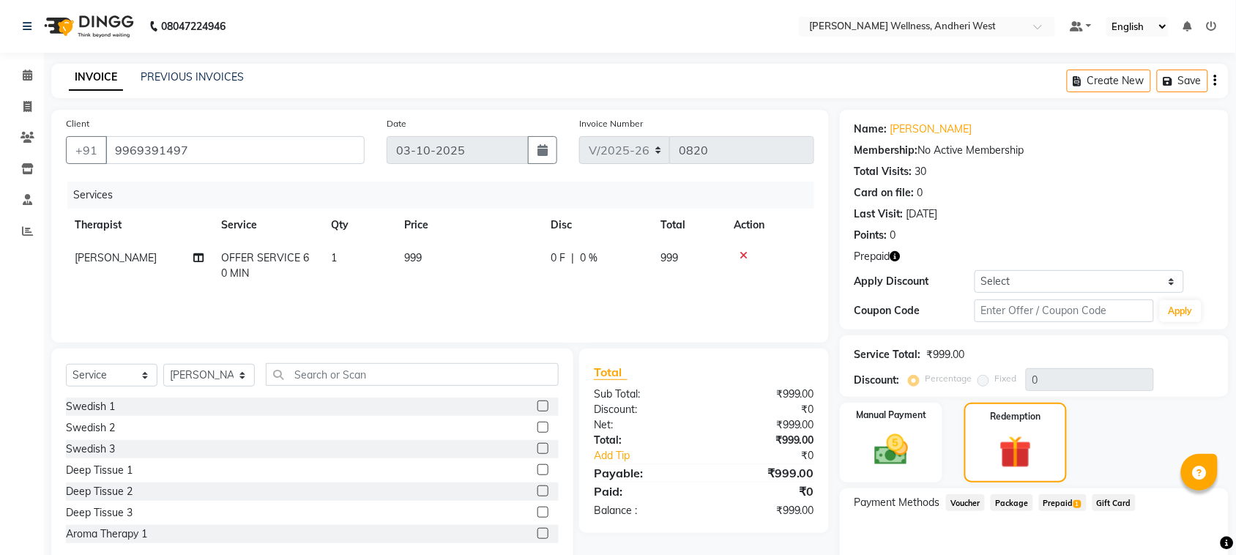
click at [1062, 499] on span "Prepaid 1" at bounding box center [1063, 502] width 48 height 17
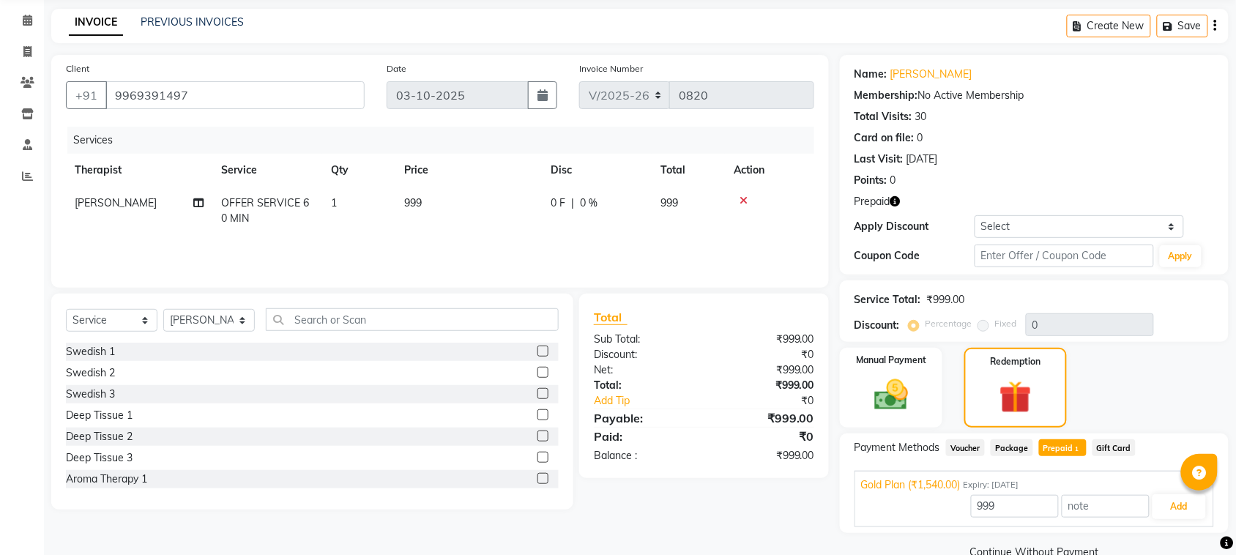
scroll to position [84, 0]
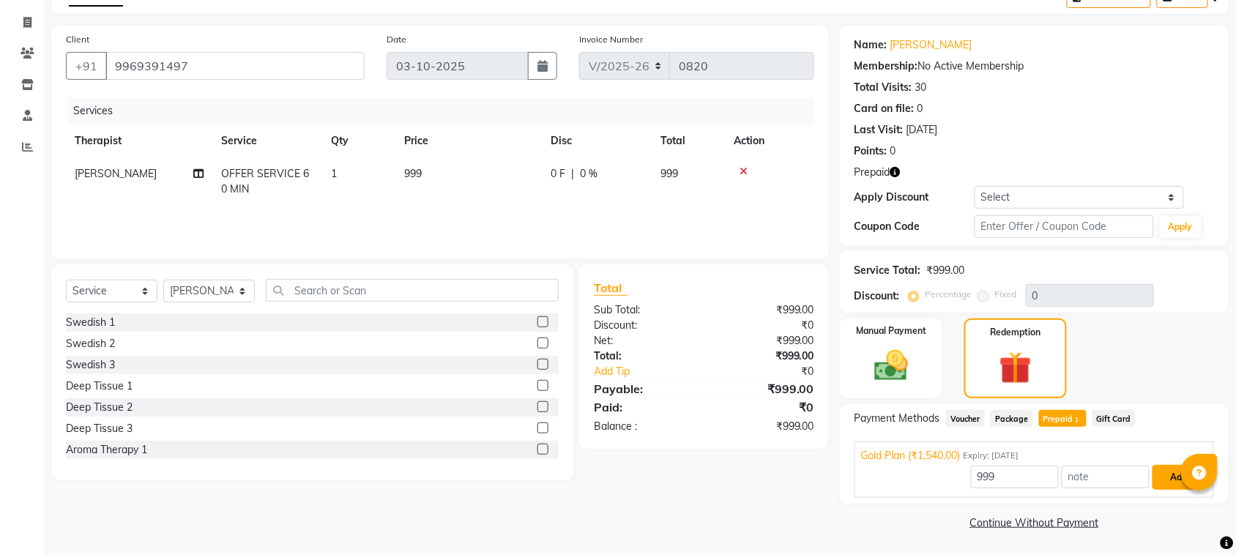
click at [1166, 476] on button "Add" at bounding box center [1178, 477] width 53 height 25
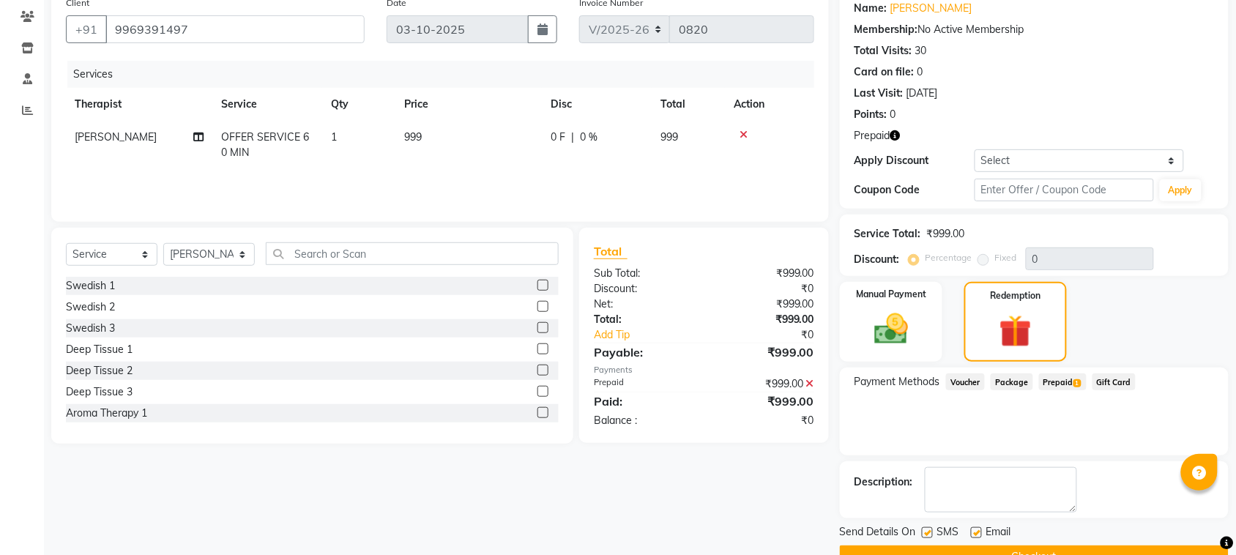
scroll to position [155, 0]
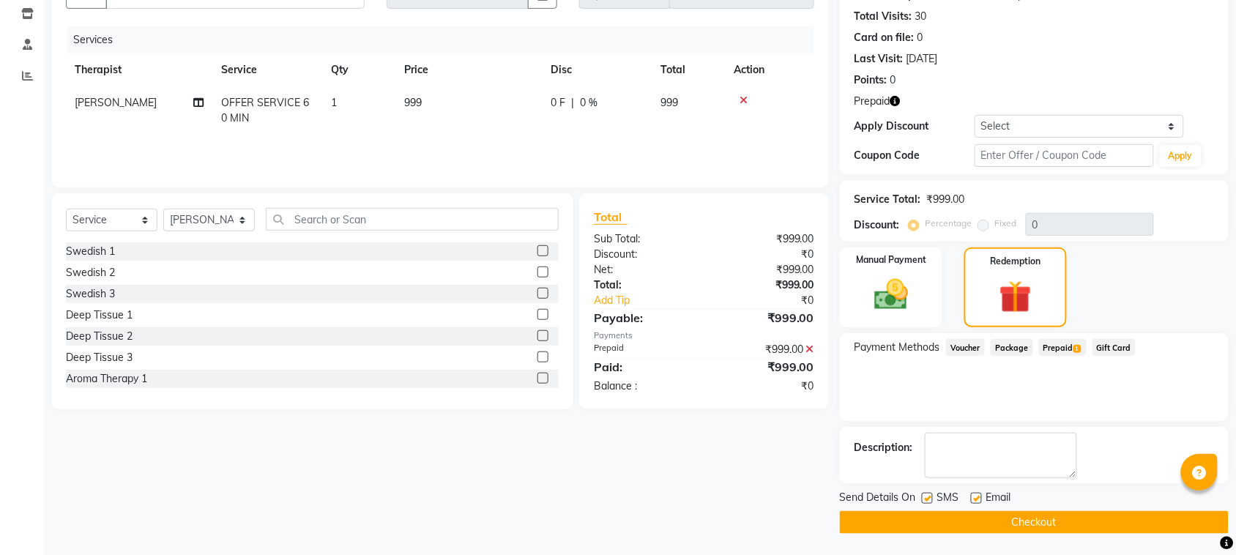
click at [1146, 524] on button "Checkout" at bounding box center [1034, 522] width 389 height 23
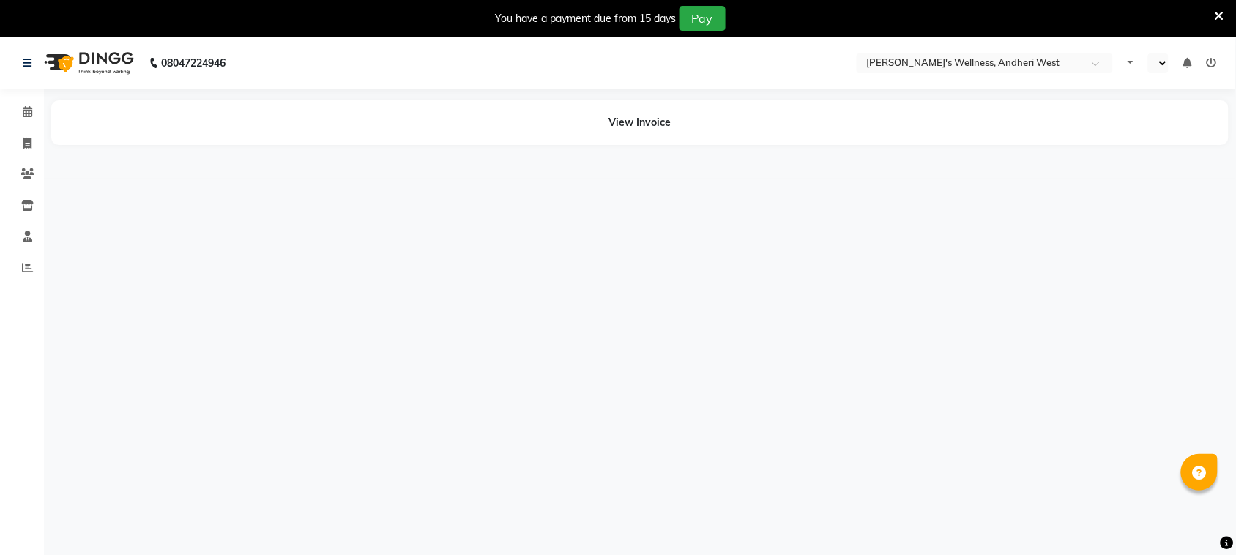
select select "en"
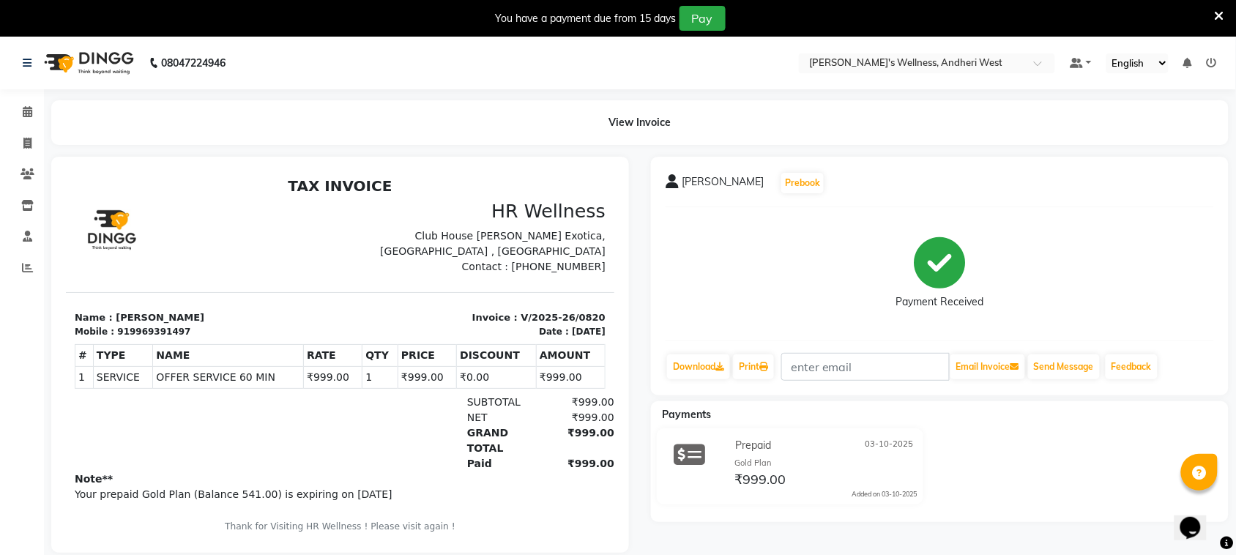
click at [1218, 10] on icon at bounding box center [1220, 16] width 10 height 13
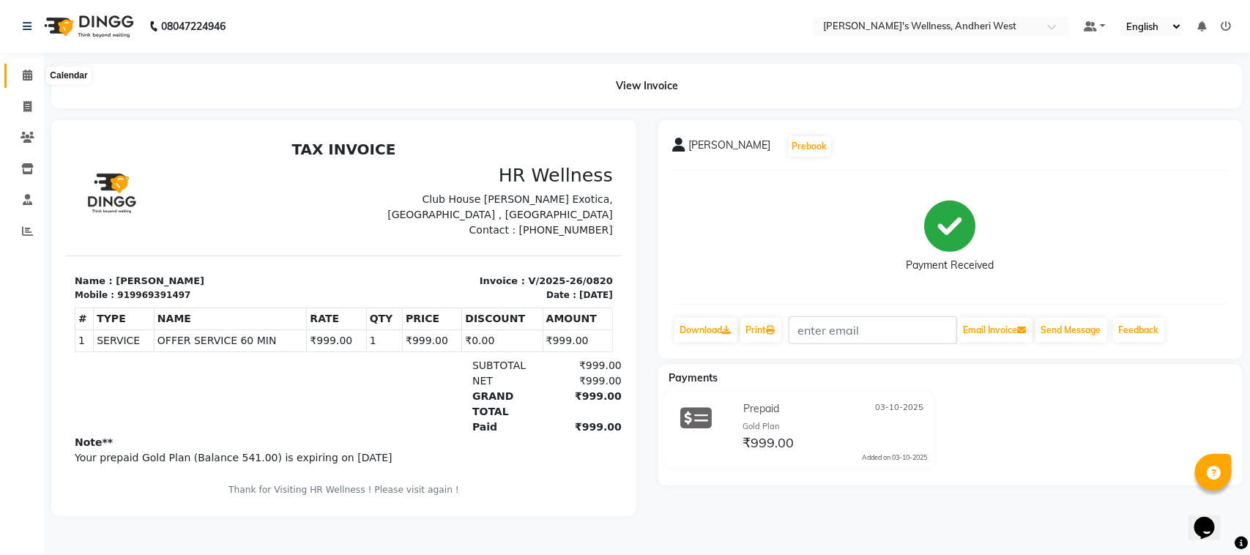
click at [23, 71] on icon at bounding box center [28, 75] width 10 height 11
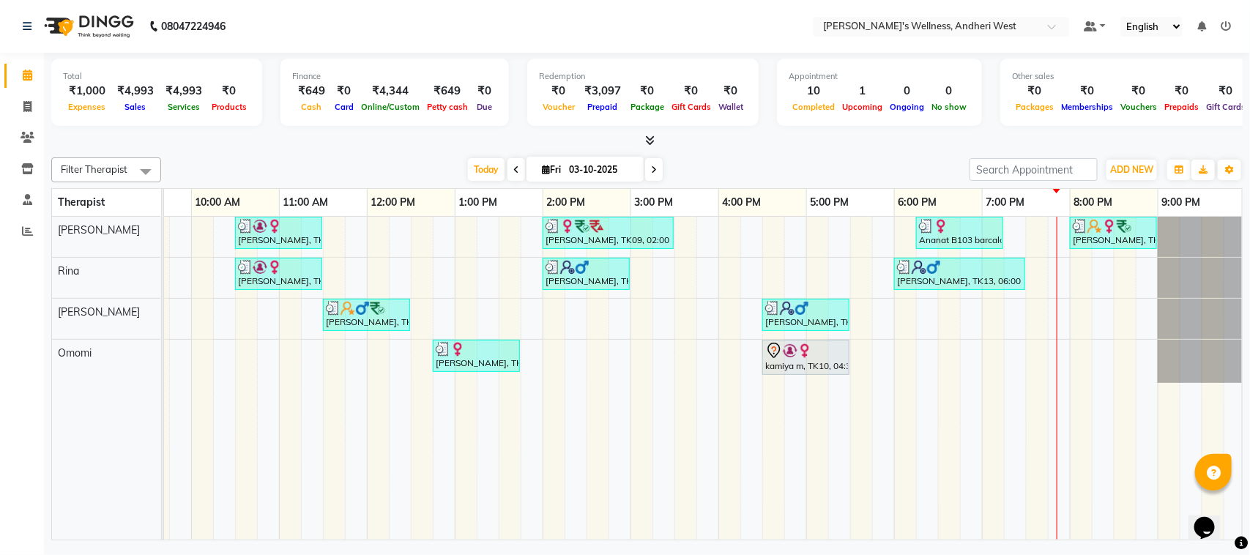
scroll to position [0, 239]
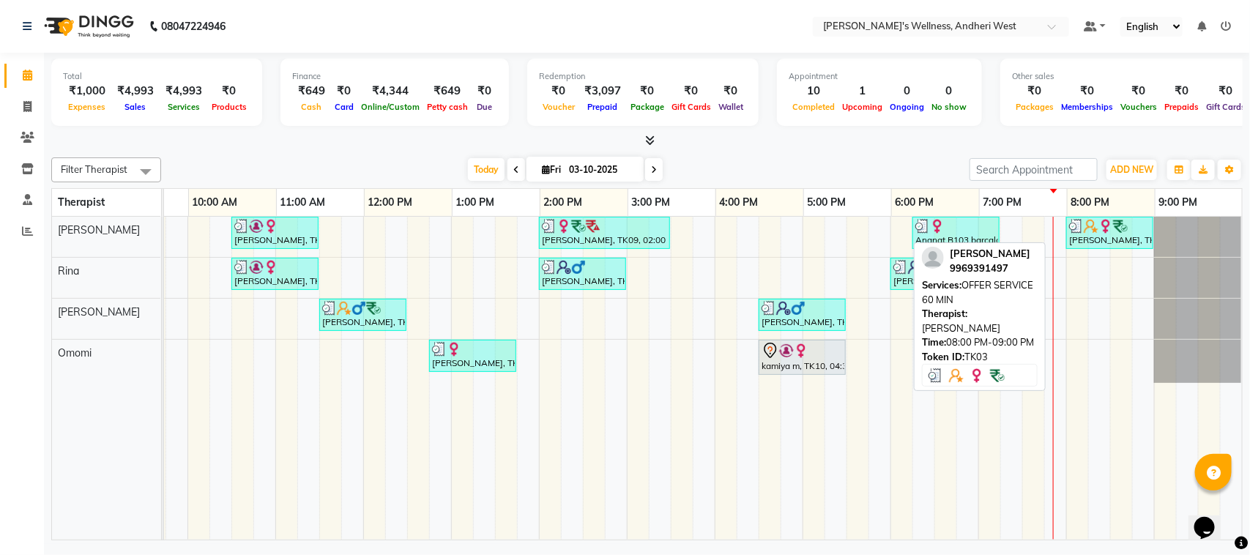
click at [1102, 240] on div "[PERSON_NAME], TK03, 08:00 PM-09:00 PM, OFFER SERVICE 60 MIN" at bounding box center [1110, 233] width 84 height 28
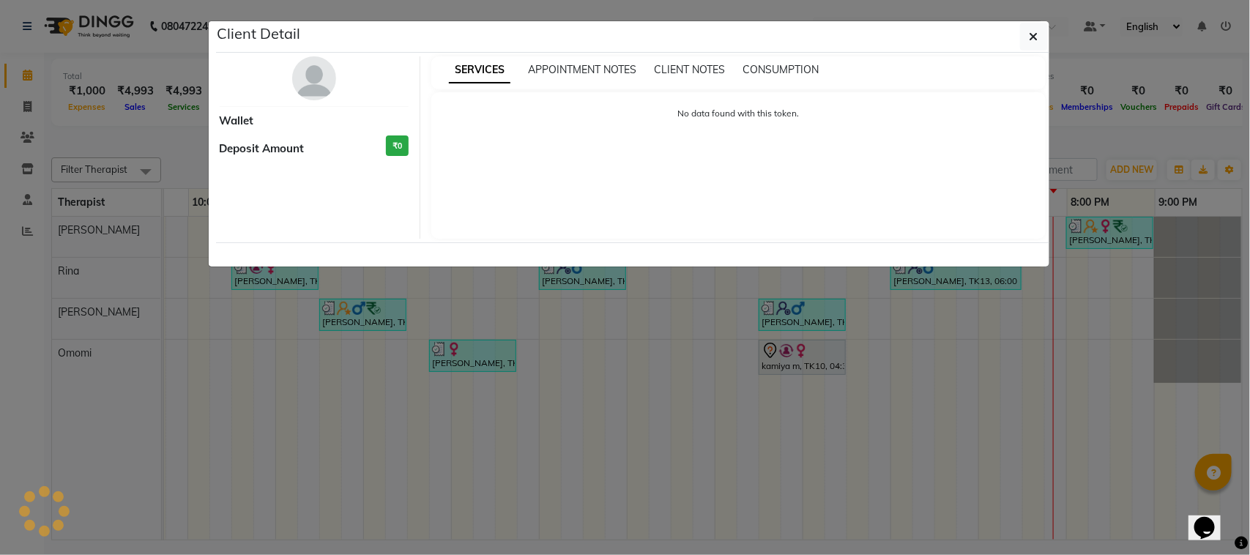
select select "3"
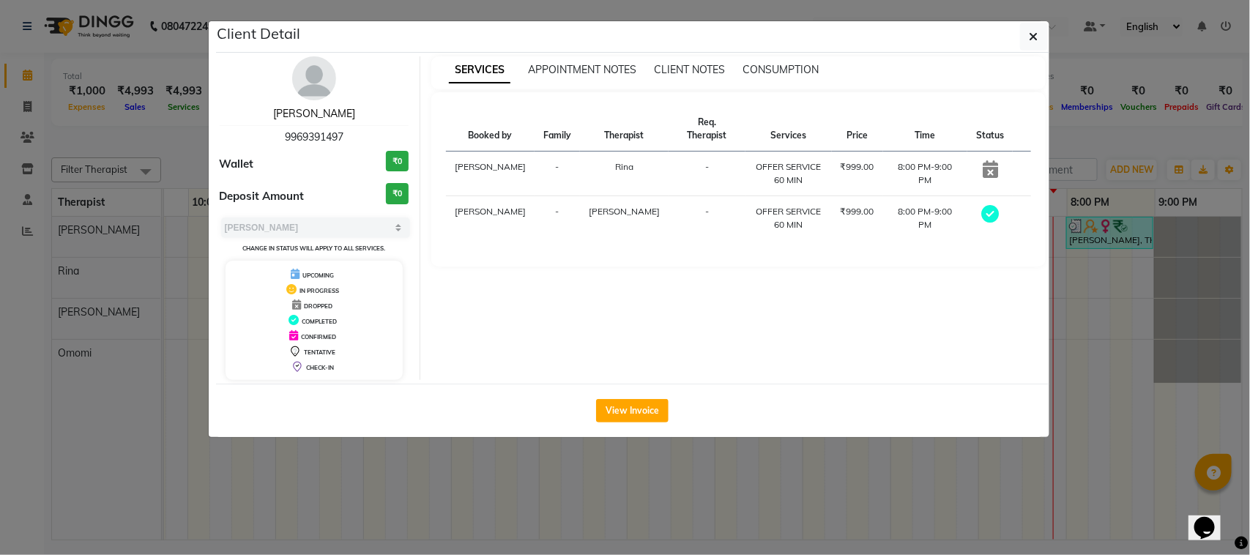
click at [319, 114] on link "[PERSON_NAME]" at bounding box center [314, 113] width 82 height 13
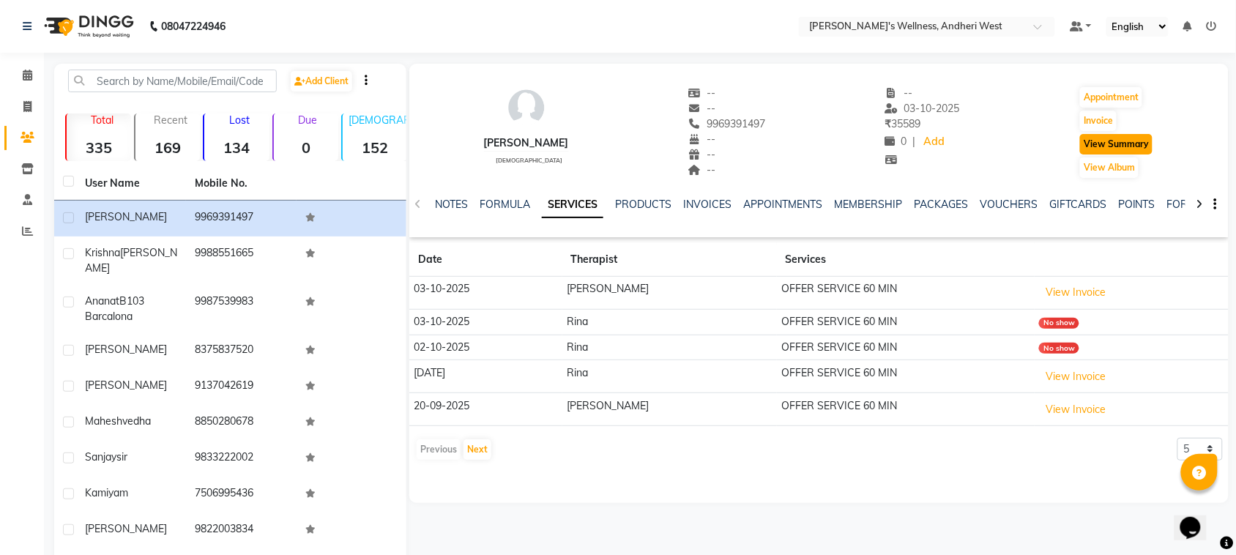
click at [1102, 147] on button "View Summary" at bounding box center [1116, 144] width 72 height 21
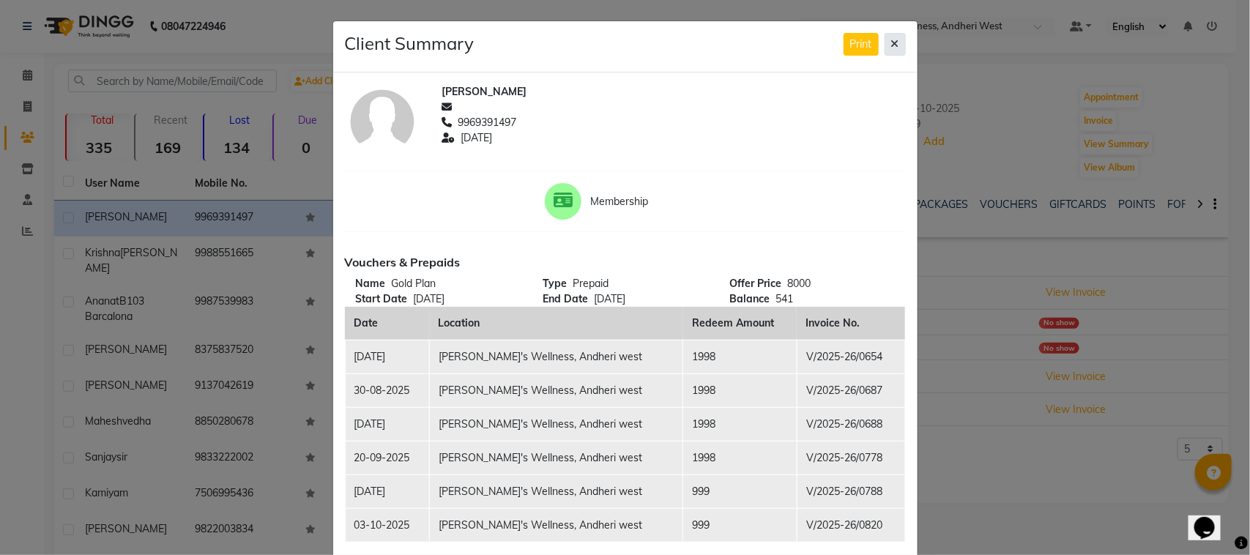
click at [891, 42] on icon at bounding box center [895, 44] width 8 height 10
click at [890, 42] on button at bounding box center [894, 44] width 21 height 23
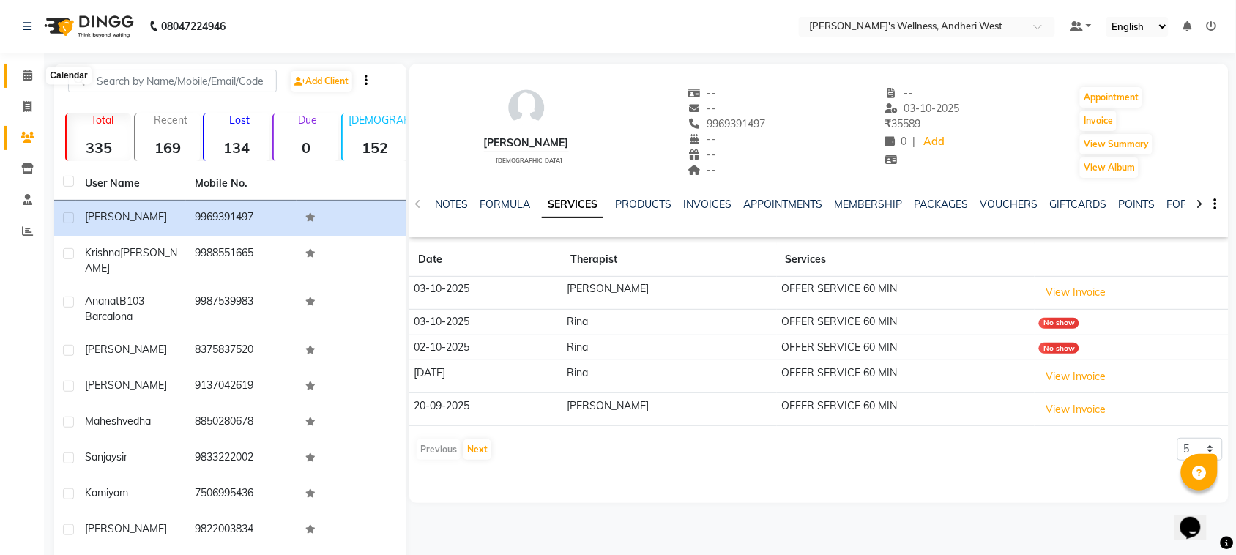
click at [29, 74] on icon at bounding box center [28, 75] width 10 height 11
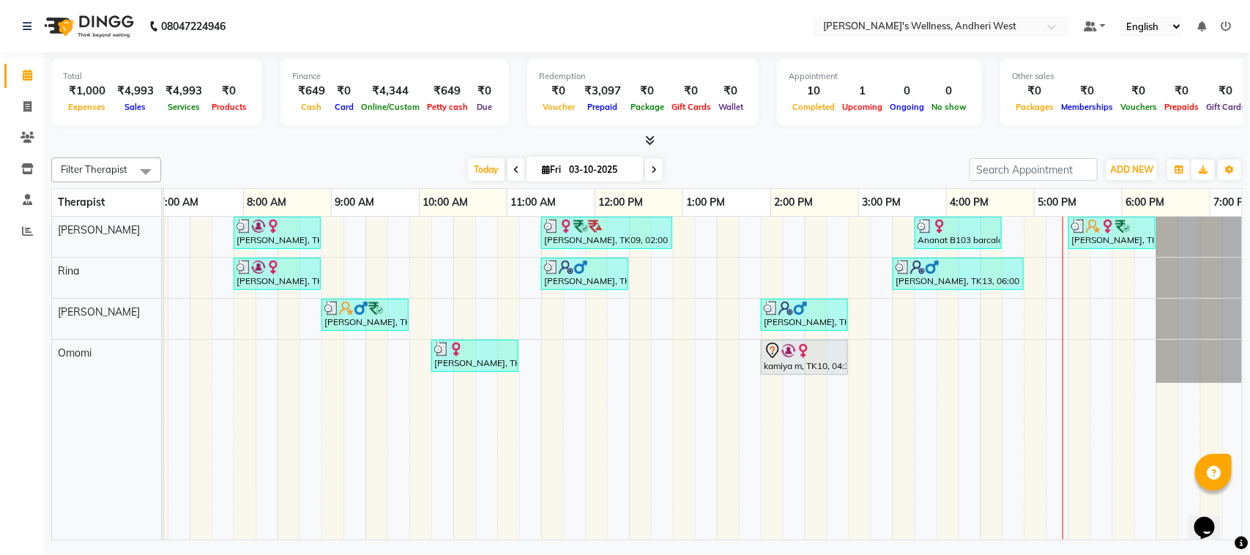
scroll to position [0, 239]
